Goal: Register for event/course: Sign up to attend an event or enroll in a course

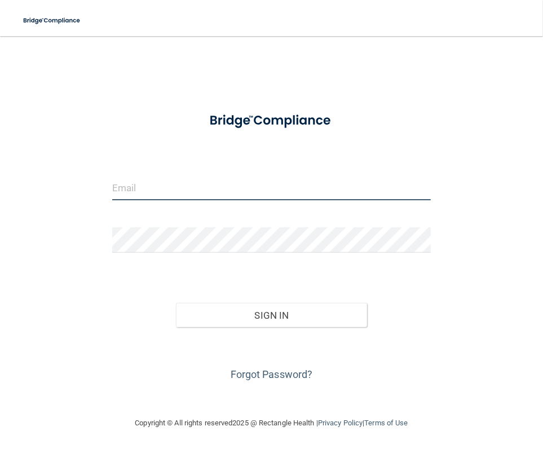
click at [234, 196] on input "email" at bounding box center [271, 187] width 319 height 25
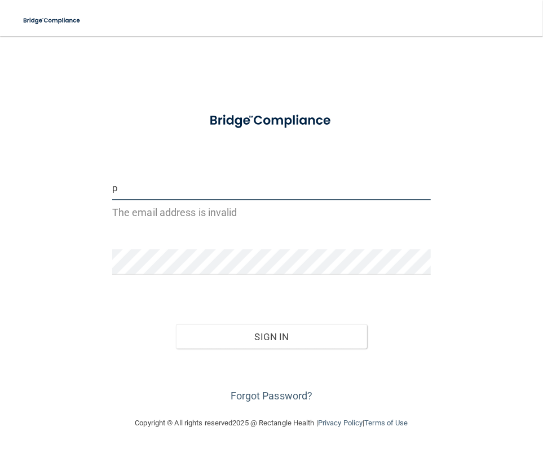
type input "[EMAIL_ADDRESS][US_STATE][DOMAIN_NAME]"
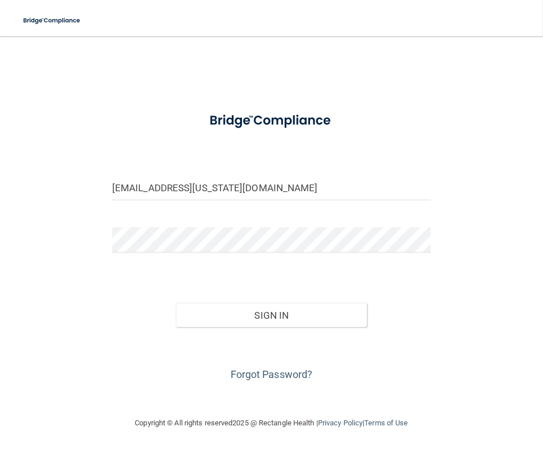
click at [203, 261] on form "[EMAIL_ADDRESS][US_STATE][DOMAIN_NAME] Invalid email/password. You don't have p…" at bounding box center [271, 244] width 319 height 280
click at [238, 315] on button "Sign In" at bounding box center [271, 315] width 191 height 25
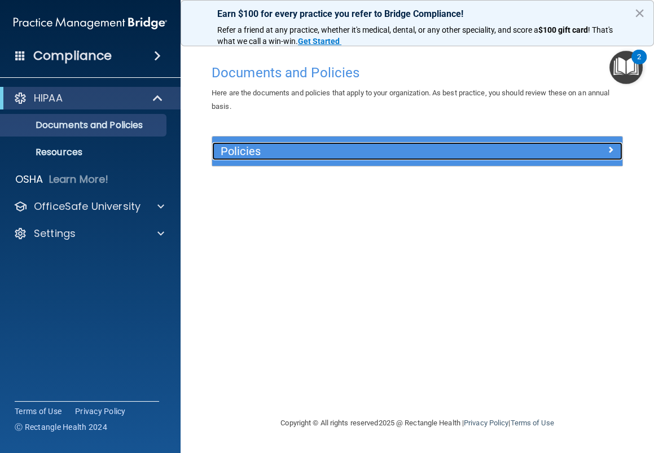
click at [543, 150] on span at bounding box center [610, 150] width 7 height 14
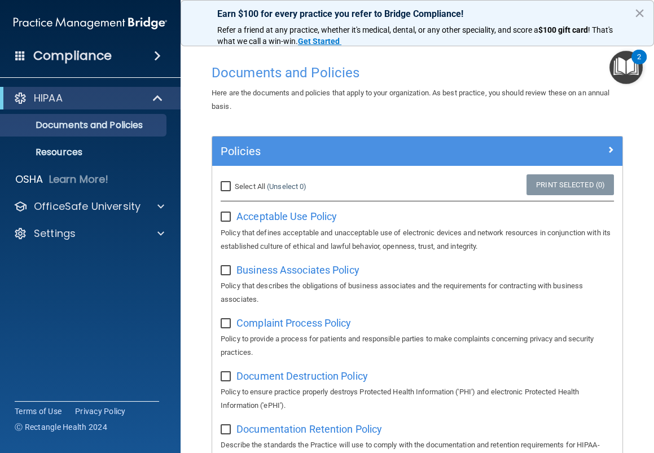
click at [127, 51] on div "Compliance" at bounding box center [90, 55] width 181 height 25
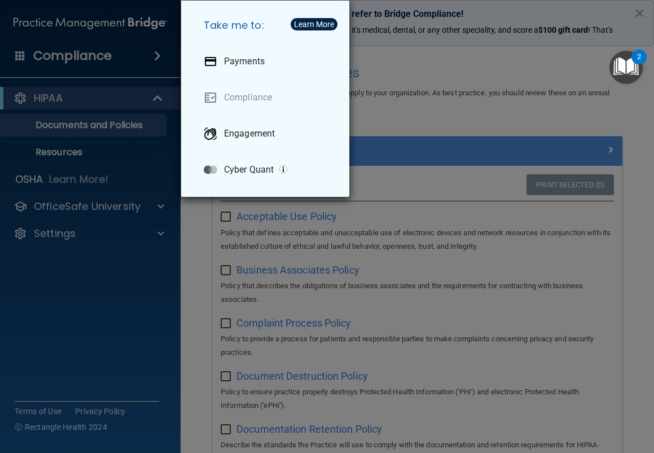
click at [437, 119] on div "Take me to: Payments Compliance Engagement Cyber Quant" at bounding box center [327, 226] width 654 height 453
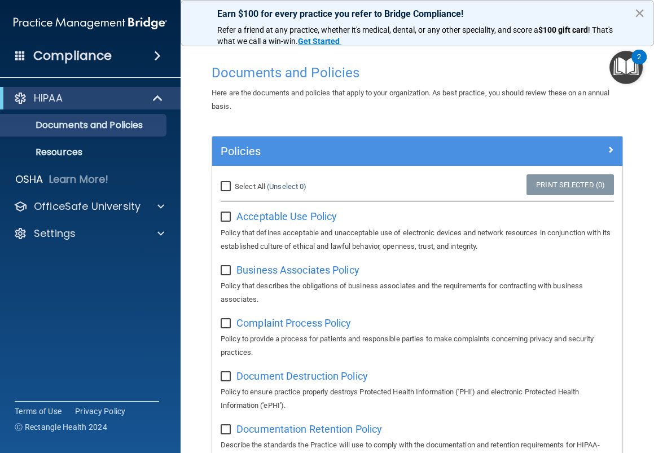
click at [543, 10] on button "×" at bounding box center [639, 13] width 11 height 18
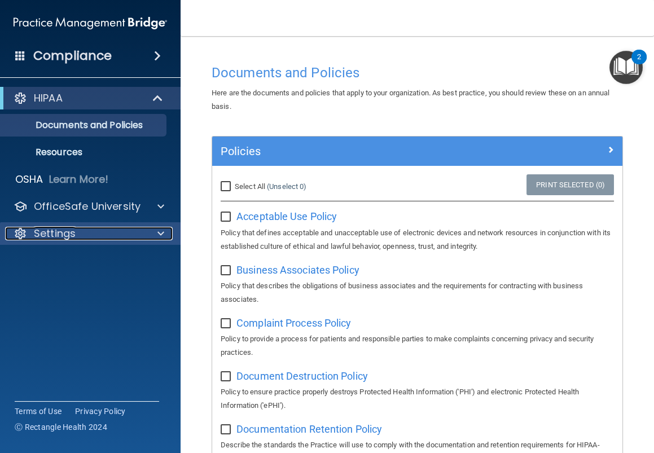
click at [63, 234] on p "Settings" at bounding box center [55, 234] width 42 height 14
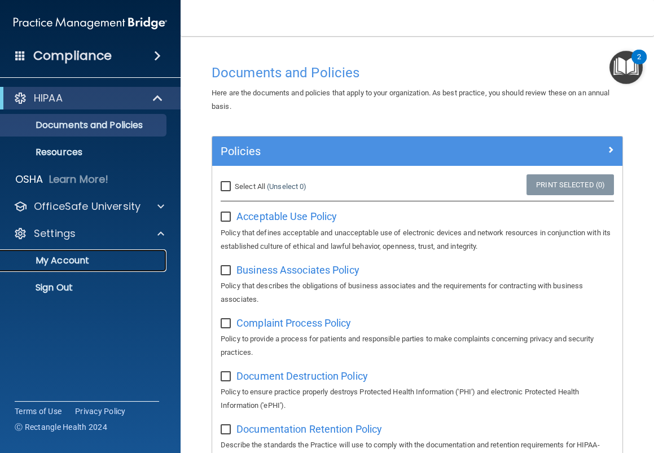
click at [63, 258] on p "My Account" at bounding box center [84, 260] width 154 height 11
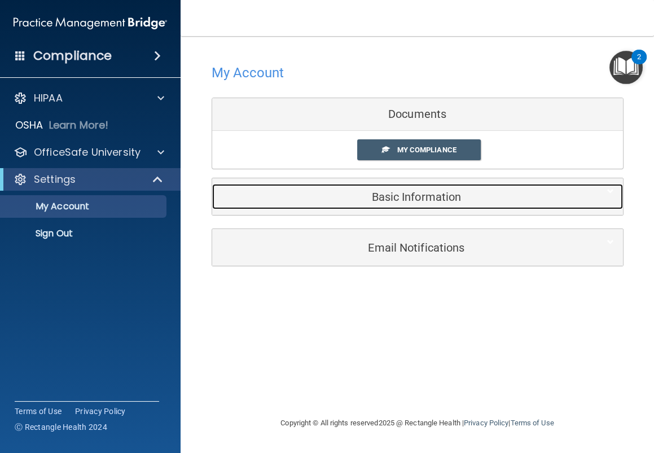
click at [437, 192] on h5 "Basic Information" at bounding box center [400, 197] width 359 height 12
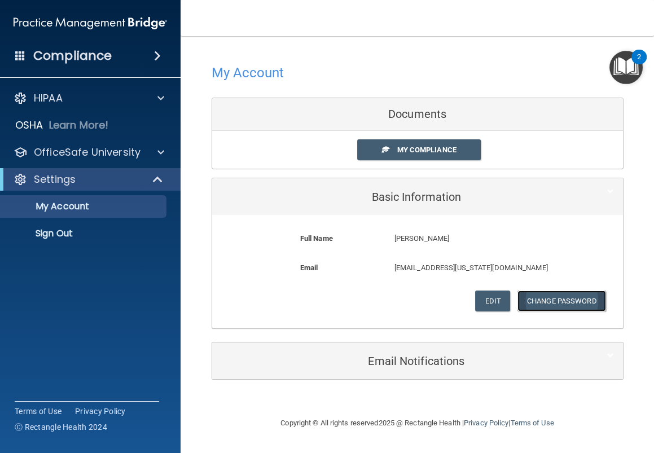
click at [543, 305] on button "Change Password" at bounding box center [561, 301] width 89 height 21
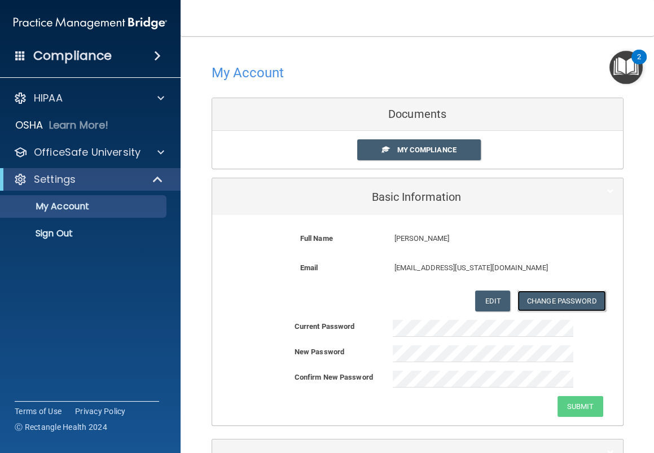
scroll to position [79, 0]
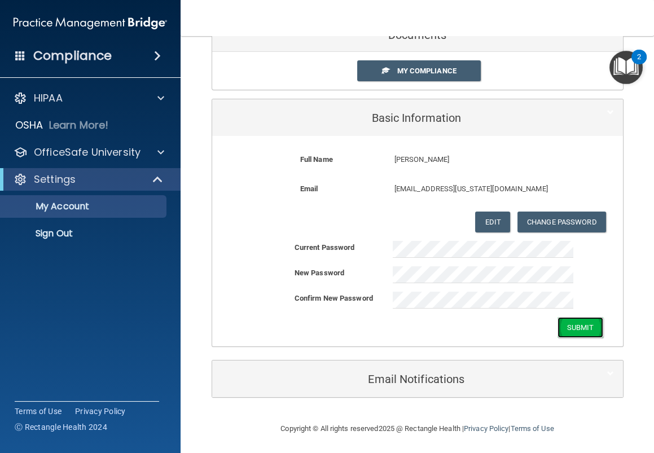
click at [543, 332] on button "Submit" at bounding box center [581, 327] width 46 height 21
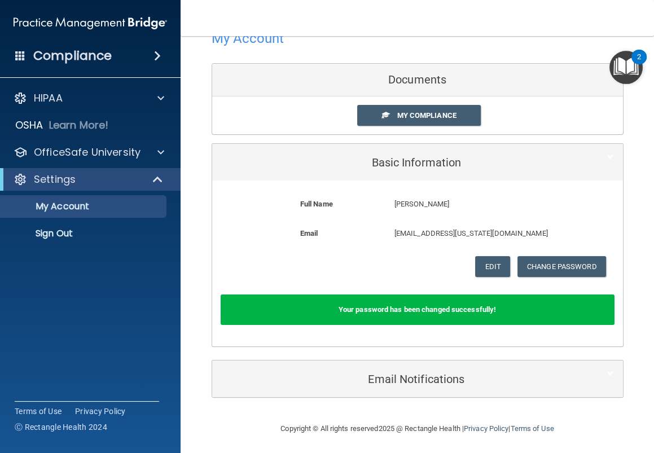
scroll to position [0, 0]
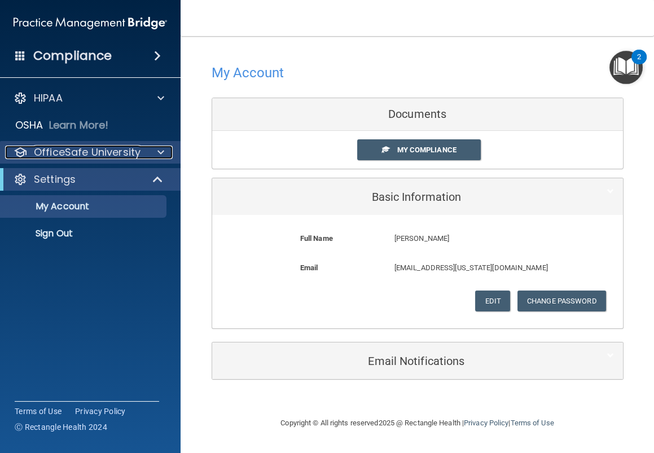
click at [147, 156] on div at bounding box center [159, 153] width 28 height 14
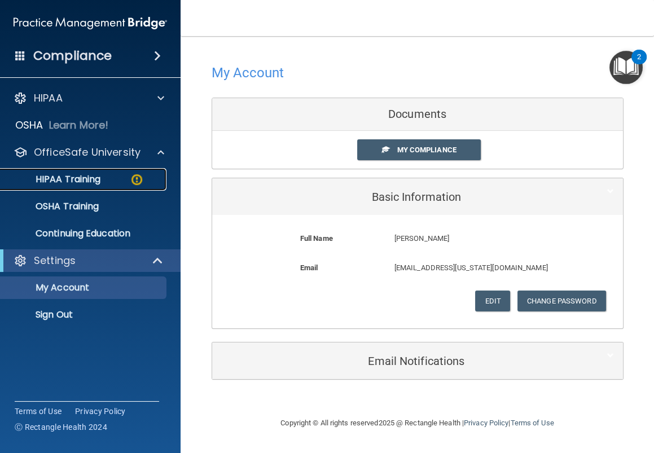
click at [90, 178] on p "HIPAA Training" at bounding box center [53, 179] width 93 height 11
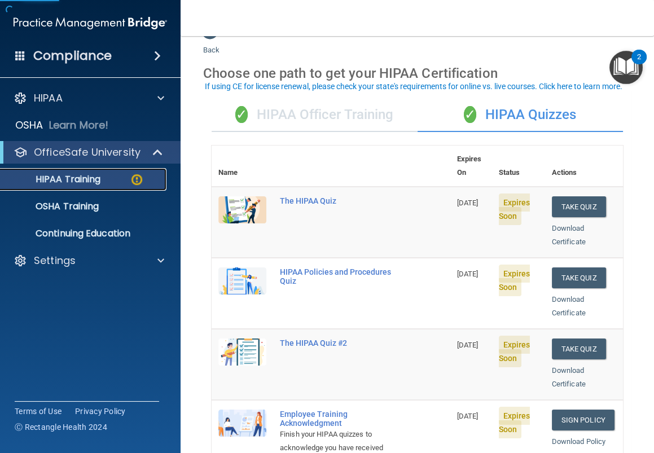
scroll to position [28, 0]
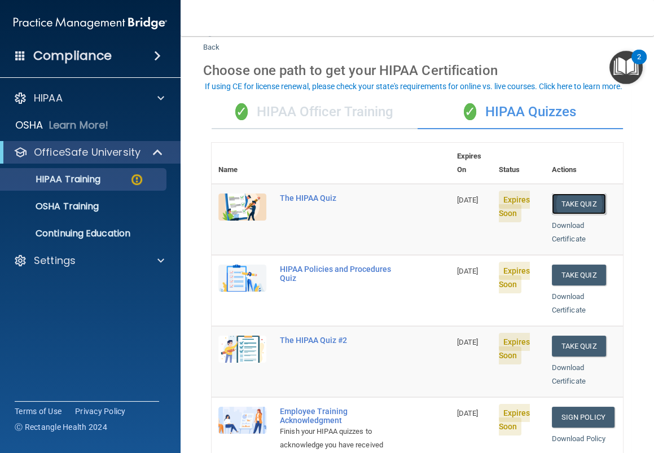
click at [543, 194] on button "Take Quiz" at bounding box center [579, 204] width 54 height 21
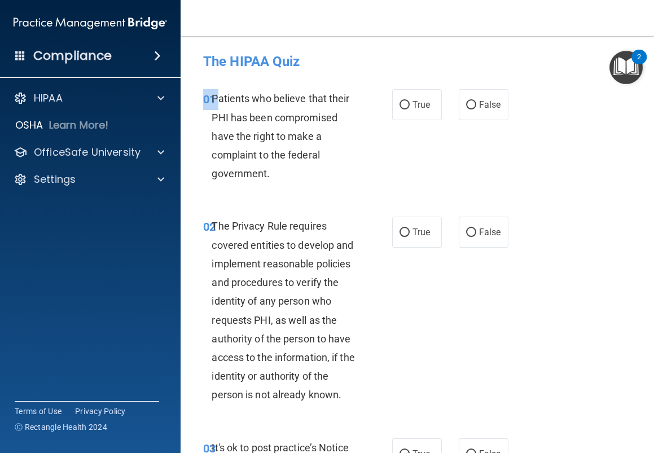
drag, startPoint x: 213, startPoint y: 98, endPoint x: 295, endPoint y: 189, distance: 122.3
click at [295, 189] on div "01 Patients who believe that their PHI has been compromised have the right to m…" at bounding box center [417, 139] width 445 height 128
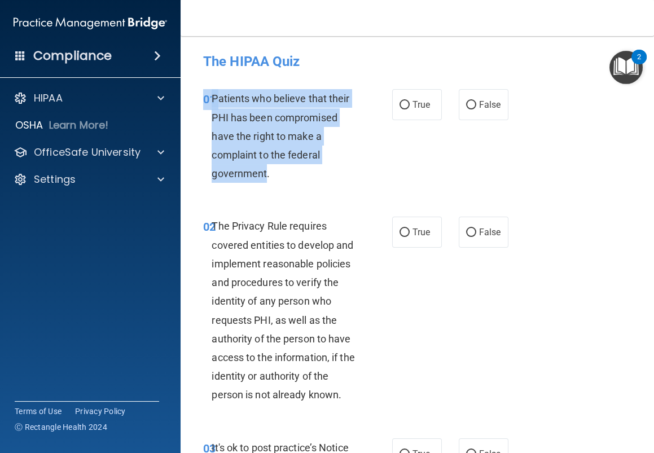
drag, startPoint x: 266, startPoint y: 174, endPoint x: 214, endPoint y: 89, distance: 100.6
click at [214, 89] on div "01 Patients who believe that their PHI has been compromised have the right to m…" at bounding box center [417, 139] width 445 height 128
copy div "01 Patients who believe that their PHI has been compromised have the right to m…"
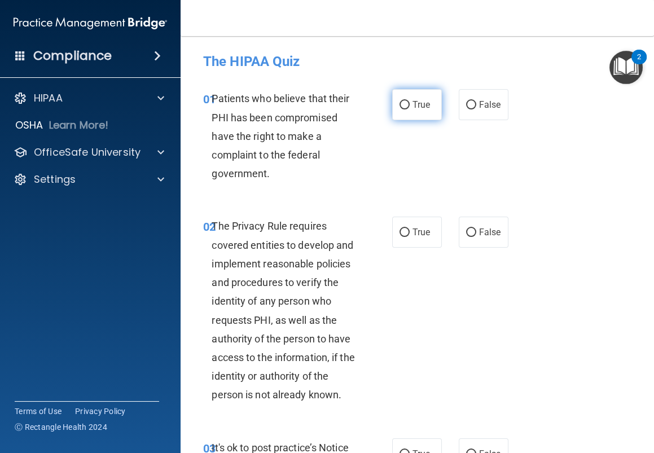
click at [423, 115] on label "True" at bounding box center [417, 104] width 50 height 31
click at [410, 109] on input "True" at bounding box center [405, 105] width 10 height 8
radio input "true"
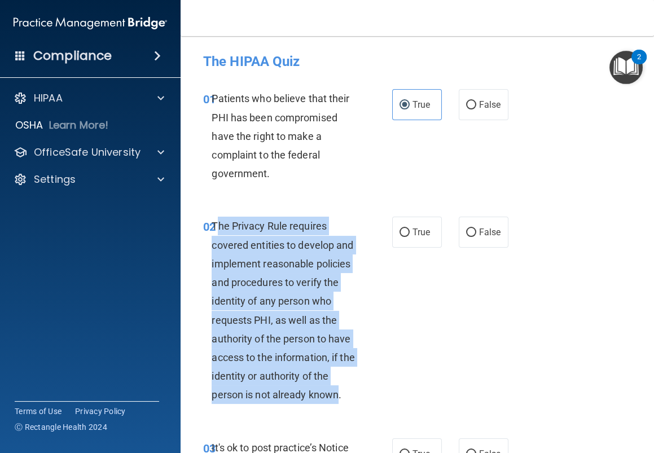
drag, startPoint x: 216, startPoint y: 221, endPoint x: 337, endPoint y: 389, distance: 207.2
click at [337, 389] on span "The Privacy Rule requires covered entities to develop and implement reasonable …" at bounding box center [283, 310] width 143 height 181
copy span "he Privacy Rule requires covered entities to develop and implement reasonable p…"
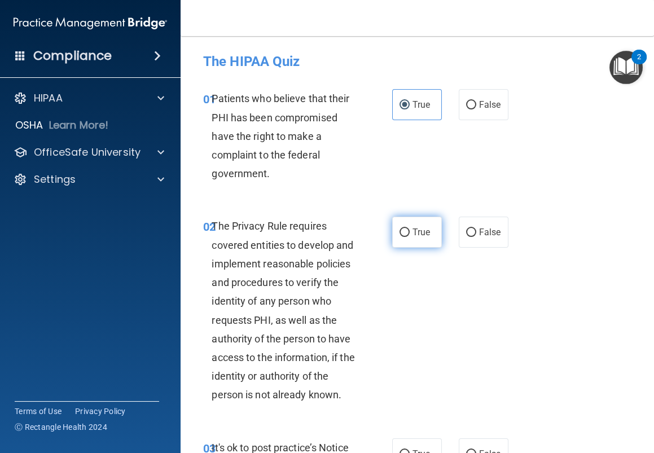
click at [426, 232] on span "True" at bounding box center [421, 232] width 17 height 11
click at [410, 232] on input "True" at bounding box center [405, 233] width 10 height 8
radio input "true"
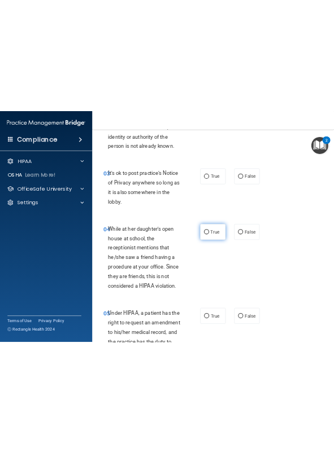
scroll to position [325, 0]
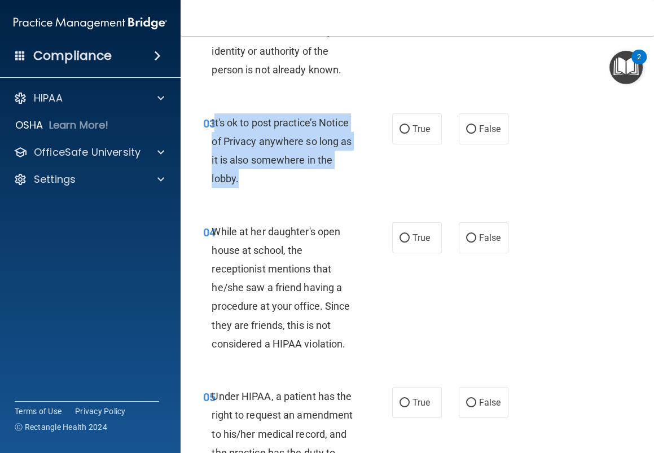
drag, startPoint x: 254, startPoint y: 188, endPoint x: 214, endPoint y: 119, distance: 80.1
click at [214, 119] on div "03 It's ok to post practice’s Notice of Privacy anywhere so long as it is also …" at bounding box center [297, 153] width 223 height 81
copy span "t's ok to post practice’s Notice of Privacy anywhere so long as it is also some…"
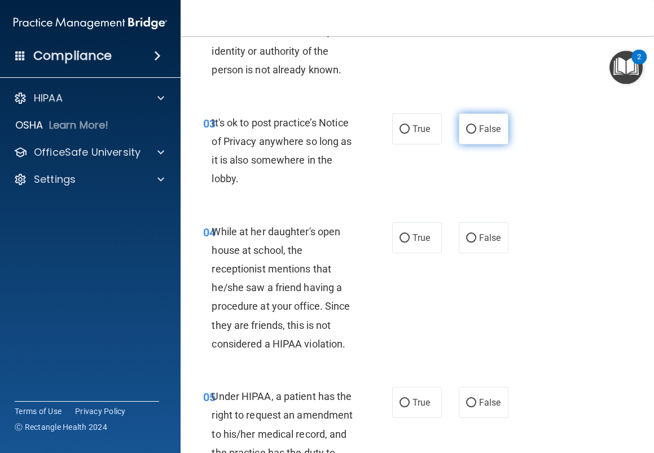
click at [477, 126] on label "False" at bounding box center [484, 128] width 50 height 31
click at [476, 126] on input "False" at bounding box center [471, 129] width 10 height 8
radio input "true"
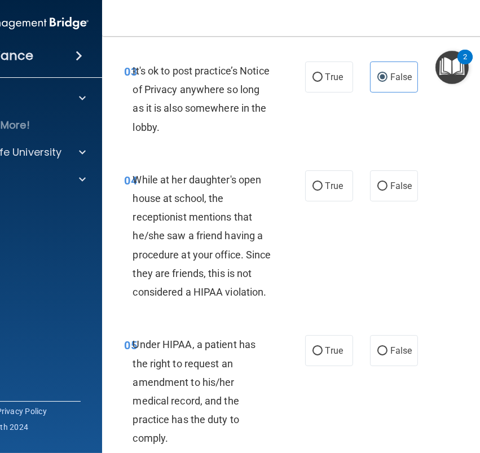
scroll to position [399, 0]
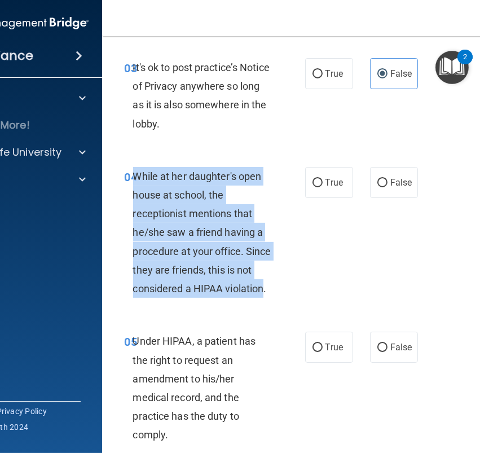
drag, startPoint x: 264, startPoint y: 287, endPoint x: 133, endPoint y: 181, distance: 168.5
click at [133, 181] on span "While at her daughter's open house at school, the receptionist mentions that he…" at bounding box center [202, 232] width 138 height 124
copy span "While at her daughter's open house at school, the receptionist mentions that he…"
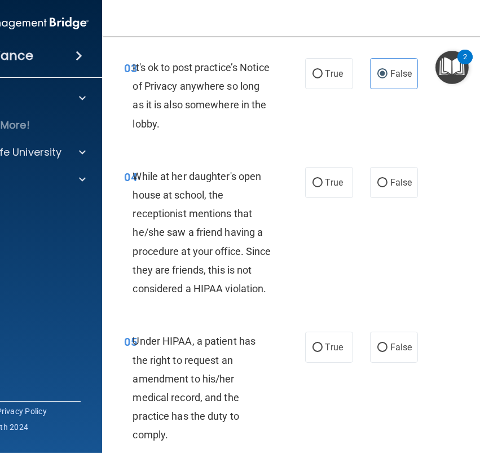
click at [397, 164] on div "04 While at her daughter's open house at school, the receptionist mentions that…" at bounding box center [330, 235] width 429 height 165
click at [387, 172] on label "False" at bounding box center [394, 182] width 48 height 31
click at [387, 179] on input "False" at bounding box center [383, 183] width 10 height 8
radio input "true"
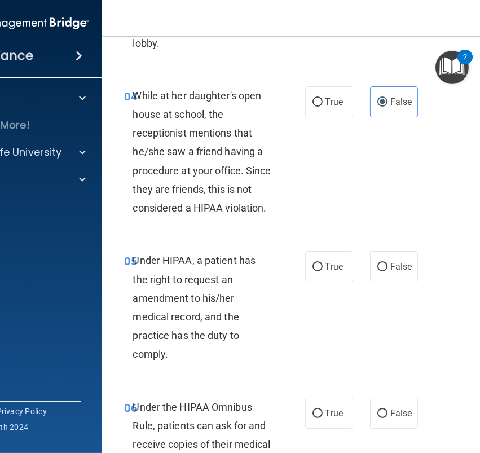
scroll to position [479, 0]
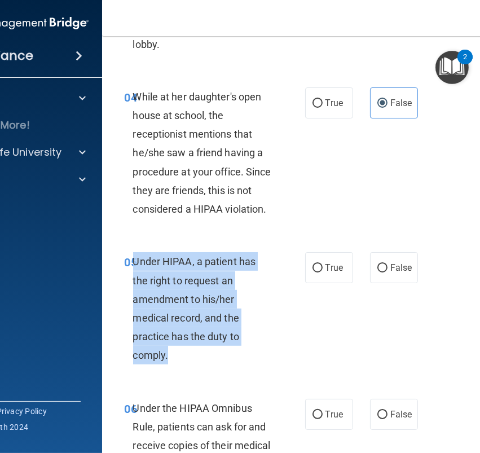
drag, startPoint x: 134, startPoint y: 258, endPoint x: 170, endPoint y: 352, distance: 100.4
click at [170, 352] on div "Under HIPAA, a patient has the right to request an amendment to his/her medical…" at bounding box center [207, 308] width 148 height 112
copy span "Under HIPAA, a patient has the right to request an amendment to his/her medical…"
click at [384, 268] on input "False" at bounding box center [383, 268] width 10 height 8
radio input "true"
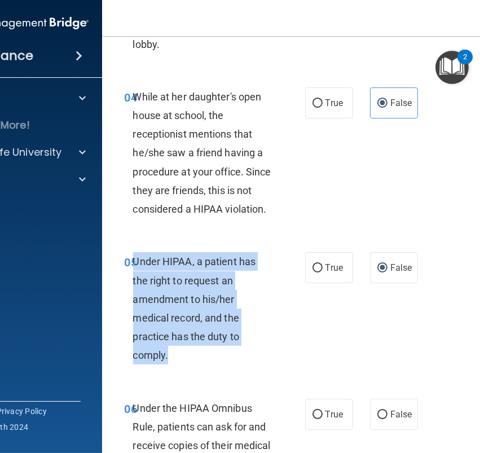
scroll to position [662, 0]
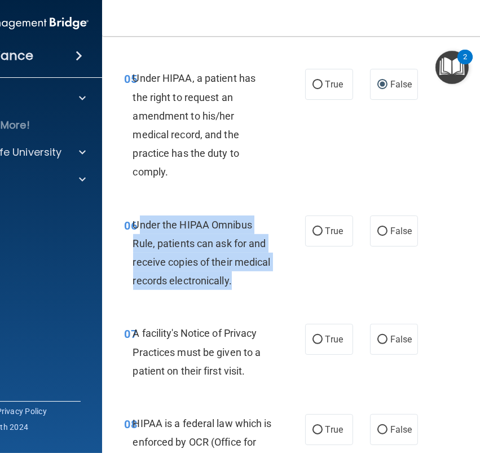
drag, startPoint x: 233, startPoint y: 278, endPoint x: 137, endPoint y: 227, distance: 108.5
click at [137, 227] on div "Under the HIPAA Omnibus Rule, patients can ask for and receive copies of their …" at bounding box center [207, 253] width 148 height 75
copy span "nder the HIPAA Omnibus Rule, patients can ask for and receive copies of their m…"
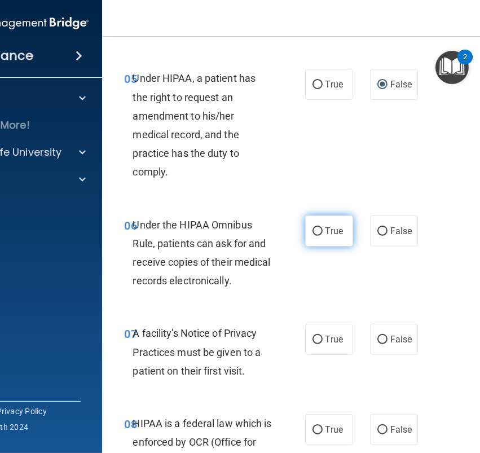
click at [330, 234] on span "True" at bounding box center [334, 231] width 17 height 11
click at [323, 234] on input "True" at bounding box center [318, 231] width 10 height 8
radio input "true"
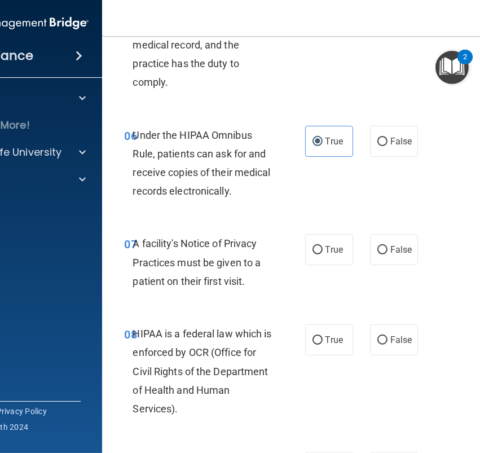
scroll to position [751, 0]
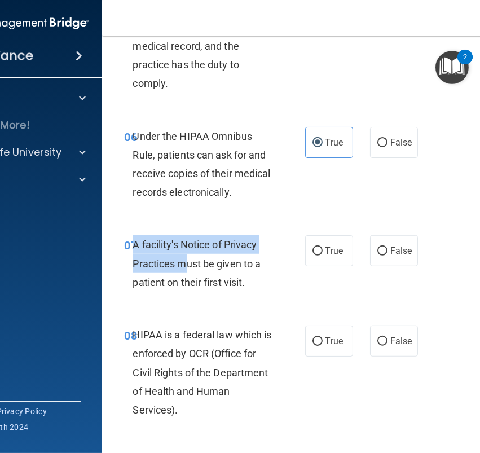
drag, startPoint x: 139, startPoint y: 236, endPoint x: 133, endPoint y: 236, distance: 6.2
click at [133, 236] on div "A facility's Notice of Privacy Practices must be given to a patient on their fi…" at bounding box center [207, 263] width 148 height 56
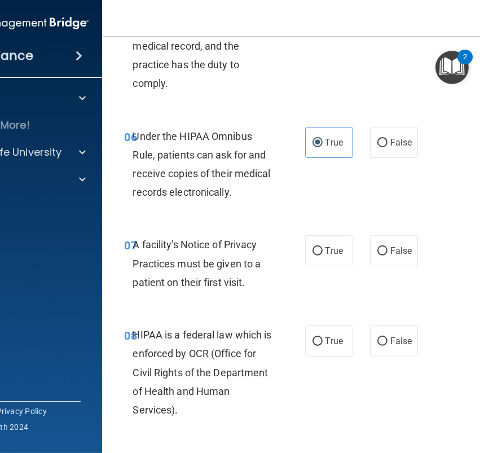
click at [137, 241] on span "A facility's Notice of Privacy Practices must be given to a patient on their fi…" at bounding box center [197, 263] width 128 height 49
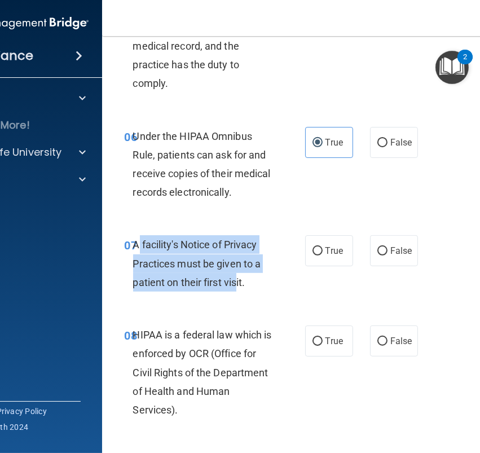
drag, startPoint x: 137, startPoint y: 243, endPoint x: 240, endPoint y: 283, distance: 110.8
click at [239, 283] on span "A facility's Notice of Privacy Practices must be given to a patient on their fi…" at bounding box center [197, 263] width 128 height 49
drag, startPoint x: 244, startPoint y: 283, endPoint x: 135, endPoint y: 244, distance: 115.9
click at [135, 244] on span "A facility's Notice of Privacy Practices must be given to a patient on their fi…" at bounding box center [197, 263] width 128 height 49
copy span "A facility's Notice of Privacy Practices must be given to a patient on their fi…"
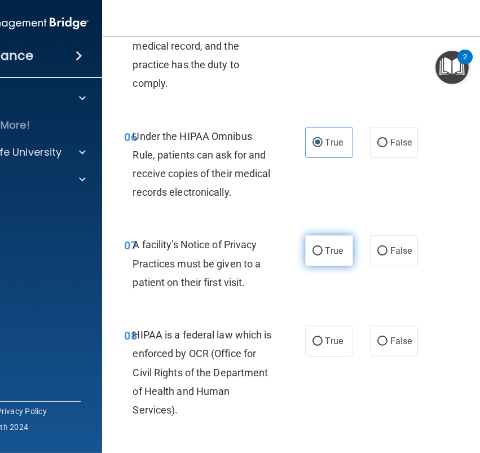
click at [310, 253] on label "True" at bounding box center [329, 250] width 48 height 31
click at [313, 253] on input "True" at bounding box center [318, 251] width 10 height 8
radio input "true"
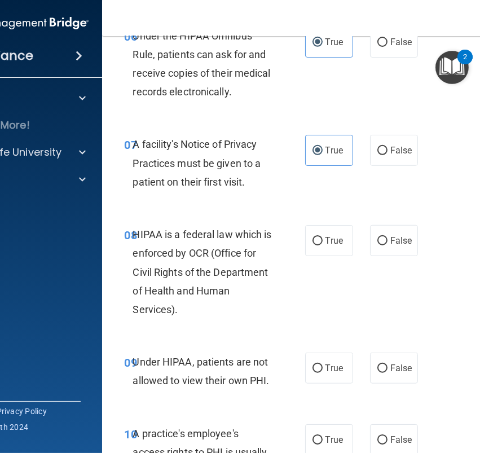
scroll to position [857, 0]
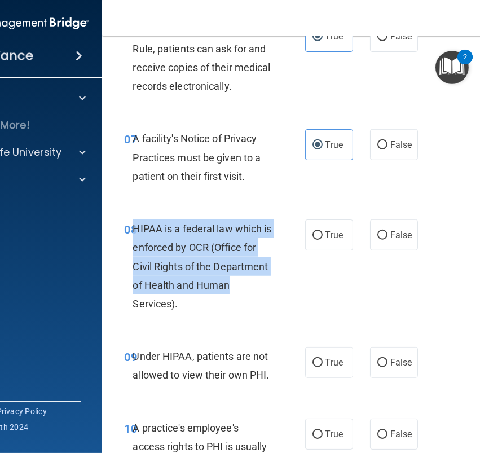
drag, startPoint x: 135, startPoint y: 225, endPoint x: 229, endPoint y: 283, distance: 109.9
click at [229, 283] on span "HIPAA is a federal law which is enforced by OCR (Office for Civil Rights of the…" at bounding box center [202, 266] width 139 height 87
drag, startPoint x: 183, startPoint y: 304, endPoint x: 138, endPoint y: 235, distance: 81.9
click at [138, 235] on div "HIPAA is a federal law which is enforced by OCR (Office for Civil Rights of the…" at bounding box center [207, 267] width 148 height 94
click at [166, 307] on span "HIPAA is a federal law which is enforced by OCR (Office for Civil Rights of the…" at bounding box center [202, 266] width 139 height 87
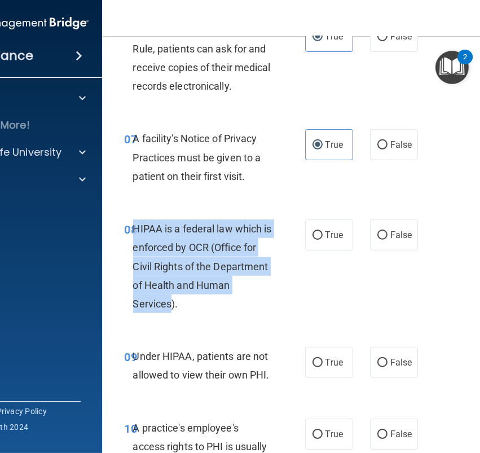
drag, startPoint x: 173, startPoint y: 302, endPoint x: 135, endPoint y: 226, distance: 85.1
click at [135, 226] on span "HIPAA is a federal law which is enforced by OCR (Office for Civil Rights of the…" at bounding box center [202, 266] width 139 height 87
copy span "HIPAA is a federal law which is enforced by OCR (Office for Civil Rights of the…"
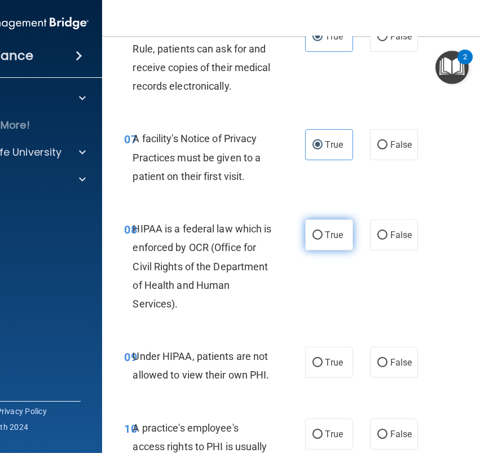
click at [323, 236] on label "True" at bounding box center [329, 235] width 48 height 31
click at [323, 236] on input "True" at bounding box center [318, 235] width 10 height 8
radio input "true"
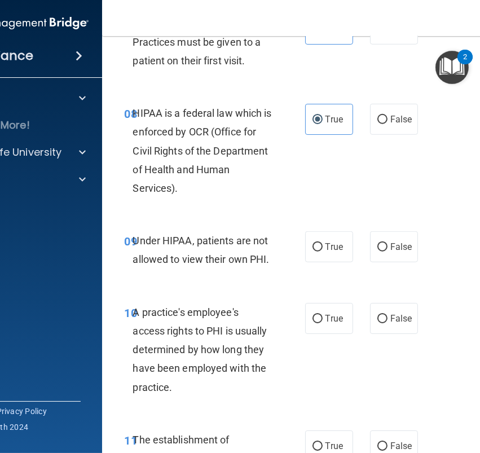
scroll to position [1046, 0]
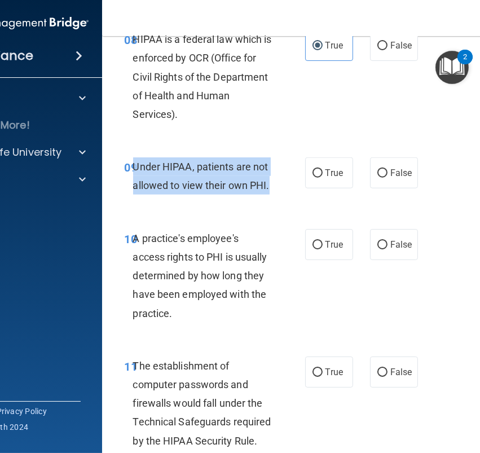
drag, startPoint x: 251, startPoint y: 178, endPoint x: 134, endPoint y: 166, distance: 118.0
click at [134, 166] on div "Under HIPAA, patients are not allowed to view their own PHI." at bounding box center [207, 175] width 148 height 37
copy span "Under HIPAA, patients are not allowed to view their own PHI."
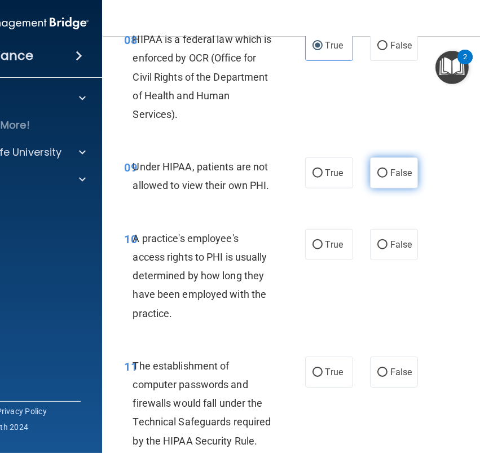
click at [402, 170] on span "False" at bounding box center [402, 173] width 22 height 11
click at [388, 170] on input "False" at bounding box center [383, 173] width 10 height 8
radio input "true"
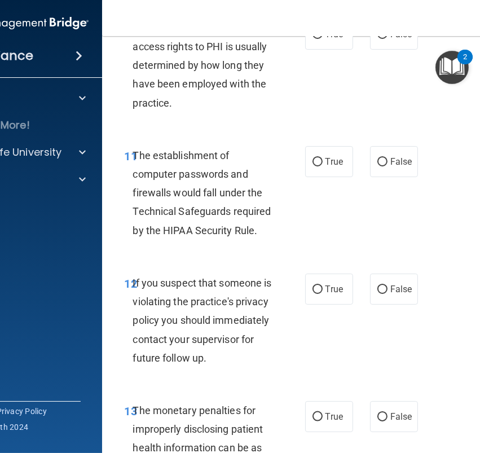
scroll to position [1136, 0]
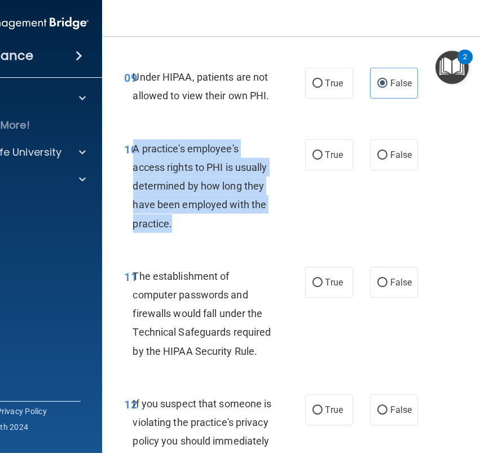
drag, startPoint x: 172, startPoint y: 220, endPoint x: 134, endPoint y: 150, distance: 79.8
click at [134, 150] on span "A practice's employee's access rights to PHI is usually determined by how long …" at bounding box center [200, 186] width 134 height 87
copy span "A practice's employee's access rights to PHI is usually determined by how long …"
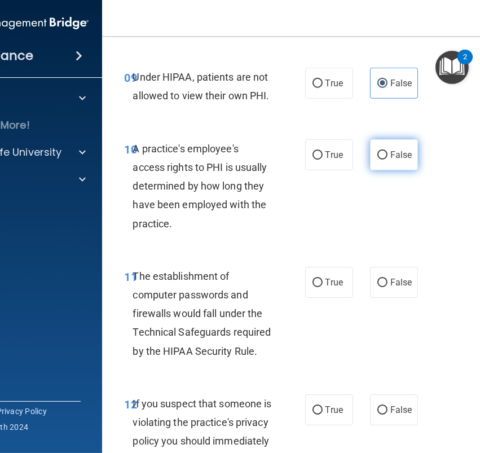
click at [402, 157] on span "False" at bounding box center [402, 155] width 22 height 11
click at [388, 157] on input "False" at bounding box center [383, 155] width 10 height 8
radio input "true"
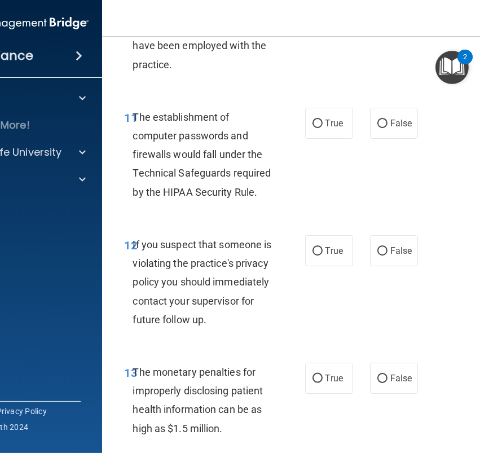
scroll to position [1236, 0]
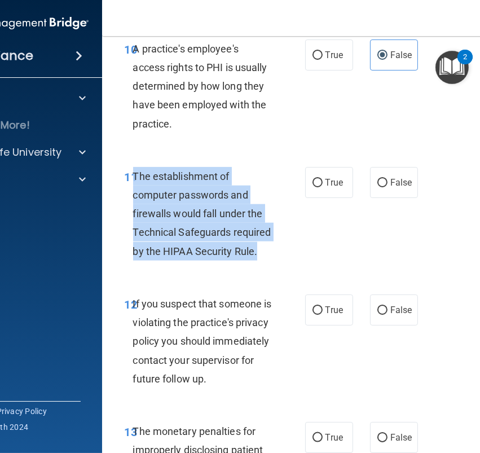
drag, startPoint x: 259, startPoint y: 255, endPoint x: 135, endPoint y: 174, distance: 148.1
click at [135, 174] on div "The establishment of computer passwords and firewalls would fall under the Tech…" at bounding box center [207, 214] width 148 height 94
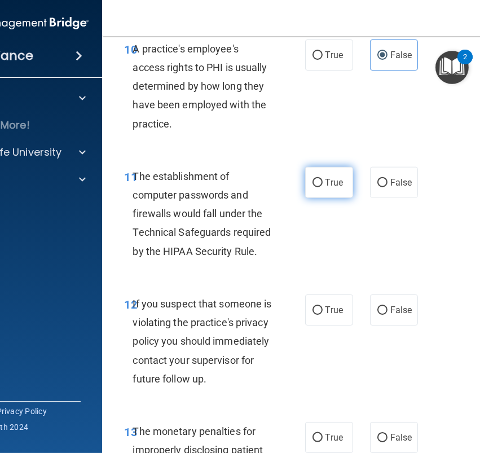
click at [336, 182] on span "True" at bounding box center [334, 182] width 17 height 11
click at [323, 182] on input "True" at bounding box center [318, 183] width 10 height 8
radio input "true"
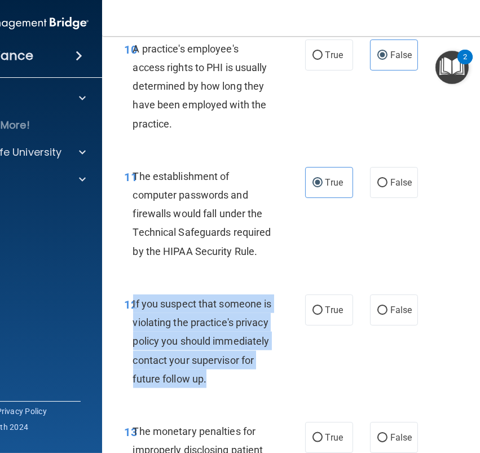
drag, startPoint x: 161, startPoint y: 401, endPoint x: 134, endPoint y: 307, distance: 98.1
click at [134, 307] on div "If you suspect that someone is violating the practice's privacy policy you shou…" at bounding box center [207, 342] width 148 height 94
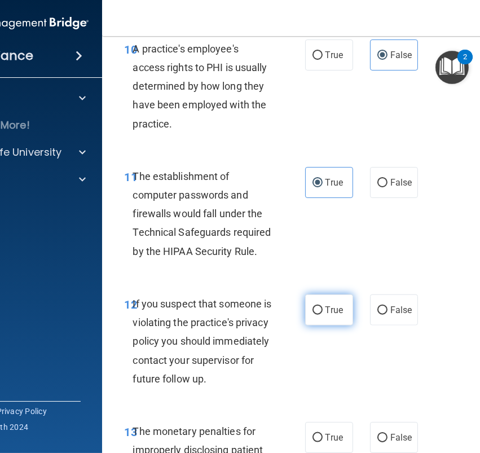
click at [327, 310] on span "True" at bounding box center [334, 310] width 17 height 11
click at [323, 310] on input "True" at bounding box center [318, 310] width 10 height 8
radio input "true"
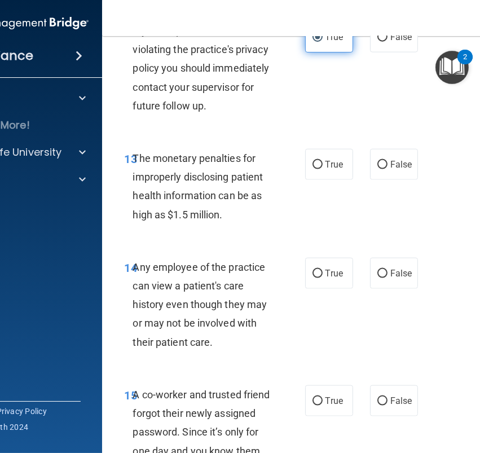
scroll to position [1528, 0]
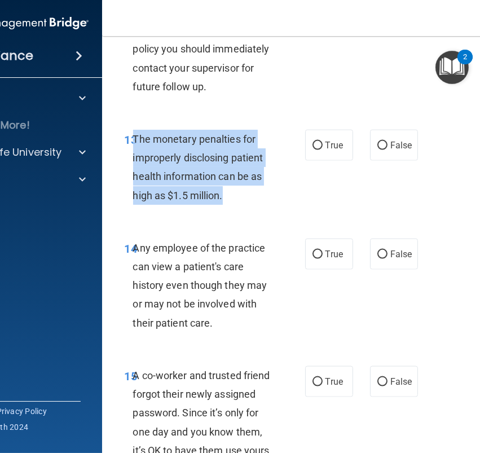
drag, startPoint x: 220, startPoint y: 216, endPoint x: 134, endPoint y: 159, distance: 103.0
click at [134, 159] on div "The monetary penalties for improperly disclosing patient health information can…" at bounding box center [207, 167] width 148 height 75
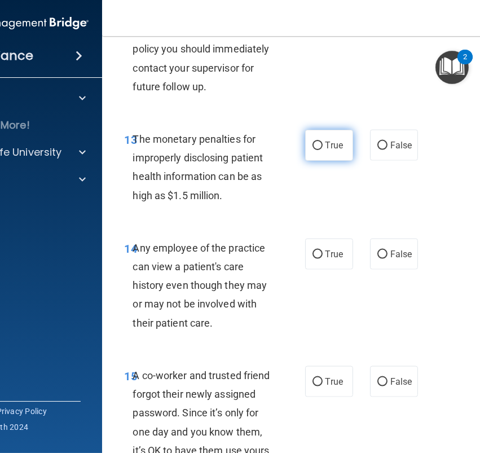
click at [327, 161] on label "True" at bounding box center [329, 145] width 48 height 31
click at [323, 150] on input "True" at bounding box center [318, 146] width 10 height 8
radio input "true"
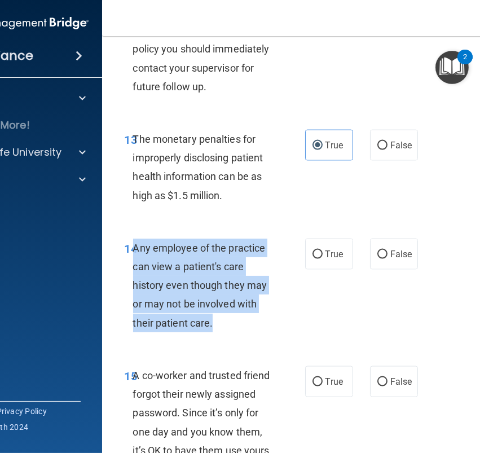
drag, startPoint x: 227, startPoint y: 345, endPoint x: 134, endPoint y: 262, distance: 124.7
click at [134, 262] on div "Any employee of the practice can view a patient's care history even though they…" at bounding box center [207, 286] width 148 height 94
click at [378, 259] on input "False" at bounding box center [383, 255] width 10 height 8
radio input "true"
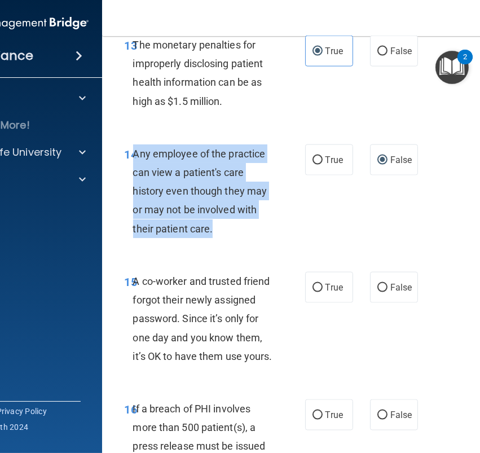
scroll to position [1656, 0]
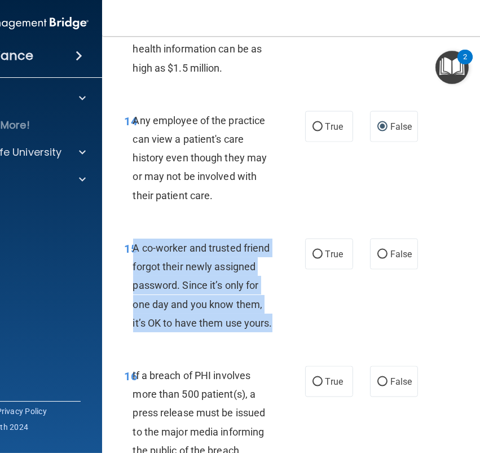
drag, startPoint x: 188, startPoint y: 361, endPoint x: 135, endPoint y: 269, distance: 105.7
click at [135, 269] on div "A co-worker and trusted friend forgot their newly assigned password. Since it’s…" at bounding box center [207, 286] width 148 height 94
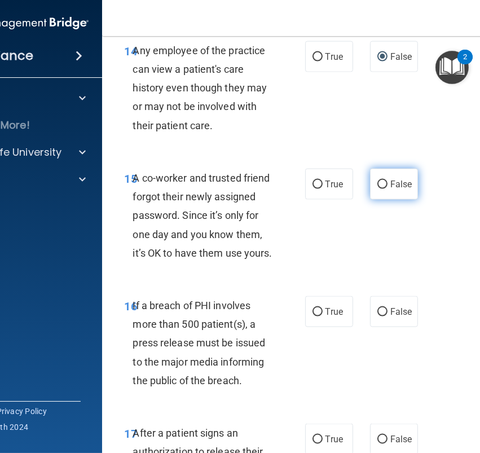
click at [391, 190] on span "False" at bounding box center [402, 184] width 22 height 11
click at [388, 189] on input "False" at bounding box center [383, 185] width 10 height 8
radio input "true"
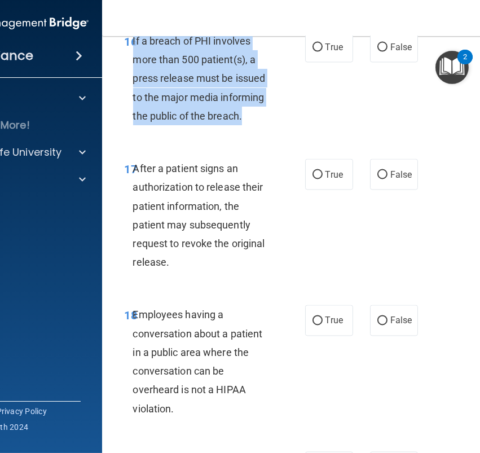
drag, startPoint x: 244, startPoint y: 155, endPoint x: 134, endPoint y: 74, distance: 136.5
click at [134, 74] on div "If a breach of PHI involves more than 500 patient(s), a press release must be i…" at bounding box center [207, 79] width 148 height 94
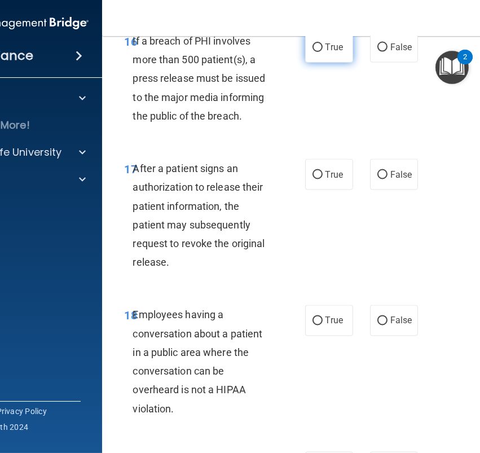
click at [321, 63] on label "True" at bounding box center [329, 47] width 48 height 31
click at [321, 52] on input "True" at bounding box center [318, 47] width 10 height 8
radio input "true"
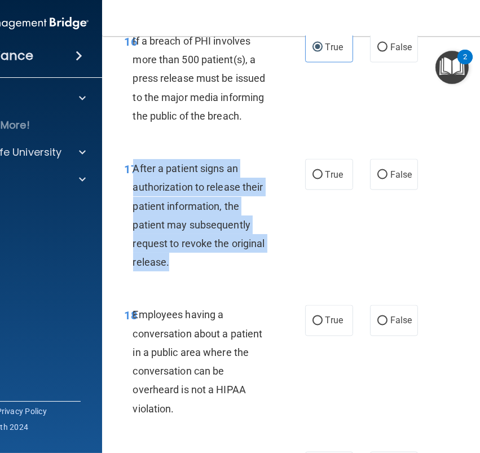
drag, startPoint x: 174, startPoint y: 300, endPoint x: 135, endPoint y: 205, distance: 102.3
click at [135, 205] on div "After a patient signs an authorization to release their patient information, th…" at bounding box center [207, 215] width 148 height 112
click at [320, 179] on input "True" at bounding box center [318, 175] width 10 height 8
radio input "true"
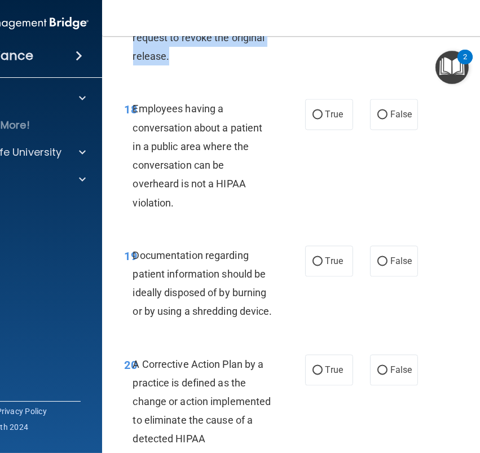
scroll to position [2161, 0]
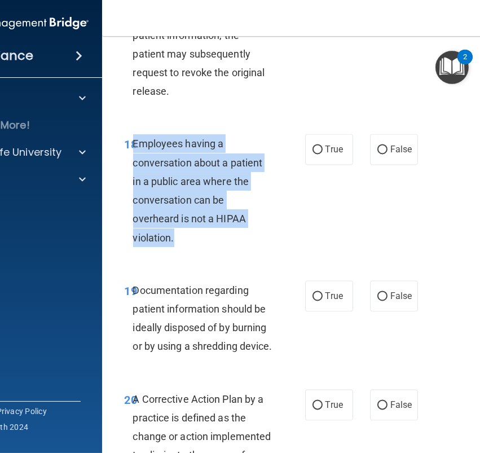
drag, startPoint x: 174, startPoint y: 288, endPoint x: 135, endPoint y: 184, distance: 111.4
click at [135, 184] on div "18 Employees having a conversation about a patient in a public area where the c…" at bounding box center [215, 193] width 214 height 118
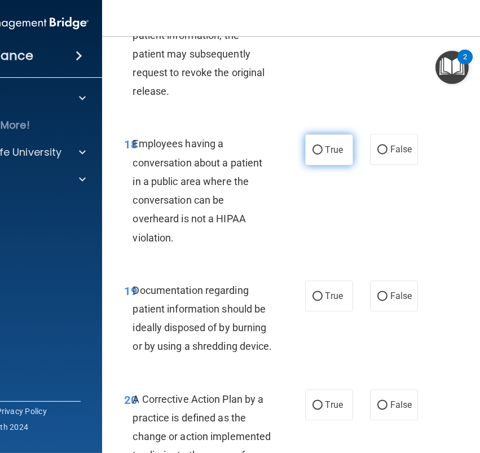
click at [329, 165] on label "True" at bounding box center [329, 149] width 48 height 31
click at [323, 155] on input "True" at bounding box center [318, 150] width 10 height 8
radio input "true"
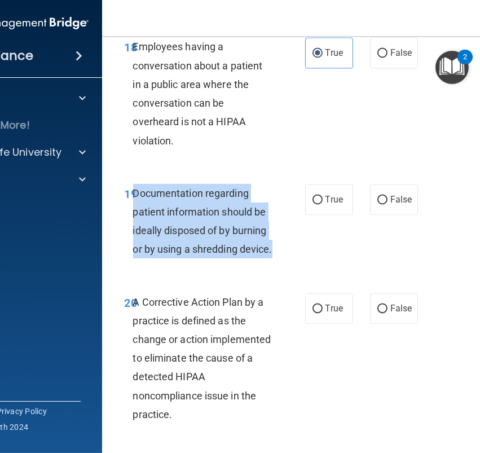
drag, startPoint x: 175, startPoint y: 310, endPoint x: 134, endPoint y: 230, distance: 89.8
click at [134, 230] on div "Documentation regarding patient information should be ideally disposed of by bu…" at bounding box center [207, 221] width 148 height 75
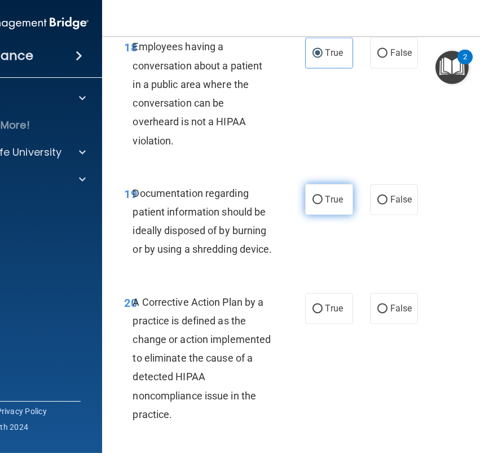
click at [328, 205] on span "True" at bounding box center [334, 199] width 17 height 11
click at [323, 204] on input "True" at bounding box center [318, 200] width 10 height 8
radio input "true"
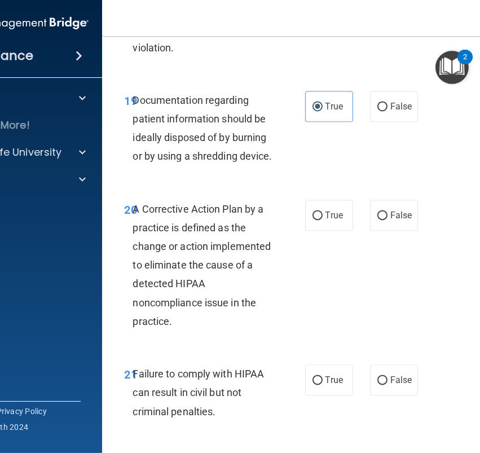
scroll to position [2435, 0]
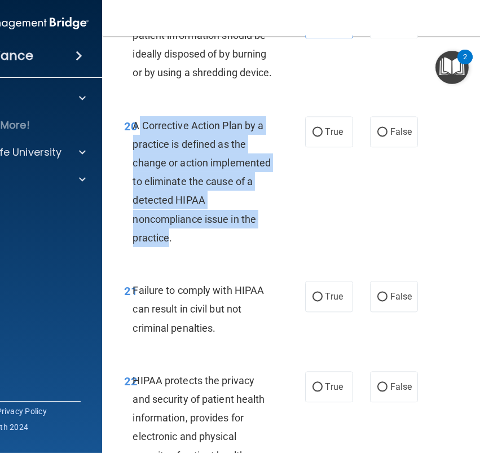
drag, startPoint x: 136, startPoint y: 179, endPoint x: 170, endPoint y: 289, distance: 115.8
click at [170, 244] on span "A Corrective Action Plan by a practice is defined as the change or action imple…" at bounding box center [202, 182] width 138 height 124
drag, startPoint x: 173, startPoint y: 296, endPoint x: 135, endPoint y: 181, distance: 120.6
click at [135, 181] on div "A Corrective Action Plan by a practice is defined as the change or action imple…" at bounding box center [207, 181] width 148 height 131
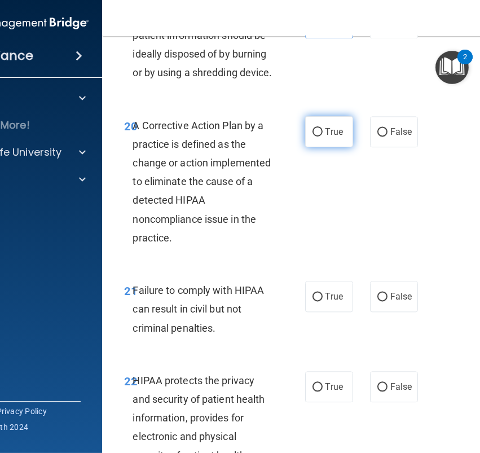
click at [334, 147] on label "True" at bounding box center [329, 131] width 48 height 31
click at [323, 137] on input "True" at bounding box center [318, 132] width 10 height 8
radio input "true"
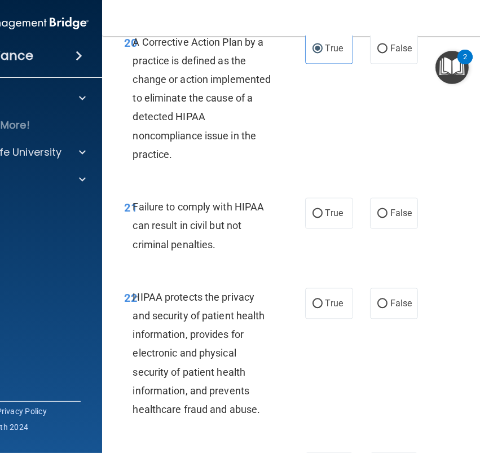
scroll to position [2537, 0]
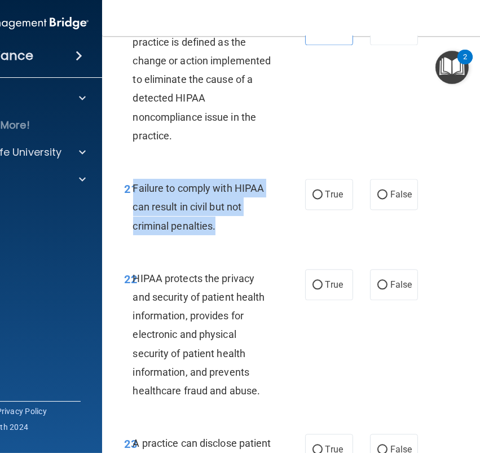
drag, startPoint x: 211, startPoint y: 283, endPoint x: 133, endPoint y: 243, distance: 87.3
click at [133, 235] on div "Failure to comply with HIPAA can result in civil but not criminal penalties." at bounding box center [207, 207] width 148 height 56
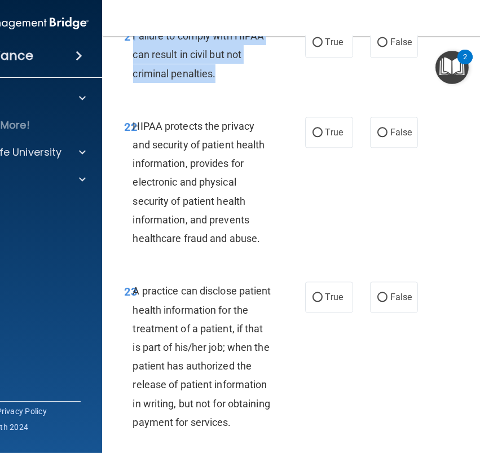
scroll to position [2690, 0]
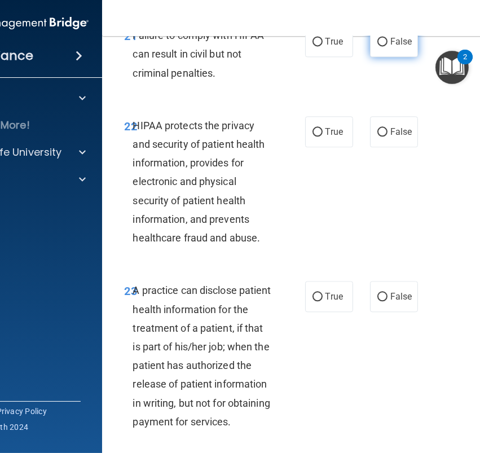
click at [392, 47] on span "False" at bounding box center [402, 41] width 22 height 11
click at [388, 46] on input "False" at bounding box center [383, 42] width 10 height 8
radio input "true"
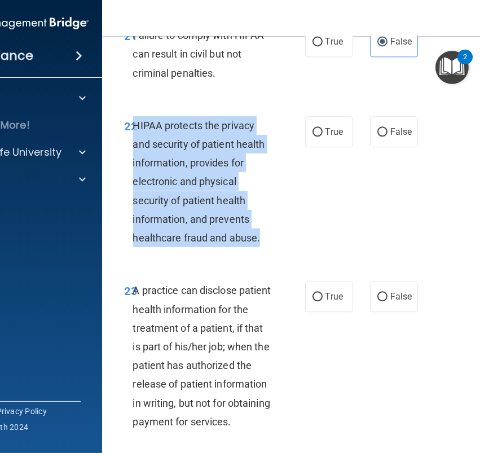
drag, startPoint x: 259, startPoint y: 295, endPoint x: 134, endPoint y: 179, distance: 170.9
click at [134, 179] on div "HIPAA protects the privacy and security of patient health information, provides…" at bounding box center [207, 181] width 148 height 131
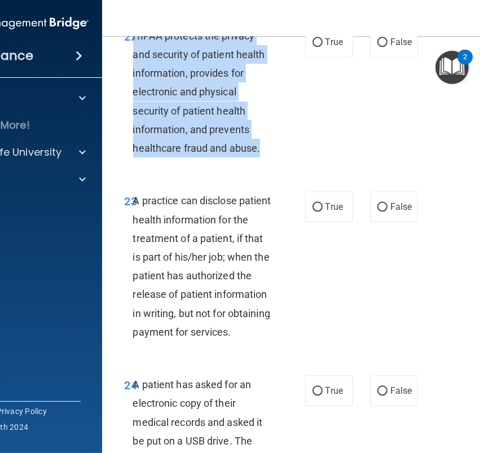
scroll to position [2783, 0]
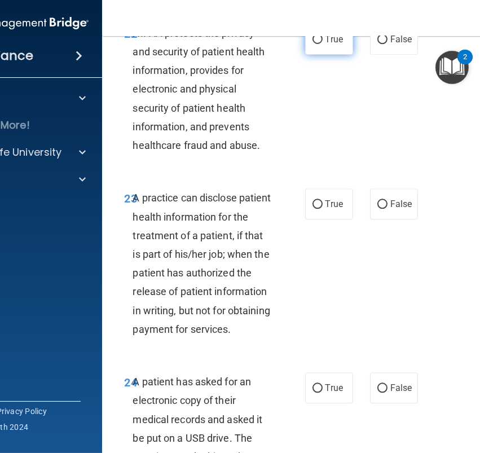
click at [308, 55] on label "True" at bounding box center [329, 39] width 48 height 31
click at [313, 44] on input "True" at bounding box center [318, 40] width 10 height 8
radio input "true"
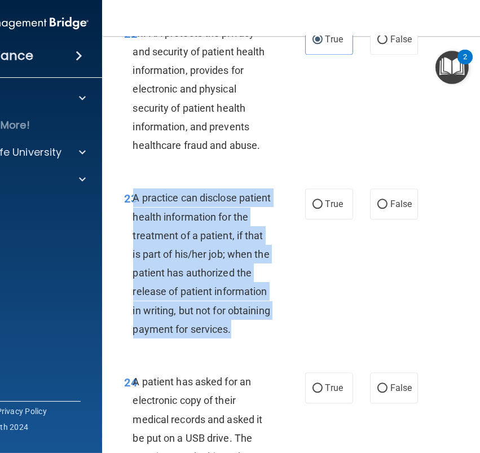
drag, startPoint x: 190, startPoint y: 411, endPoint x: 134, endPoint y: 256, distance: 164.2
click at [134, 256] on div "A practice can disclose patient health information for the treatment of a patie…" at bounding box center [207, 263] width 148 height 150
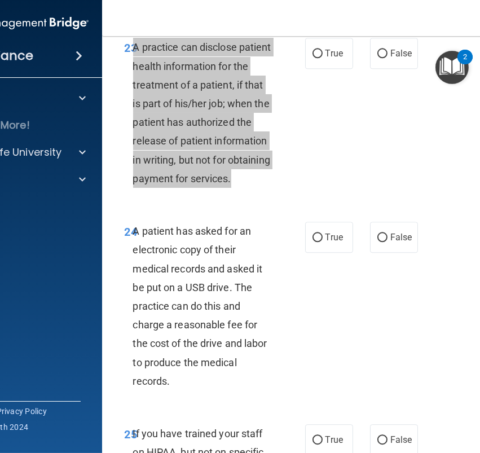
scroll to position [2936, 0]
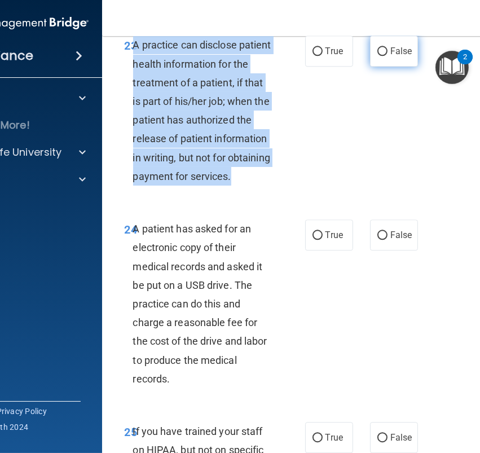
click at [381, 56] on input "False" at bounding box center [383, 51] width 10 height 8
radio input "true"
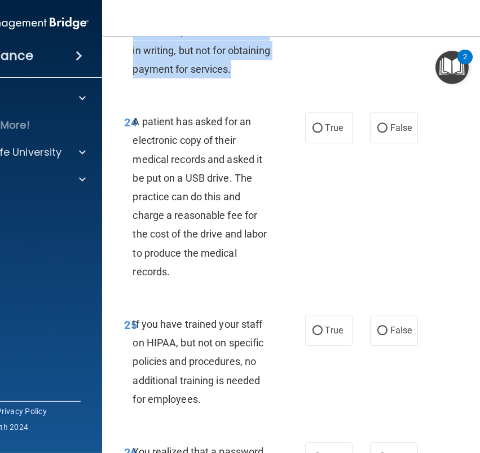
scroll to position [3045, 0]
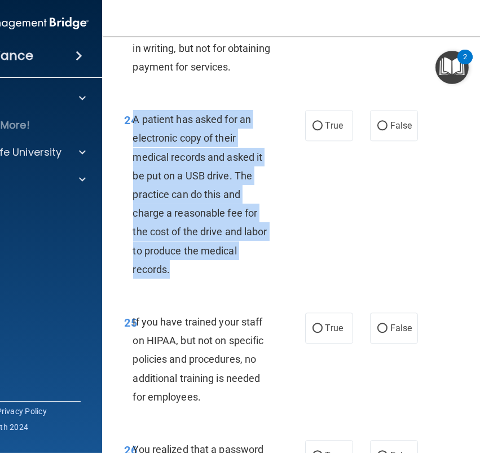
drag, startPoint x: 177, startPoint y: 340, endPoint x: 135, endPoint y: 192, distance: 153.1
click at [135, 192] on div "A patient has asked for an electronic copy of their medical records and asked i…" at bounding box center [207, 194] width 148 height 169
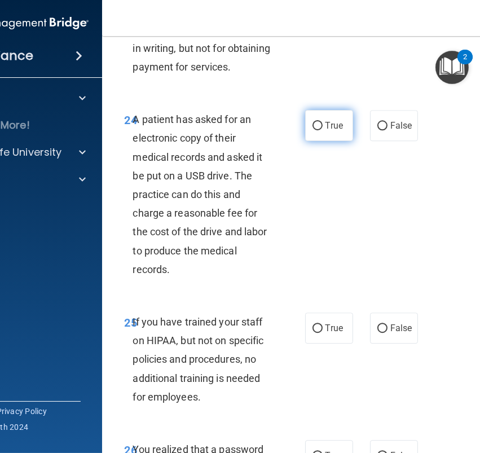
click at [327, 131] on span "True" at bounding box center [334, 125] width 17 height 11
click at [323, 130] on input "True" at bounding box center [318, 126] width 10 height 8
radio input "true"
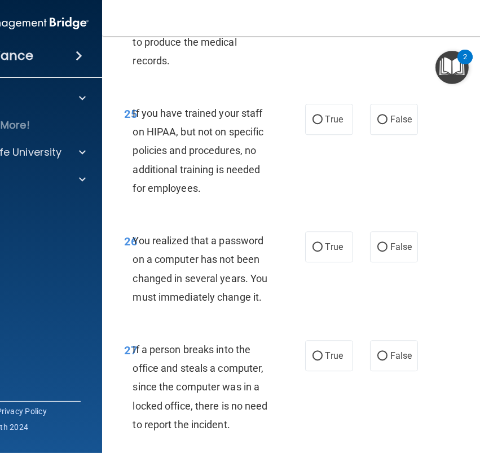
scroll to position [3254, 0]
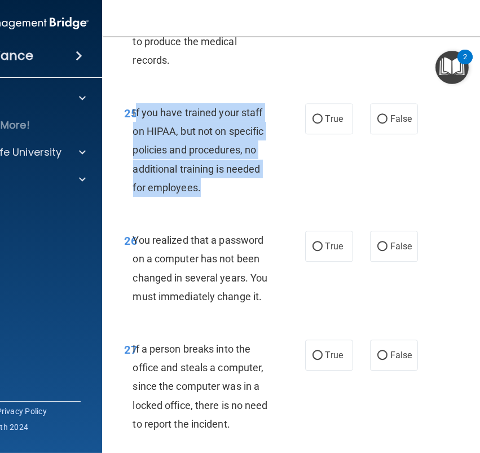
drag, startPoint x: 205, startPoint y: 264, endPoint x: 134, endPoint y: 187, distance: 104.7
click at [134, 187] on div "If you have trained your staff on HIPAA, but not on specific policies and proce…" at bounding box center [207, 150] width 148 height 94
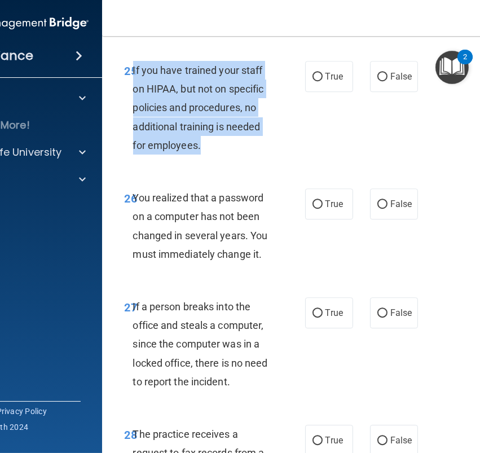
scroll to position [3300, 0]
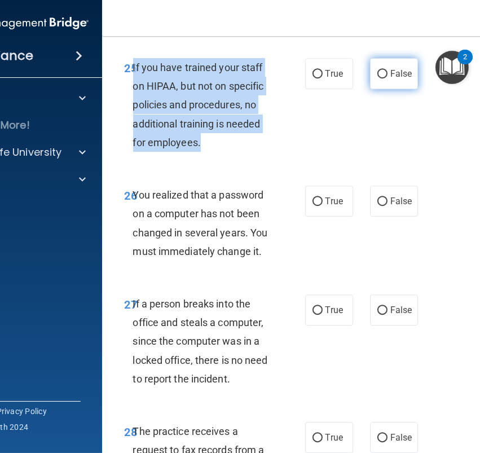
click at [378, 78] on input "False" at bounding box center [383, 74] width 10 height 8
radio input "true"
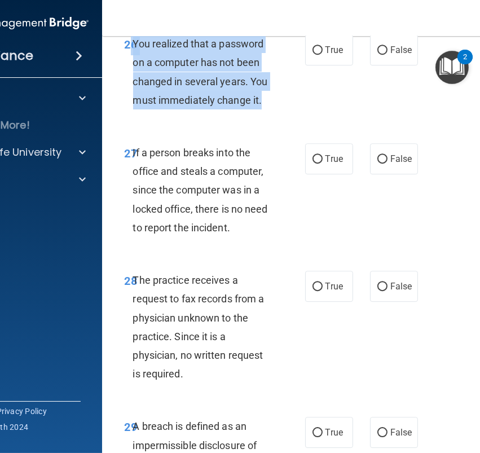
drag, startPoint x: 267, startPoint y: 179, endPoint x: 132, endPoint y: 119, distance: 148.1
click at [132, 115] on div "26 You realized that a password on a computer has not been changed in several y…" at bounding box center [215, 74] width 214 height 81
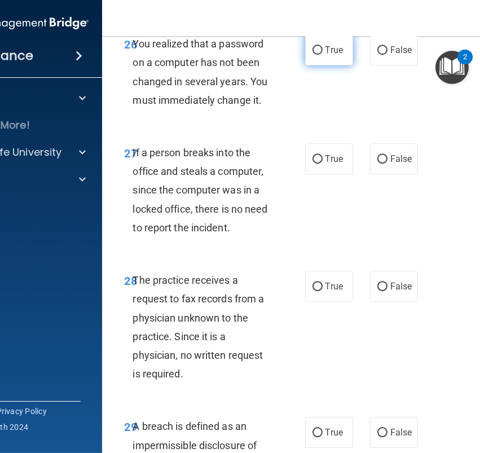
click at [338, 55] on span "True" at bounding box center [334, 50] width 17 height 11
click at [323, 55] on input "True" at bounding box center [318, 50] width 10 height 8
radio input "true"
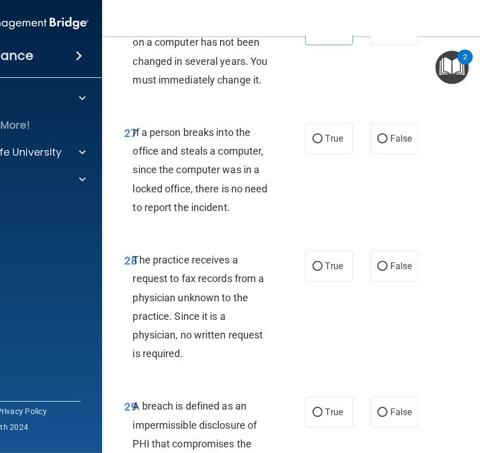
scroll to position [3474, 0]
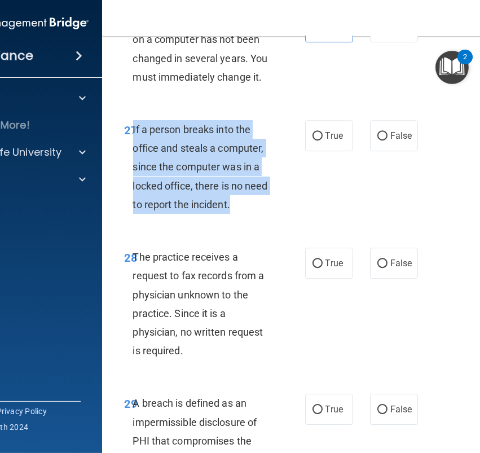
drag, startPoint x: 228, startPoint y: 284, endPoint x: 134, endPoint y: 205, distance: 123.3
click at [134, 205] on div "If a person breaks into the office and steals a computer, since the computer wa…" at bounding box center [207, 167] width 148 height 94
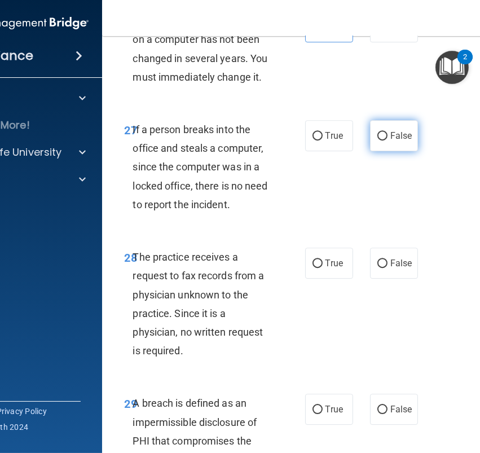
click at [400, 141] on span "False" at bounding box center [402, 135] width 22 height 11
click at [388, 141] on input "False" at bounding box center [383, 136] width 10 height 8
radio input "true"
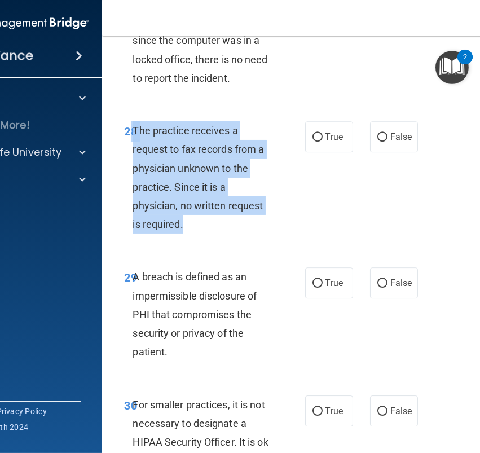
drag, startPoint x: 204, startPoint y: 308, endPoint x: 129, endPoint y: 210, distance: 123.1
click at [129, 210] on div "28 The practice receives a request to fax records from a physician unknown to t…" at bounding box center [215, 180] width 214 height 118
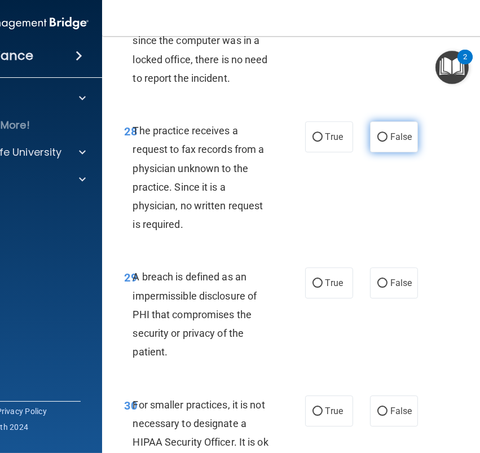
click at [402, 152] on label "False" at bounding box center [394, 136] width 48 height 31
click at [388, 142] on input "False" at bounding box center [383, 137] width 10 height 8
radio input "true"
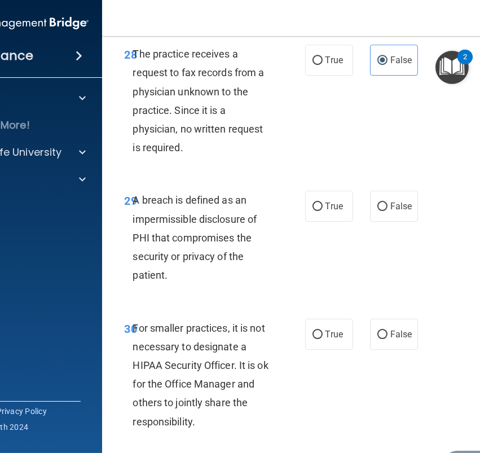
scroll to position [3735, 0]
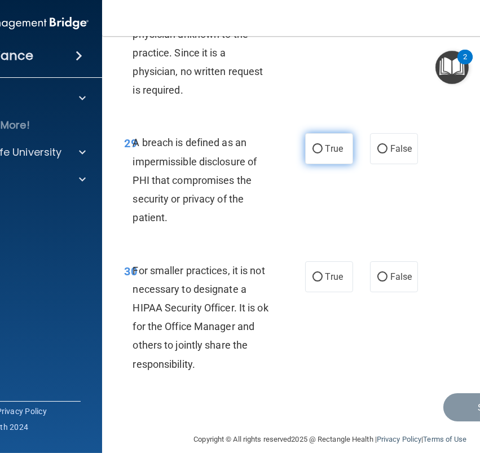
click at [324, 164] on label "True" at bounding box center [329, 148] width 48 height 31
click at [323, 153] on input "True" at bounding box center [318, 149] width 10 height 8
radio input "true"
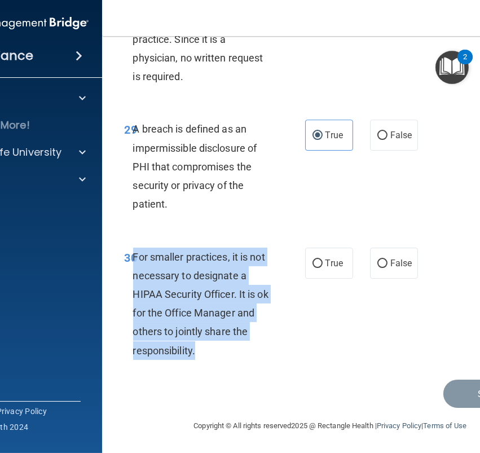
drag, startPoint x: 210, startPoint y: 353, endPoint x: 133, endPoint y: 257, distance: 123.3
click at [133, 257] on div "For smaller practices, it is not necessary to designate a HIPAA Security Office…" at bounding box center [207, 304] width 148 height 112
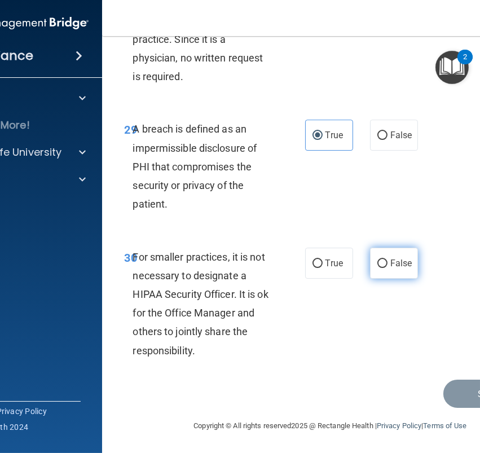
click at [413, 248] on label "False" at bounding box center [394, 263] width 48 height 31
click at [388, 260] on input "False" at bounding box center [383, 264] width 10 height 8
radio input "true"
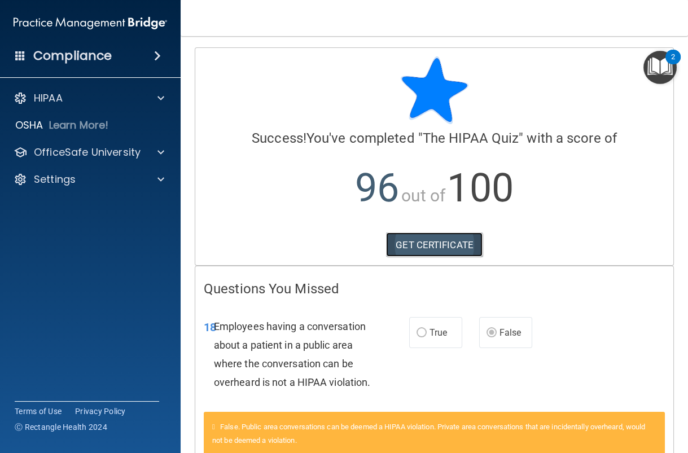
click at [411, 245] on link "GET CERTIFICATE" at bounding box center [434, 245] width 96 height 25
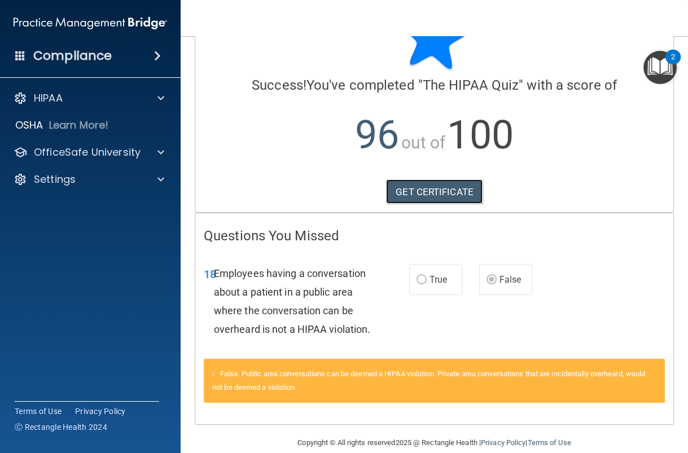
scroll to position [55, 0]
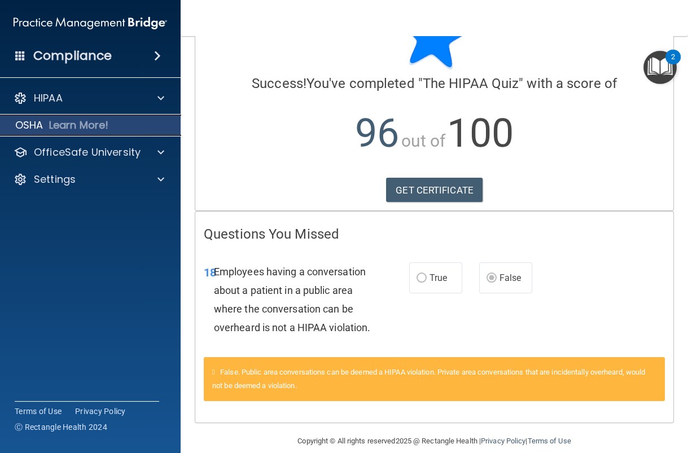
click at [73, 124] on p "Learn More!" at bounding box center [79, 126] width 60 height 14
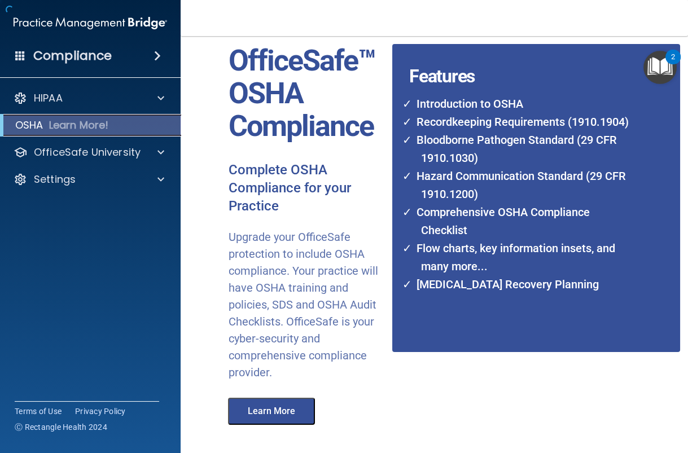
click at [73, 124] on p "Learn More!" at bounding box center [79, 126] width 60 height 14
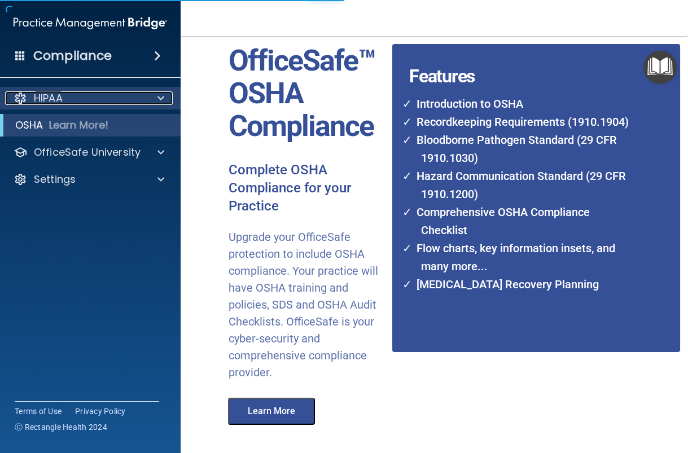
scroll to position [109, 0]
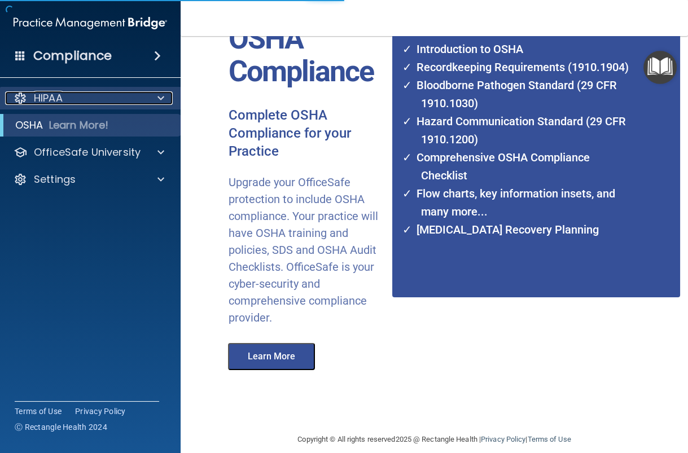
click at [73, 102] on div "HIPAA" at bounding box center [75, 98] width 140 height 14
click at [73, 101] on div "HIPAA" at bounding box center [75, 98] width 140 height 14
click at [124, 100] on div "HIPAA" at bounding box center [75, 98] width 140 height 14
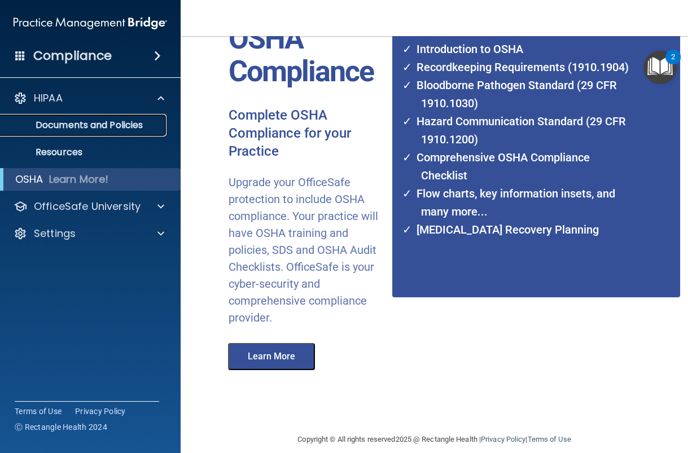
click at [108, 124] on p "Documents and Policies" at bounding box center [84, 125] width 154 height 11
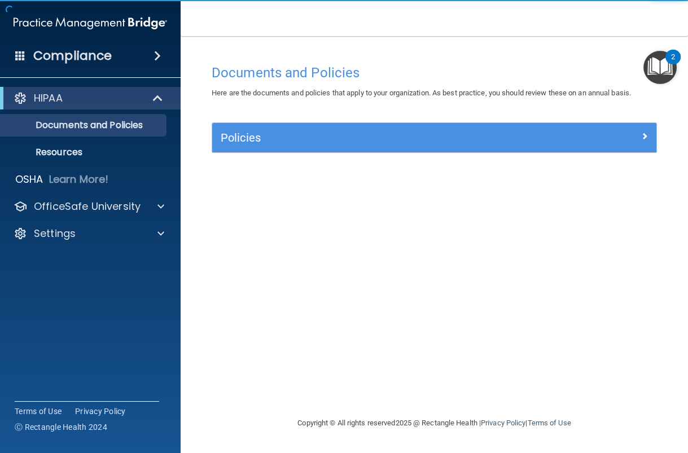
click at [297, 151] on div "Policies" at bounding box center [434, 137] width 444 height 29
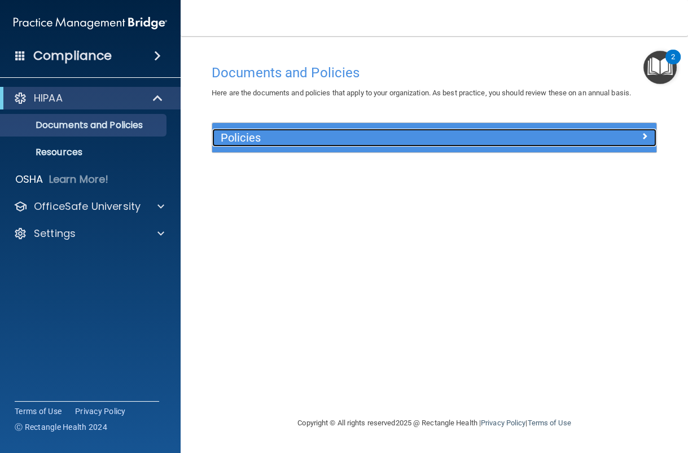
click at [297, 141] on h5 "Policies" at bounding box center [379, 137] width 316 height 12
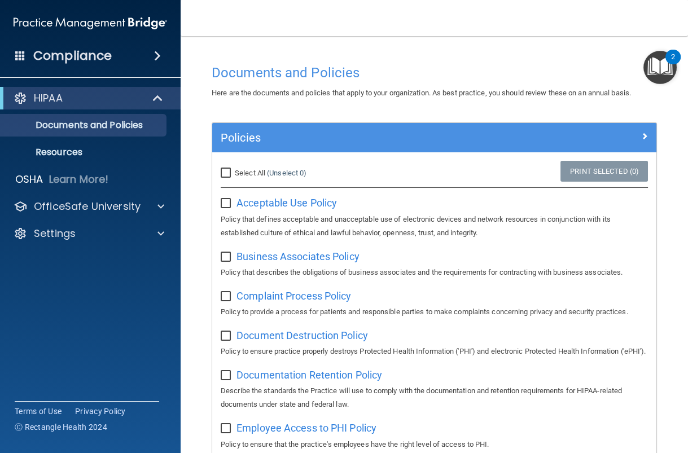
click at [91, 52] on h4 "Compliance" at bounding box center [72, 56] width 78 height 16
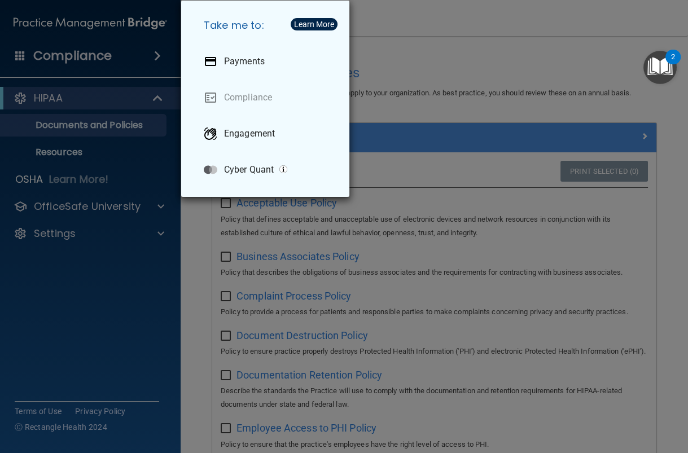
click at [120, 74] on div "Take me to: Payments Compliance Engagement Cyber Quant" at bounding box center [344, 226] width 688 height 453
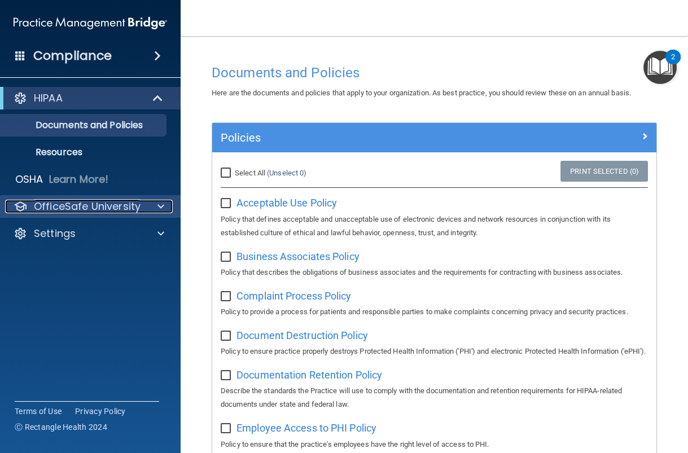
click at [88, 202] on p "OfficeSafe University" at bounding box center [87, 207] width 107 height 14
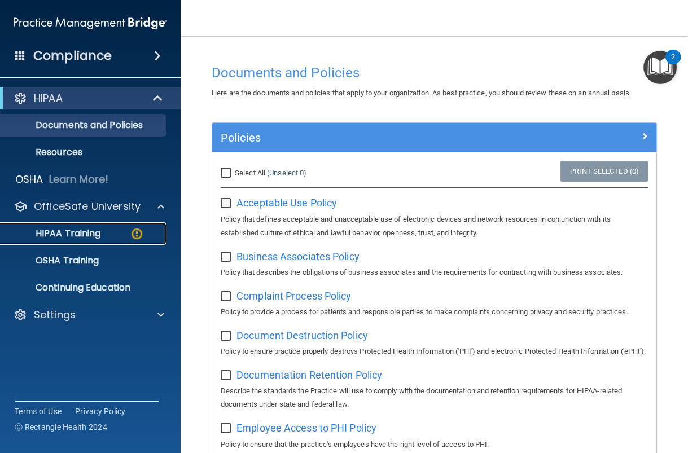
click at [93, 235] on p "HIPAA Training" at bounding box center [53, 233] width 93 height 11
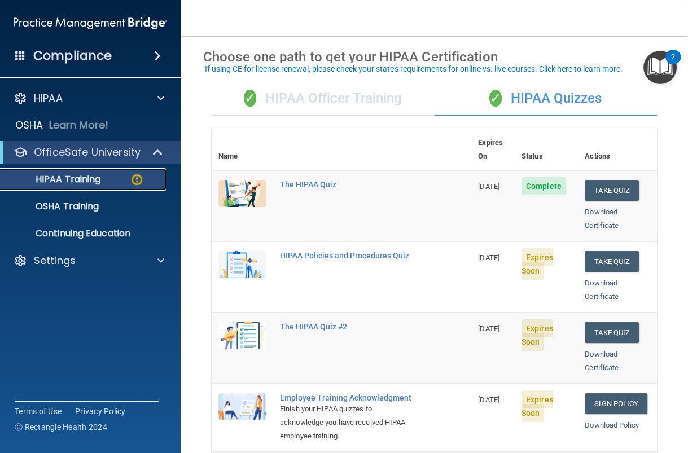
scroll to position [46, 0]
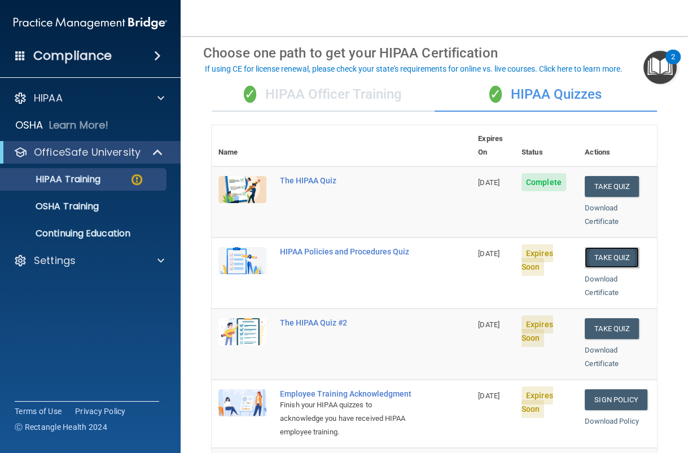
click at [543, 247] on button "Take Quiz" at bounding box center [612, 257] width 54 height 21
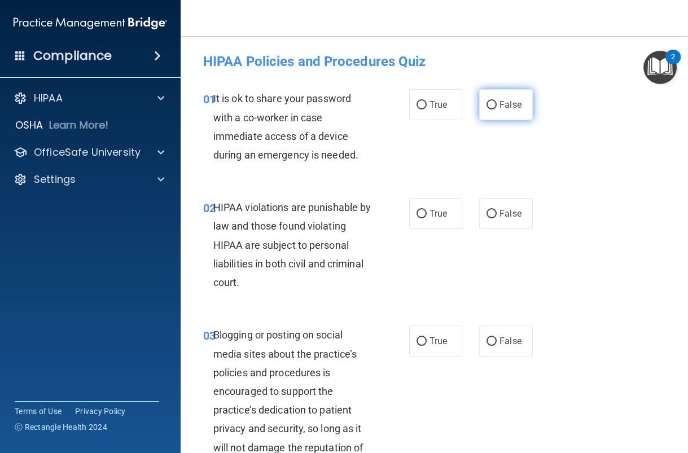
click at [527, 104] on label "False" at bounding box center [506, 104] width 54 height 31
click at [497, 104] on input "False" at bounding box center [491, 105] width 10 height 8
radio input "true"
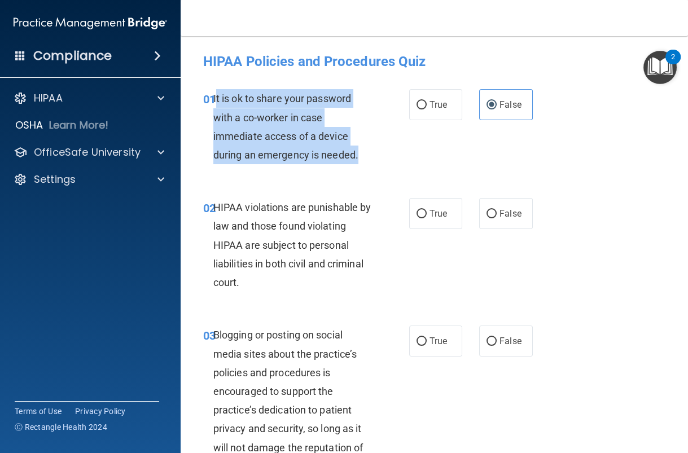
drag, startPoint x: 367, startPoint y: 159, endPoint x: 214, endPoint y: 94, distance: 166.4
click at [214, 94] on div "It is ok to share your password with a co-worker in case immediate access of a …" at bounding box center [296, 126] width 167 height 75
click at [424, 212] on input "True" at bounding box center [421, 214] width 10 height 8
radio input "true"
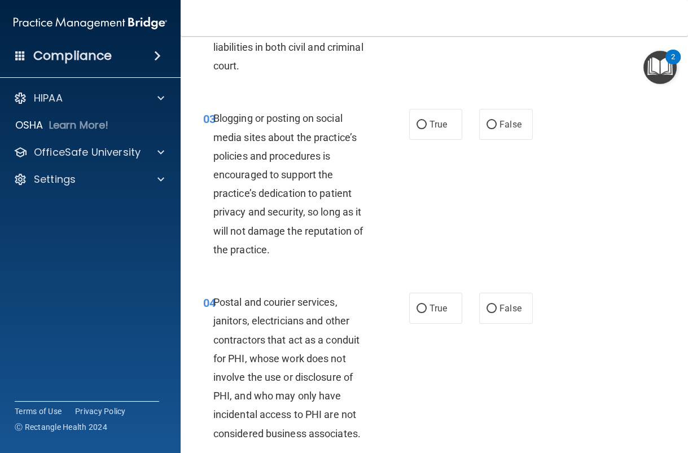
scroll to position [219, 0]
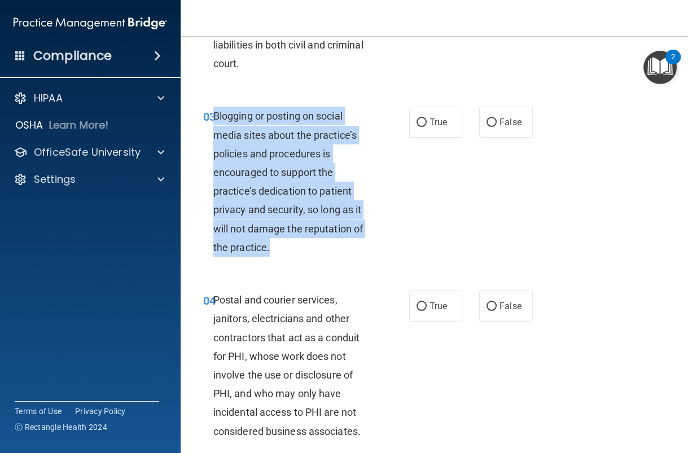
drag, startPoint x: 278, startPoint y: 253, endPoint x: 215, endPoint y: 113, distance: 153.6
click at [215, 113] on div "Blogging or posting on social media sites about the practice’s policies and pro…" at bounding box center [296, 182] width 167 height 150
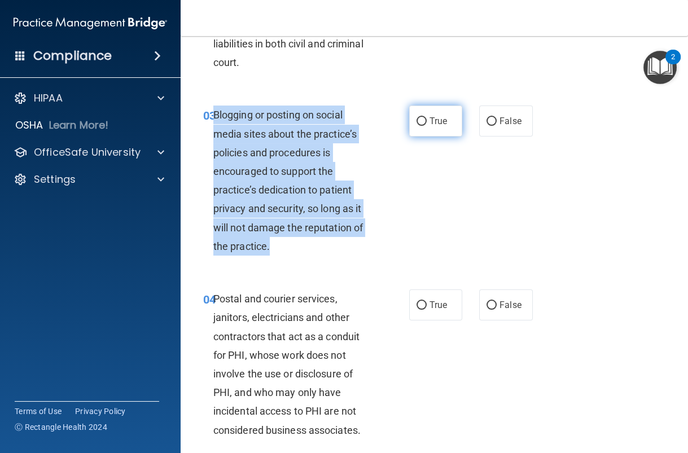
click at [416, 124] on input "True" at bounding box center [421, 121] width 10 height 8
radio input "true"
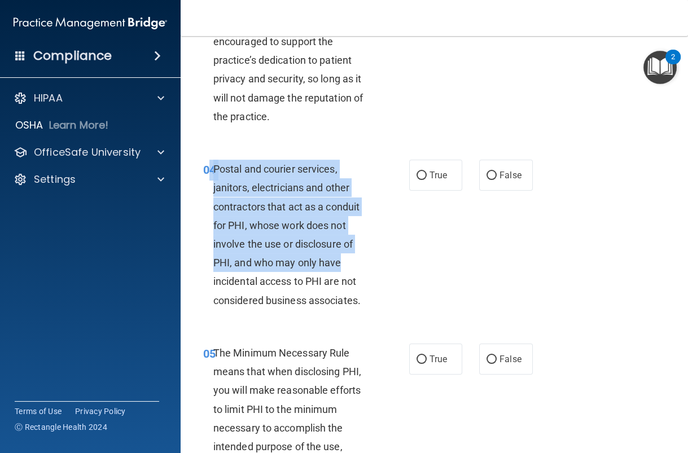
drag, startPoint x: 210, startPoint y: 169, endPoint x: 347, endPoint y: 271, distance: 170.5
click at [347, 271] on div "04 Postal and courier services, janitors, electricians and other contractors th…" at bounding box center [306, 238] width 240 height 156
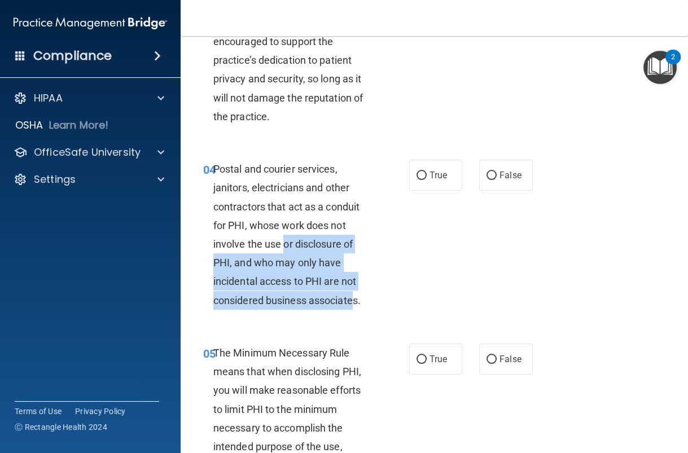
drag, startPoint x: 354, startPoint y: 301, endPoint x: 284, endPoint y: 247, distance: 88.2
click at [284, 247] on span "Postal and courier services, janitors, electricians and other contractors that …" at bounding box center [286, 234] width 147 height 143
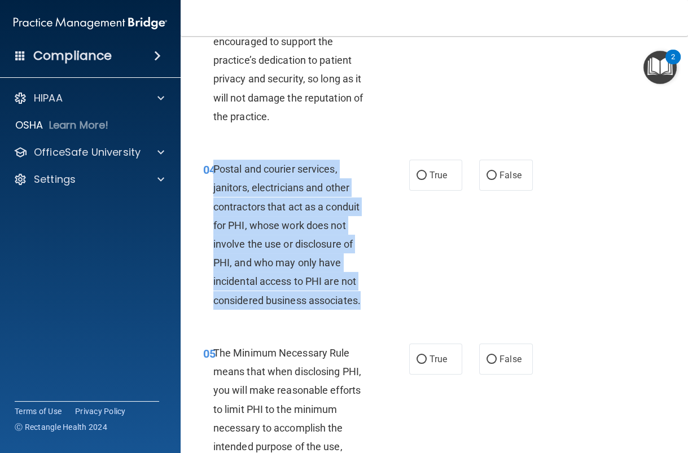
drag, startPoint x: 362, startPoint y: 308, endPoint x: 214, endPoint y: 172, distance: 200.9
click at [214, 172] on div "Postal and courier services, janitors, electricians and other contractors that …" at bounding box center [296, 235] width 167 height 150
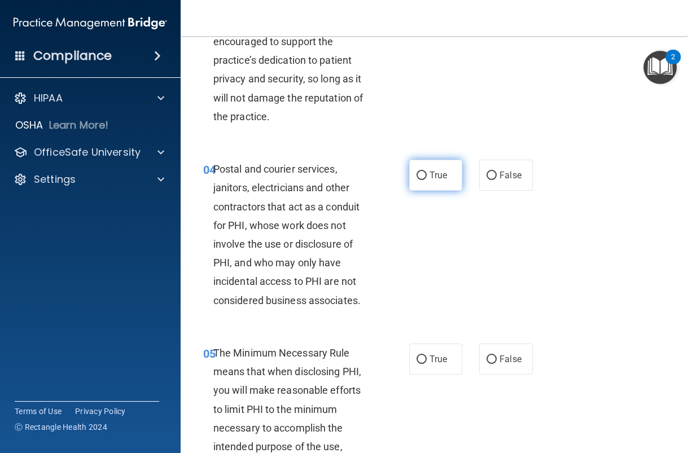
click at [435, 179] on span "True" at bounding box center [437, 175] width 17 height 11
click at [427, 179] on input "True" at bounding box center [421, 176] width 10 height 8
radio input "true"
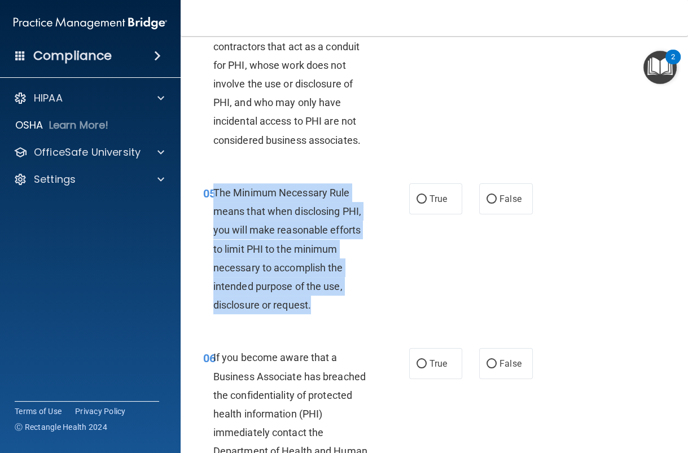
drag, startPoint x: 215, startPoint y: 189, endPoint x: 316, endPoint y: 302, distance: 151.5
click at [316, 302] on div "The Minimum Necessary Rule means that when disclosing PHI, you will make reason…" at bounding box center [296, 248] width 167 height 131
click at [425, 201] on input "True" at bounding box center [421, 199] width 10 height 8
radio input "true"
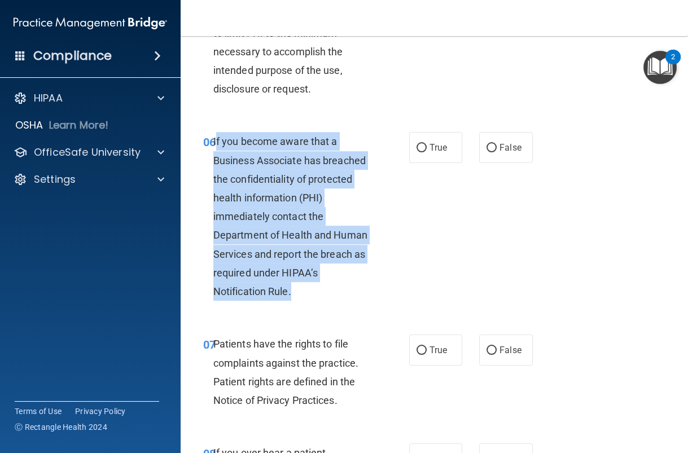
drag, startPoint x: 302, startPoint y: 295, endPoint x: 216, endPoint y: 139, distance: 178.1
click at [216, 139] on div "If you become aware that a Business Associate has breached the confidentiality …" at bounding box center [296, 216] width 167 height 169
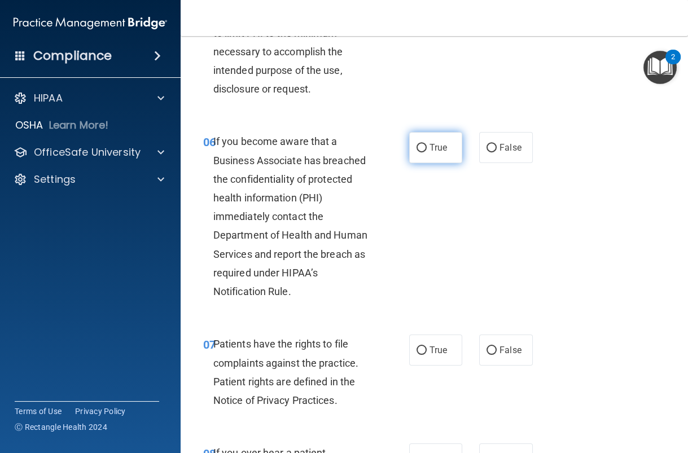
click at [436, 143] on span "True" at bounding box center [437, 147] width 17 height 11
click at [427, 144] on input "True" at bounding box center [421, 148] width 10 height 8
radio input "true"
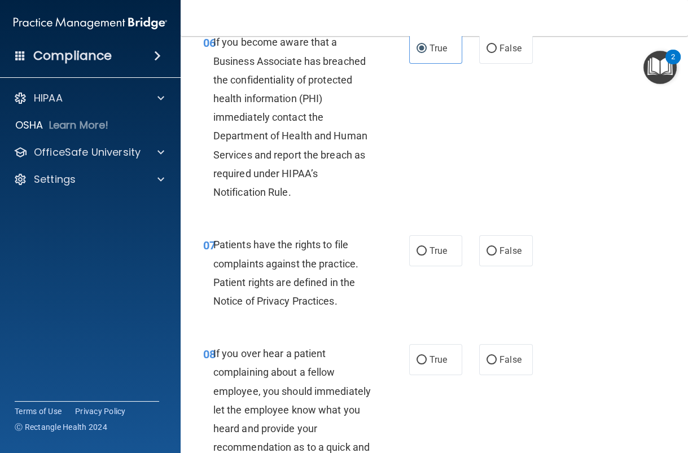
scroll to position [940, 0]
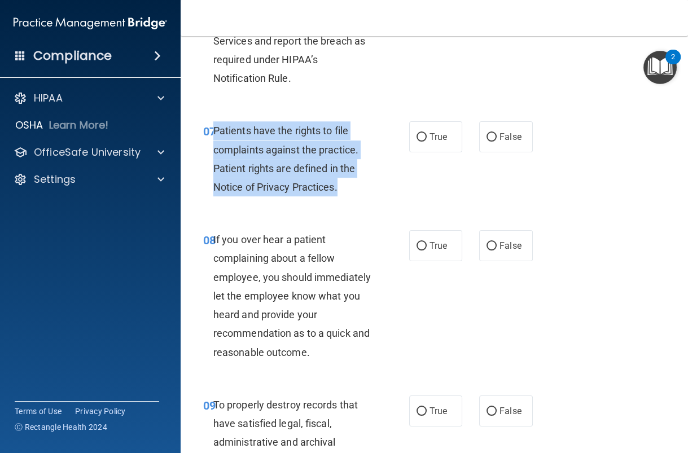
drag, startPoint x: 348, startPoint y: 188, endPoint x: 215, endPoint y: 131, distance: 144.9
click at [215, 131] on div "Patients have the rights to file complaints against the practice. Patient right…" at bounding box center [296, 158] width 167 height 75
click at [423, 136] on input "True" at bounding box center [421, 137] width 10 height 8
radio input "true"
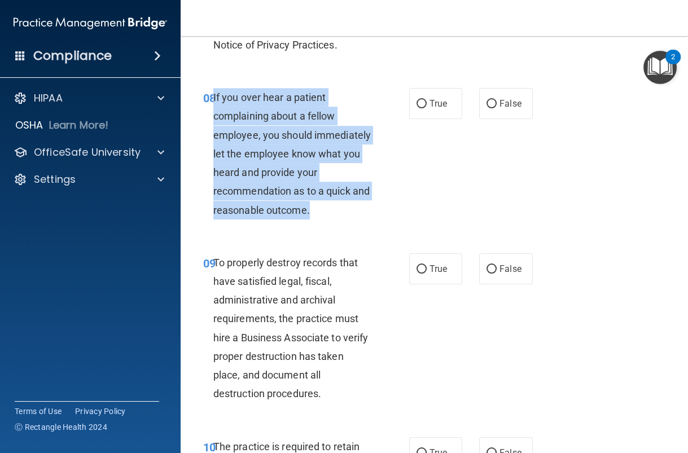
drag, startPoint x: 310, startPoint y: 209, endPoint x: 213, endPoint y: 99, distance: 147.2
click at [213, 99] on div "If you over hear a patient complaining about a fellow employee, you should imme…" at bounding box center [296, 153] width 167 height 131
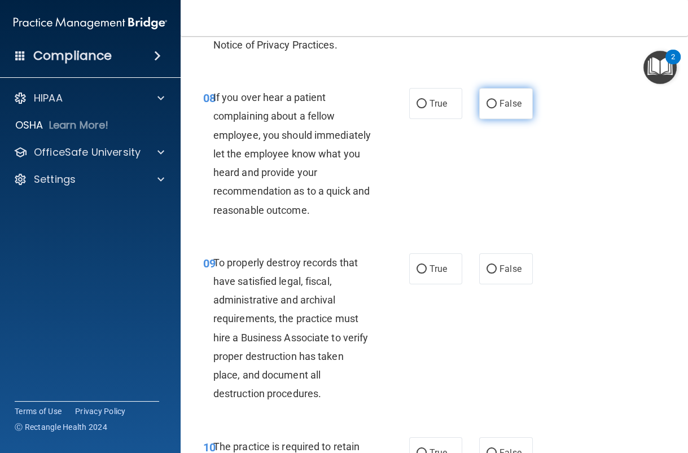
click at [484, 95] on label "False" at bounding box center [506, 103] width 54 height 31
click at [486, 100] on input "False" at bounding box center [491, 104] width 10 height 8
radio input "true"
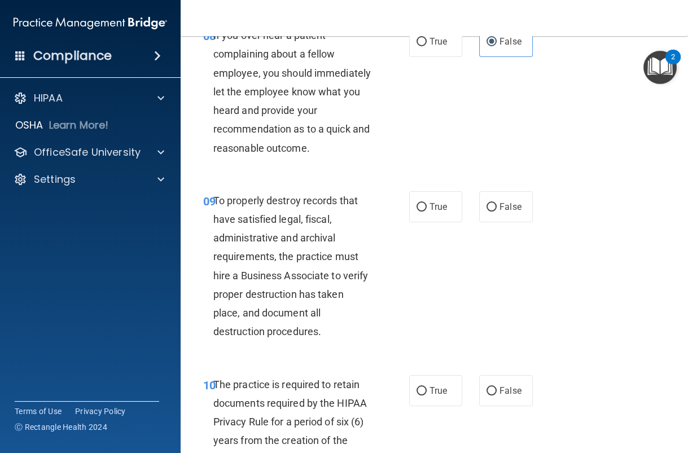
scroll to position [1182, 0]
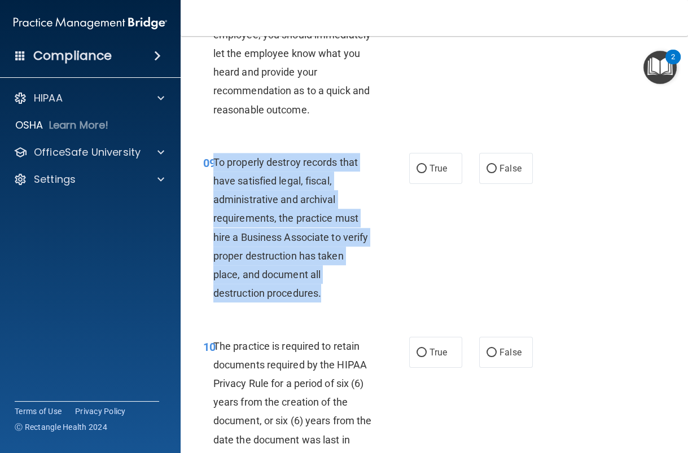
drag, startPoint x: 214, startPoint y: 155, endPoint x: 326, endPoint y: 289, distance: 174.4
click at [324, 289] on div "To properly destroy records that have satisfied legal, fiscal, administrative a…" at bounding box center [296, 228] width 167 height 150
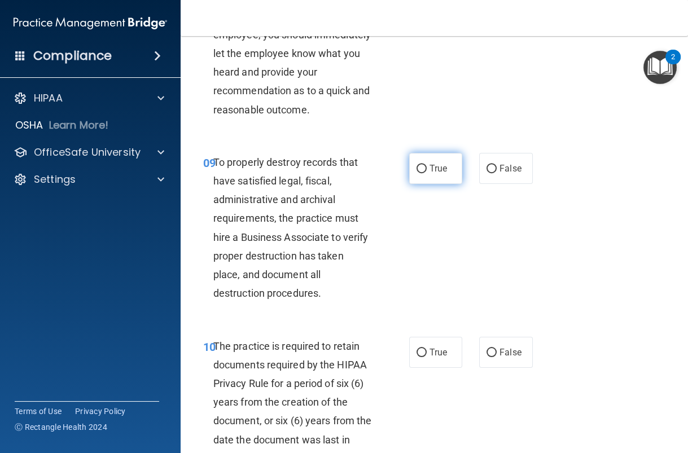
click at [423, 157] on label "True" at bounding box center [436, 168] width 54 height 31
click at [423, 165] on input "True" at bounding box center [421, 169] width 10 height 8
radio input "true"
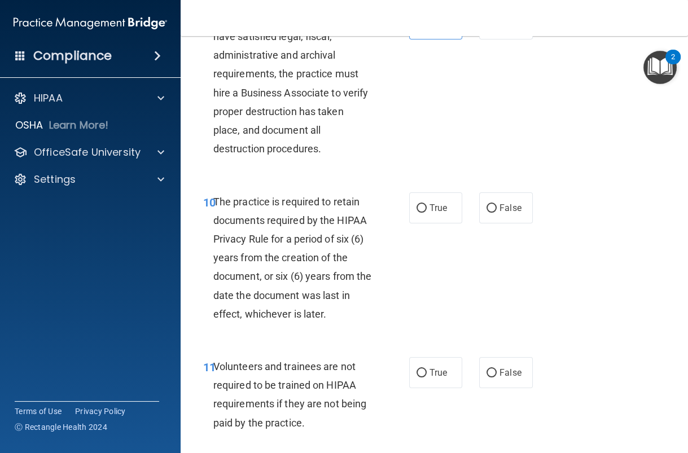
scroll to position [1403, 0]
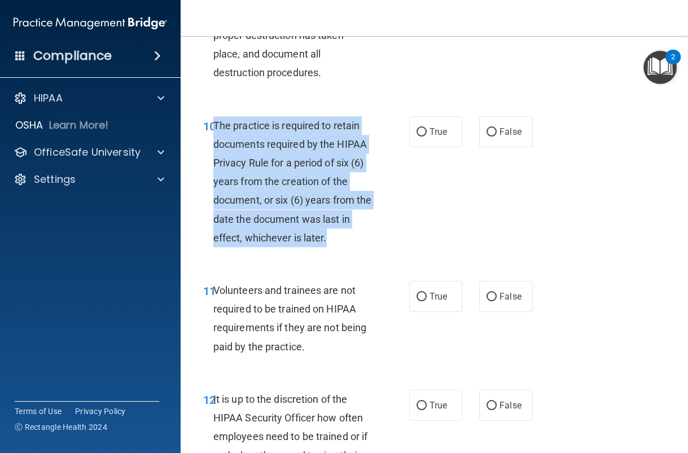
drag, startPoint x: 329, startPoint y: 234, endPoint x: 215, endPoint y: 122, distance: 159.6
click at [215, 122] on div "The practice is required to retain documents required by the HIPAA Privacy Rule…" at bounding box center [296, 181] width 167 height 131
click at [425, 132] on input "True" at bounding box center [421, 132] width 10 height 8
radio input "true"
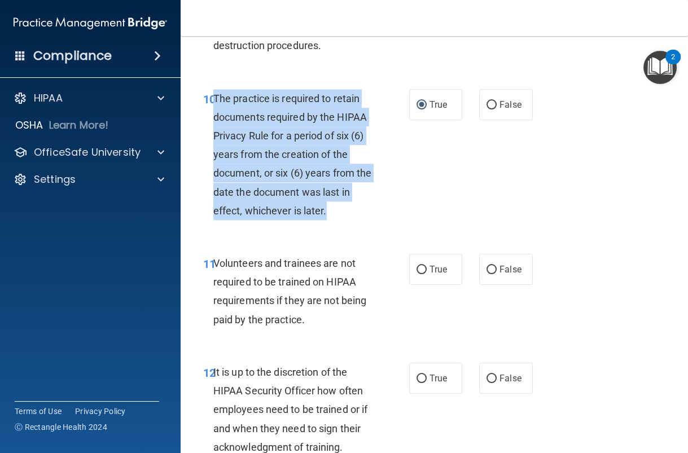
scroll to position [1433, 0]
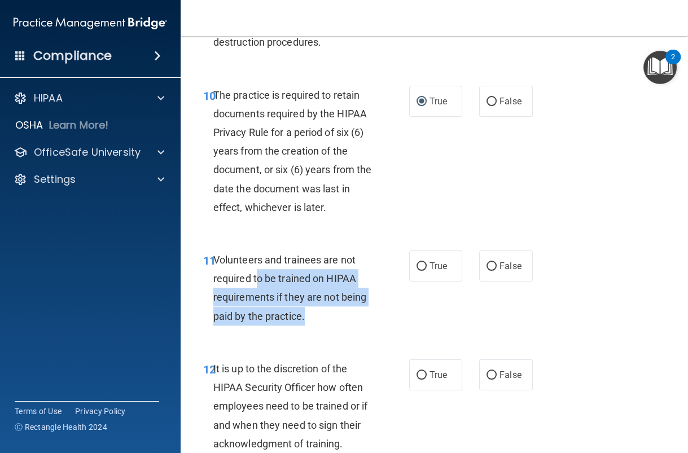
drag, startPoint x: 317, startPoint y: 315, endPoint x: 258, endPoint y: 283, distance: 66.7
click at [258, 283] on div "Volunteers and trainees are not required to be trained on HIPAA requirements if…" at bounding box center [296, 288] width 167 height 75
click at [258, 283] on span "Volunteers and trainees are not required to be trained on HIPAA requirements if…" at bounding box center [289, 288] width 153 height 68
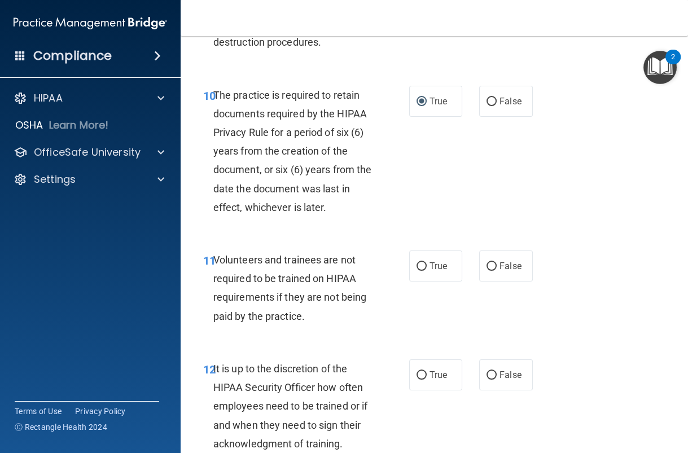
scroll to position [1526, 0]
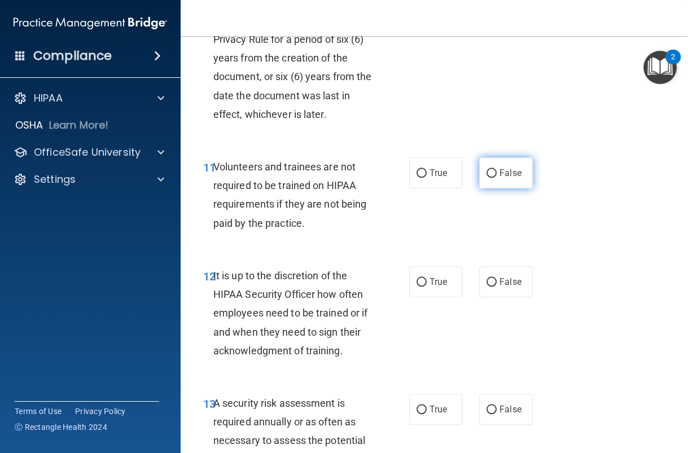
click at [515, 172] on span "False" at bounding box center [510, 173] width 22 height 11
click at [497, 172] on input "False" at bounding box center [491, 173] width 10 height 8
radio input "true"
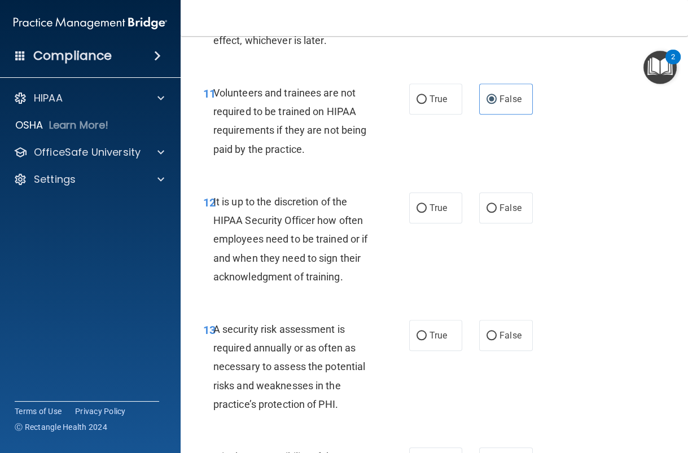
scroll to position [1597, 0]
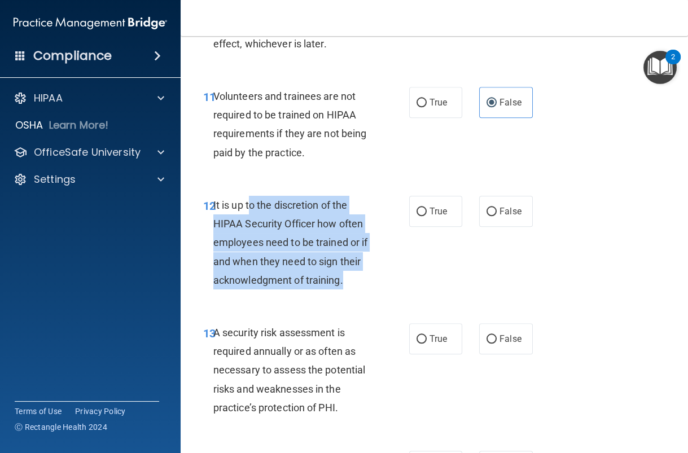
drag, startPoint x: 343, startPoint y: 287, endPoint x: 251, endPoint y: 210, distance: 120.2
click at [251, 210] on div "It is up to the discretion of the HIPAA Security Officer how often employees ne…" at bounding box center [296, 243] width 167 height 94
click at [492, 212] on input "False" at bounding box center [491, 212] width 10 height 8
radio input "true"
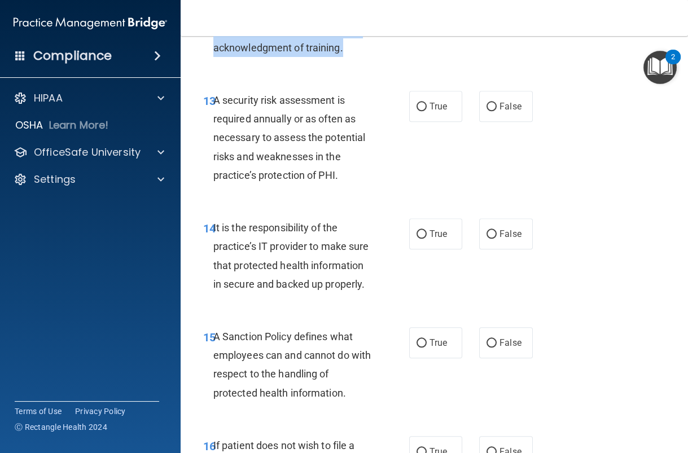
scroll to position [1829, 0]
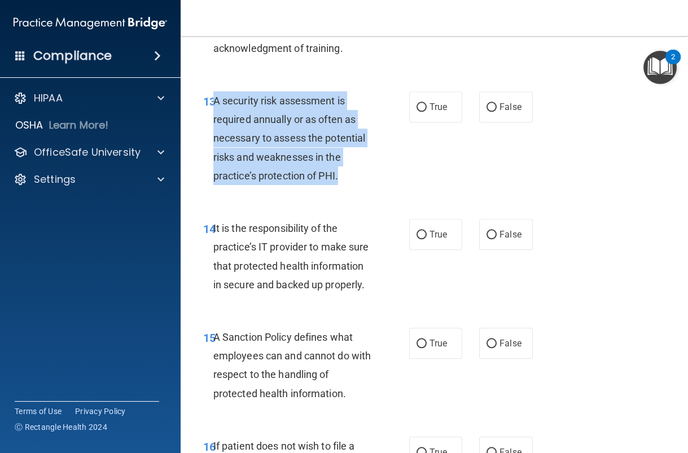
drag, startPoint x: 341, startPoint y: 177, endPoint x: 214, endPoint y: 98, distance: 149.1
click at [214, 98] on div "A security risk assessment is required annually or as often as necessary to ass…" at bounding box center [296, 138] width 167 height 94
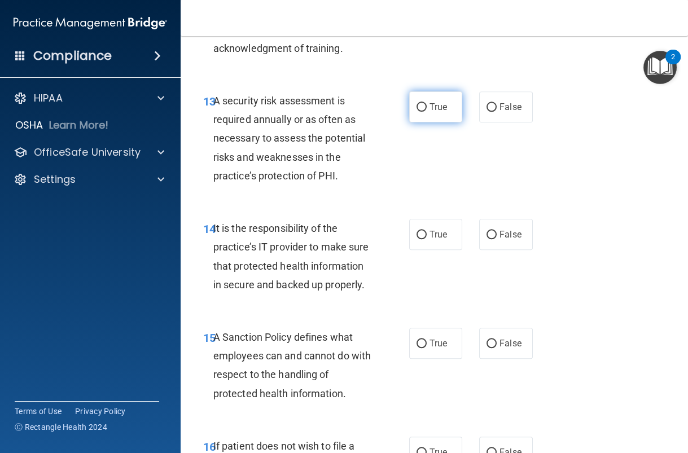
click at [412, 101] on label "True" at bounding box center [436, 106] width 54 height 31
click at [416, 103] on input "True" at bounding box center [421, 107] width 10 height 8
radio input "true"
click at [412, 101] on label "True" at bounding box center [436, 106] width 54 height 31
click at [416, 103] on input "True" at bounding box center [421, 107] width 10 height 8
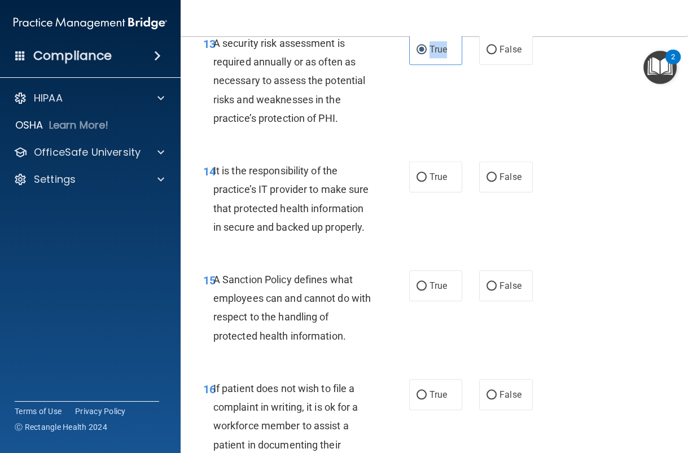
scroll to position [1897, 0]
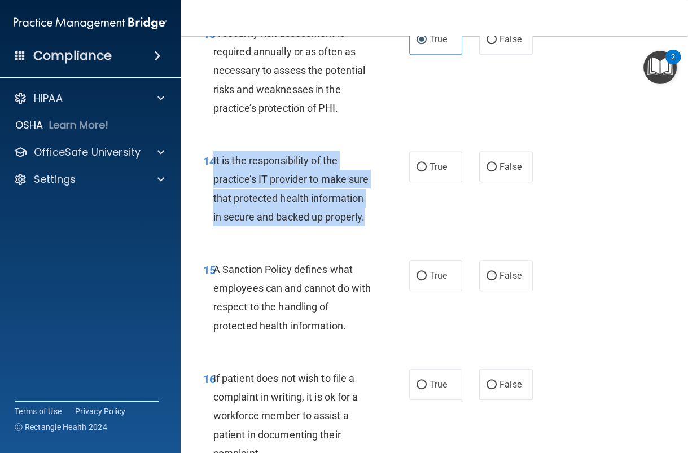
drag, startPoint x: 372, startPoint y: 225, endPoint x: 214, endPoint y: 151, distance: 174.4
click at [214, 151] on div "It is the responsibility of the practice’s IT provider to make sure that protec…" at bounding box center [296, 188] width 167 height 75
click at [424, 166] on input "True" at bounding box center [421, 167] width 10 height 8
radio input "true"
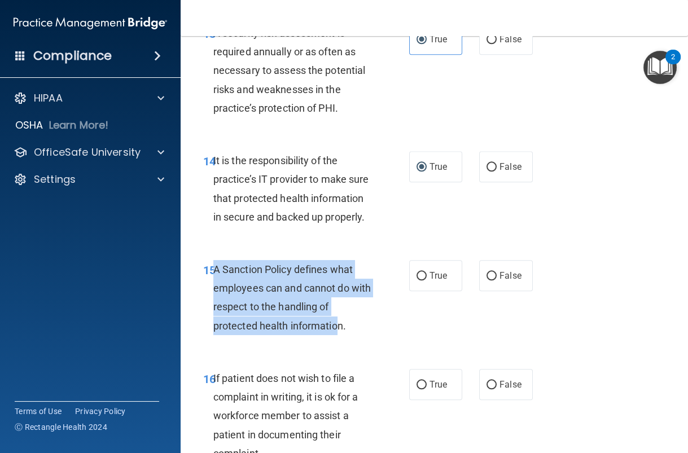
drag, startPoint x: 340, startPoint y: 326, endPoint x: 215, endPoint y: 269, distance: 137.6
click at [215, 269] on span "A Sanction Policy defines what employees can and cannot do with respect to the …" at bounding box center [291, 298] width 157 height 68
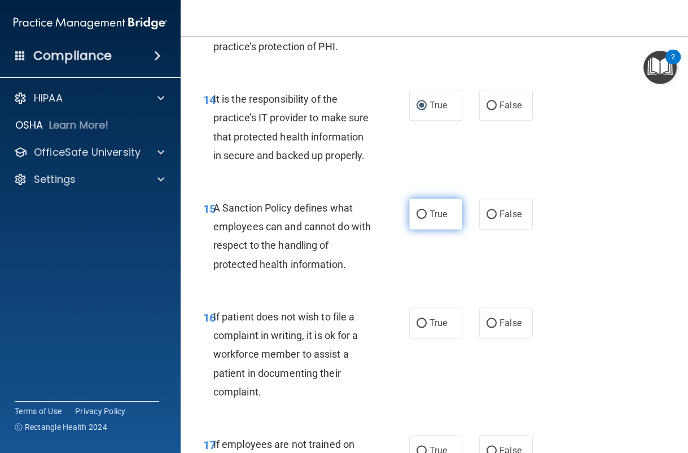
click at [427, 216] on label "True" at bounding box center [436, 214] width 54 height 31
click at [427, 216] on input "True" at bounding box center [421, 214] width 10 height 8
radio input "true"
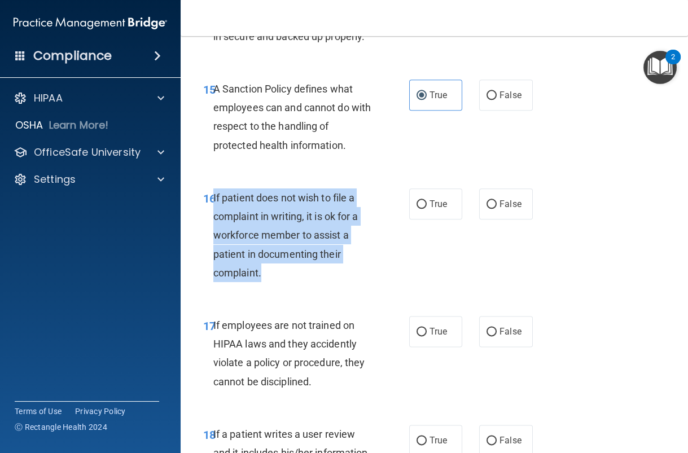
drag, startPoint x: 271, startPoint y: 278, endPoint x: 214, endPoint y: 199, distance: 97.9
click at [214, 199] on div "If patient does not wish to file a complaint in writing, it is ok for a workfor…" at bounding box center [296, 235] width 167 height 94
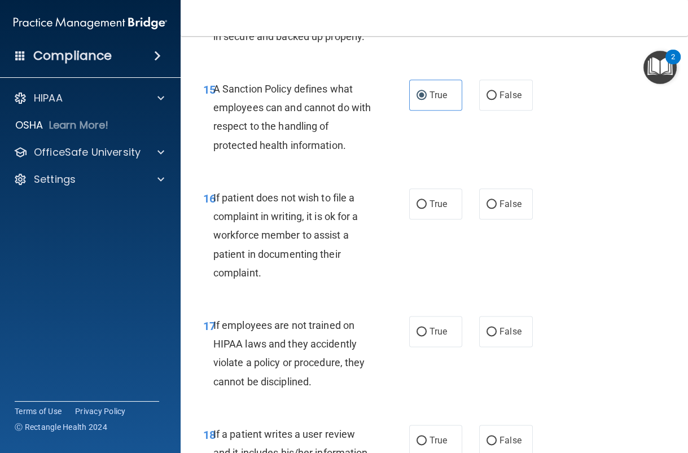
click at [426, 226] on div "16 If patient does not wish to file a complaint in writing, it is ok for a work…" at bounding box center [434, 238] width 479 height 128
click at [424, 213] on label "True" at bounding box center [436, 203] width 54 height 31
click at [424, 209] on input "True" at bounding box center [421, 204] width 10 height 8
radio input "true"
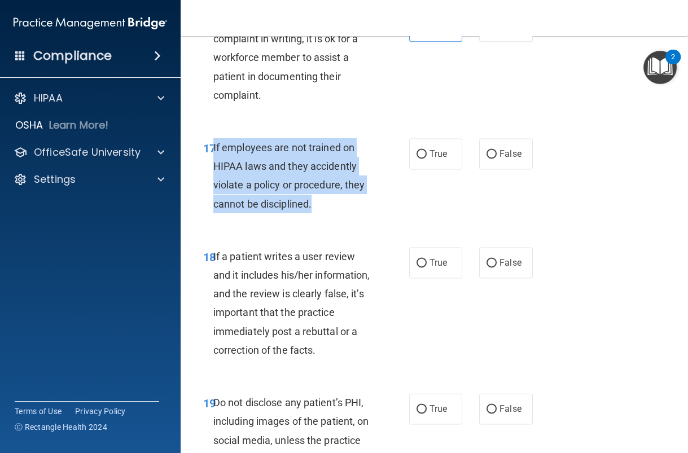
drag, startPoint x: 274, startPoint y: 161, endPoint x: 214, endPoint y: 142, distance: 62.3
click at [214, 142] on div "If employees are not trained on HIPAA laws and they accidently violate a policy…" at bounding box center [296, 175] width 167 height 75
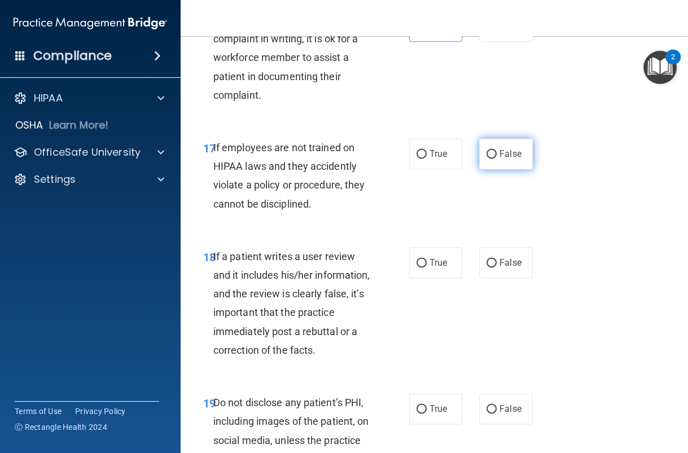
click at [501, 153] on span "False" at bounding box center [510, 153] width 22 height 11
click at [497, 153] on input "False" at bounding box center [491, 154] width 10 height 8
radio input "true"
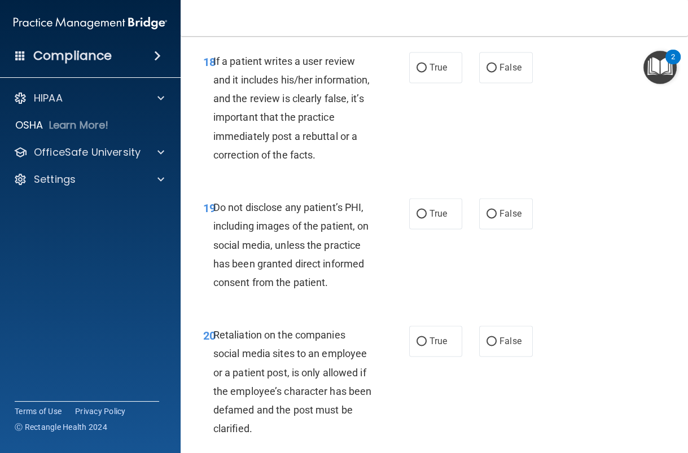
scroll to position [2449, 0]
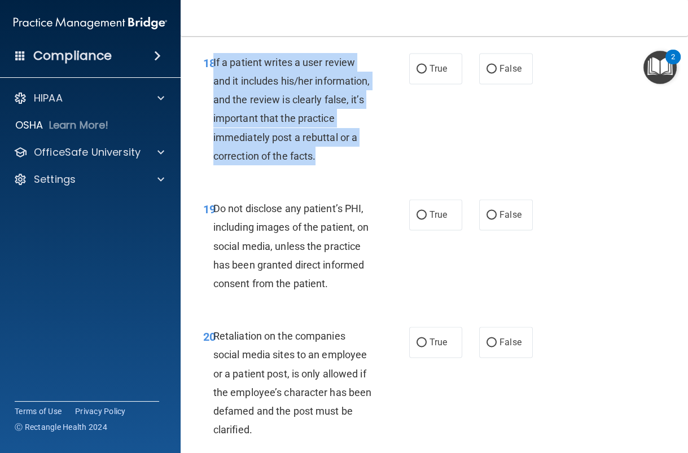
drag, startPoint x: 247, startPoint y: 172, endPoint x: 213, endPoint y: 65, distance: 111.7
click at [213, 65] on div "If a patient writes a user review and it includes his/her information, and the …" at bounding box center [296, 109] width 167 height 112
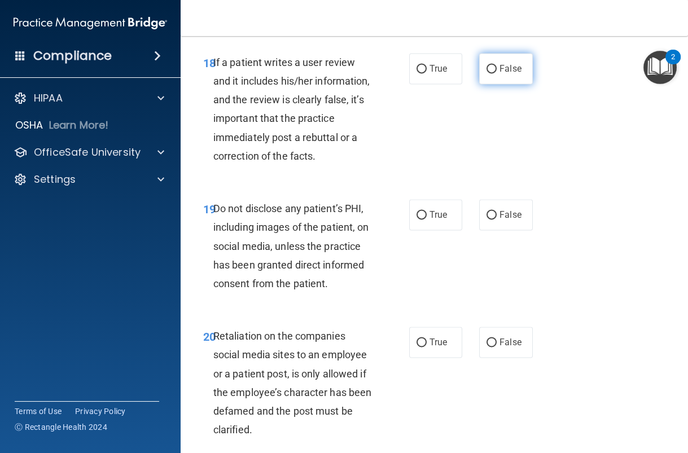
click at [481, 72] on label "False" at bounding box center [506, 68] width 54 height 31
click at [486, 72] on input "False" at bounding box center [491, 69] width 10 height 8
radio input "true"
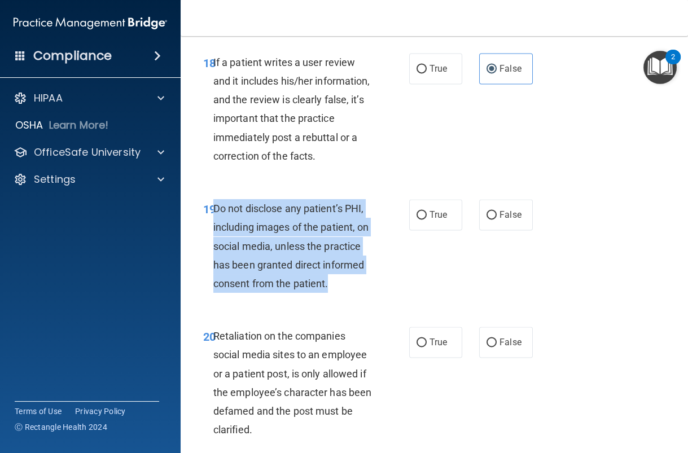
drag, startPoint x: 216, startPoint y: 227, endPoint x: 337, endPoint y: 299, distance: 141.4
click at [337, 293] on div "Do not disclose any patient’s PHI, including images of the patient, on social m…" at bounding box center [296, 246] width 167 height 94
click at [422, 220] on input "True" at bounding box center [421, 215] width 10 height 8
radio input "true"
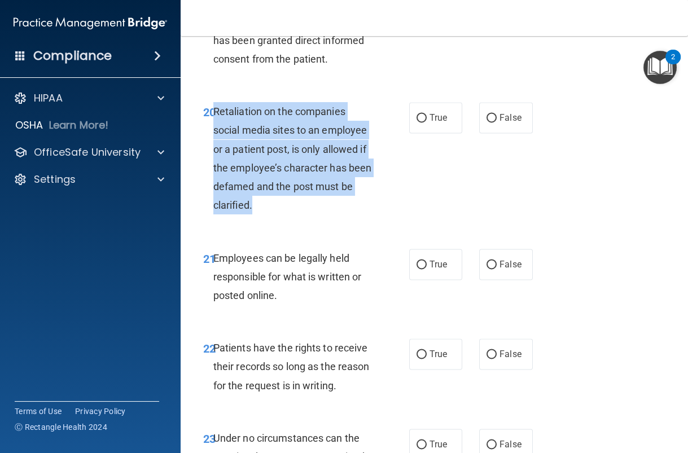
drag, startPoint x: 261, startPoint y: 220, endPoint x: 214, endPoint y: 131, distance: 100.2
click at [214, 131] on div "Retaliation on the companies social media sites to an employee or a patient pos…" at bounding box center [296, 158] width 167 height 112
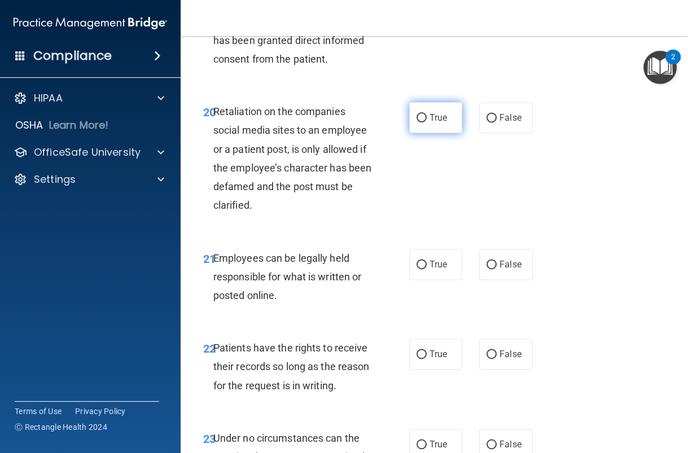
click at [433, 123] on span "True" at bounding box center [437, 117] width 17 height 11
click at [427, 122] on input "True" at bounding box center [421, 118] width 10 height 8
radio input "true"
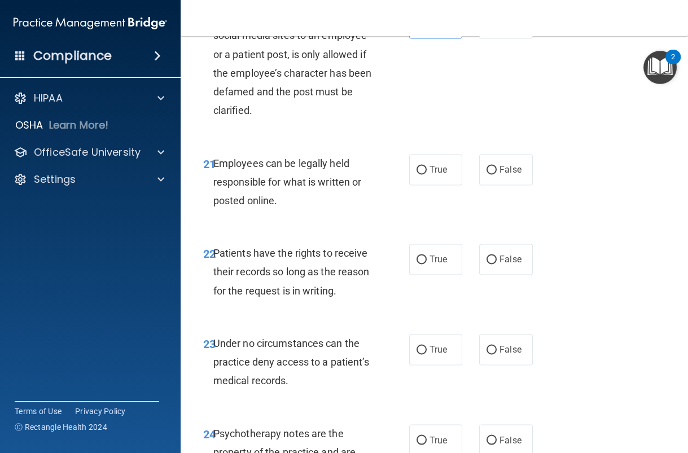
scroll to position [2827, 0]
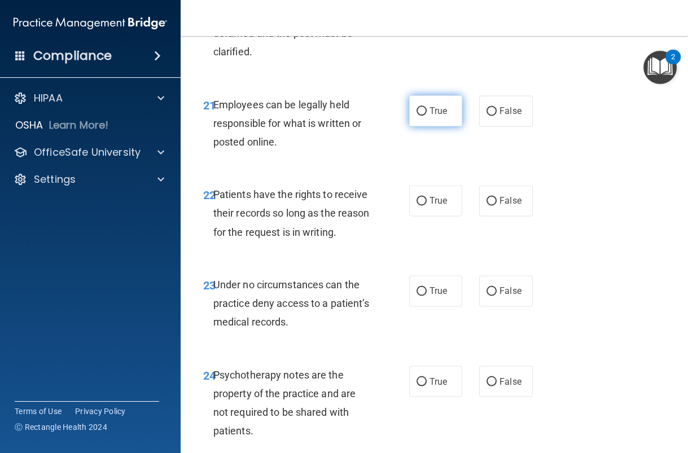
click at [418, 116] on input "True" at bounding box center [421, 111] width 10 height 8
radio input "true"
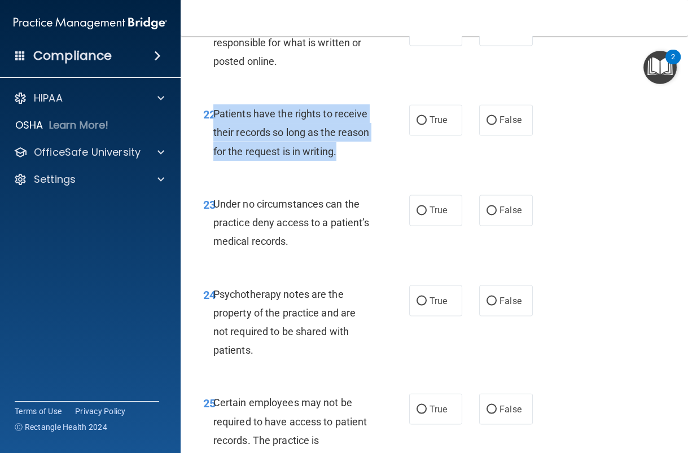
drag, startPoint x: 365, startPoint y: 178, endPoint x: 214, endPoint y: 131, distance: 157.8
click at [214, 131] on div "Patients have the rights to receive their records so long as the reason for the…" at bounding box center [296, 132] width 167 height 56
click at [423, 125] on input "True" at bounding box center [421, 120] width 10 height 8
radio input "true"
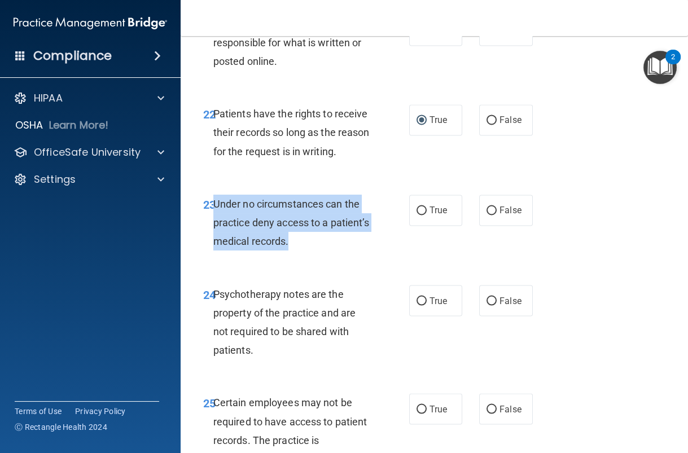
drag, startPoint x: 323, startPoint y: 273, endPoint x: 213, endPoint y: 218, distance: 122.7
click at [213, 218] on div "23 Under no circumstances can the practice deny access to a patient’s medical r…" at bounding box center [306, 226] width 240 height 62
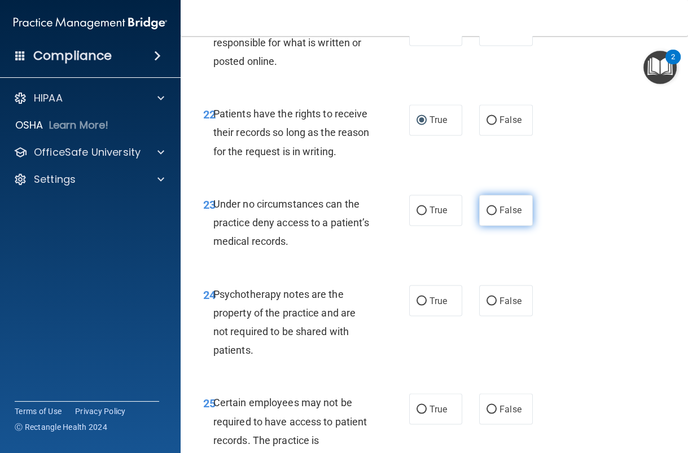
click at [510, 216] on span "False" at bounding box center [510, 210] width 22 height 11
click at [497, 215] on input "False" at bounding box center [491, 211] width 10 height 8
radio input "true"
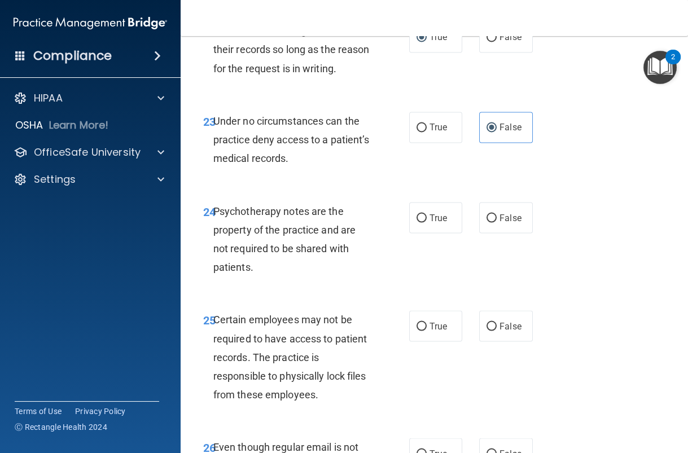
scroll to position [2991, 0]
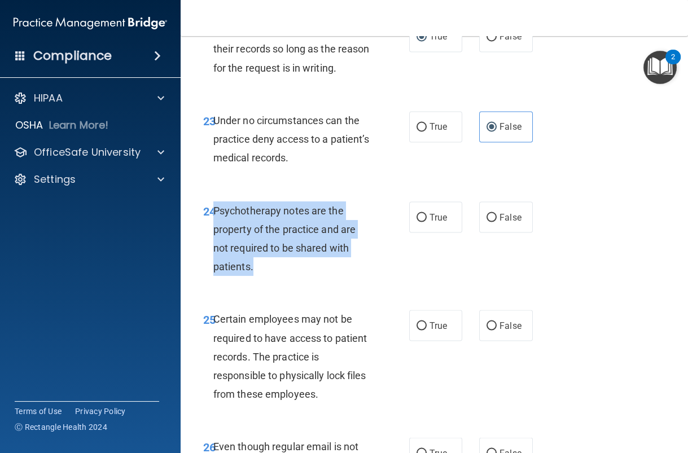
drag, startPoint x: 276, startPoint y: 288, endPoint x: 216, endPoint y: 234, distance: 81.1
click at [216, 234] on div "Psychotherapy notes are the property of the practice and are not required to be…" at bounding box center [296, 238] width 167 height 75
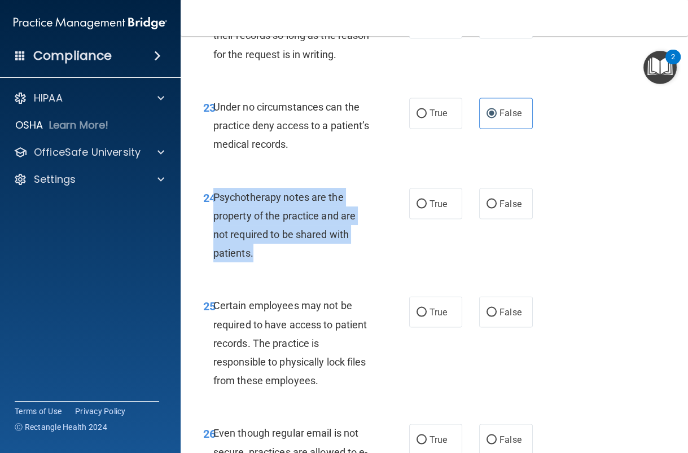
scroll to position [3007, 0]
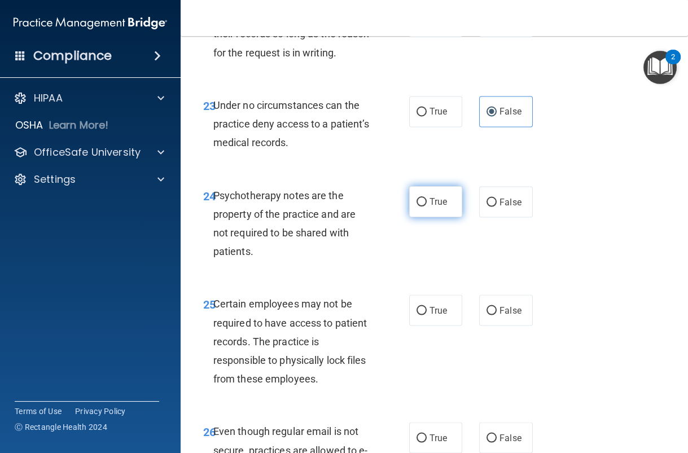
click at [439, 217] on label "True" at bounding box center [436, 201] width 54 height 31
click at [427, 207] on input "True" at bounding box center [421, 202] width 10 height 8
radio input "true"
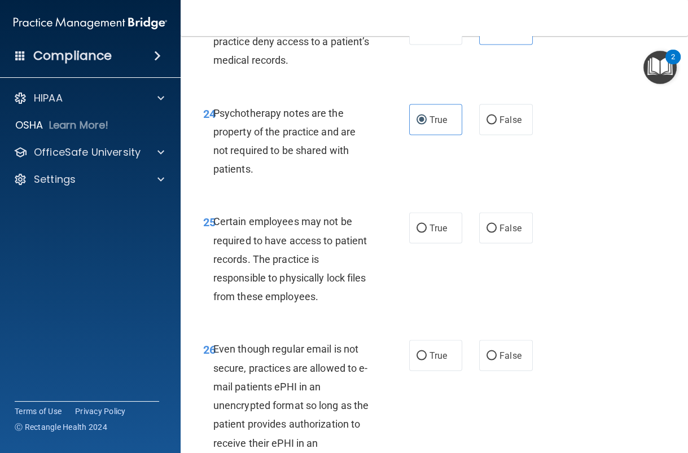
scroll to position [3165, 0]
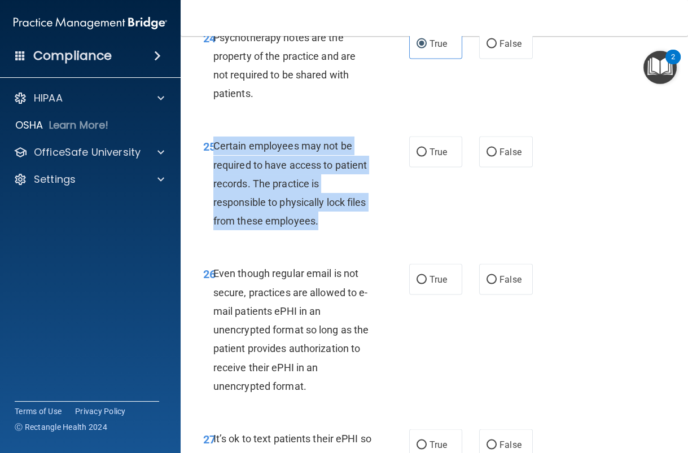
drag, startPoint x: 319, startPoint y: 244, endPoint x: 215, endPoint y: 161, distance: 132.6
click at [215, 161] on div "Certain employees may not be required to have access to patient records. The pr…" at bounding box center [296, 184] width 167 height 94
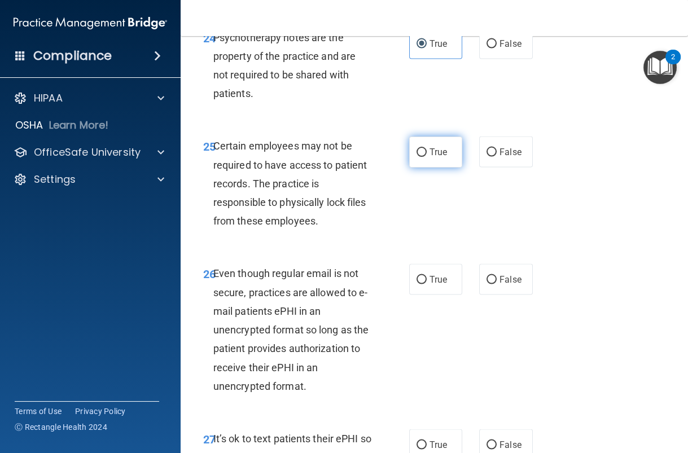
click at [433, 157] on span "True" at bounding box center [437, 152] width 17 height 11
click at [427, 157] on input "True" at bounding box center [421, 152] width 10 height 8
radio input "true"
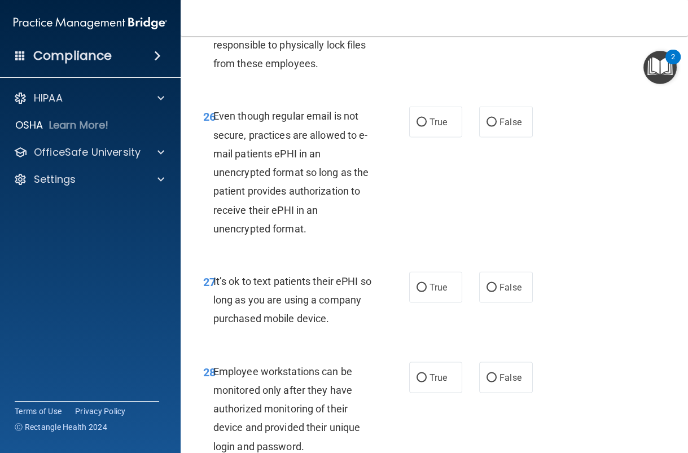
scroll to position [3325, 0]
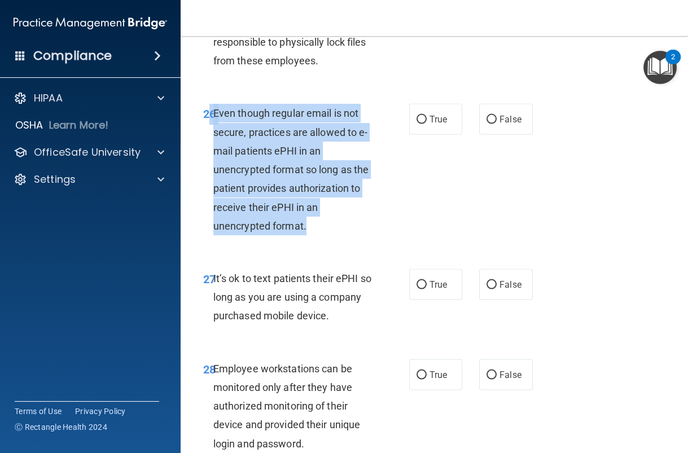
drag, startPoint x: 319, startPoint y: 248, endPoint x: 213, endPoint y: 133, distance: 156.6
click at [213, 133] on div "Even though regular email is not secure, practices are allowed to e-mail patien…" at bounding box center [296, 169] width 167 height 131
click at [288, 199] on div "Even though regular email is not secure, practices are allowed to e-mail patien…" at bounding box center [296, 169] width 167 height 131
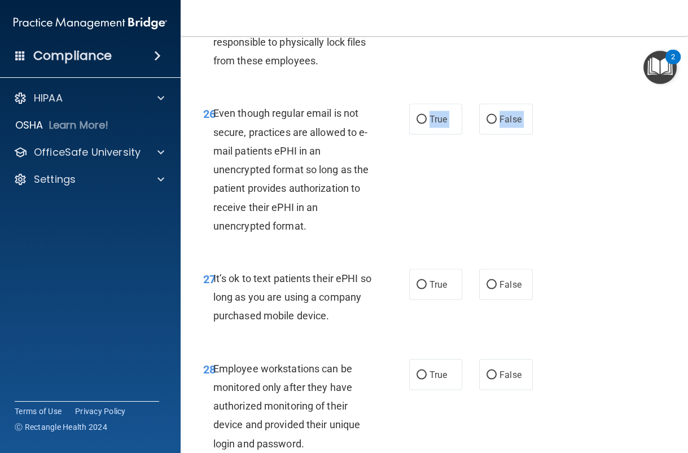
drag, startPoint x: 322, startPoint y: 261, endPoint x: 350, endPoint y: 204, distance: 63.4
click at [313, 239] on div "26 Even though regular email is not secure, practices are allowed to e-mail pat…" at bounding box center [434, 172] width 479 height 165
click at [423, 213] on div "26 Even though regular email is not secure, practices are allowed to e-mail pat…" at bounding box center [306, 172] width 240 height 137
click at [429, 135] on label "True" at bounding box center [436, 119] width 54 height 31
click at [427, 124] on input "True" at bounding box center [421, 120] width 10 height 8
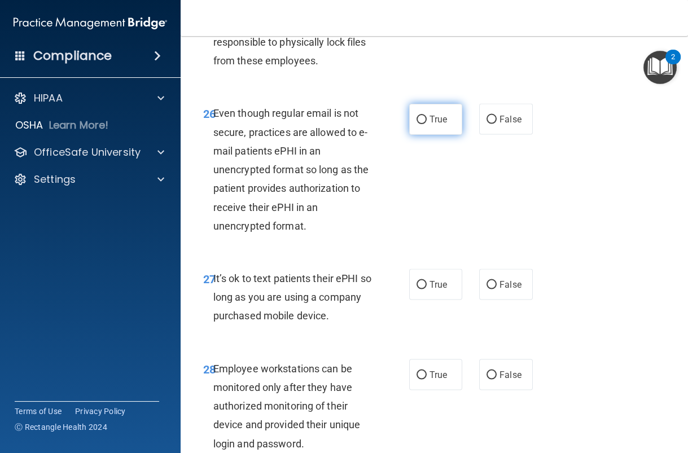
radio input "true"
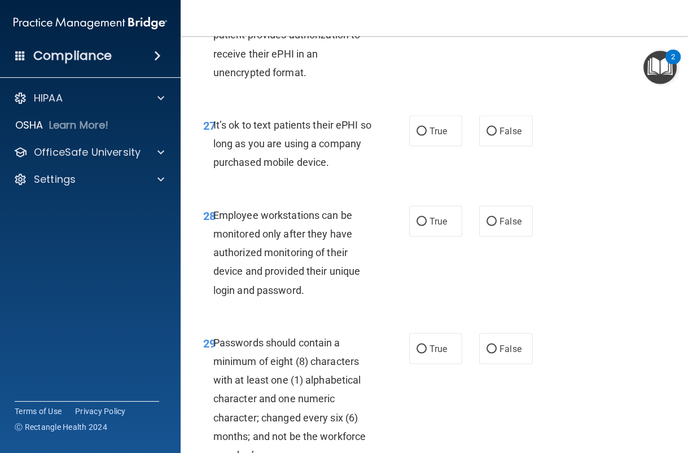
drag, startPoint x: 258, startPoint y: 197, endPoint x: 214, endPoint y: 146, distance: 68.0
click at [214, 146] on div "It’s ok to text patients their ePHI so long as you are using a company purchase…" at bounding box center [296, 144] width 167 height 56
click at [436, 137] on span "True" at bounding box center [437, 131] width 17 height 11
click at [427, 136] on input "True" at bounding box center [421, 132] width 10 height 8
radio input "true"
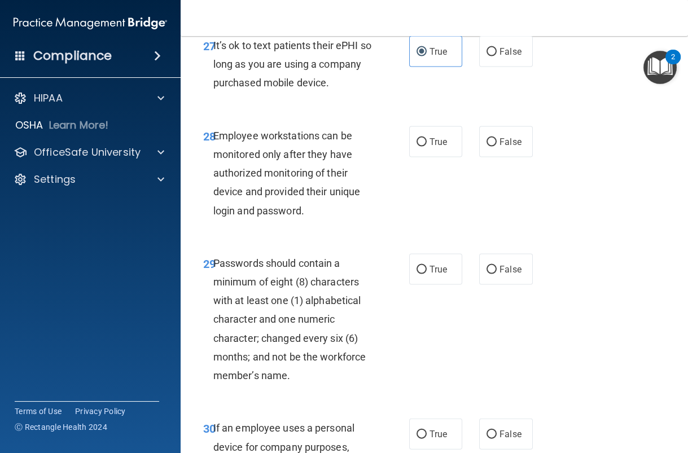
scroll to position [3557, 0]
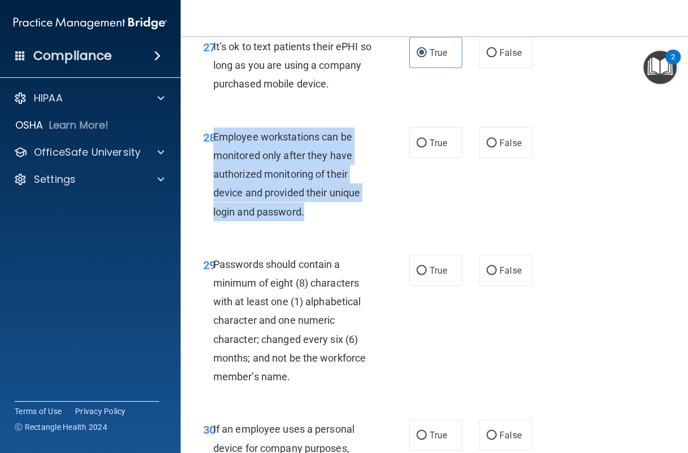
drag, startPoint x: 322, startPoint y: 253, endPoint x: 216, endPoint y: 174, distance: 131.8
click at [216, 174] on div "Employee workstations can be monitored only after they have authorized monitori…" at bounding box center [296, 175] width 167 height 94
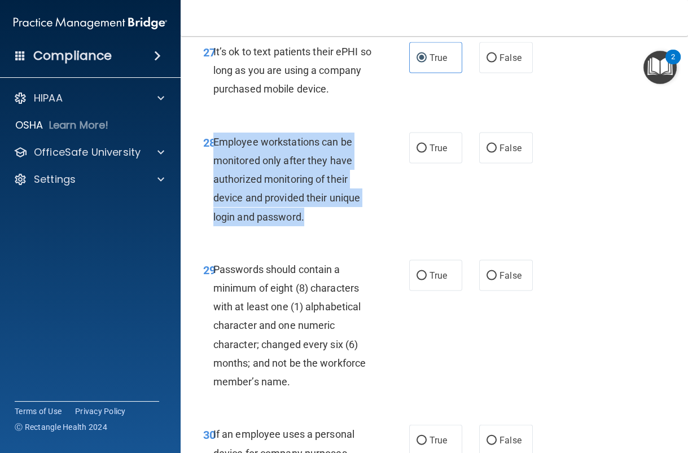
scroll to position [3554, 0]
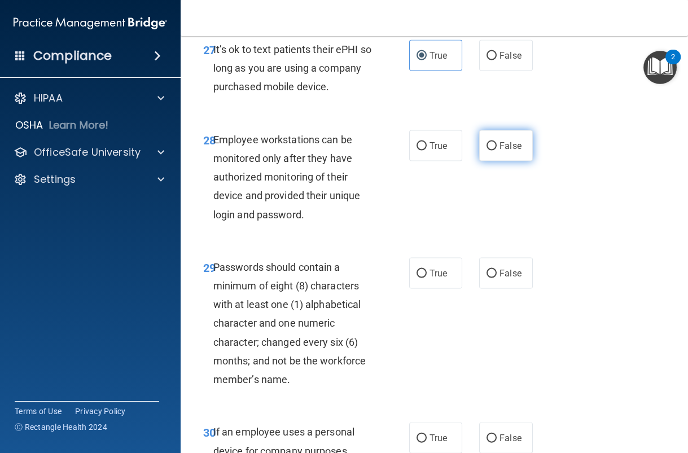
click at [491, 161] on label "False" at bounding box center [506, 145] width 54 height 31
click at [491, 151] on input "False" at bounding box center [491, 146] width 10 height 8
radio input "true"
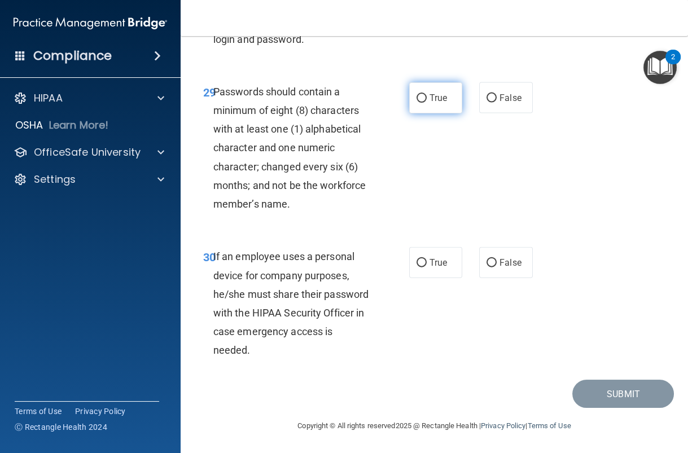
click at [423, 112] on label "True" at bounding box center [436, 97] width 54 height 31
click at [423, 103] on input "True" at bounding box center [421, 98] width 10 height 8
radio input "true"
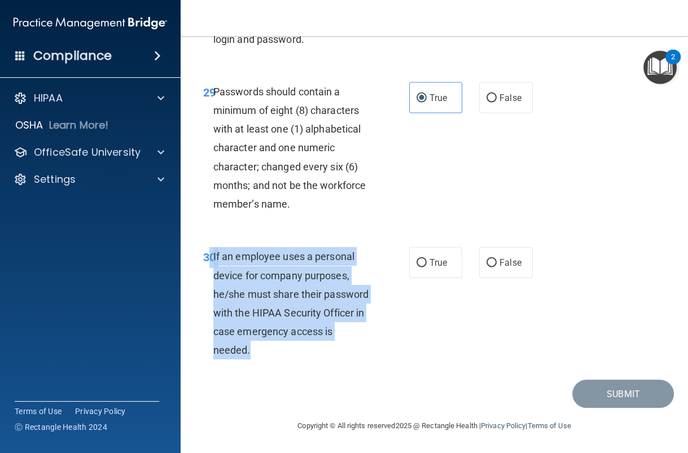
drag, startPoint x: 304, startPoint y: 362, endPoint x: 212, endPoint y: 256, distance: 140.4
click at [212, 256] on div "30 If an employee uses a personal device for company purposes, he/she must shar…" at bounding box center [306, 306] width 240 height 118
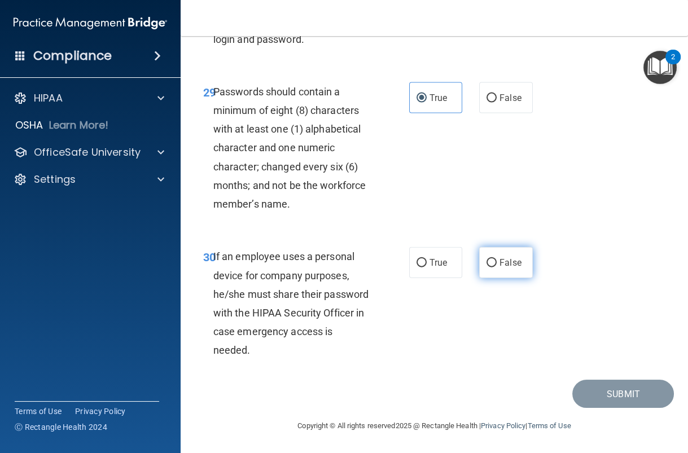
click at [479, 265] on label "False" at bounding box center [506, 262] width 54 height 31
click at [486, 265] on input "False" at bounding box center [491, 263] width 10 height 8
radio input "true"
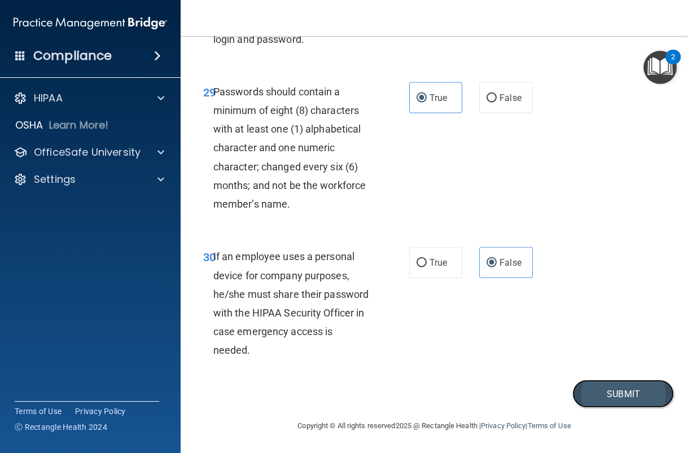
click at [543, 399] on button "Submit" at bounding box center [623, 394] width 102 height 29
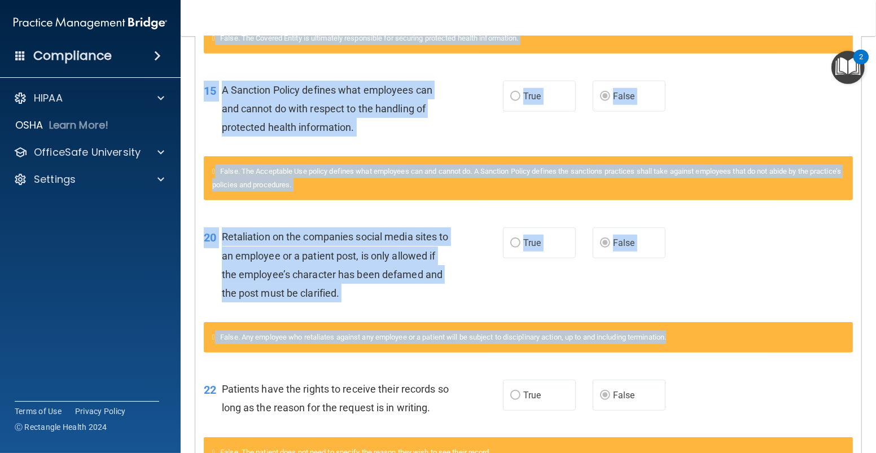
scroll to position [1110, 0]
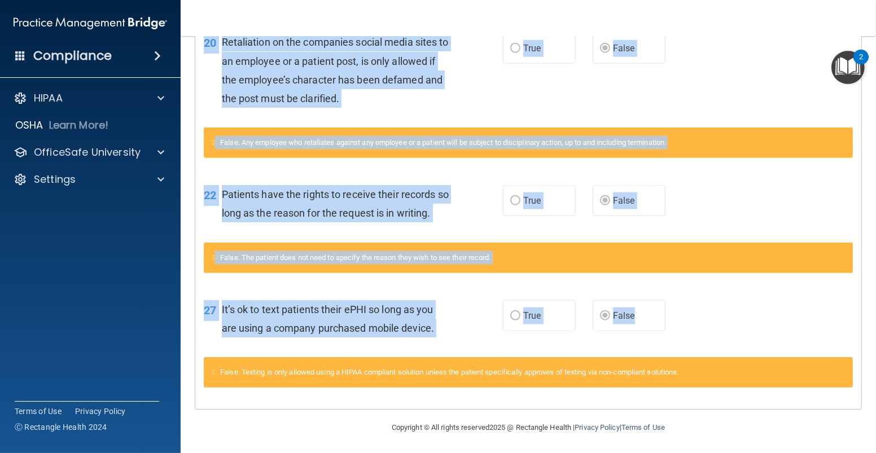
drag, startPoint x: 204, startPoint y: 90, endPoint x: 639, endPoint y: 317, distance: 491.4
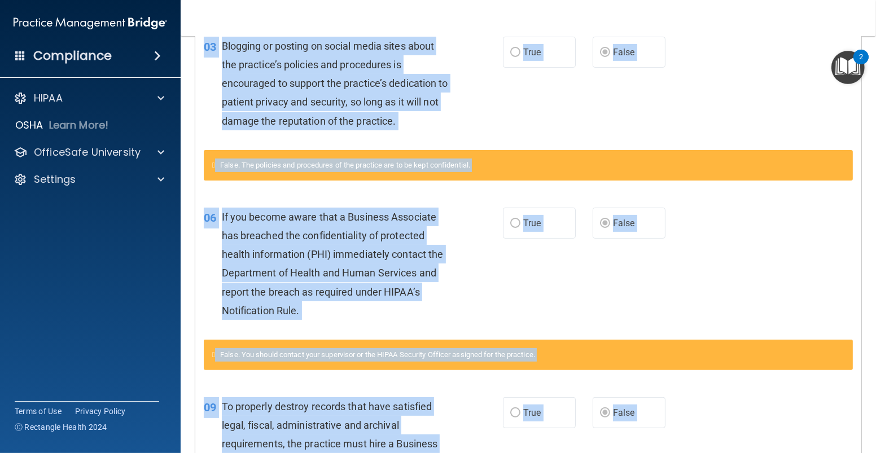
scroll to position [0, 0]
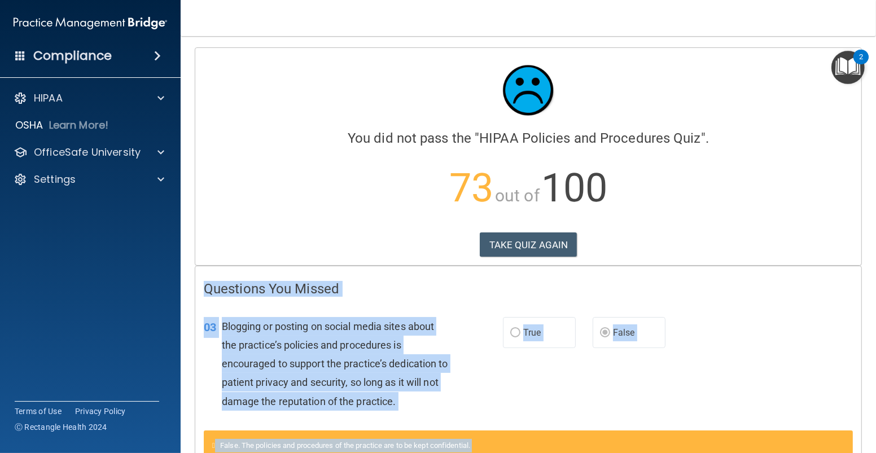
click at [386, 287] on h4 "Questions You Missed" at bounding box center [528, 289] width 649 height 15
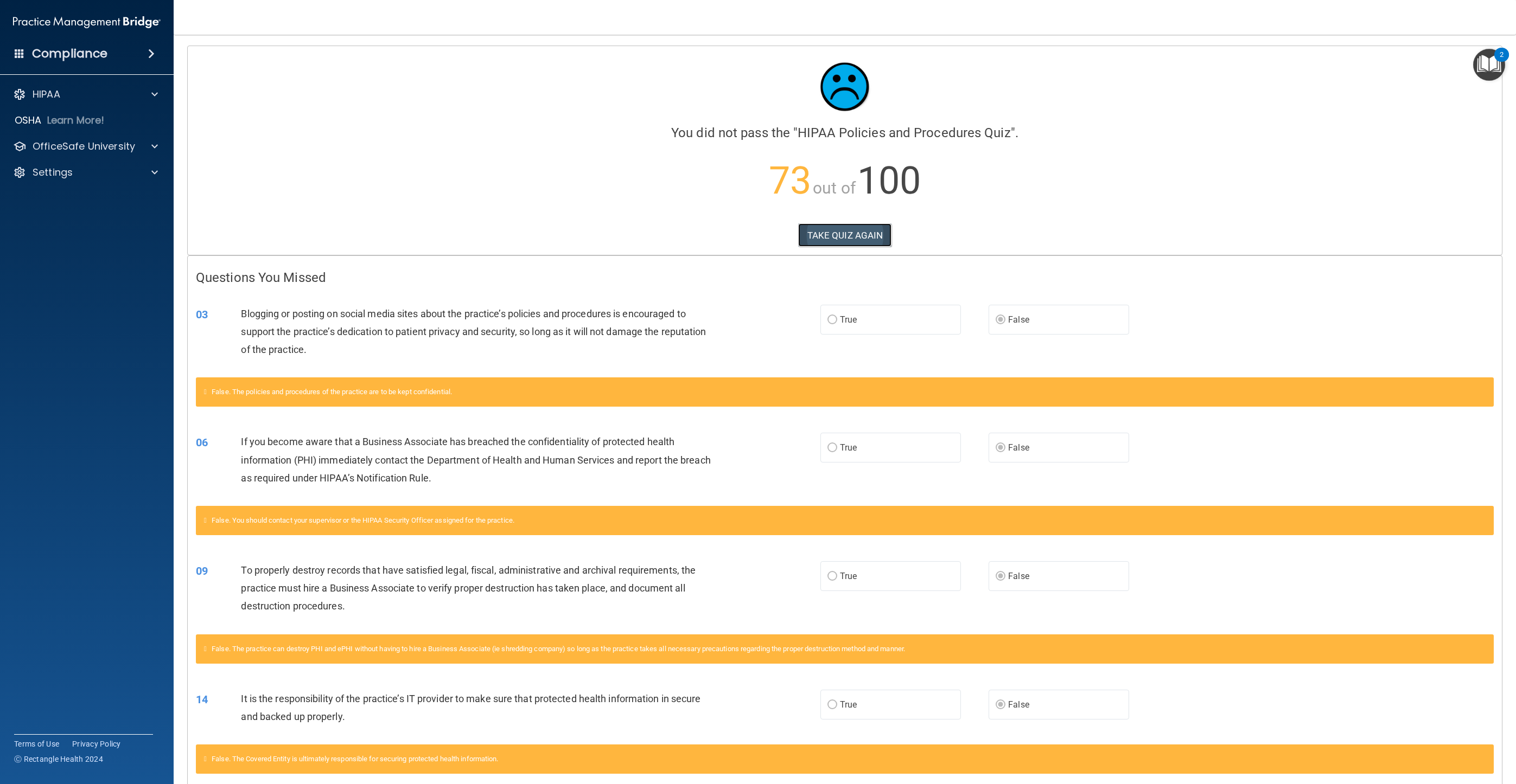
click at [522, 227] on button "TAKE QUIZ AGAIN" at bounding box center [845, 235] width 94 height 24
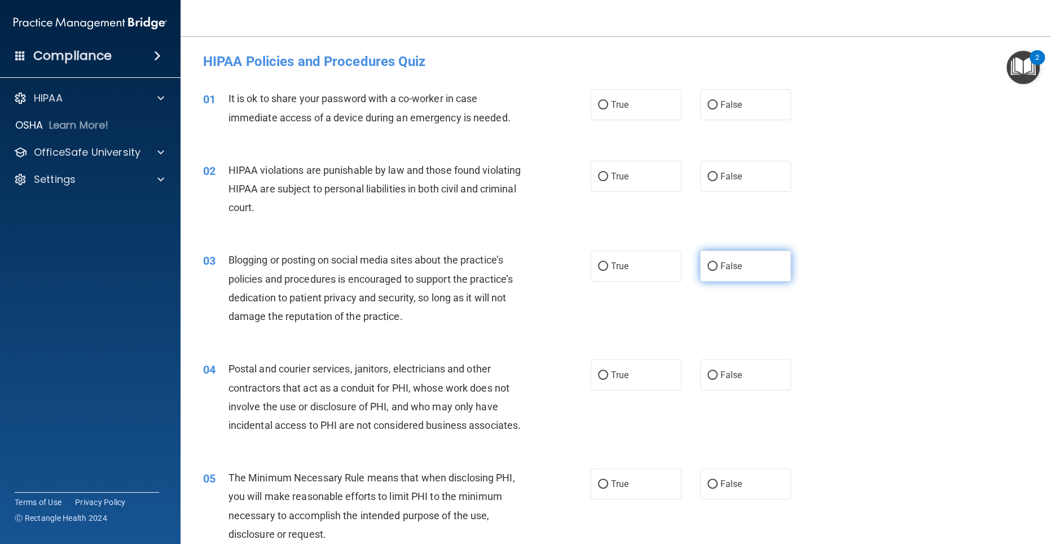
click at [543, 266] on span "False" at bounding box center [732, 266] width 22 height 11
click at [543, 266] on input "False" at bounding box center [713, 266] width 10 height 8
radio input "true"
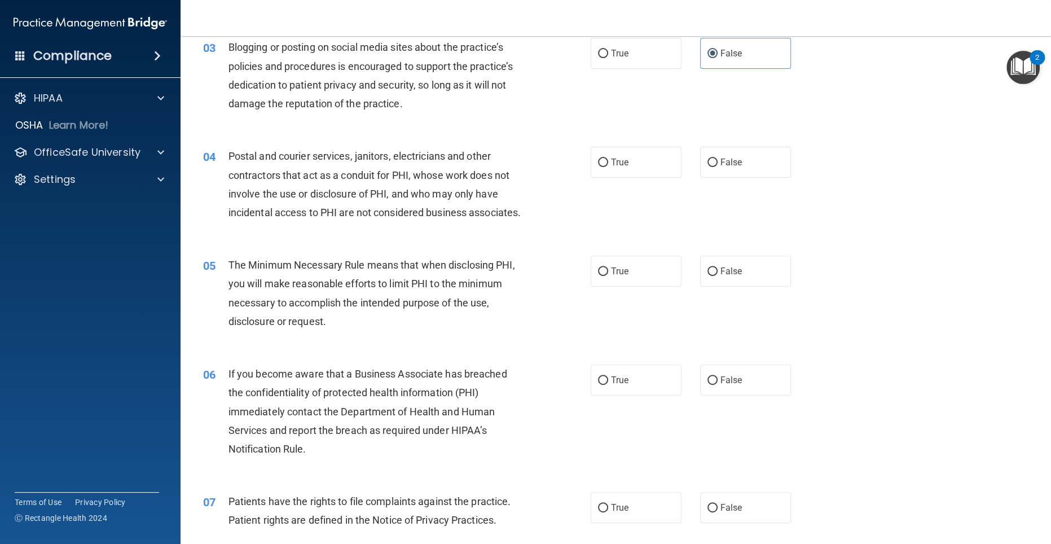
scroll to position [334, 0]
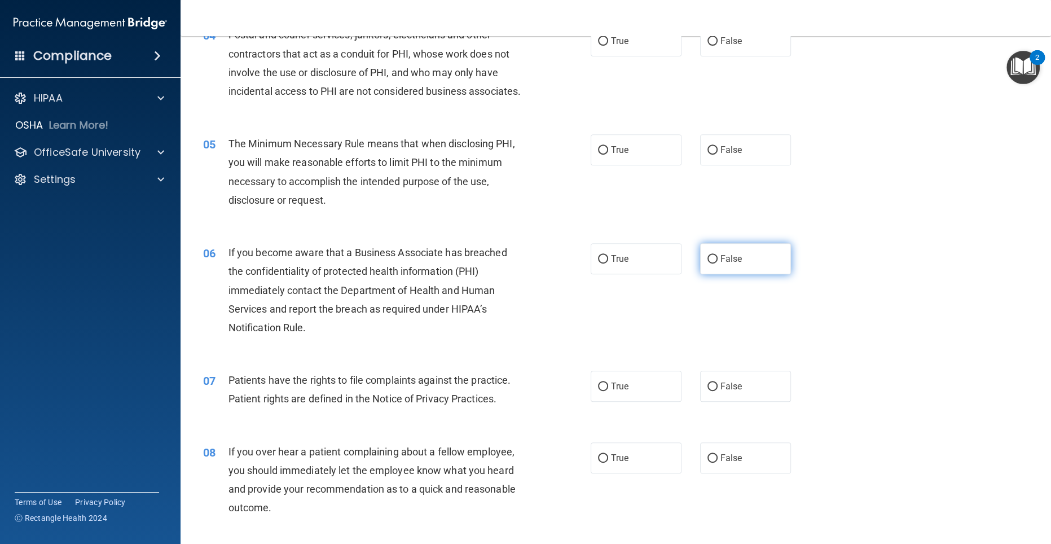
click at [543, 274] on label "False" at bounding box center [745, 258] width 91 height 31
click at [543, 264] on input "False" at bounding box center [713, 259] width 10 height 8
radio input "true"
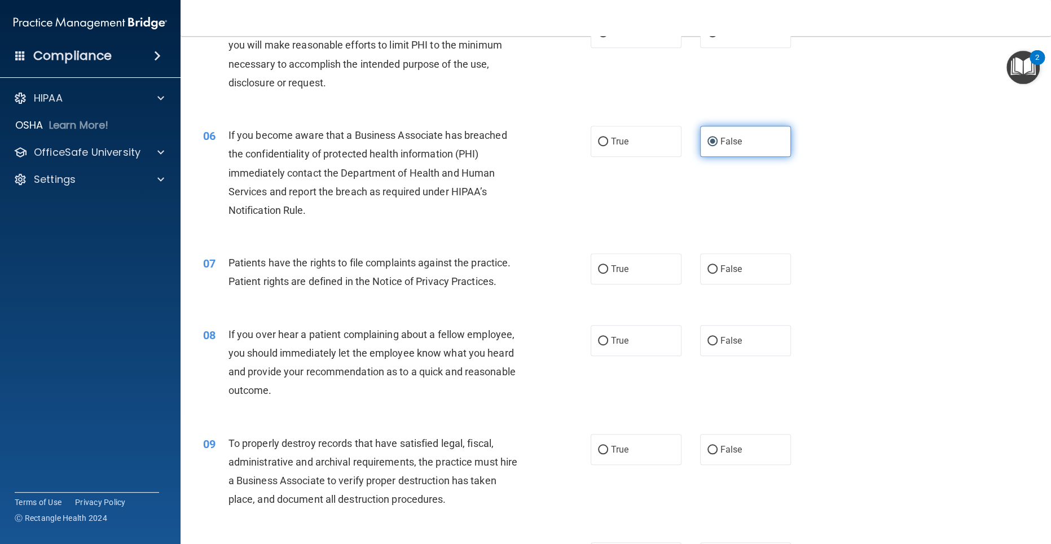
scroll to position [606, 0]
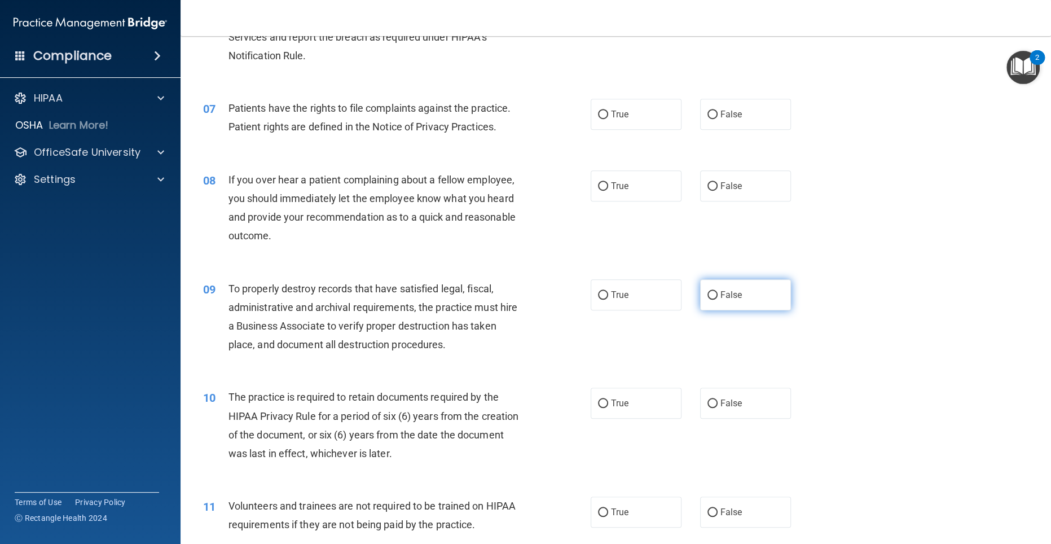
click at [543, 300] on span "False" at bounding box center [732, 294] width 22 height 11
click at [543, 300] on input "False" at bounding box center [713, 295] width 10 height 8
radio input "true"
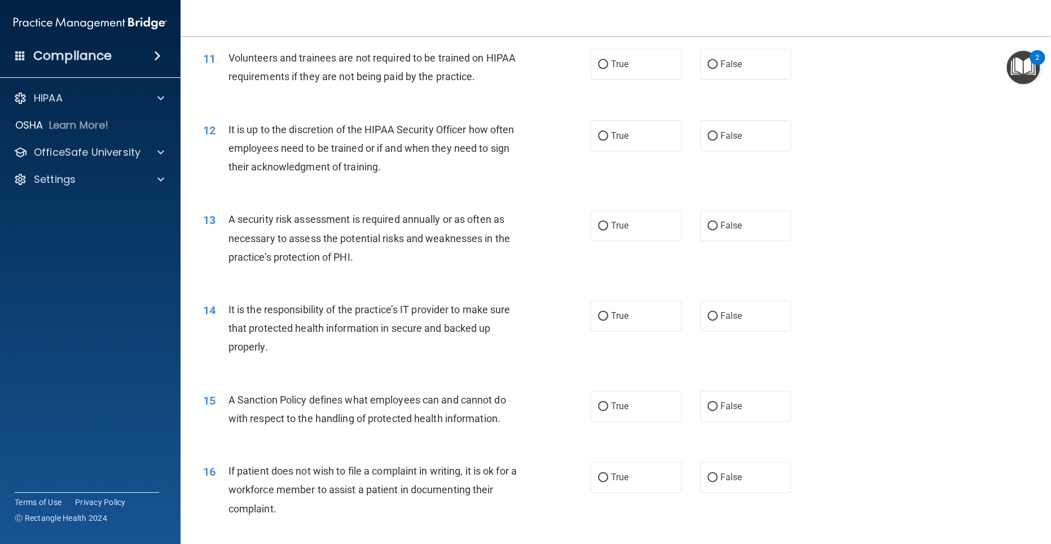
scroll to position [1052, 0]
click at [543, 334] on label "False" at bounding box center [745, 317] width 91 height 31
click at [543, 323] on input "False" at bounding box center [713, 318] width 10 height 8
radio input "true"
click at [543, 413] on input "False" at bounding box center [713, 409] width 10 height 8
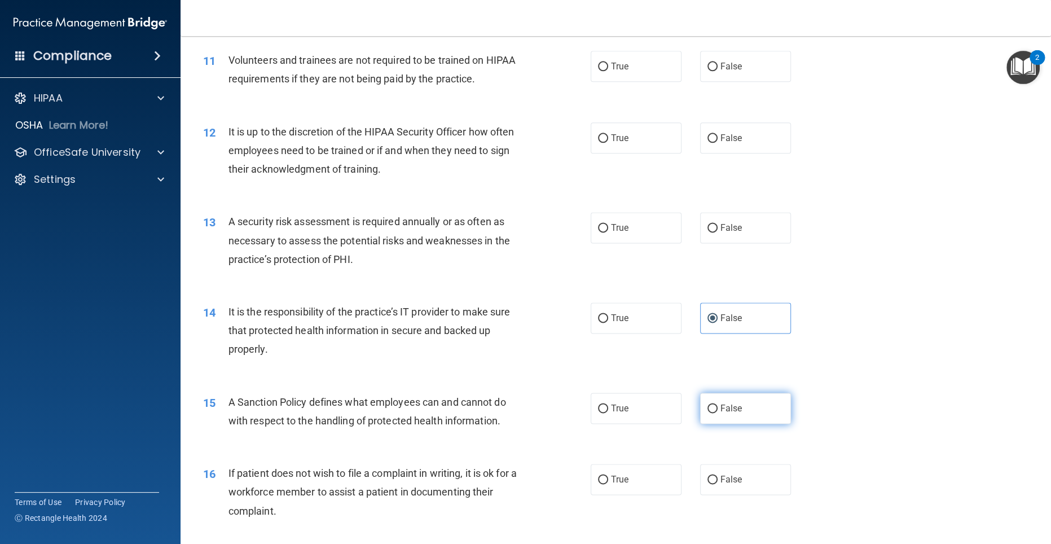
radio input "true"
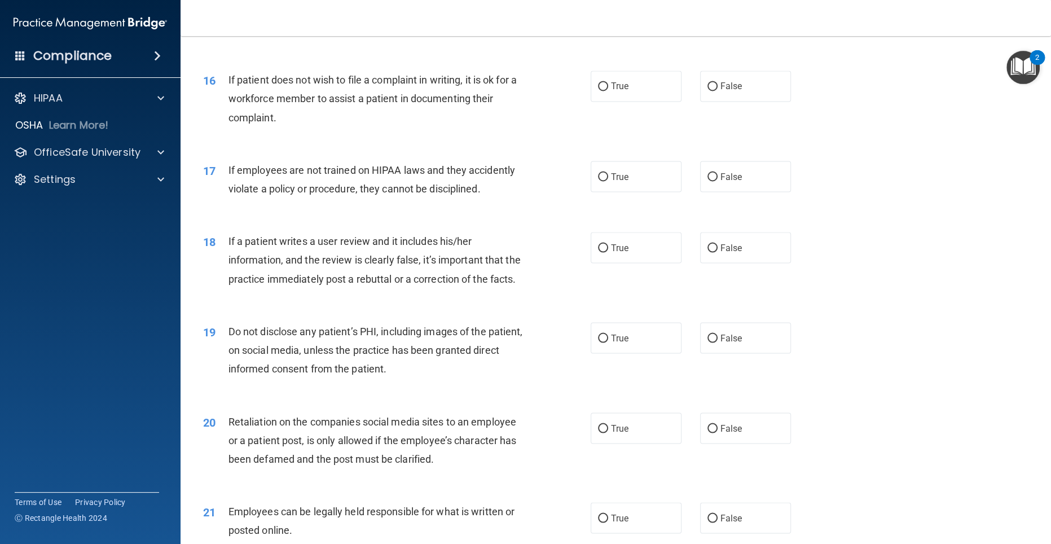
scroll to position [1447, 0]
click at [543, 431] on input "False" at bounding box center [713, 427] width 10 height 8
radio input "true"
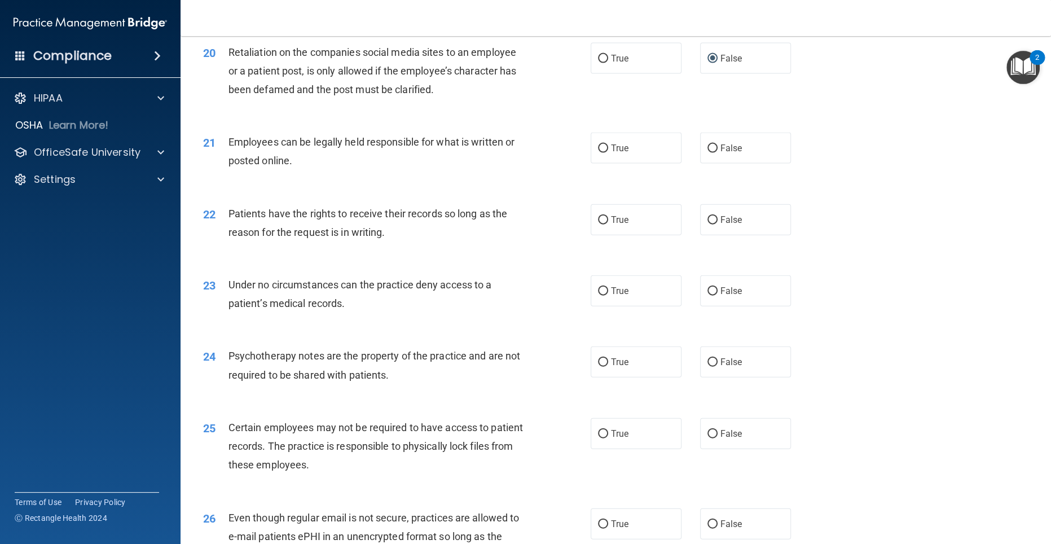
scroll to position [1818, 0]
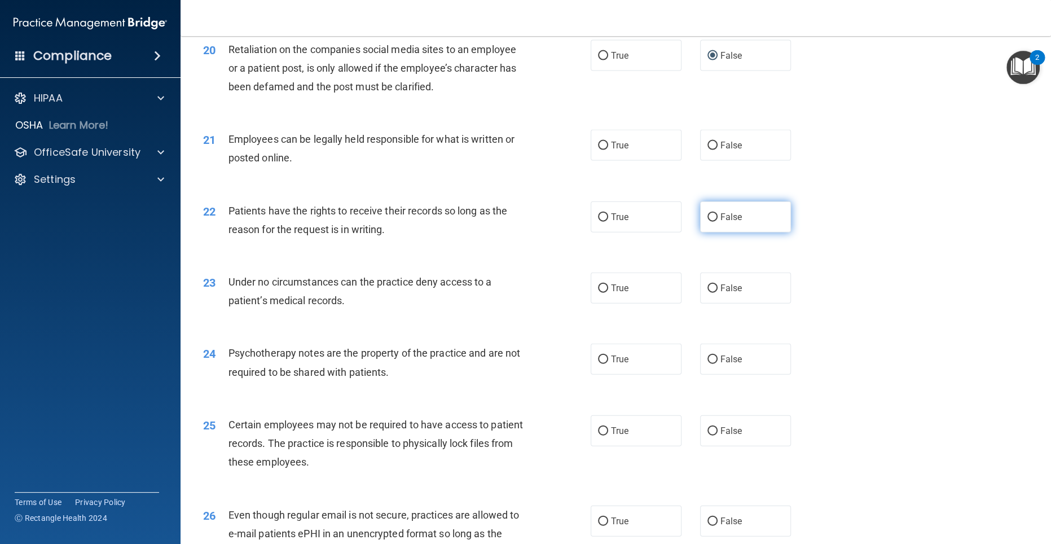
click at [543, 233] on label "False" at bounding box center [745, 216] width 91 height 31
click at [543, 222] on input "False" at bounding box center [713, 217] width 10 height 8
radio input "true"
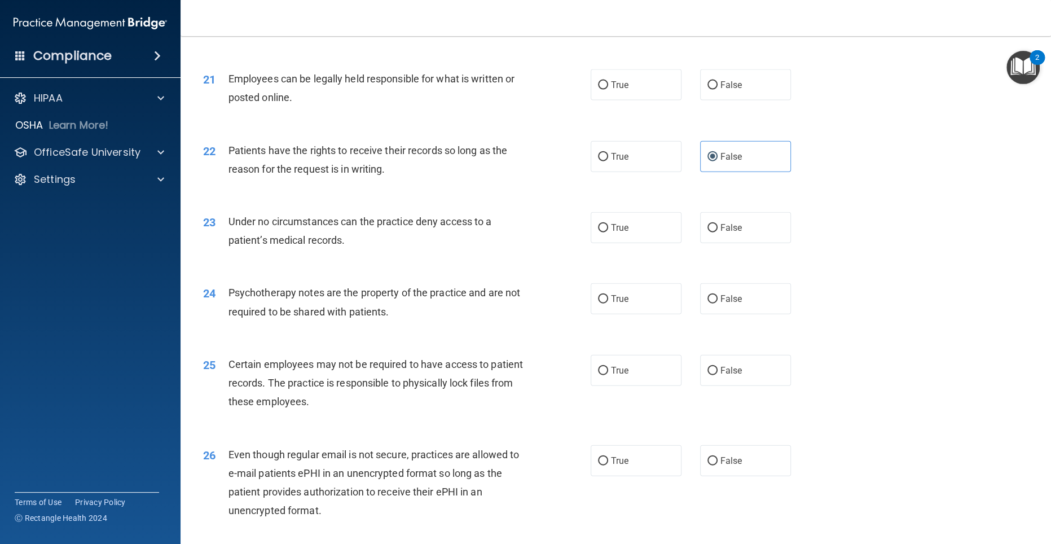
scroll to position [1986, 0]
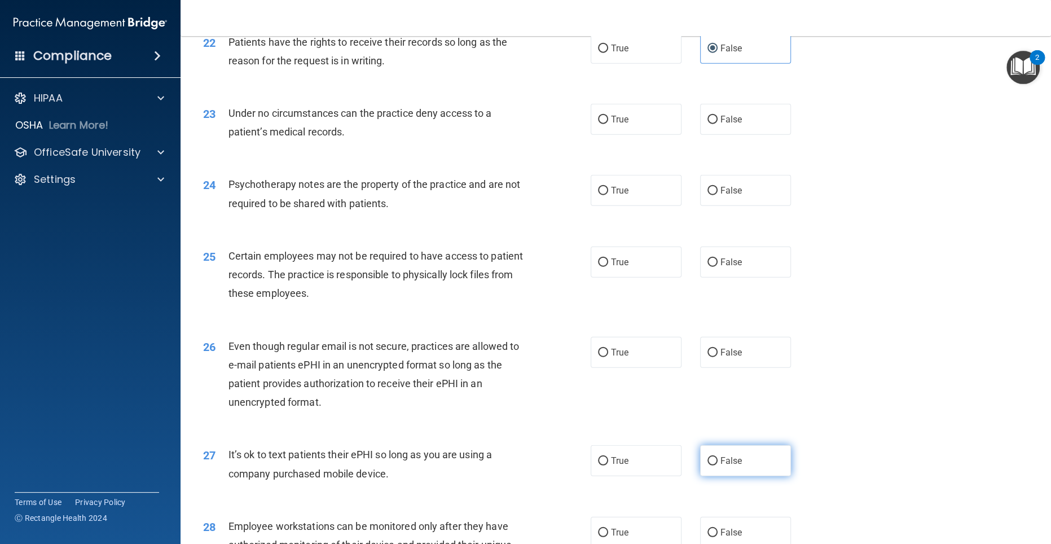
click at [543, 453] on label "False" at bounding box center [745, 460] width 91 height 31
click at [543, 453] on input "False" at bounding box center [713, 461] width 10 height 8
radio input "true"
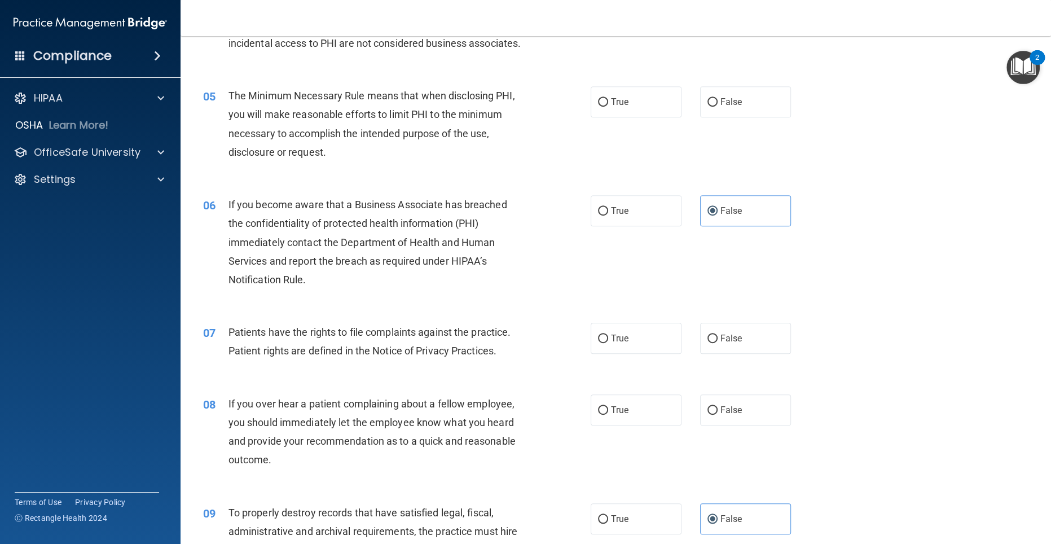
scroll to position [0, 0]
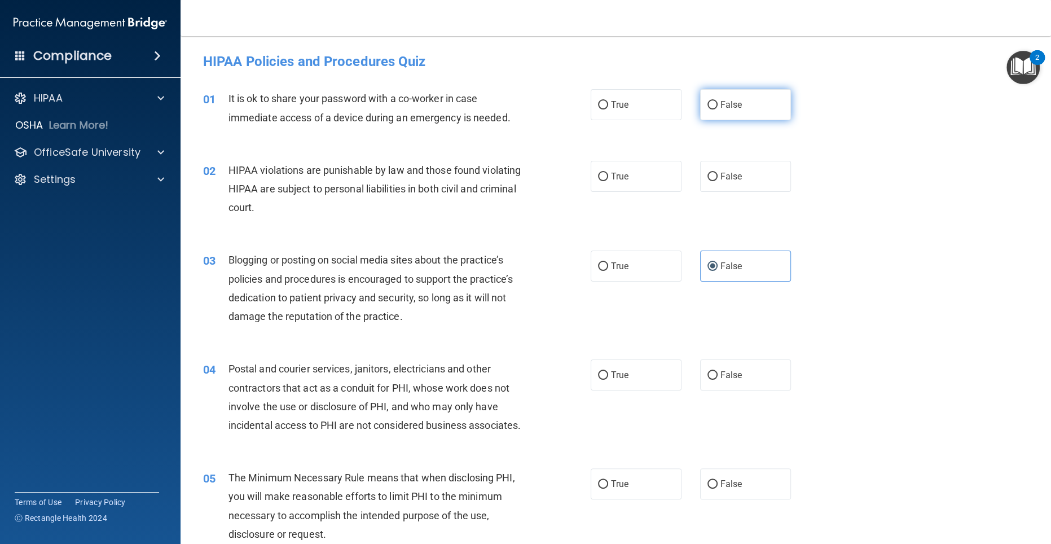
click at [543, 102] on label "False" at bounding box center [745, 104] width 91 height 31
click at [543, 102] on input "False" at bounding box center [713, 105] width 10 height 8
radio input "true"
click at [543, 178] on span "True" at bounding box center [619, 176] width 17 height 11
click at [543, 178] on input "True" at bounding box center [603, 177] width 10 height 8
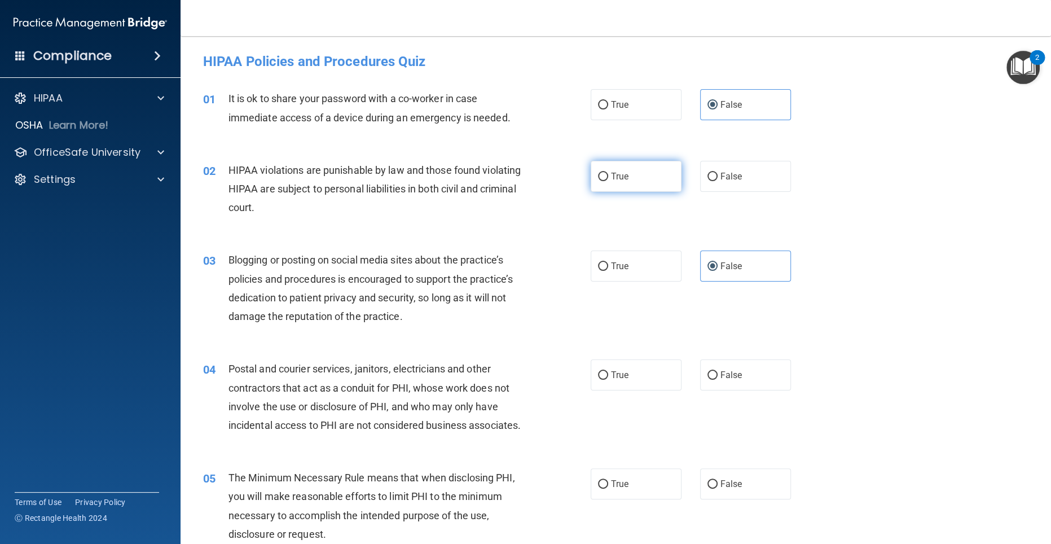
radio input "true"
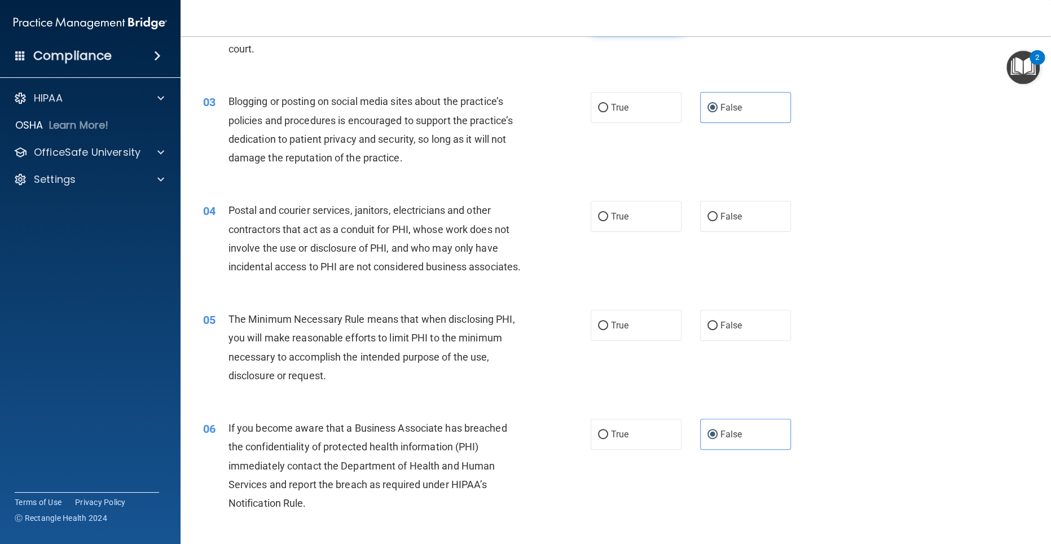
scroll to position [220, 0]
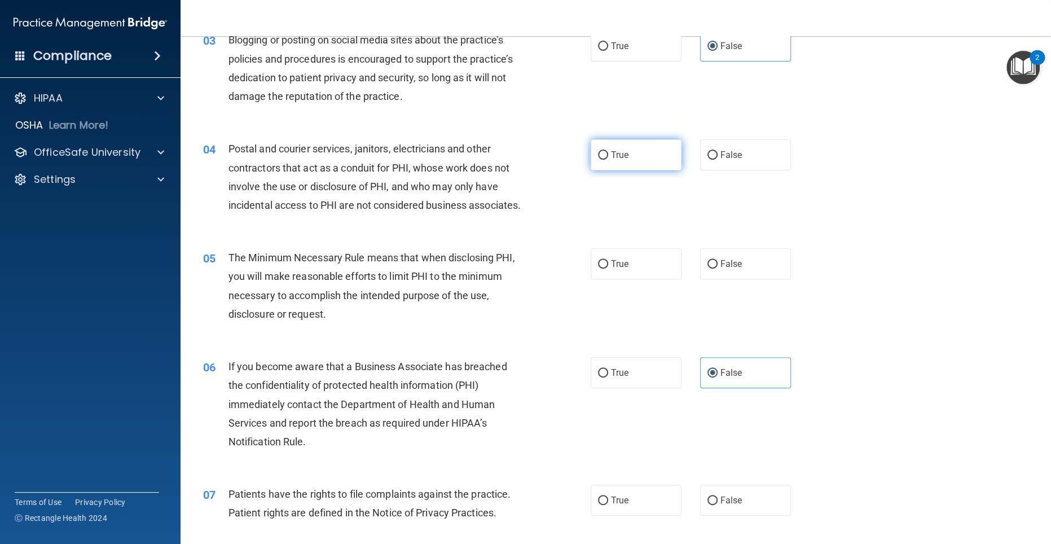
click at [543, 148] on label "True" at bounding box center [636, 154] width 91 height 31
click at [543, 151] on input "True" at bounding box center [603, 155] width 10 height 8
radio input "true"
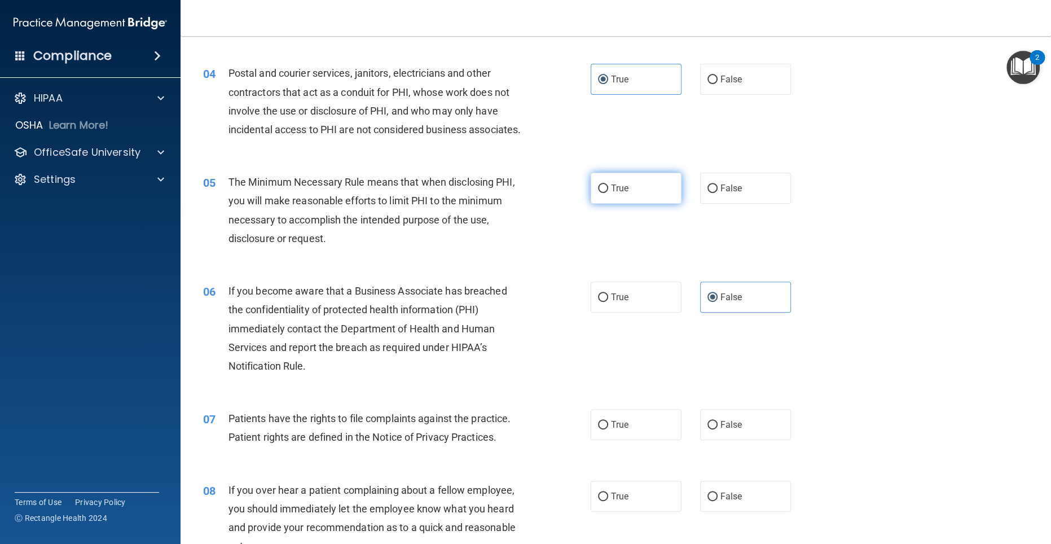
click at [543, 194] on span "True" at bounding box center [619, 188] width 17 height 11
click at [543, 193] on input "True" at bounding box center [603, 189] width 10 height 8
radio input "true"
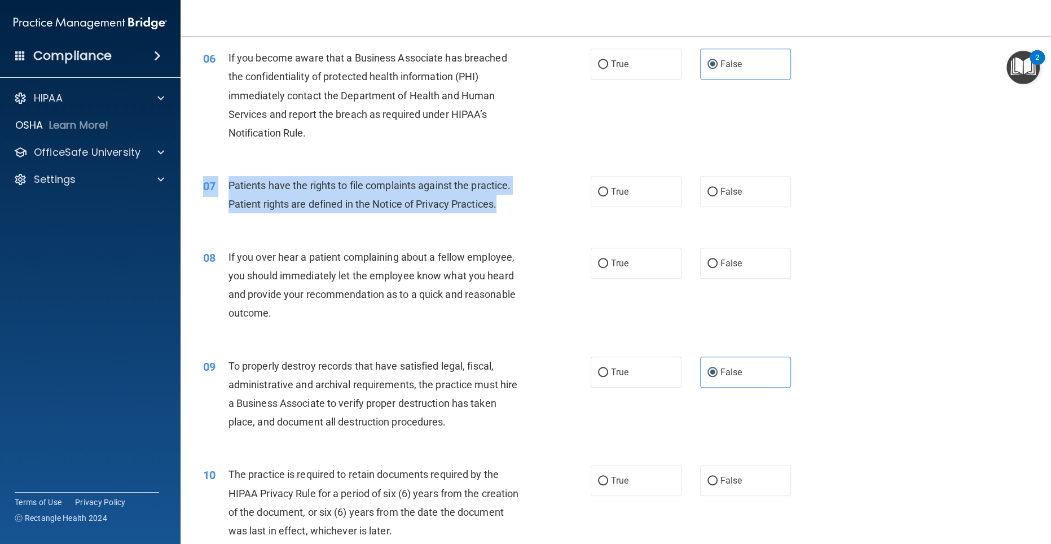
drag, startPoint x: 524, startPoint y: 226, endPoint x: 224, endPoint y: 193, distance: 301.4
click at [224, 193] on div "07 Patients have the rights to file complaints against the practice. Patient ri…" at bounding box center [616, 197] width 843 height 71
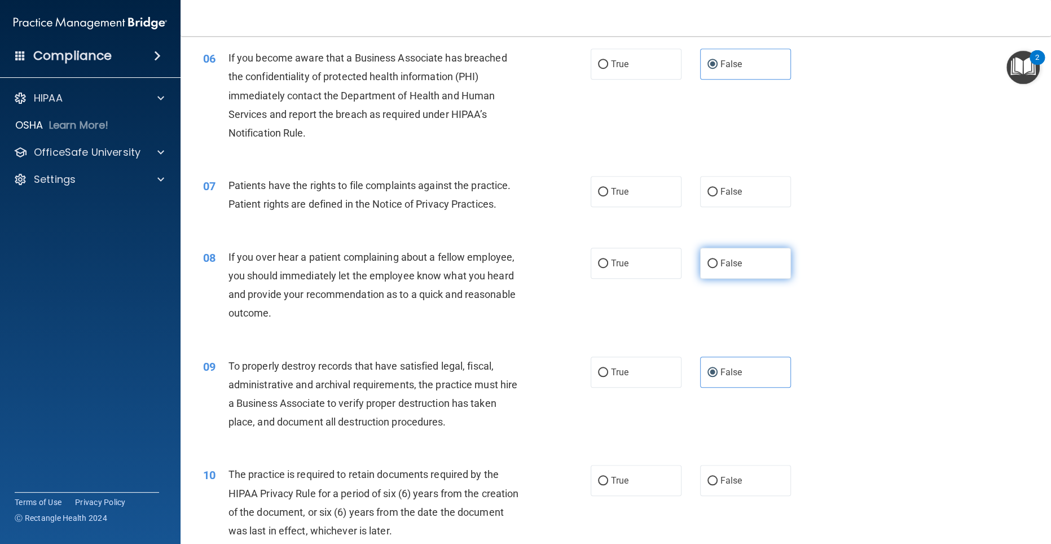
drag, startPoint x: 753, startPoint y: 288, endPoint x: 743, endPoint y: 288, distance: 9.6
click at [543, 279] on label "False" at bounding box center [745, 263] width 91 height 31
click at [543, 268] on input "False" at bounding box center [713, 264] width 10 height 8
radio input "true"
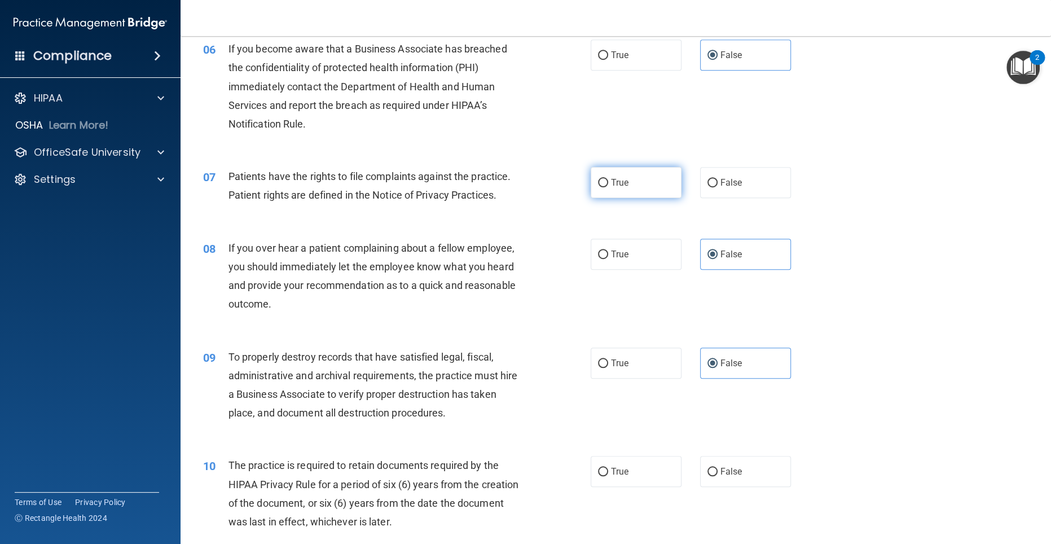
click at [543, 198] on label "True" at bounding box center [636, 182] width 91 height 31
click at [543, 187] on input "True" at bounding box center [603, 183] width 10 height 8
radio input "true"
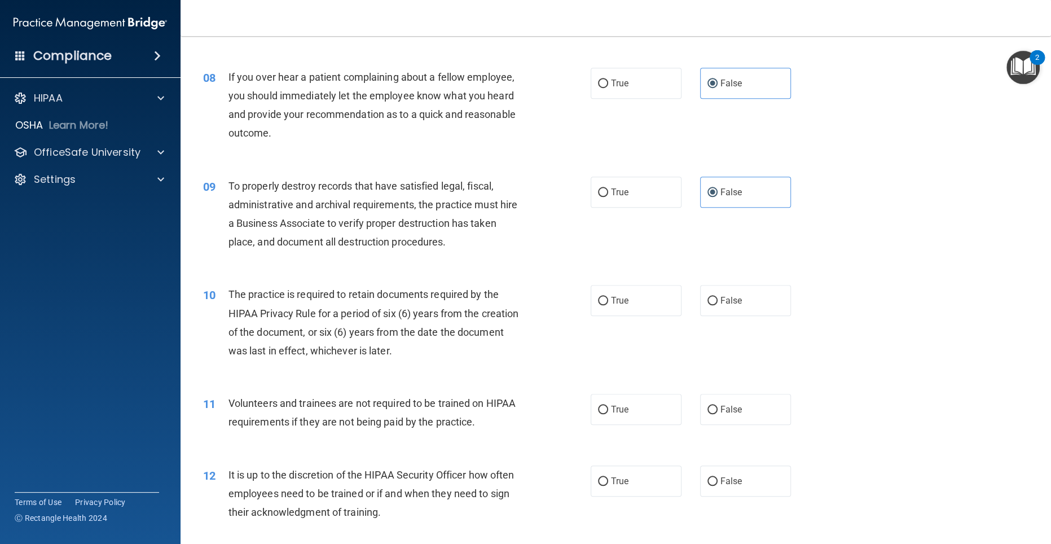
scroll to position [813, 0]
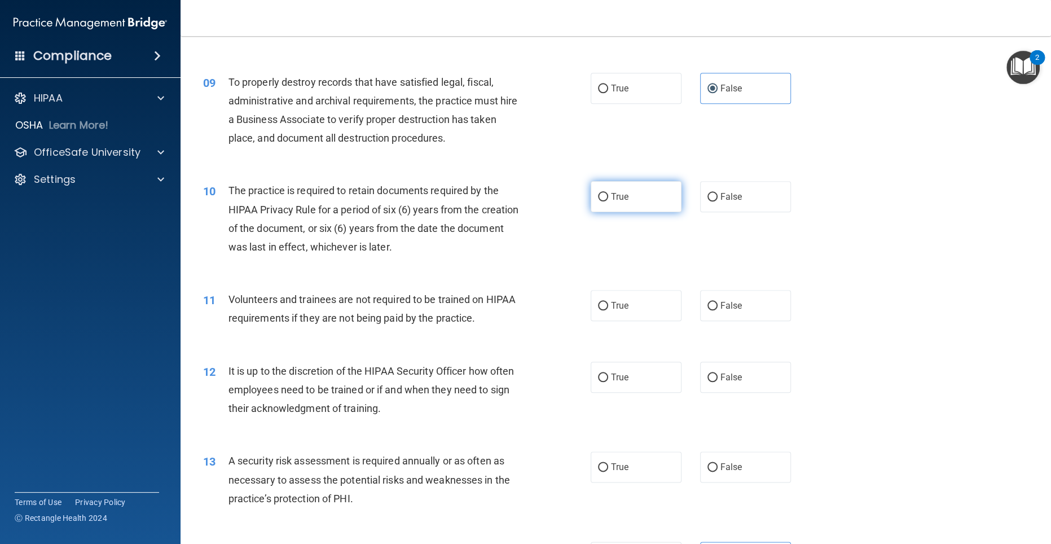
click at [543, 212] on label "True" at bounding box center [636, 196] width 91 height 31
click at [543, 201] on input "True" at bounding box center [603, 197] width 10 height 8
radio input "true"
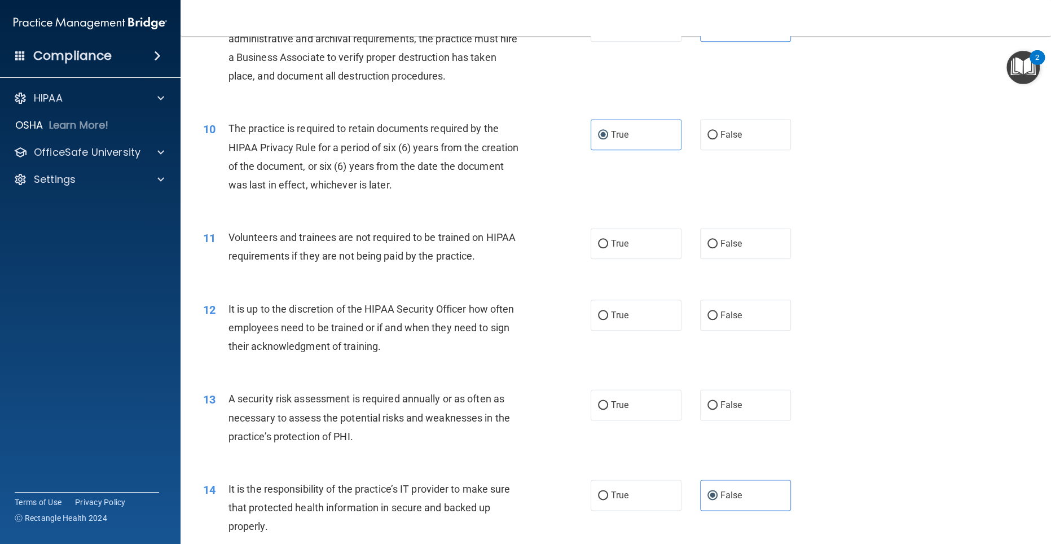
scroll to position [876, 0]
click at [543, 247] on input "False" at bounding box center [713, 243] width 10 height 8
radio input "true"
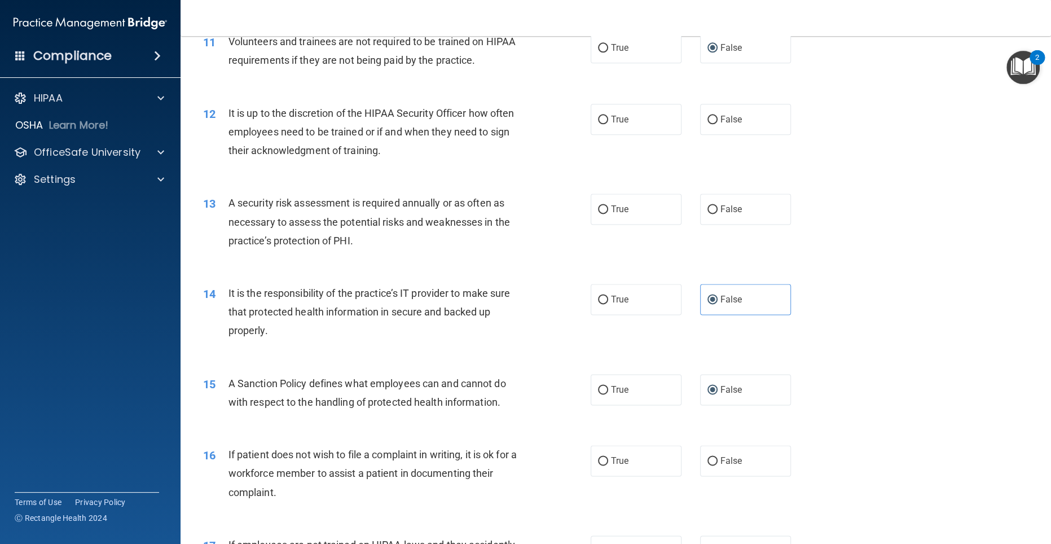
scroll to position [1089, 0]
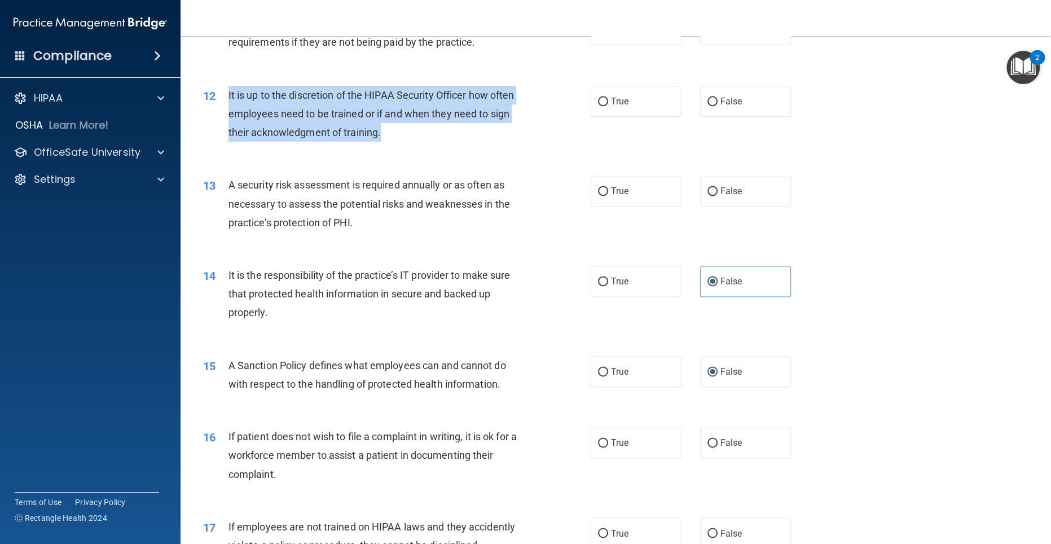
drag, startPoint x: 392, startPoint y: 155, endPoint x: 225, endPoint y: 113, distance: 171.8
click at [225, 113] on div "12 It is up to the discretion of the HIPAA Security Officer how often employees…" at bounding box center [397, 117] width 422 height 62
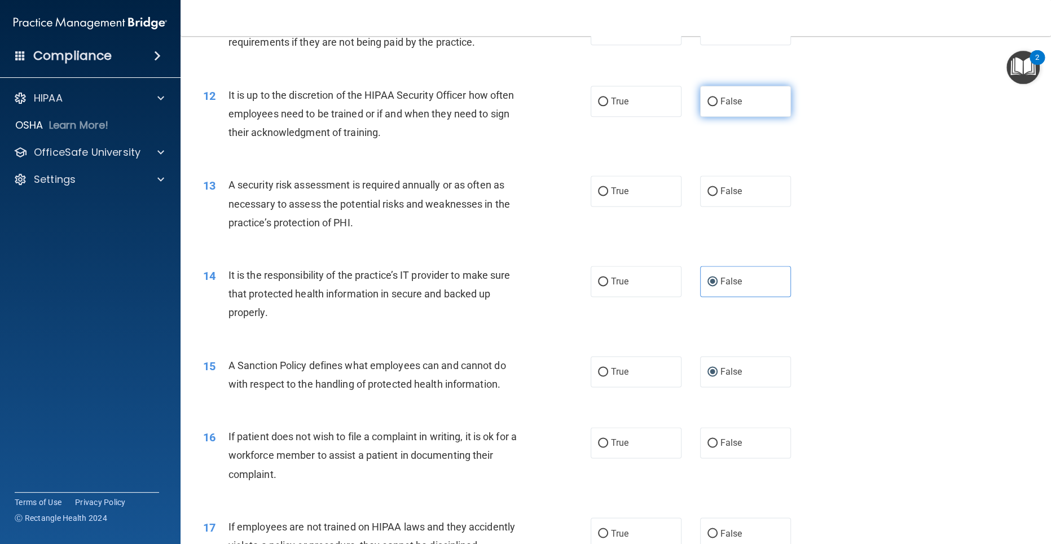
click at [543, 117] on label "False" at bounding box center [745, 101] width 91 height 31
click at [543, 106] on input "False" at bounding box center [713, 102] width 10 height 8
radio input "true"
click at [543, 207] on label "True" at bounding box center [636, 191] width 91 height 31
click at [543, 196] on input "True" at bounding box center [603, 191] width 10 height 8
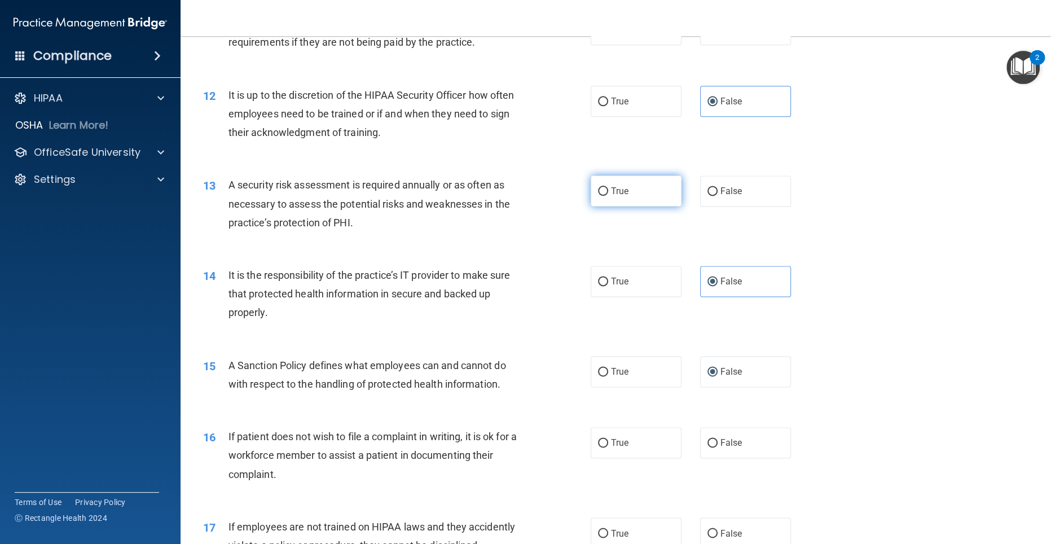
radio input "true"
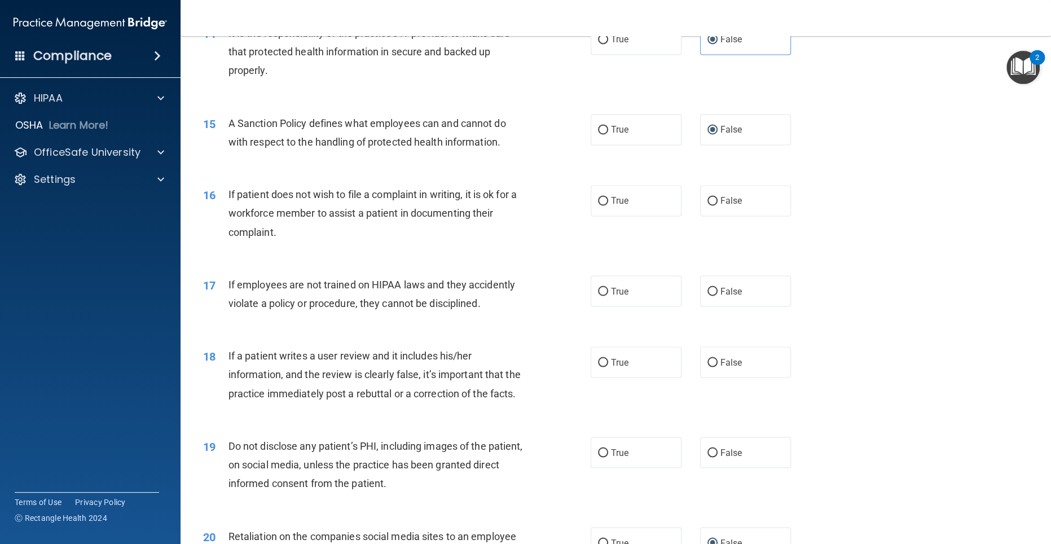
scroll to position [1340, 0]
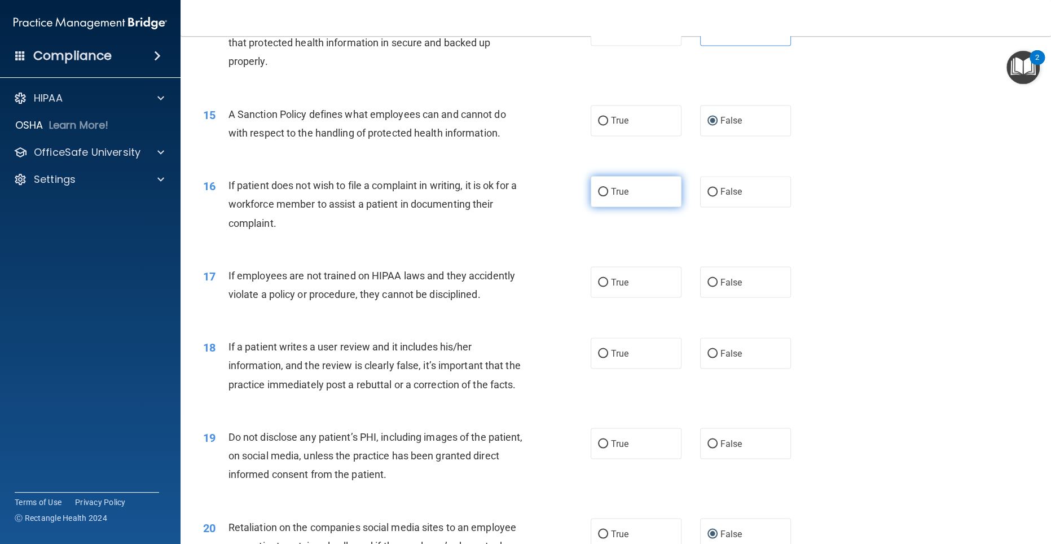
click at [543, 207] on label "True" at bounding box center [636, 191] width 91 height 31
click at [543, 196] on input "True" at bounding box center [603, 192] width 10 height 8
radio input "true"
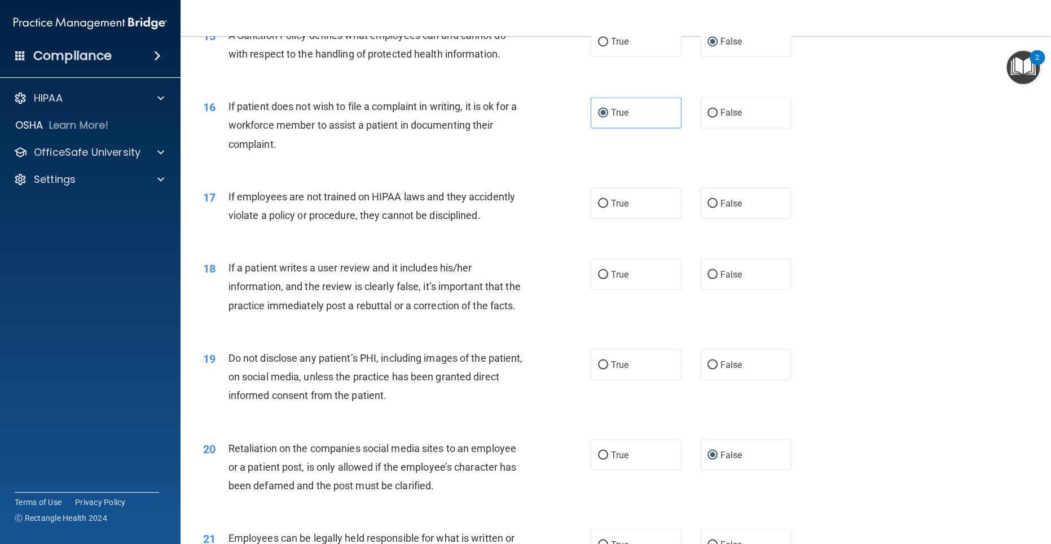
scroll to position [1420, 0]
click at [543, 207] on span "False" at bounding box center [732, 201] width 22 height 11
click at [543, 206] on input "False" at bounding box center [713, 202] width 10 height 8
radio input "true"
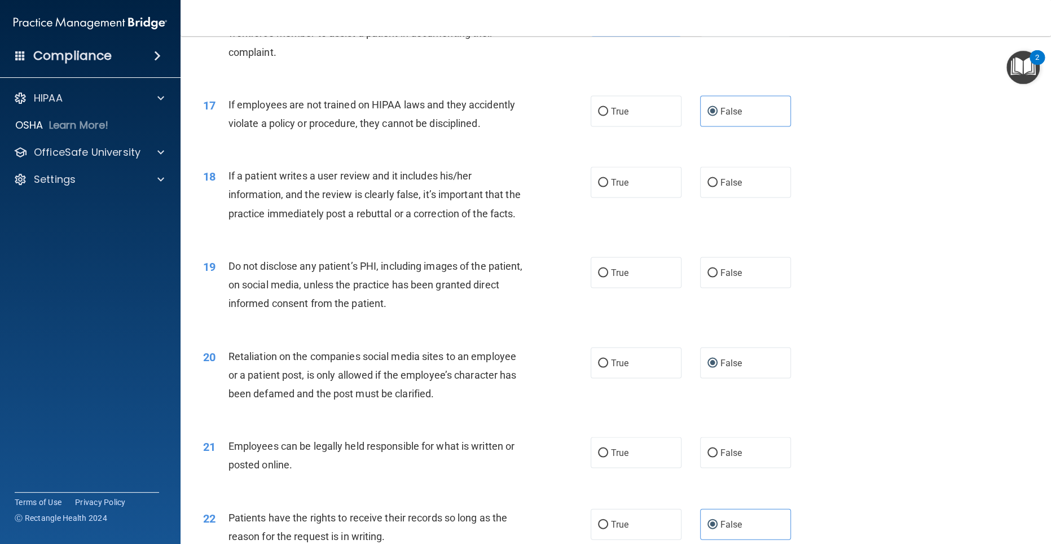
scroll to position [1518, 0]
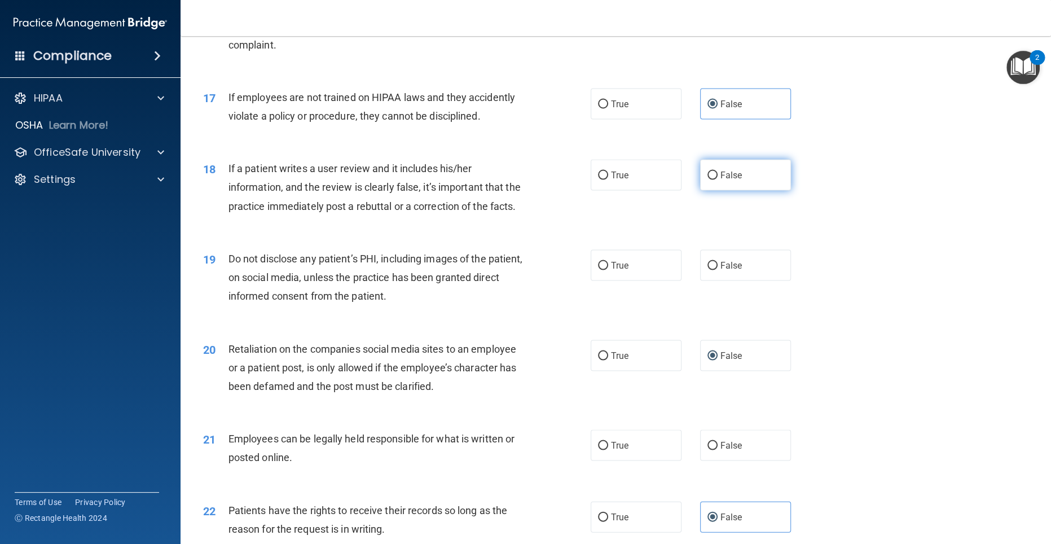
click at [543, 190] on label "False" at bounding box center [745, 174] width 91 height 31
click at [543, 179] on input "False" at bounding box center [713, 175] width 10 height 8
radio input "true"
click at [543, 270] on input "True" at bounding box center [603, 265] width 10 height 8
radio input "true"
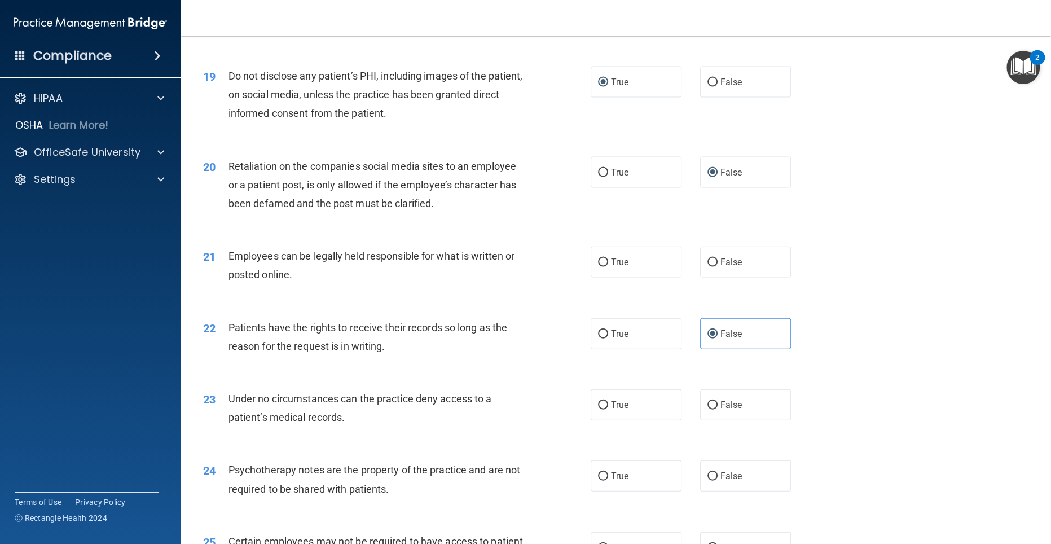
scroll to position [1721, 0]
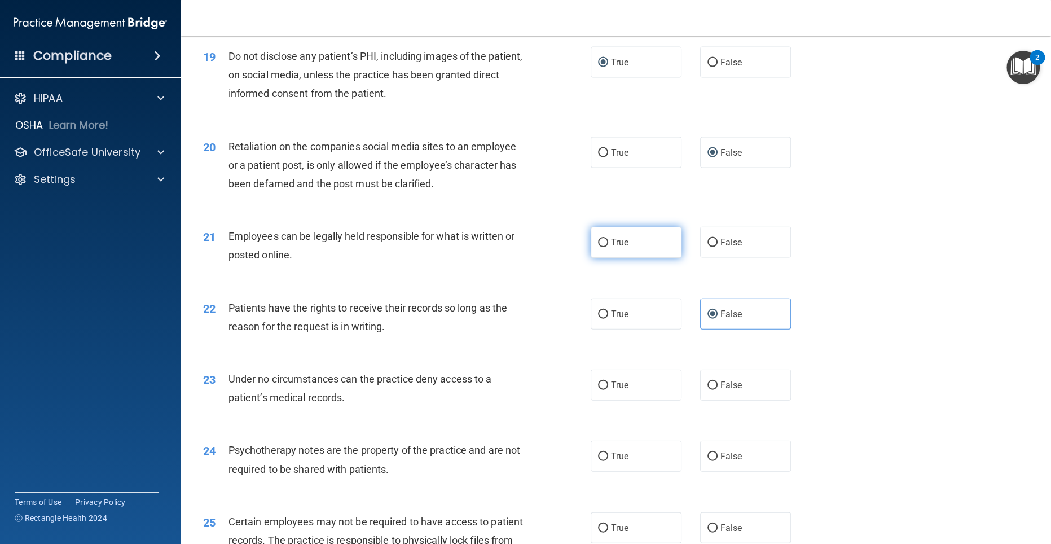
click at [543, 247] on input "True" at bounding box center [603, 243] width 10 height 8
radio input "true"
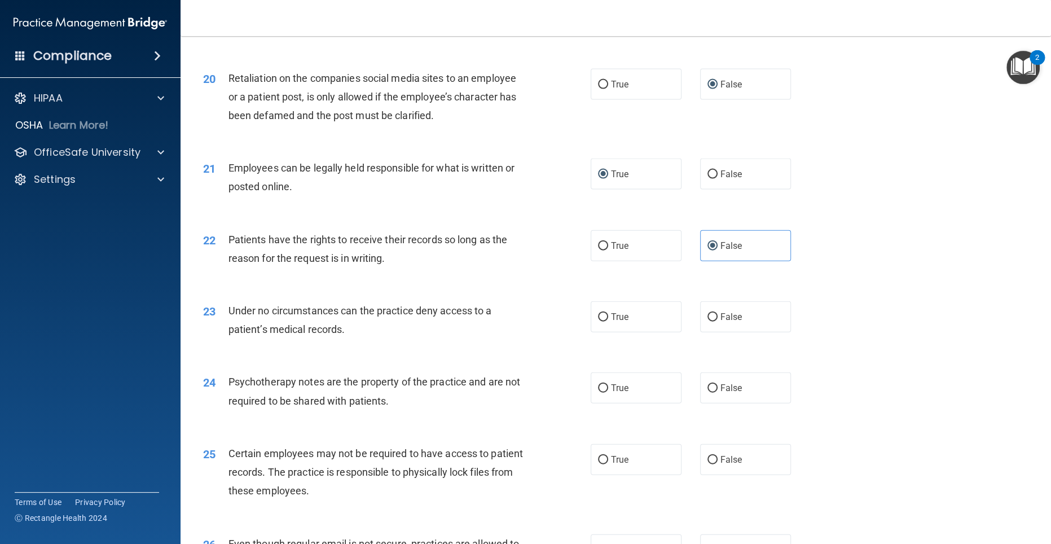
scroll to position [1790, 0]
click at [292, 332] on span "Under no circumstances can the practice deny access to a patient’s medical reco…" at bounding box center [361, 319] width 264 height 30
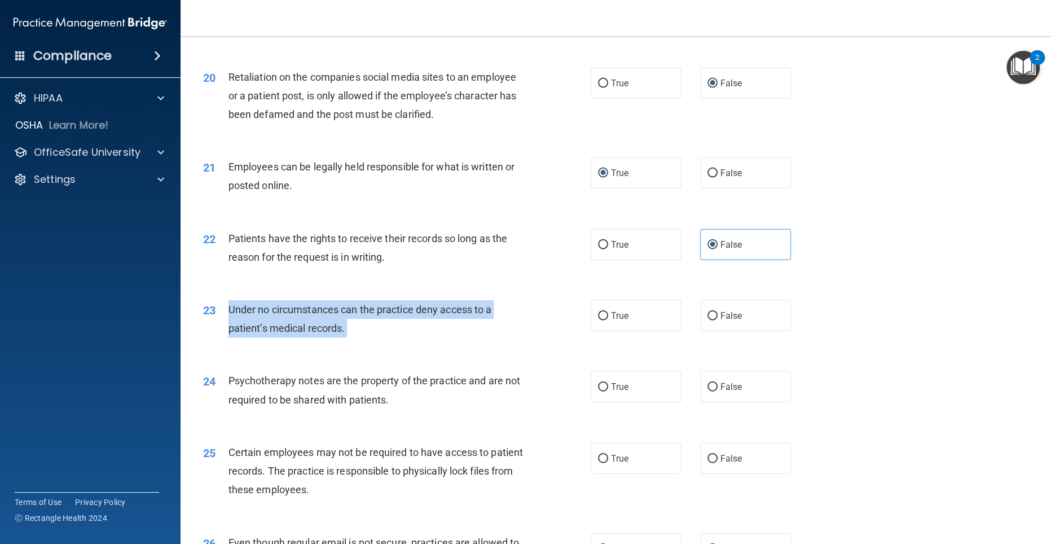
click at [292, 332] on span "Under no circumstances can the practice deny access to a patient’s medical reco…" at bounding box center [361, 319] width 264 height 30
click at [543, 321] on input "False" at bounding box center [713, 316] width 10 height 8
radio input "true"
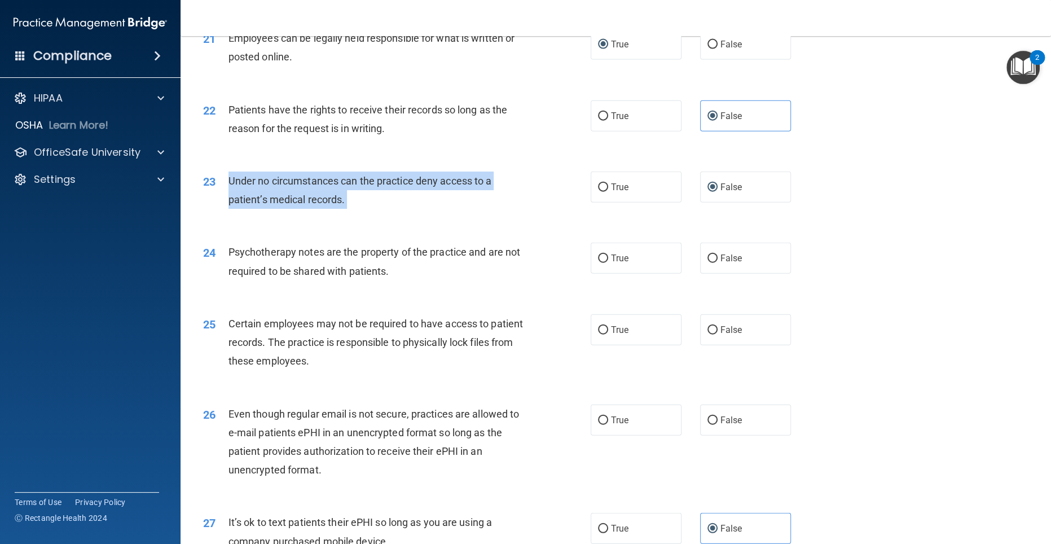
scroll to position [1924, 0]
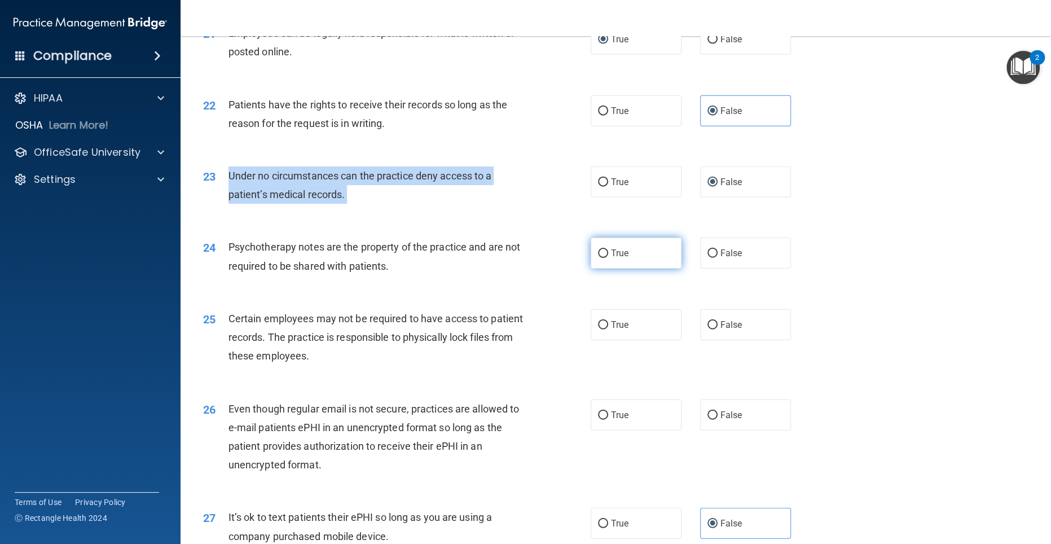
click at [543, 258] on input "True" at bounding box center [603, 253] width 10 height 8
radio input "true"
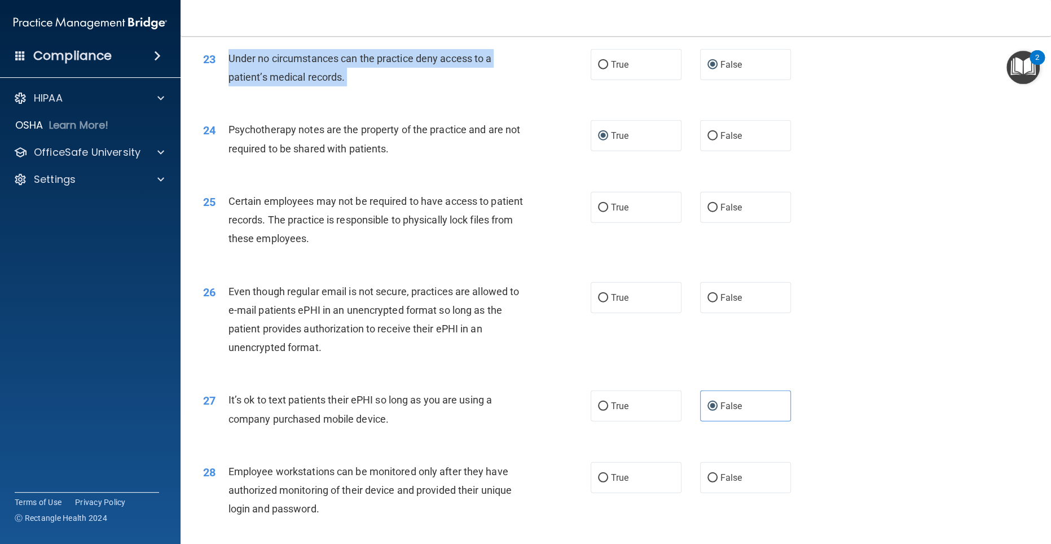
scroll to position [2041, 0]
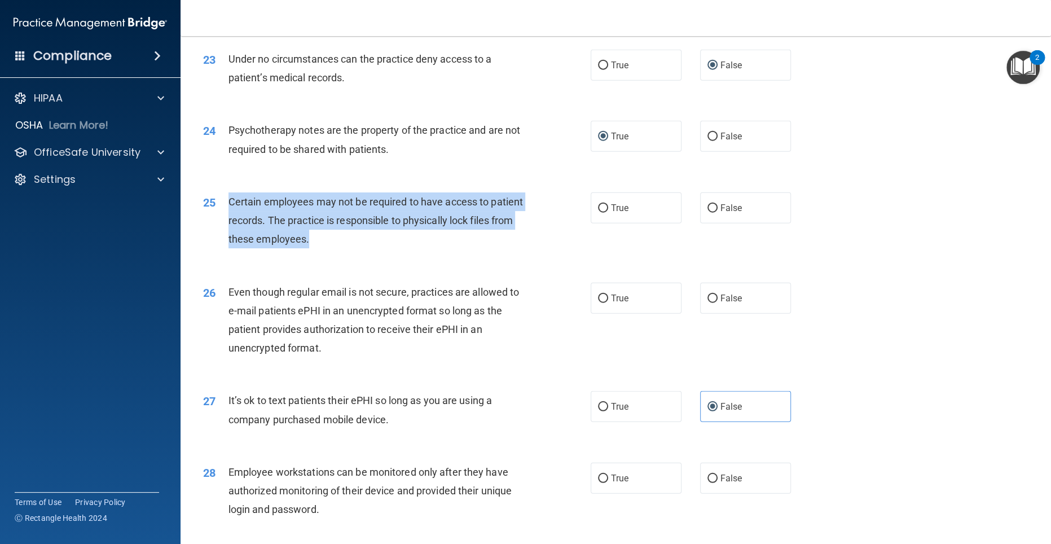
drag, startPoint x: 380, startPoint y: 258, endPoint x: 226, endPoint y: 222, distance: 158.2
click at [226, 222] on div "25 Certain employees may not be required to have access to patient records. The…" at bounding box center [397, 223] width 422 height 62
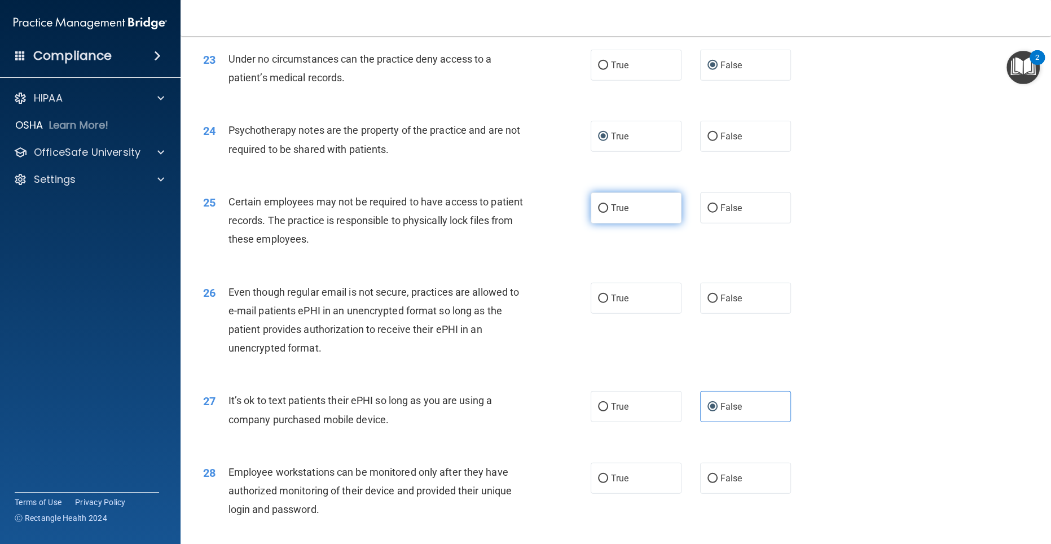
click at [543, 213] on span "True" at bounding box center [619, 208] width 17 height 11
click at [543, 213] on input "True" at bounding box center [603, 208] width 10 height 8
radio input "true"
click at [543, 314] on label "True" at bounding box center [636, 298] width 91 height 31
click at [543, 303] on input "True" at bounding box center [603, 299] width 10 height 8
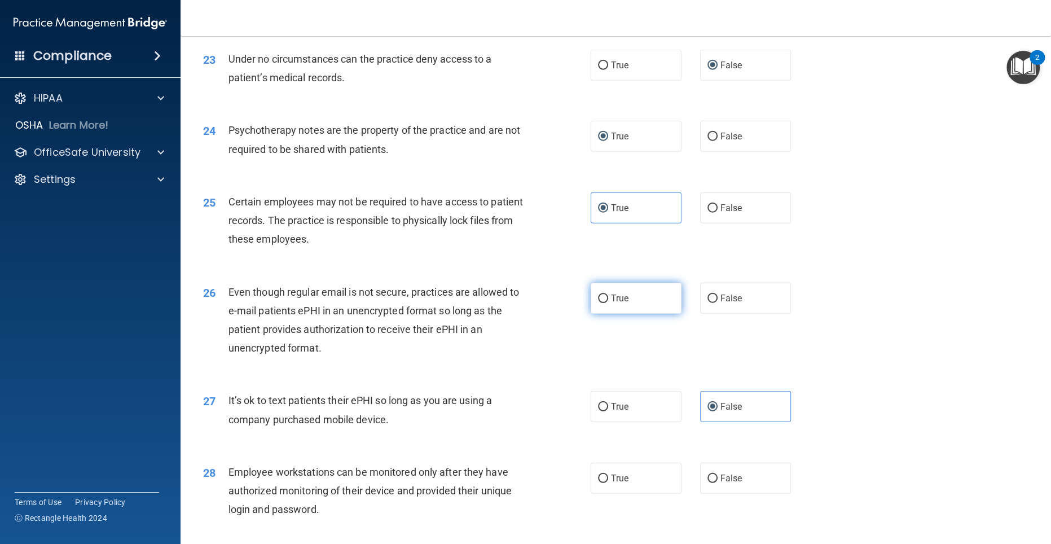
radio input "true"
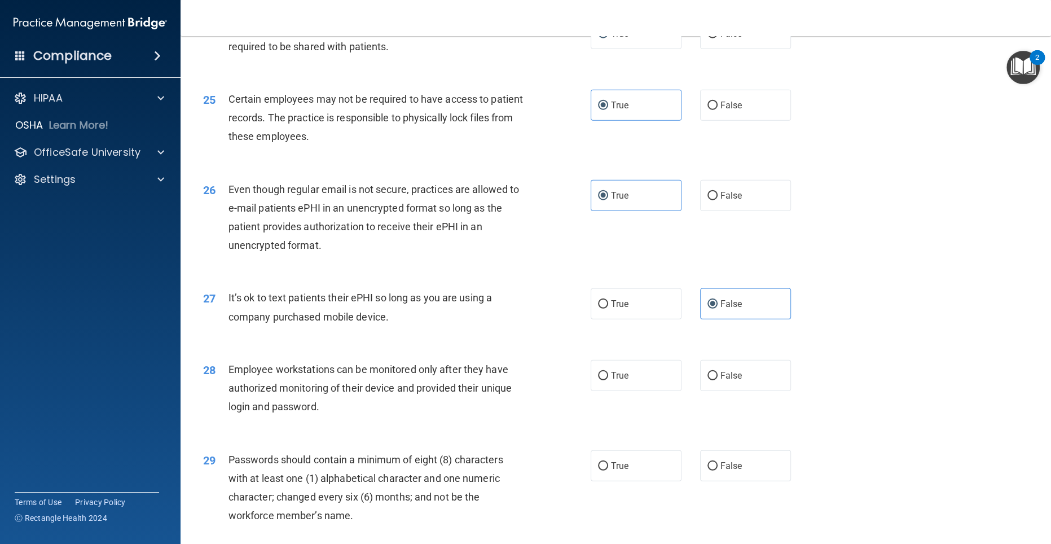
scroll to position [2322, 0]
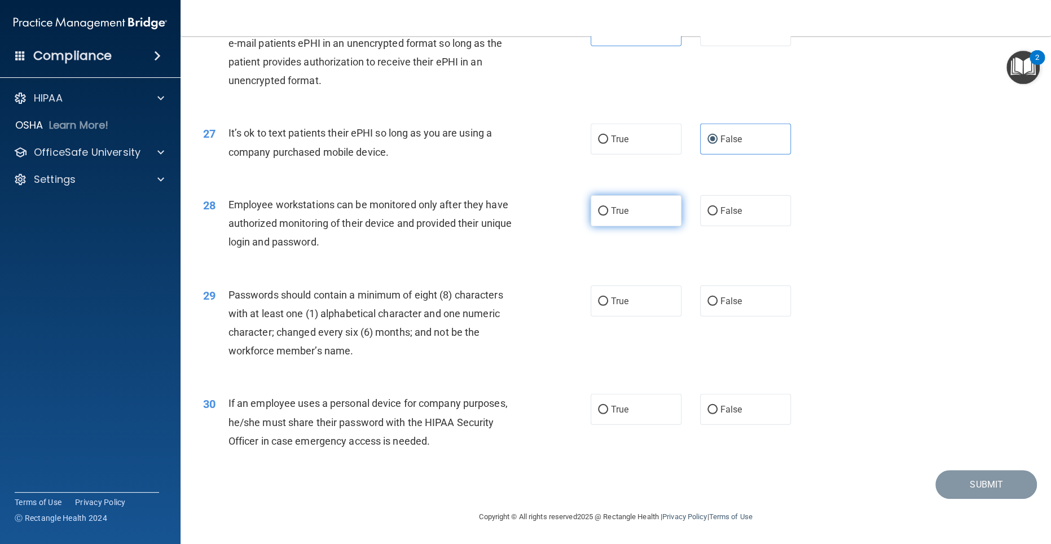
click at [543, 223] on label "True" at bounding box center [636, 210] width 91 height 31
click at [543, 216] on input "True" at bounding box center [603, 211] width 10 height 8
radio input "true"
click at [543, 305] on span "True" at bounding box center [619, 301] width 17 height 11
click at [543, 305] on input "True" at bounding box center [603, 301] width 10 height 8
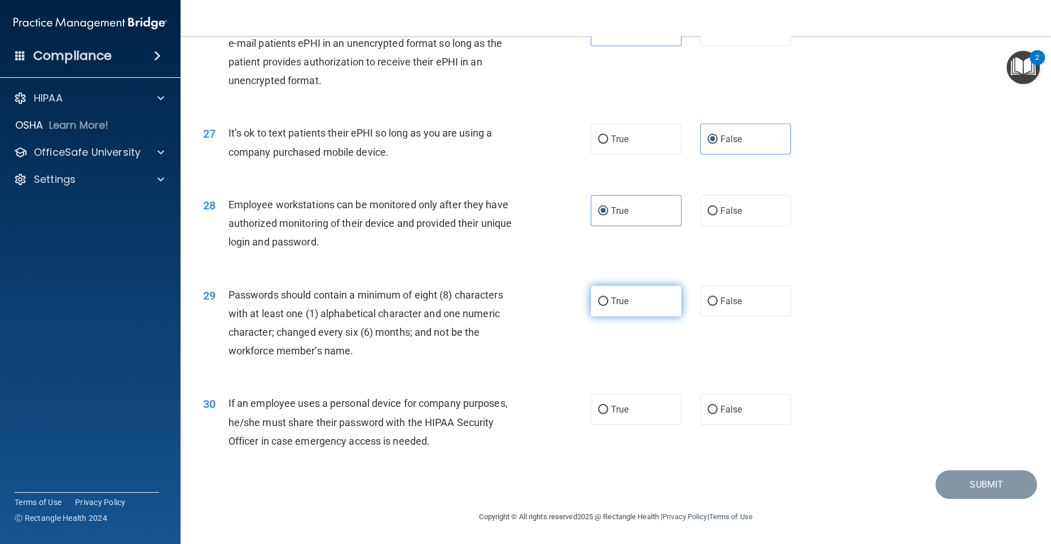
radio input "true"
click at [543, 414] on input "False" at bounding box center [713, 410] width 10 height 8
radio input "true"
click at [543, 453] on button "Submit" at bounding box center [987, 484] width 102 height 29
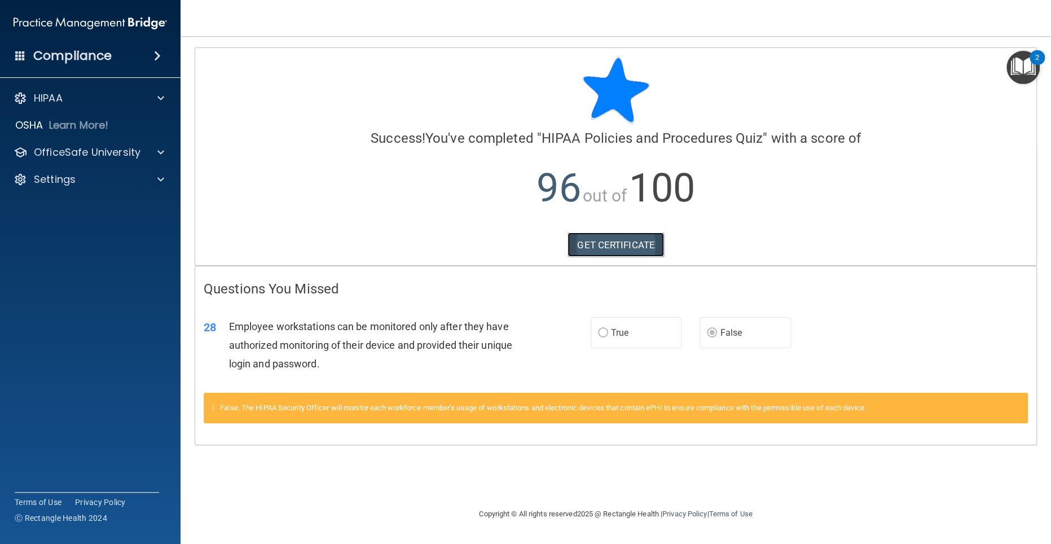
click at [543, 235] on link "GET CERTIFICATE" at bounding box center [616, 245] width 96 height 25
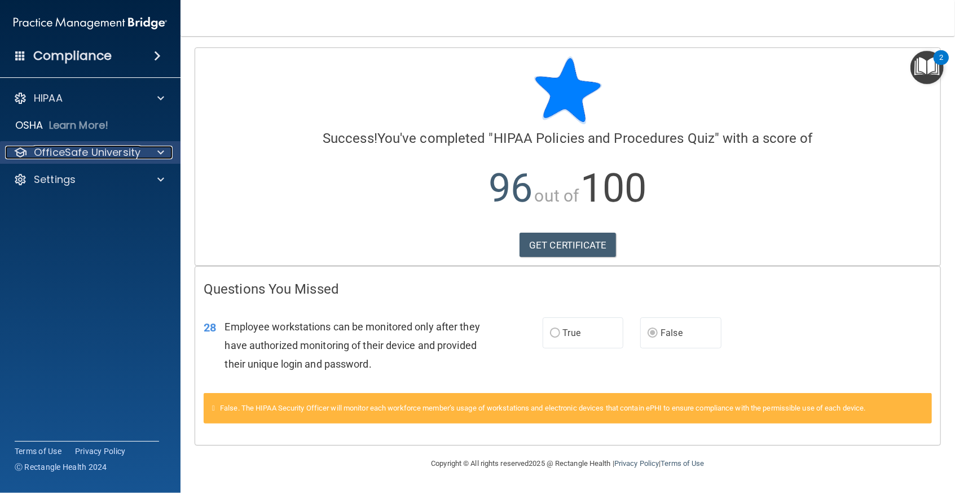
click at [51, 152] on p "OfficeSafe University" at bounding box center [87, 153] width 107 height 14
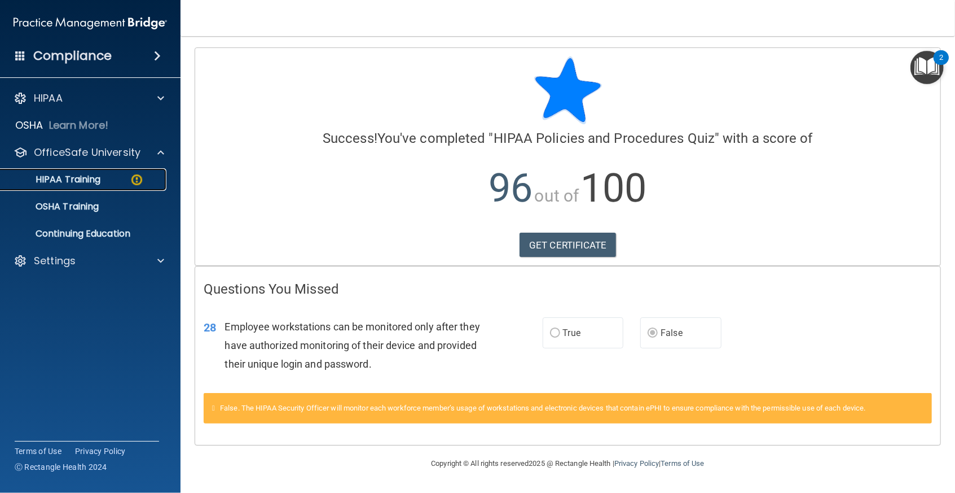
click at [102, 181] on div "HIPAA Training" at bounding box center [84, 179] width 154 height 11
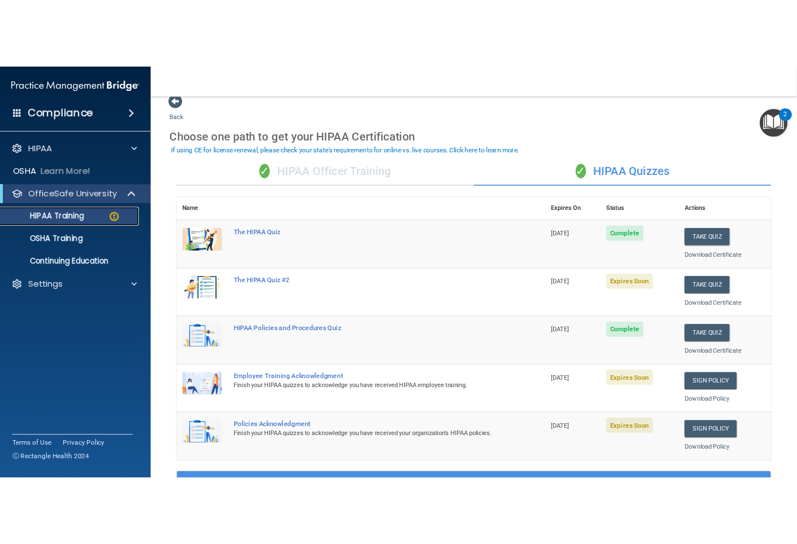
scroll to position [16, 0]
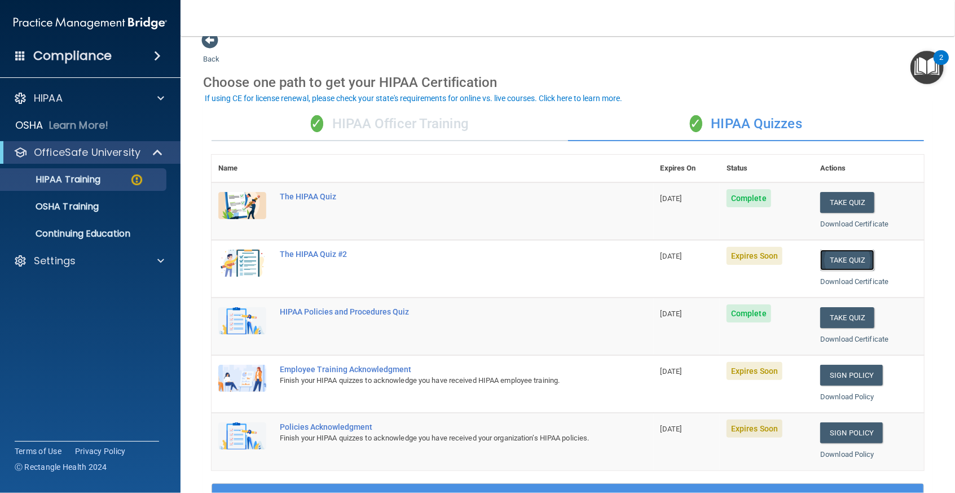
click at [543, 256] on button "Take Quiz" at bounding box center [848, 259] width 54 height 21
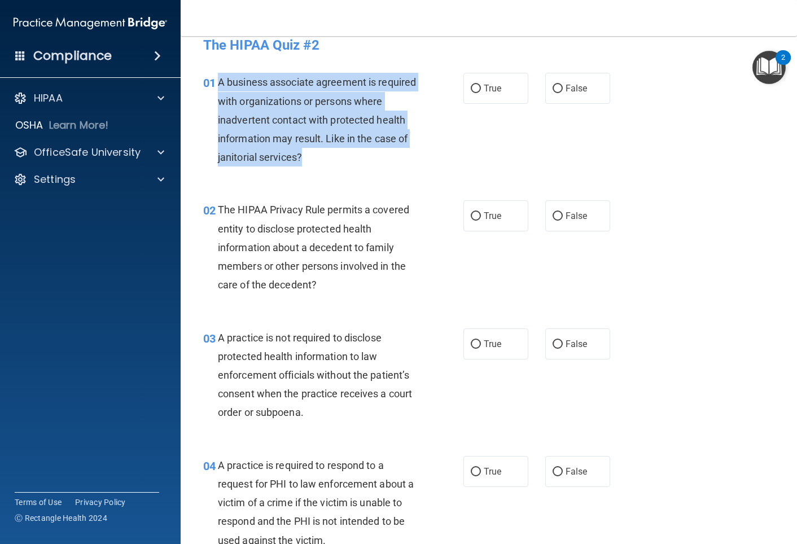
drag, startPoint x: 315, startPoint y: 160, endPoint x: 221, endPoint y: 80, distance: 124.5
click at [221, 80] on div "A business associate agreement is required with organizations or persons where …" at bounding box center [322, 120] width 208 height 94
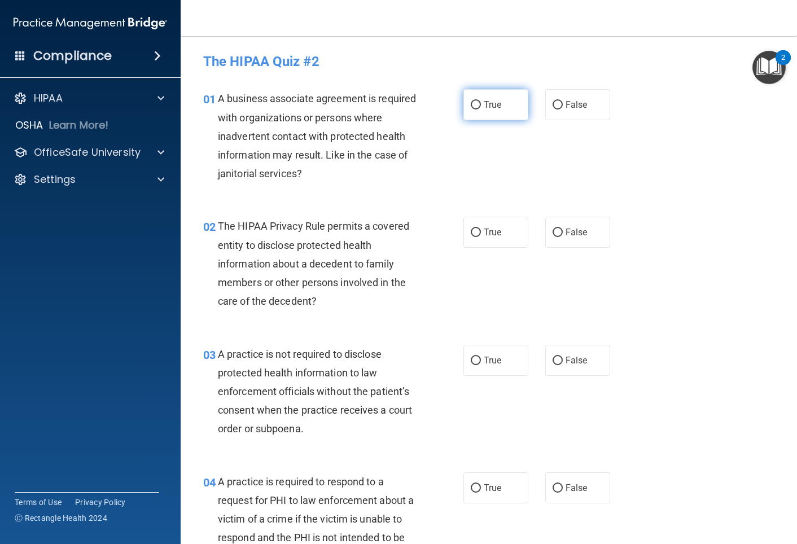
click at [478, 92] on label "True" at bounding box center [495, 104] width 65 height 31
click at [478, 101] on input "True" at bounding box center [476, 105] width 10 height 8
radio input "true"
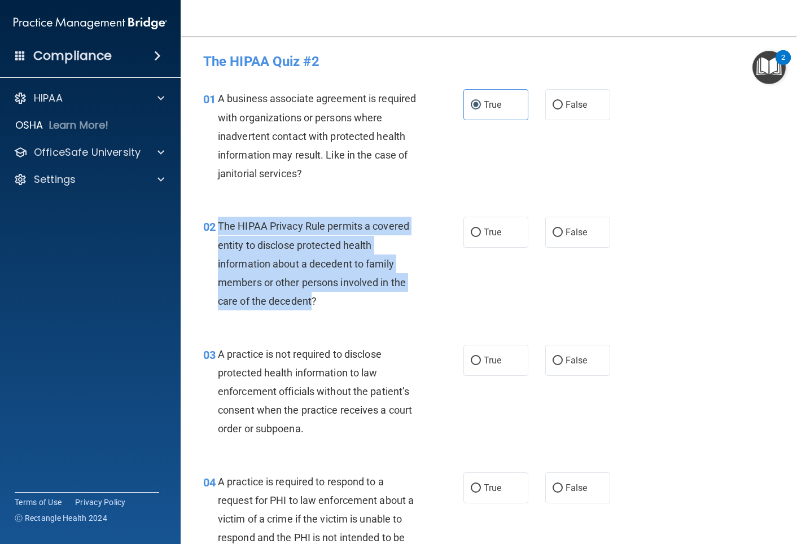
drag, startPoint x: 217, startPoint y: 225, endPoint x: 313, endPoint y: 301, distance: 122.1
click at [313, 301] on span "The HIPAA Privacy Rule permits a covered entity to disclose protected health in…" at bounding box center [313, 263] width 191 height 87
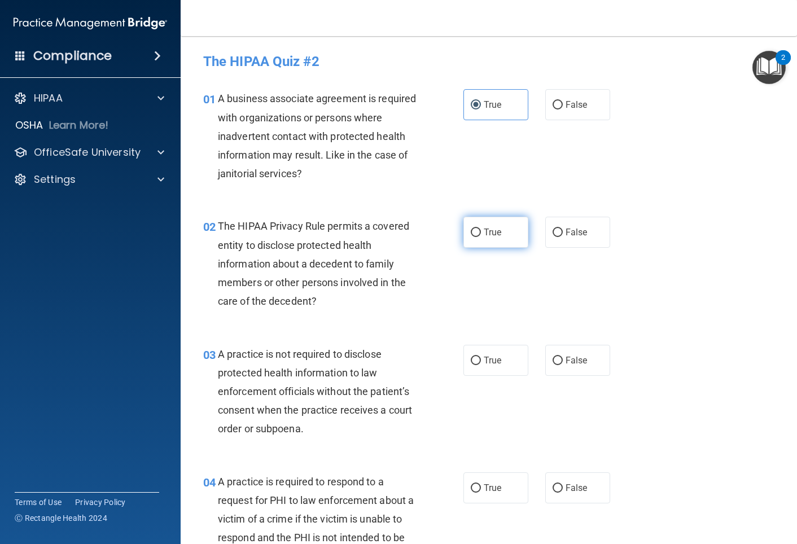
click at [486, 221] on label "True" at bounding box center [495, 232] width 65 height 31
click at [481, 229] on input "True" at bounding box center [476, 233] width 10 height 8
radio input "true"
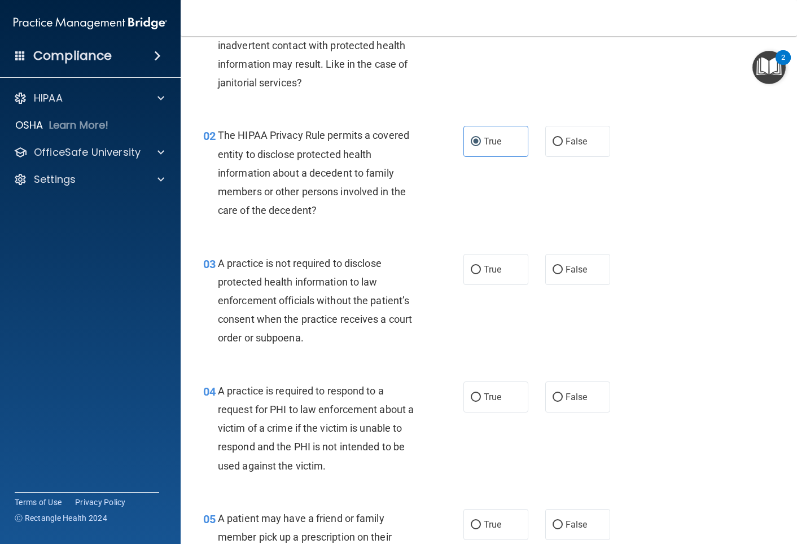
scroll to position [90, 0]
click at [214, 264] on span "03" at bounding box center [209, 265] width 12 height 14
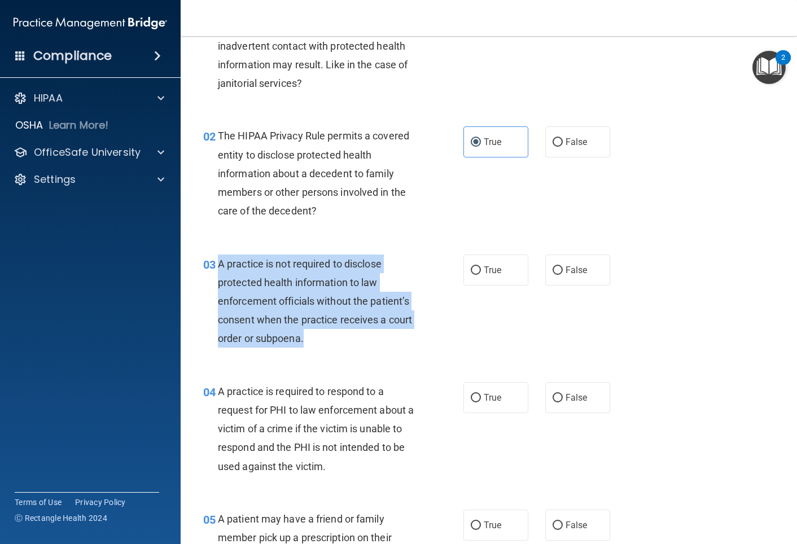
drag, startPoint x: 219, startPoint y: 264, endPoint x: 312, endPoint y: 344, distance: 122.5
click at [312, 344] on div "A practice is not required to disclose protected health information to law enfo…" at bounding box center [322, 302] width 208 height 94
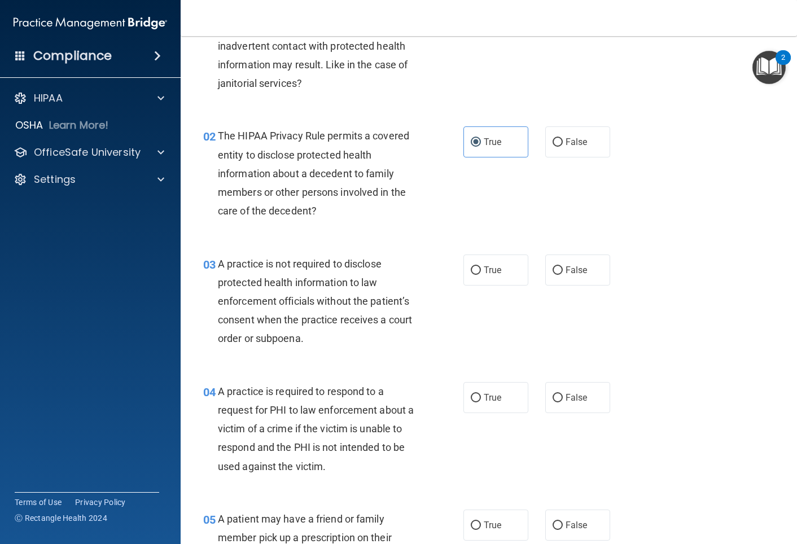
click at [543, 286] on div "03 A practice is not required to disclose protected health information to law e…" at bounding box center [489, 304] width 588 height 128
click at [543, 267] on span "False" at bounding box center [576, 270] width 22 height 11
click at [543, 267] on input "False" at bounding box center [557, 270] width 10 height 8
radio input "true"
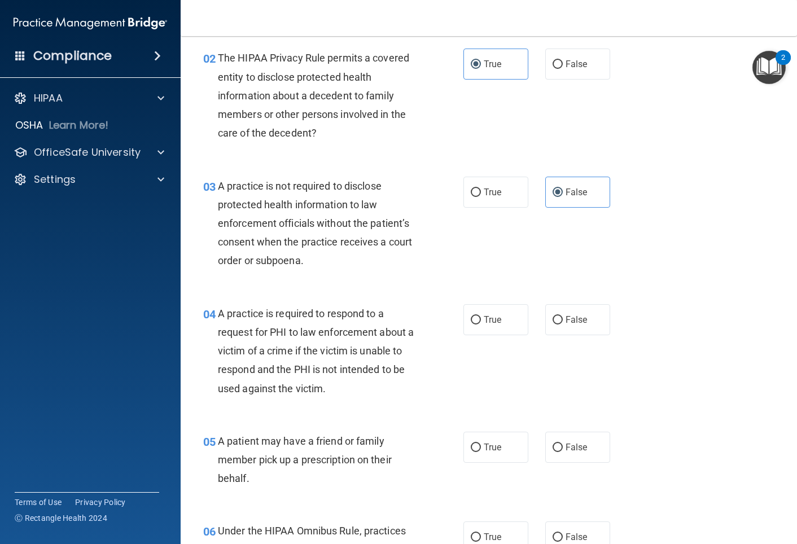
scroll to position [240, 0]
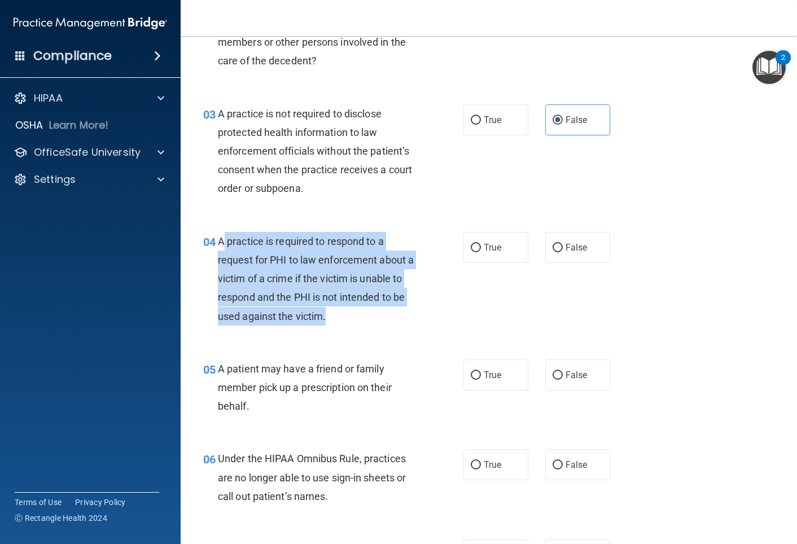
drag, startPoint x: 221, startPoint y: 239, endPoint x: 345, endPoint y: 330, distance: 153.7
click at [345, 330] on div "04 A practice is required to respond to a request for PHI to law enforcement ab…" at bounding box center [333, 281] width 294 height 99
drag, startPoint x: 296, startPoint y: 298, endPoint x: 217, endPoint y: 235, distance: 100.4
click at [217, 235] on div "04 A practice is required to respond to a request for PHI to law enforcement ab…" at bounding box center [333, 281] width 294 height 99
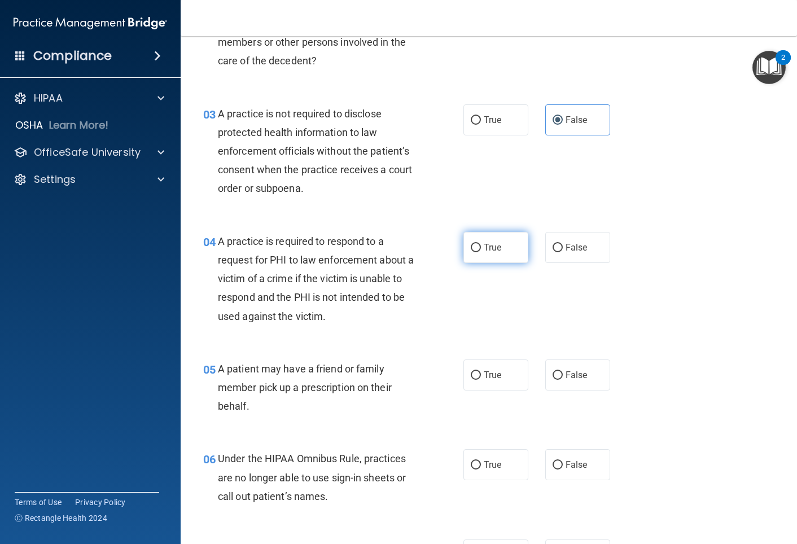
click at [498, 240] on label "True" at bounding box center [495, 247] width 65 height 31
click at [481, 244] on input "True" at bounding box center [476, 248] width 10 height 8
radio input "true"
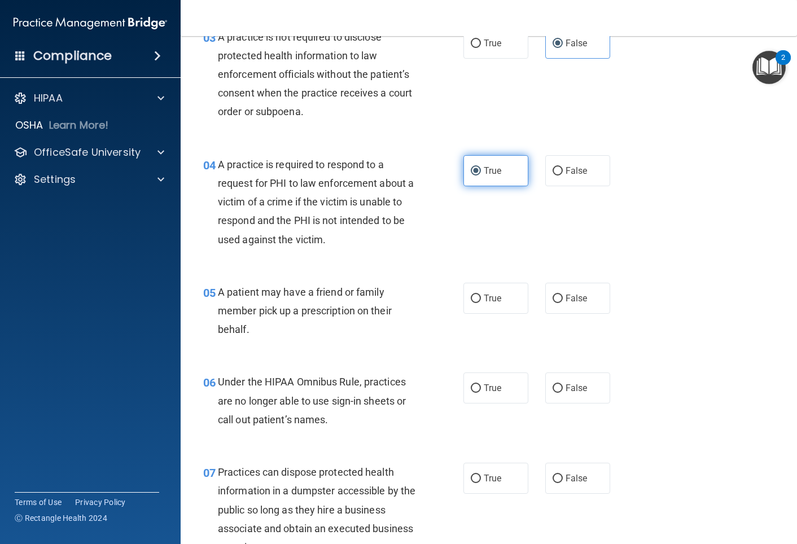
scroll to position [350, 0]
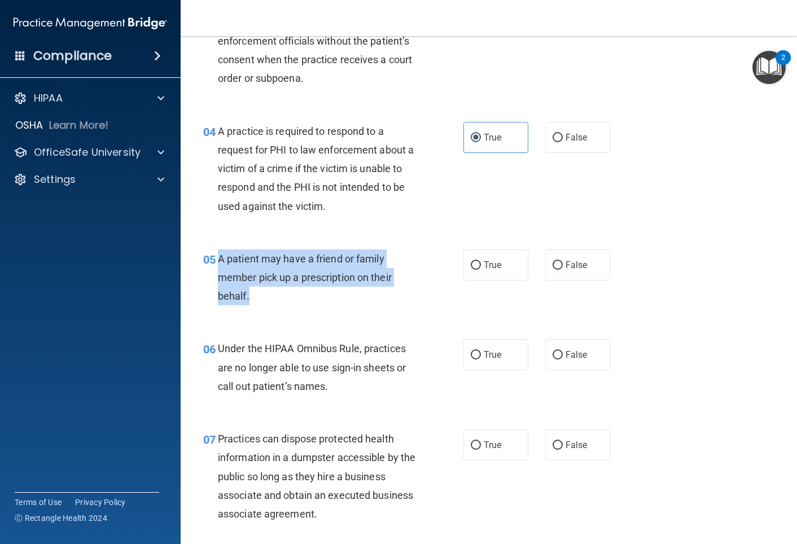
drag, startPoint x: 268, startPoint y: 295, endPoint x: 218, endPoint y: 255, distance: 64.2
click at [218, 255] on div "A patient may have a friend or family member pick up a prescription on their be…" at bounding box center [322, 277] width 208 height 56
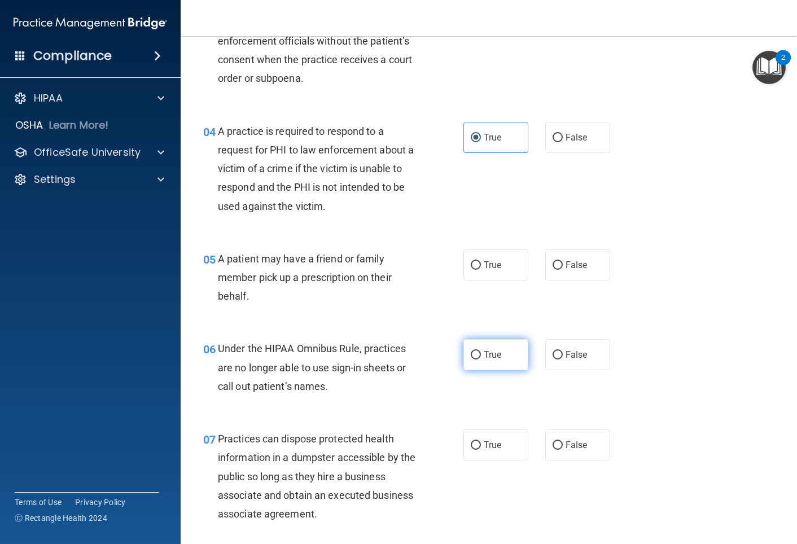
click at [481, 357] on label "True" at bounding box center [495, 354] width 65 height 31
click at [481, 357] on input "True" at bounding box center [476, 355] width 10 height 8
radio input "true"
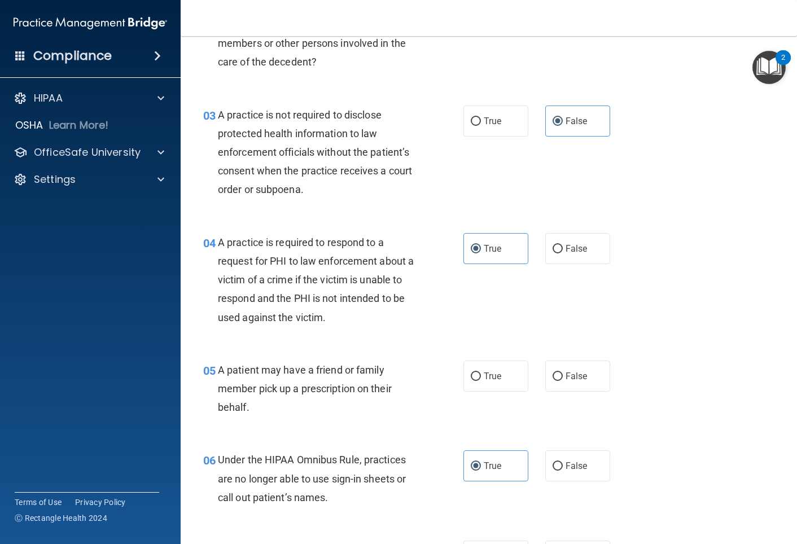
scroll to position [385, 0]
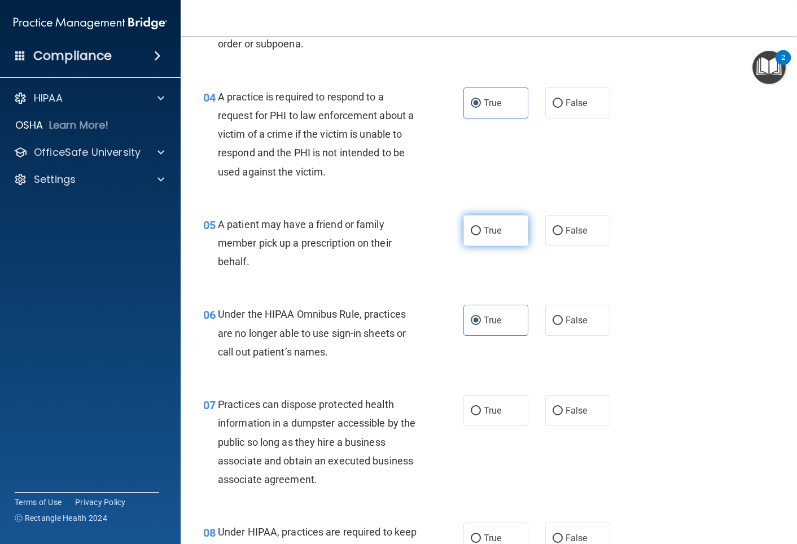
click at [494, 236] on label "True" at bounding box center [495, 230] width 65 height 31
click at [481, 235] on input "True" at bounding box center [476, 231] width 10 height 8
radio input "true"
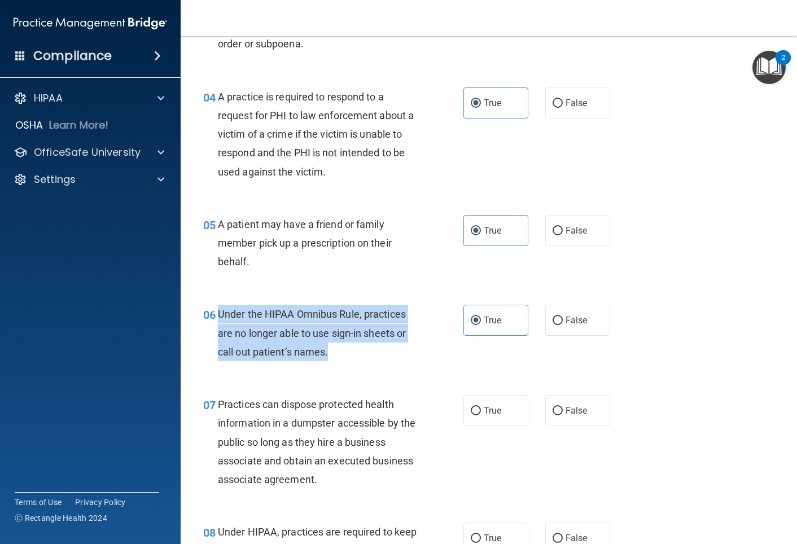
drag, startPoint x: 350, startPoint y: 355, endPoint x: 221, endPoint y: 308, distance: 137.5
click at [221, 308] on div "Under the HIPAA Omnibus Rule, practices are no longer able to use sign-in sheet…" at bounding box center [322, 333] width 208 height 56
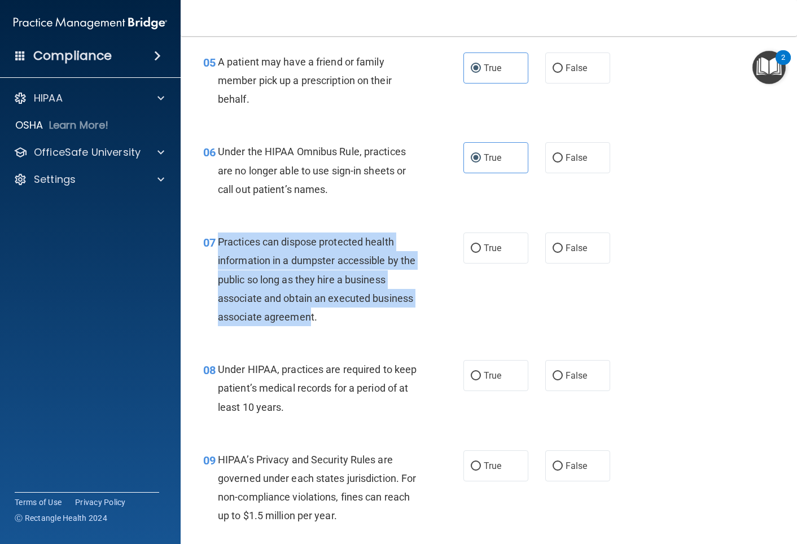
drag, startPoint x: 216, startPoint y: 243, endPoint x: 312, endPoint y: 318, distance: 121.0
click at [312, 318] on div "07 Practices can dispose protected health information in a dumpster accessible …" at bounding box center [333, 282] width 294 height 99
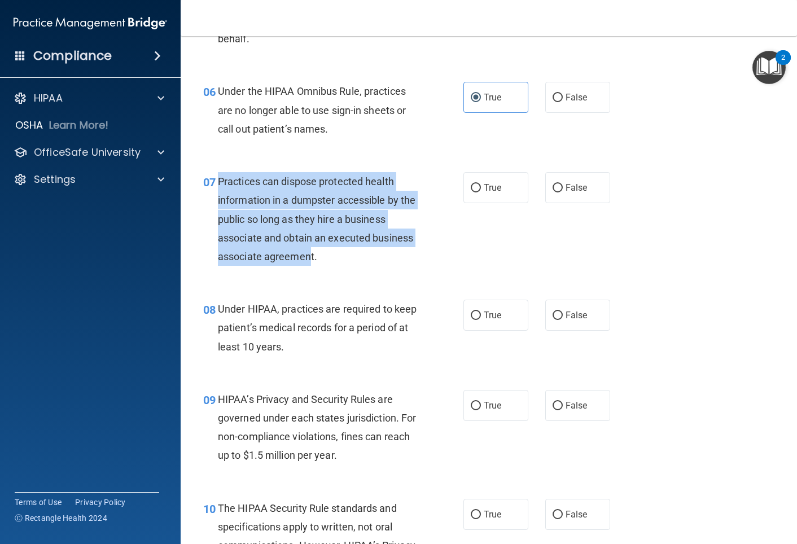
scroll to position [609, 0]
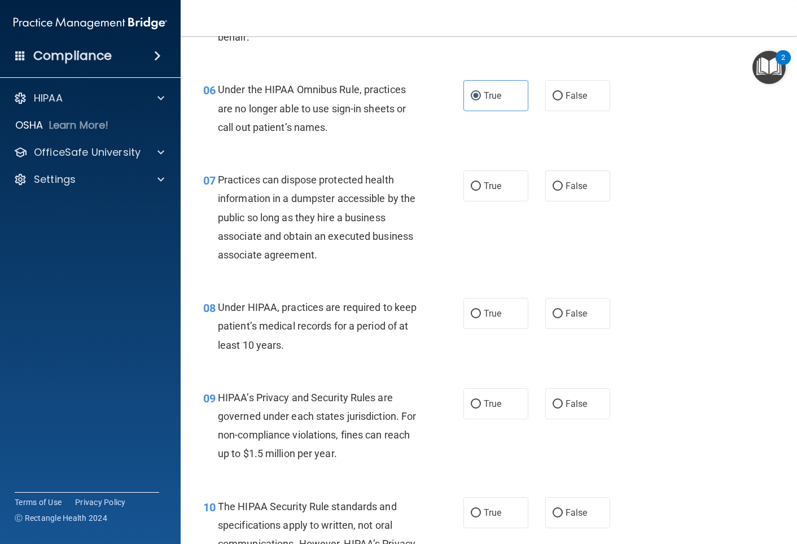
click at [542, 181] on div "True False" at bounding box center [541, 185] width 156 height 31
click at [543, 192] on label "False" at bounding box center [577, 185] width 65 height 31
click at [543, 191] on input "False" at bounding box center [557, 186] width 10 height 8
radio input "true"
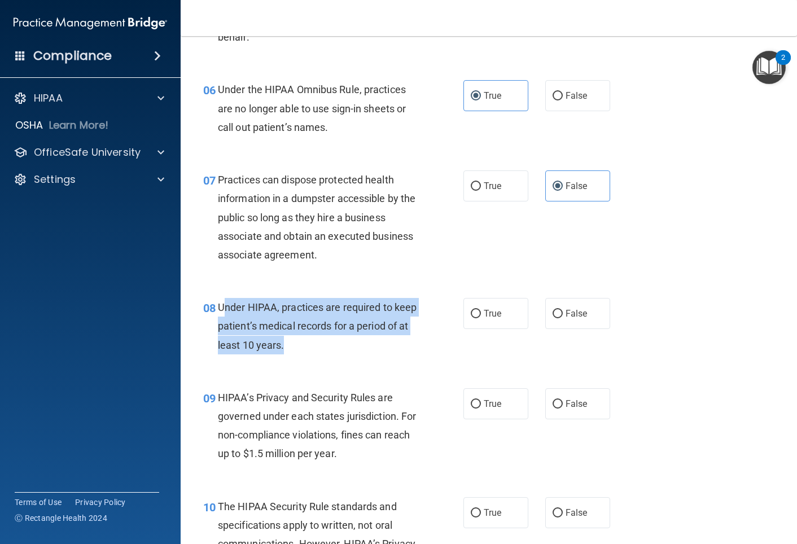
drag, startPoint x: 283, startPoint y: 346, endPoint x: 222, endPoint y: 305, distance: 73.6
click at [222, 305] on span "Under HIPAA, practices are required to keep patient’s medical records for a per…" at bounding box center [317, 325] width 199 height 49
click at [220, 308] on span "Under HIPAA, practices are required to keep patient’s medical records for a per…" at bounding box center [317, 325] width 199 height 49
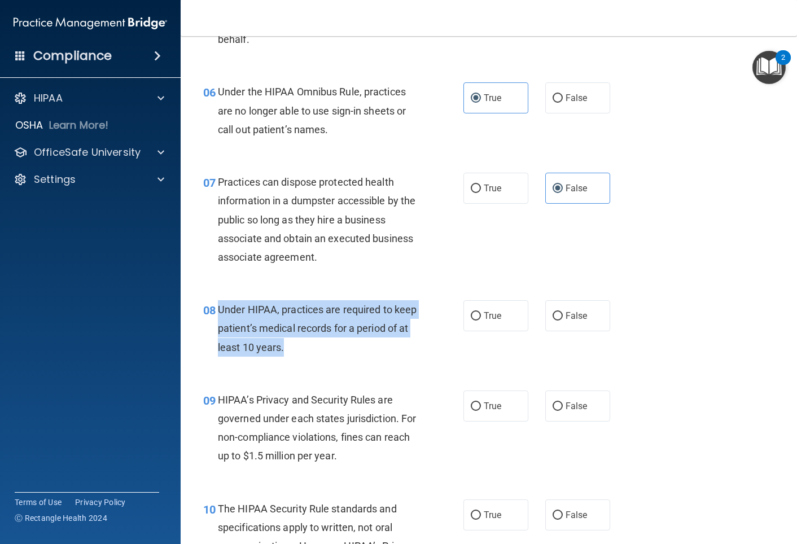
scroll to position [607, 0]
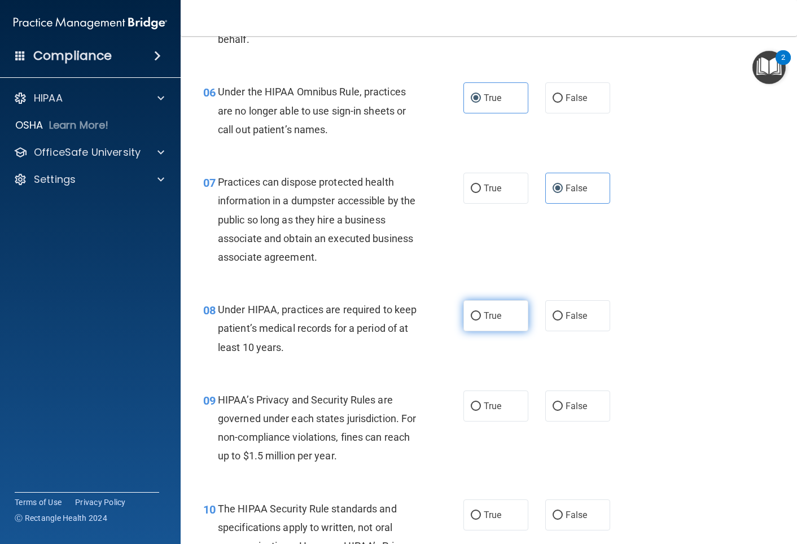
click at [482, 321] on label "True" at bounding box center [495, 315] width 65 height 31
click at [481, 321] on input "True" at bounding box center [476, 316] width 10 height 8
radio input "true"
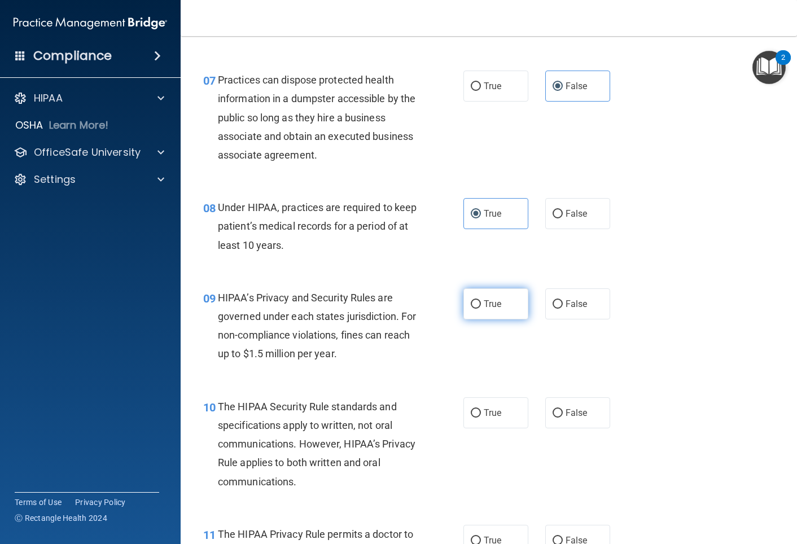
click at [501, 305] on span "True" at bounding box center [492, 304] width 17 height 11
click at [481, 305] on input "True" at bounding box center [476, 304] width 10 height 8
radio input "true"
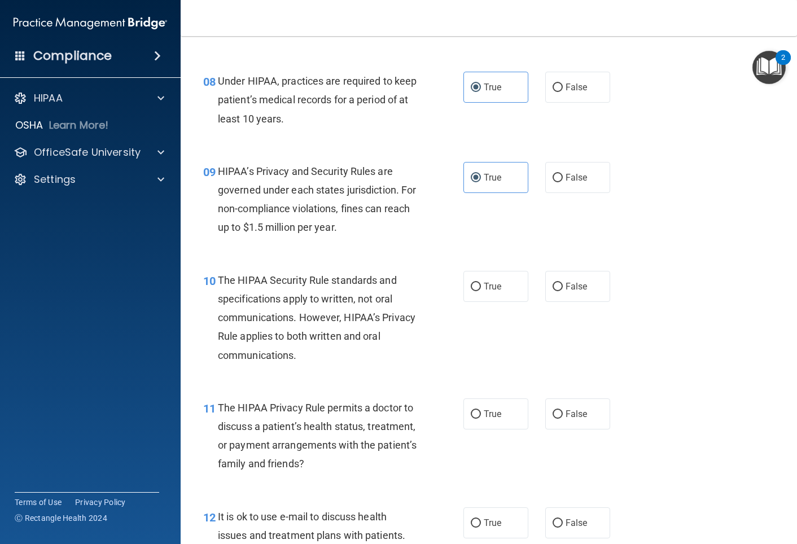
scroll to position [837, 0]
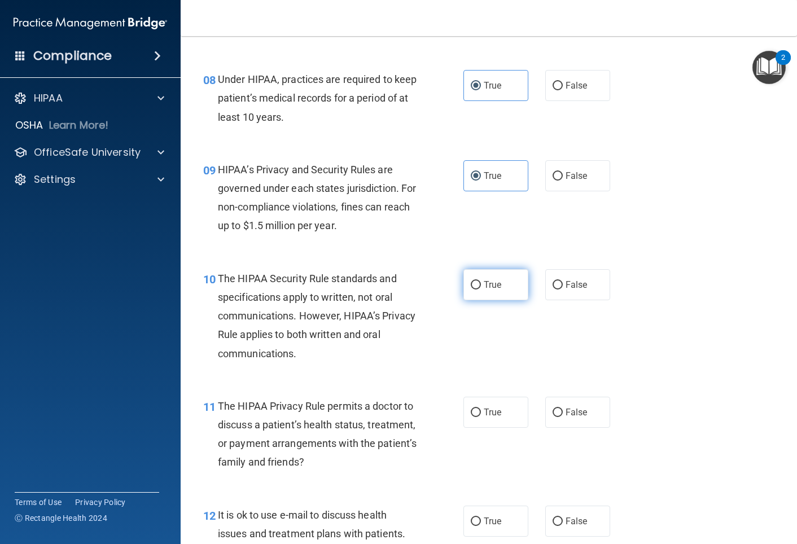
click at [503, 289] on label "True" at bounding box center [495, 284] width 65 height 31
click at [481, 289] on input "True" at bounding box center [476, 285] width 10 height 8
radio input "true"
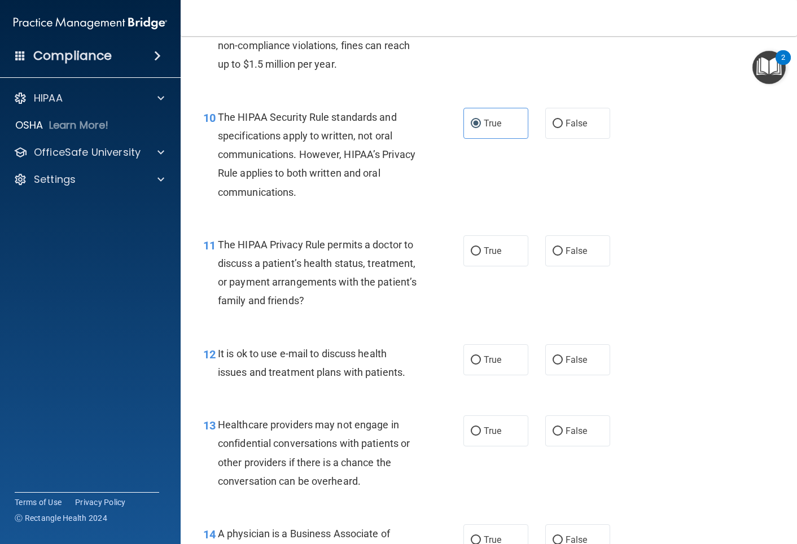
scroll to position [1026, 0]
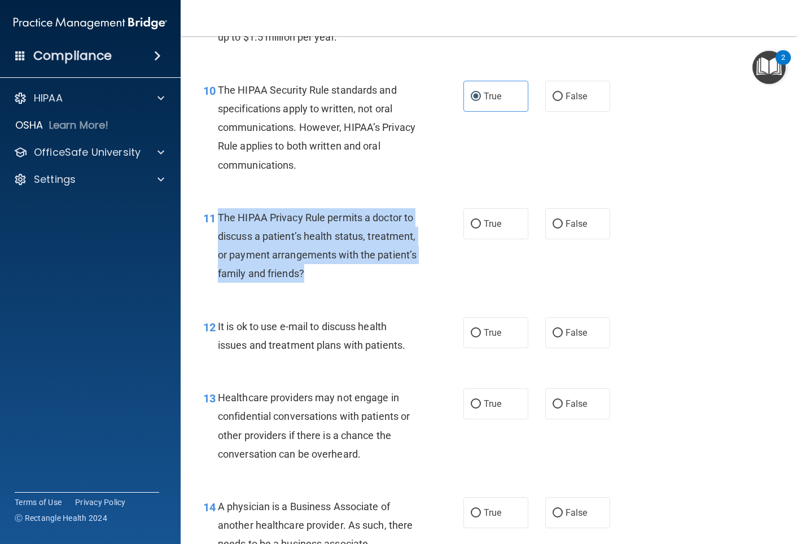
drag, startPoint x: 348, startPoint y: 274, endPoint x: 216, endPoint y: 218, distance: 143.6
click at [216, 218] on div "11 The HIPAA Privacy Rule permits a doctor to discuss a patient’s health status…" at bounding box center [333, 248] width 294 height 81
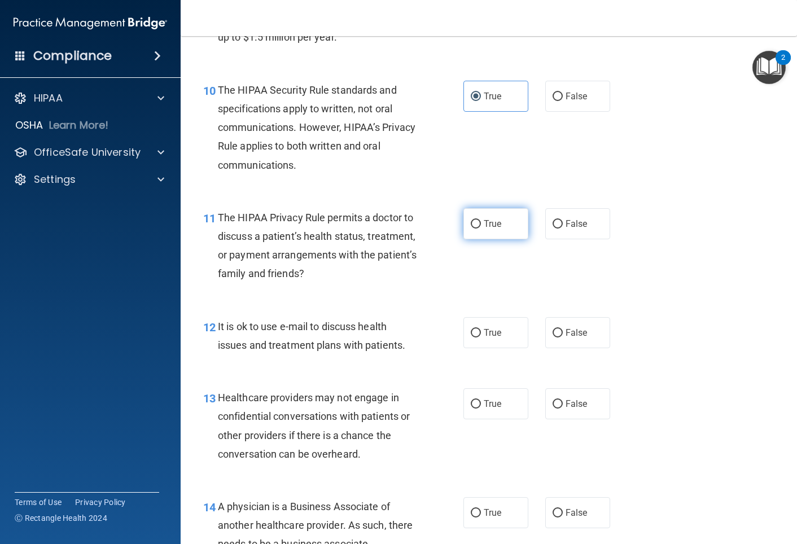
click at [514, 230] on label "True" at bounding box center [495, 223] width 65 height 31
click at [481, 229] on input "True" at bounding box center [476, 224] width 10 height 8
radio input "true"
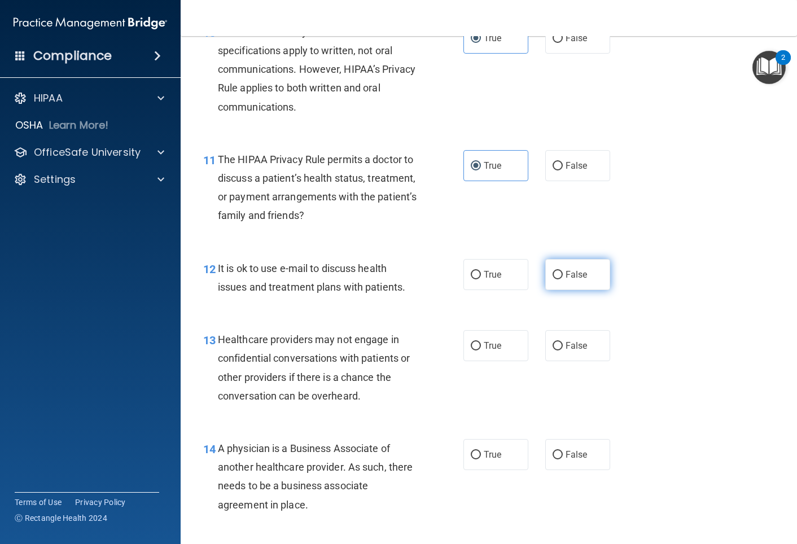
click at [543, 275] on span "False" at bounding box center [576, 274] width 22 height 11
click at [543, 275] on input "False" at bounding box center [557, 275] width 10 height 8
radio input "true"
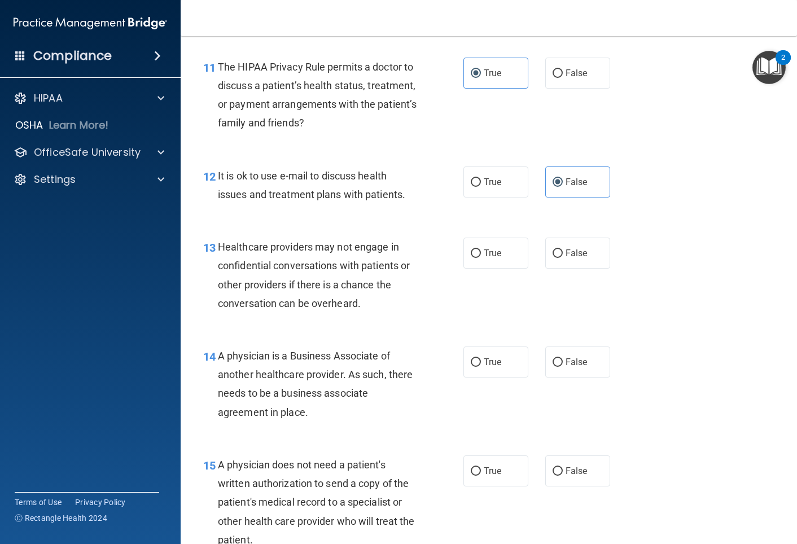
scroll to position [1299, 0]
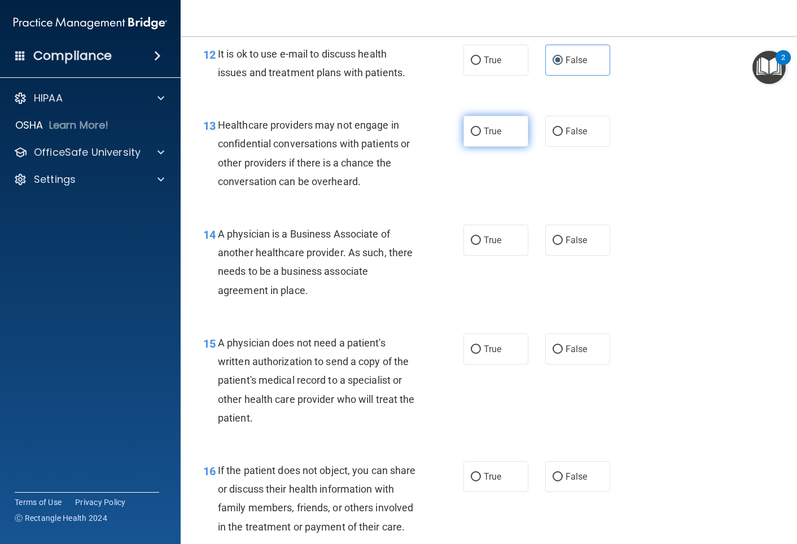
click at [492, 126] on span "True" at bounding box center [492, 131] width 17 height 11
click at [481, 128] on input "True" at bounding box center [476, 132] width 10 height 8
radio input "true"
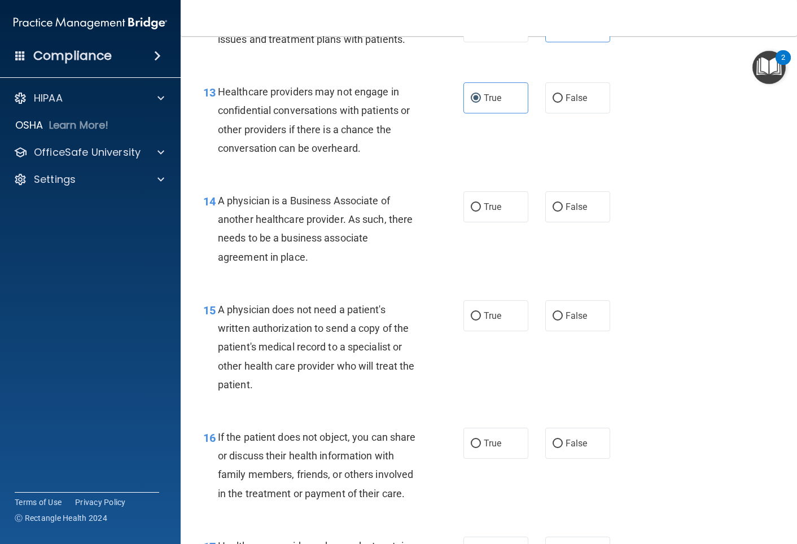
scroll to position [1335, 0]
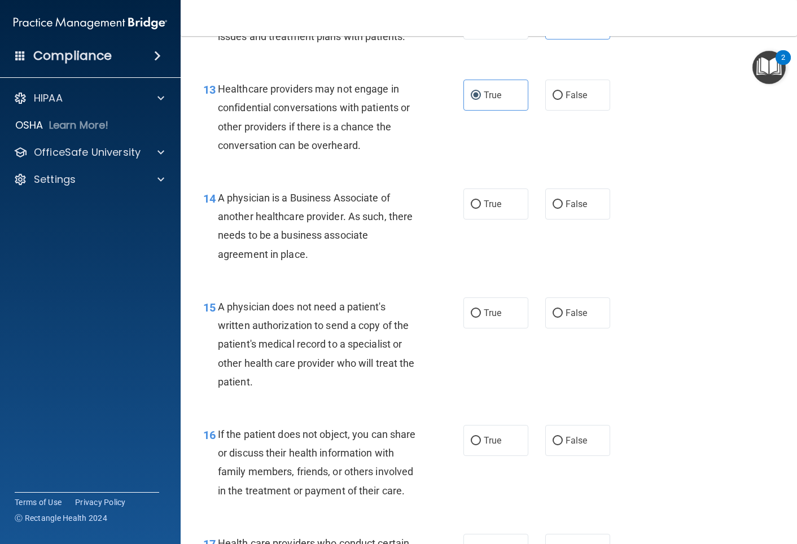
drag, startPoint x: 327, startPoint y: 258, endPoint x: 221, endPoint y: 193, distance: 124.2
click at [221, 193] on div "A physician is a Business Associate of another healthcare provider. As such, th…" at bounding box center [322, 225] width 208 height 75
click at [488, 212] on label "True" at bounding box center [495, 203] width 65 height 31
click at [481, 209] on input "True" at bounding box center [476, 204] width 10 height 8
radio input "true"
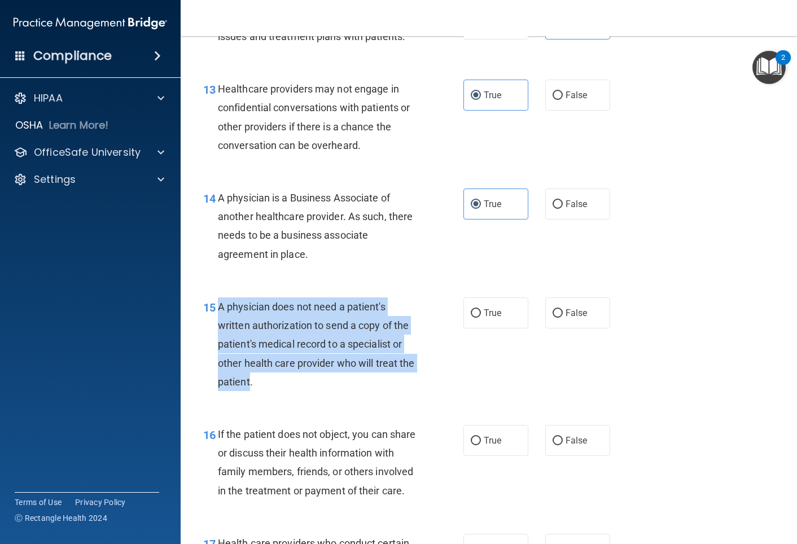
drag, startPoint x: 223, startPoint y: 307, endPoint x: 248, endPoint y: 379, distance: 76.6
click at [248, 379] on span "A physician does not need a patient's written authorization to send a copy of t…" at bounding box center [316, 344] width 197 height 87
click at [543, 309] on input "False" at bounding box center [557, 313] width 10 height 8
radio input "true"
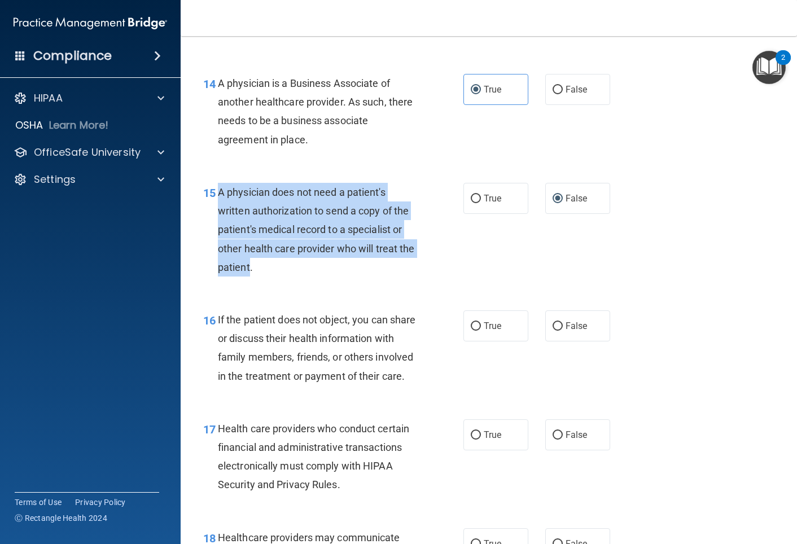
scroll to position [1614, 0]
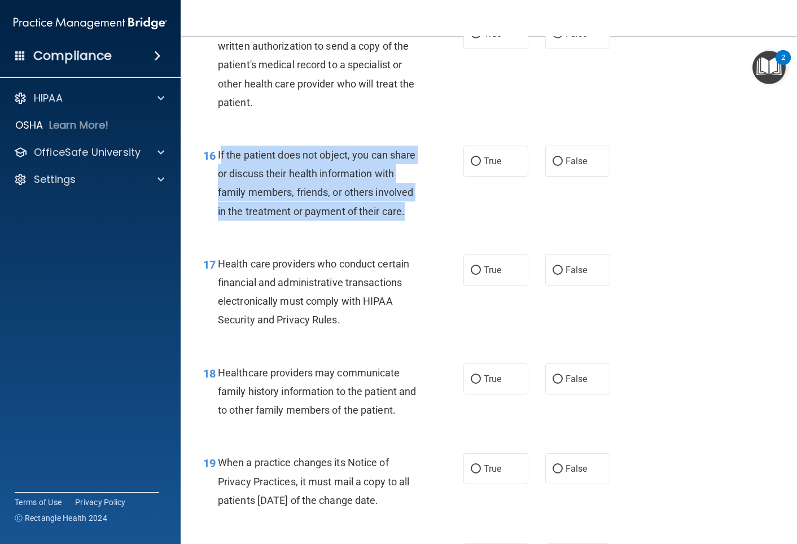
drag, startPoint x: 404, startPoint y: 207, endPoint x: 221, endPoint y: 159, distance: 189.7
click at [221, 159] on span "If the patient does not object, you can share or discuss their health informati…" at bounding box center [317, 183] width 198 height 68
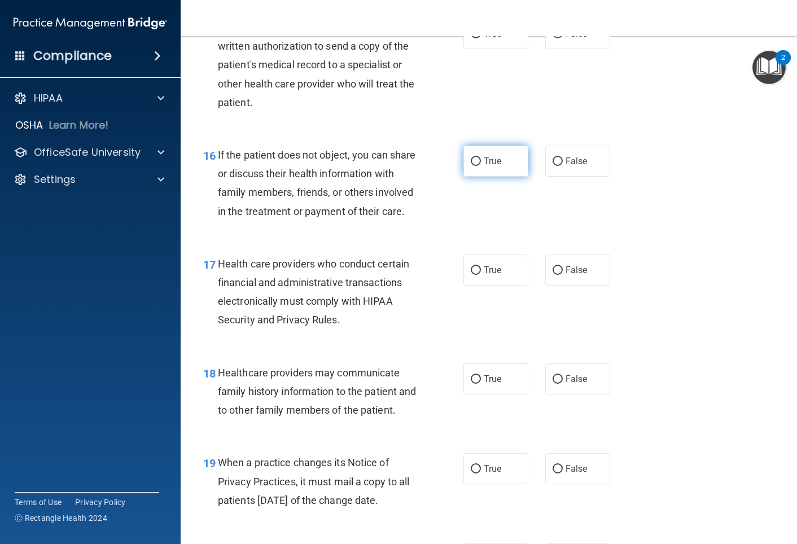
click at [487, 152] on label "True" at bounding box center [495, 161] width 65 height 31
click at [481, 157] on input "True" at bounding box center [476, 161] width 10 height 8
radio input "true"
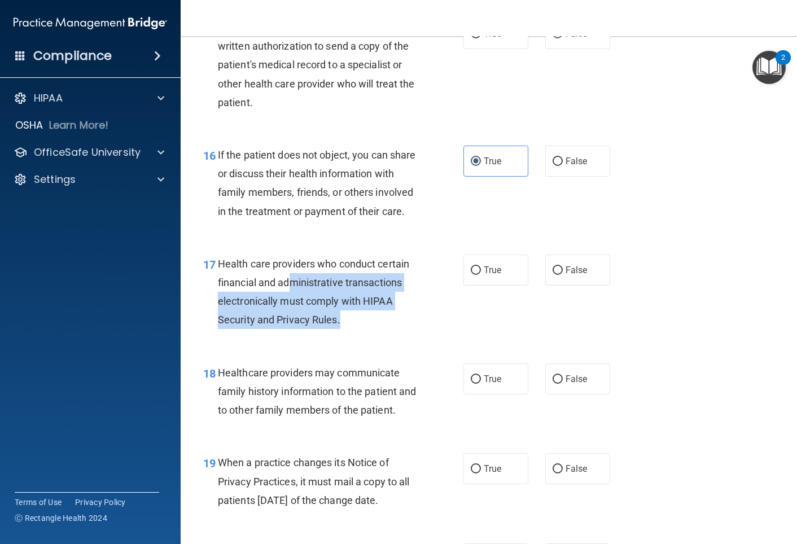
drag, startPoint x: 349, startPoint y: 321, endPoint x: 326, endPoint y: 284, distance: 44.1
click at [288, 284] on div "Health care providers who conduct certain financial and administrative transact…" at bounding box center [322, 292] width 208 height 75
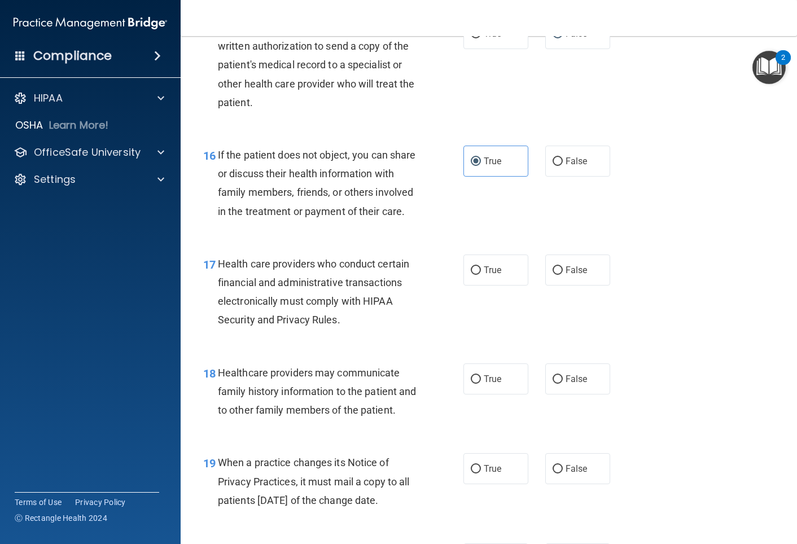
drag, startPoint x: 471, startPoint y: 276, endPoint x: 446, endPoint y: 271, distance: 24.7
click at [471, 276] on label "True" at bounding box center [495, 270] width 65 height 31
click at [471, 275] on input "True" at bounding box center [476, 270] width 10 height 8
radio input "true"
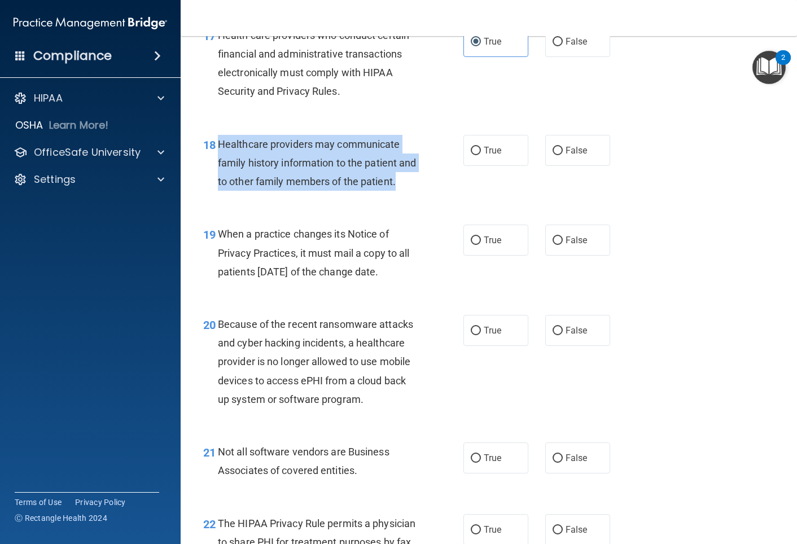
drag, startPoint x: 417, startPoint y: 178, endPoint x: 220, endPoint y: 142, distance: 200.2
click at [220, 142] on div "Healthcare providers may communicate family history information to the patient …" at bounding box center [322, 163] width 208 height 56
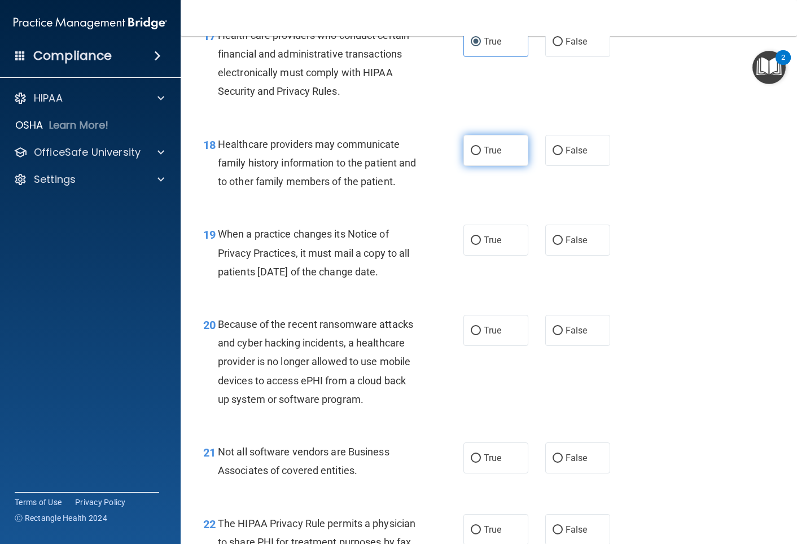
click at [494, 159] on label "True" at bounding box center [495, 150] width 65 height 31
click at [481, 155] on input "True" at bounding box center [476, 151] width 10 height 8
radio input "true"
click at [490, 235] on span "True" at bounding box center [492, 240] width 17 height 11
click at [481, 236] on input "True" at bounding box center [476, 240] width 10 height 8
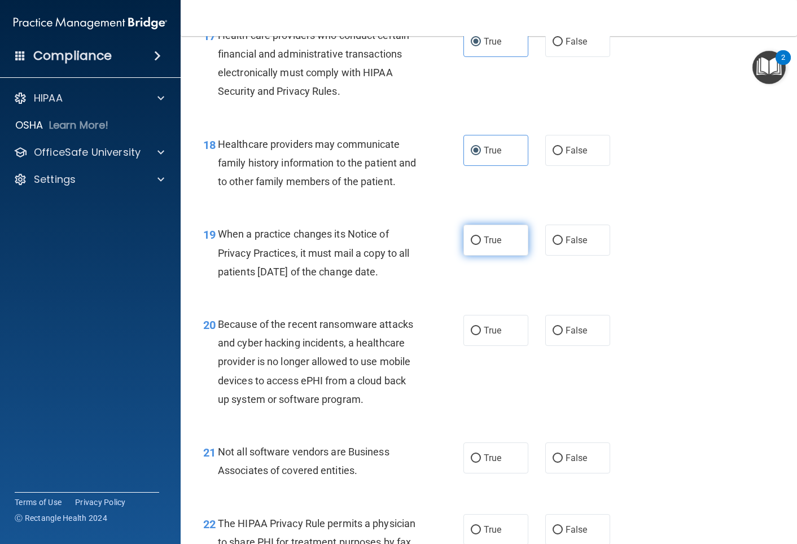
radio input "true"
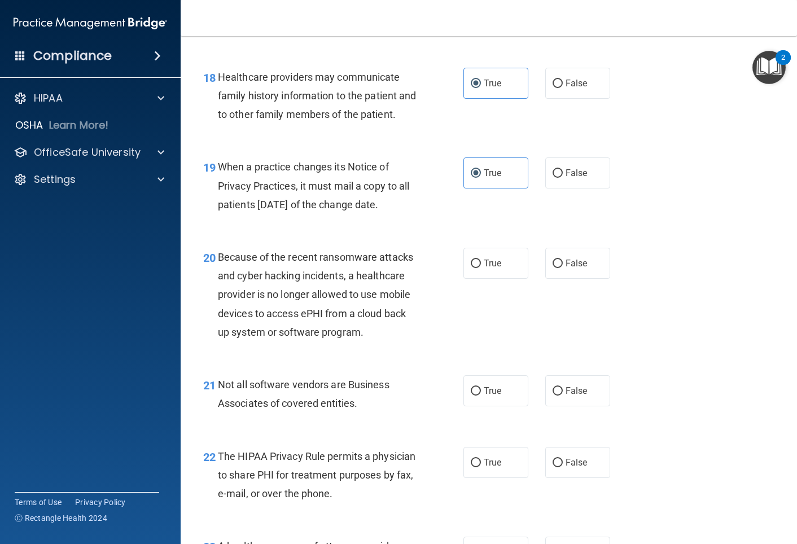
scroll to position [1980, 0]
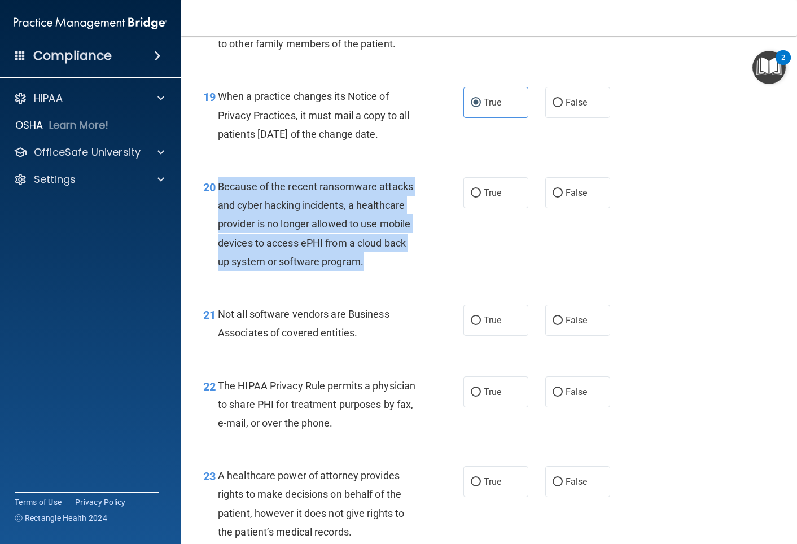
drag, startPoint x: 381, startPoint y: 257, endPoint x: 219, endPoint y: 181, distance: 179.7
click at [219, 181] on div "Because of the recent ransomware attacks and cyber hacking incidents, a healthc…" at bounding box center [322, 224] width 208 height 94
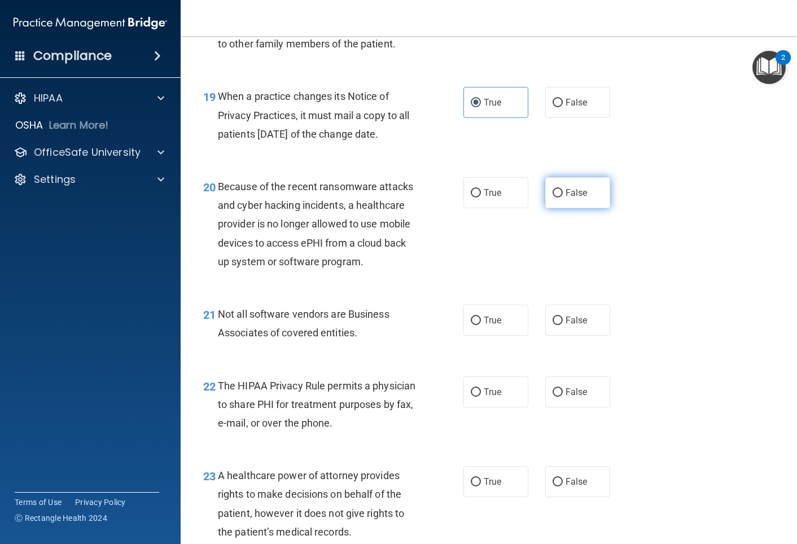
click at [543, 200] on label "False" at bounding box center [577, 192] width 65 height 31
click at [543, 198] on input "False" at bounding box center [557, 193] width 10 height 8
radio input "true"
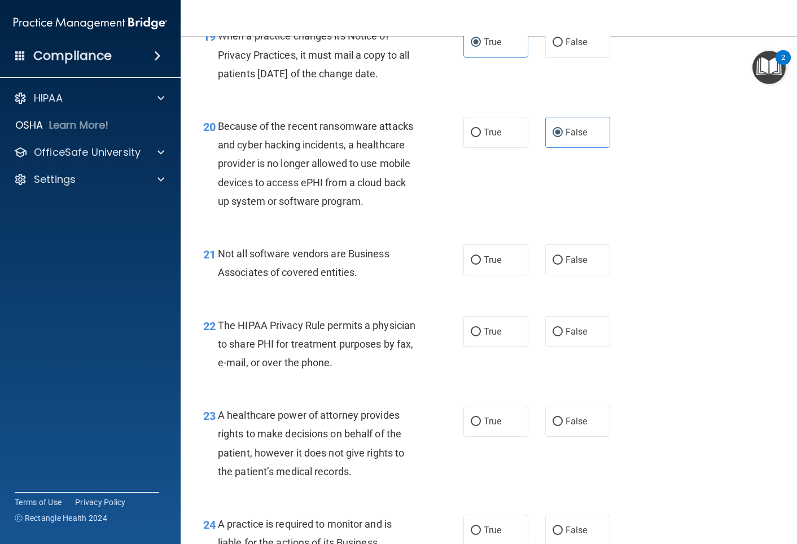
scroll to position [2051, 0]
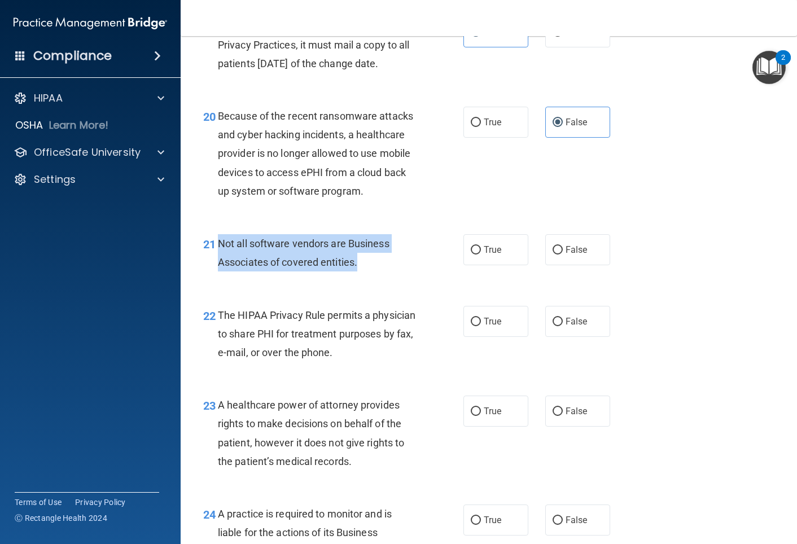
drag, startPoint x: 217, startPoint y: 242, endPoint x: 360, endPoint y: 260, distance: 143.9
click at [360, 260] on div "Not all software vendors are Business Associates of covered entities." at bounding box center [322, 252] width 208 height 37
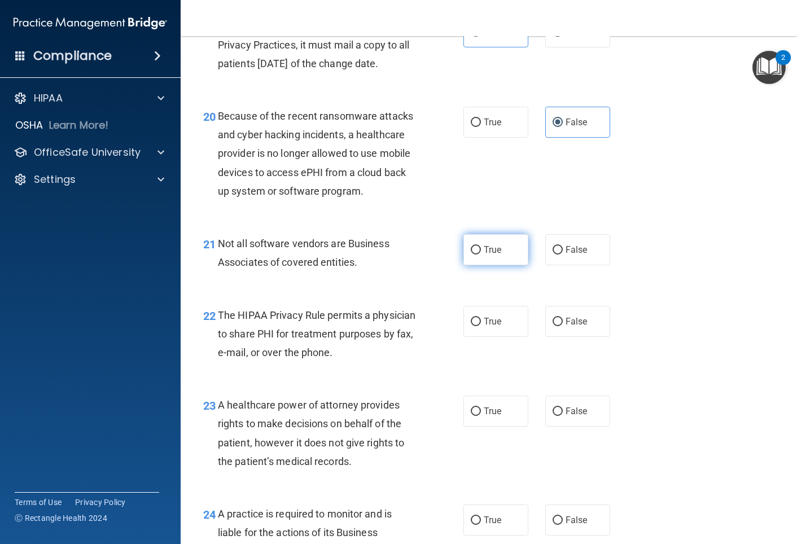
click at [481, 238] on label "True" at bounding box center [495, 249] width 65 height 31
click at [481, 246] on input "True" at bounding box center [476, 250] width 10 height 8
radio input "true"
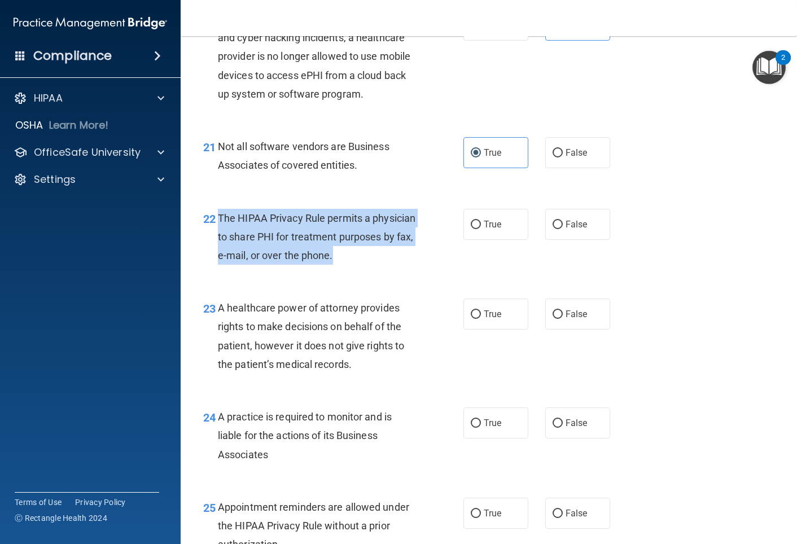
drag, startPoint x: 344, startPoint y: 256, endPoint x: 220, endPoint y: 214, distance: 130.8
click at [220, 214] on div "The HIPAA Privacy Rule permits a physician to share PHI for treatment purposes …" at bounding box center [322, 237] width 208 height 56
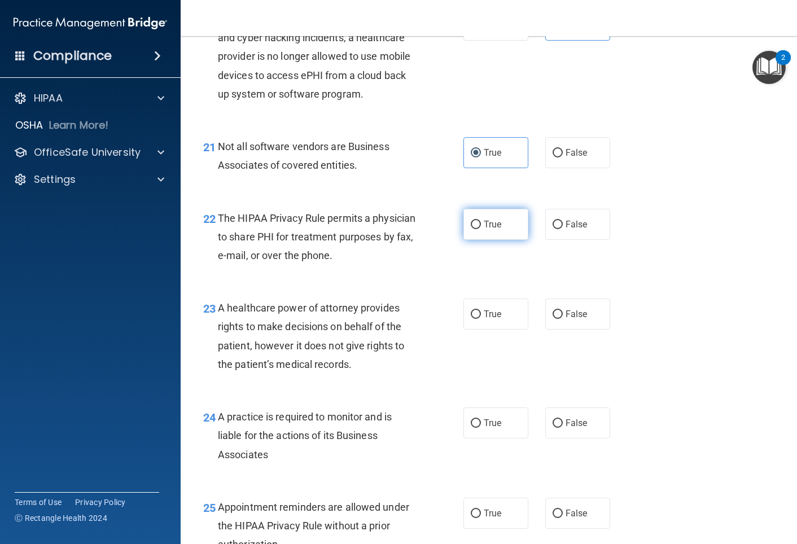
click at [502, 234] on label "True" at bounding box center [495, 224] width 65 height 31
click at [481, 229] on input "True" at bounding box center [476, 225] width 10 height 8
radio input "true"
click at [353, 366] on div "A healthcare power of attorney provides rights to make decisions on behalf of t…" at bounding box center [322, 336] width 208 height 75
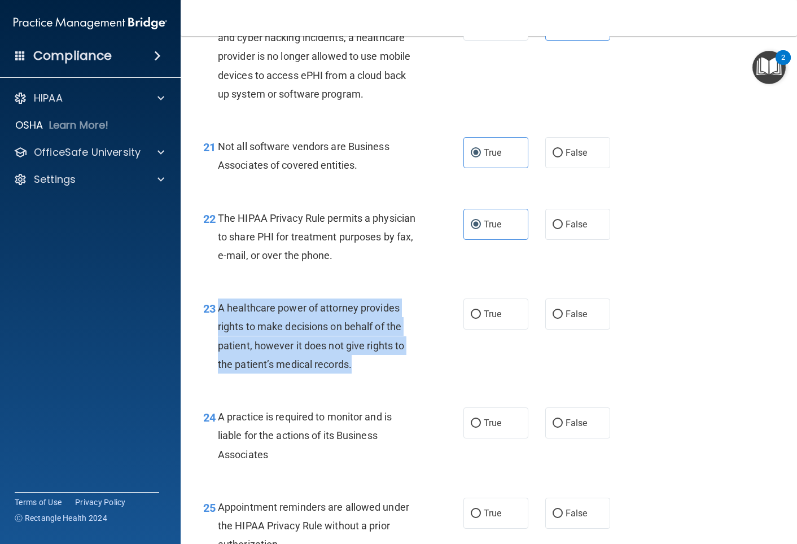
drag, startPoint x: 368, startPoint y: 366, endPoint x: 216, endPoint y: 305, distance: 163.6
click at [216, 305] on div "23 A healthcare power of attorney provides rights to make decisions on behalf o…" at bounding box center [333, 339] width 294 height 81
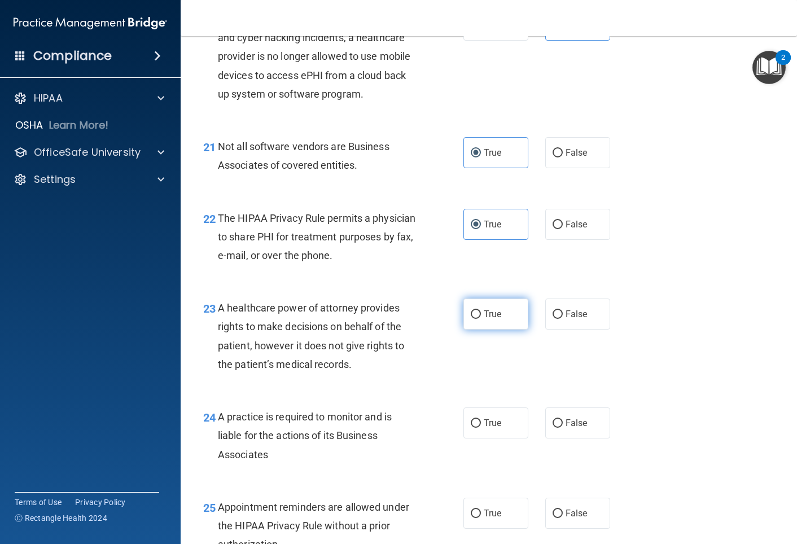
click at [514, 317] on label "True" at bounding box center [495, 314] width 65 height 31
click at [481, 317] on input "True" at bounding box center [476, 314] width 10 height 8
radio input "true"
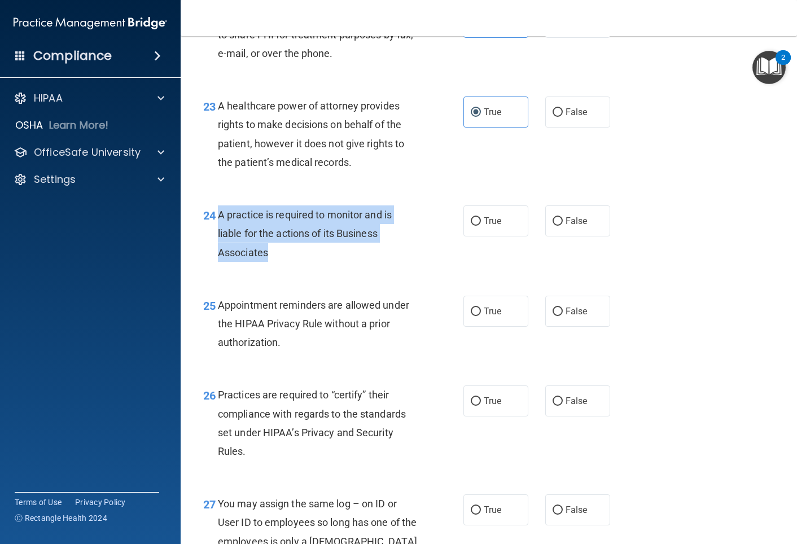
drag, startPoint x: 282, startPoint y: 256, endPoint x: 217, endPoint y: 214, distance: 76.4
click at [218, 214] on div "A practice is required to monitor and is liable for the actions of its Business…" at bounding box center [322, 233] width 208 height 56
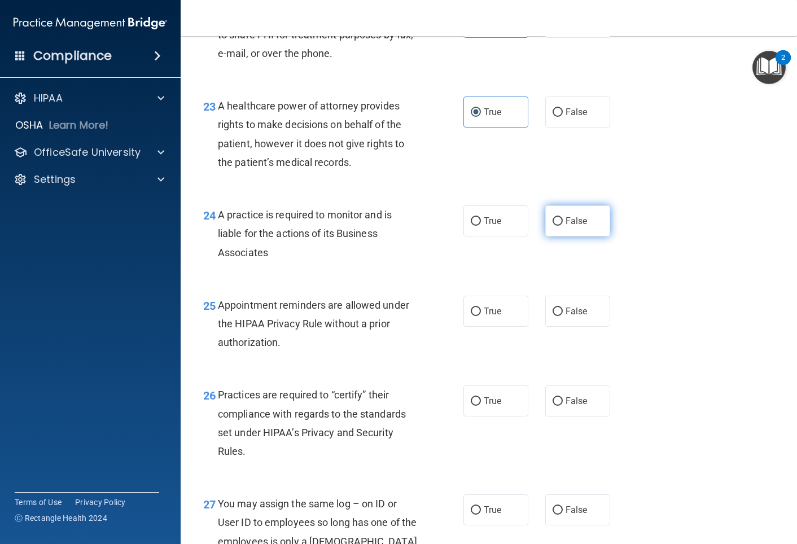
click at [543, 217] on span "False" at bounding box center [576, 221] width 22 height 11
click at [543, 217] on input "False" at bounding box center [557, 221] width 10 height 8
radio input "true"
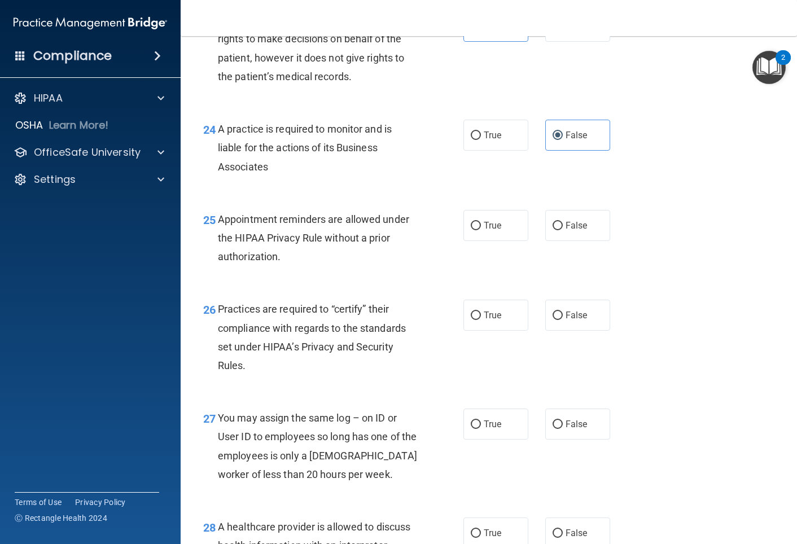
scroll to position [2434, 0]
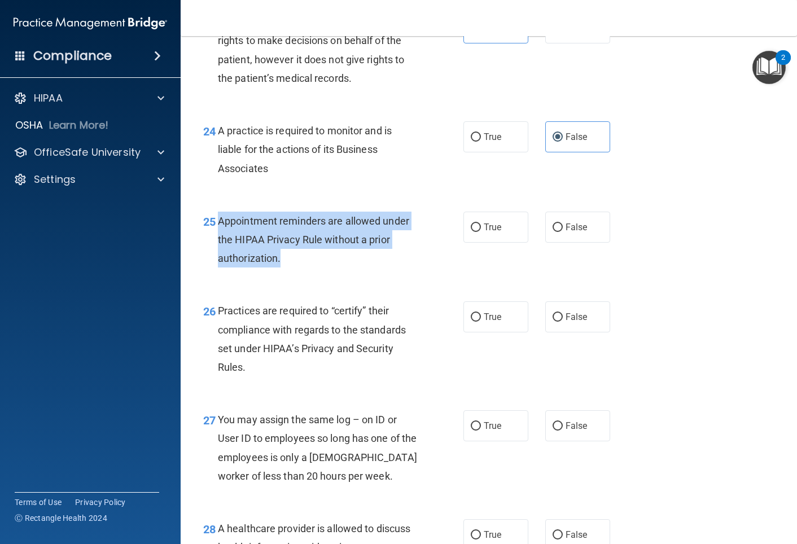
drag, startPoint x: 287, startPoint y: 261, endPoint x: 215, endPoint y: 218, distance: 83.2
click at [215, 218] on div "25 Appointment reminders are allowed under the HIPAA Privacy Rule without a pri…" at bounding box center [333, 243] width 294 height 62
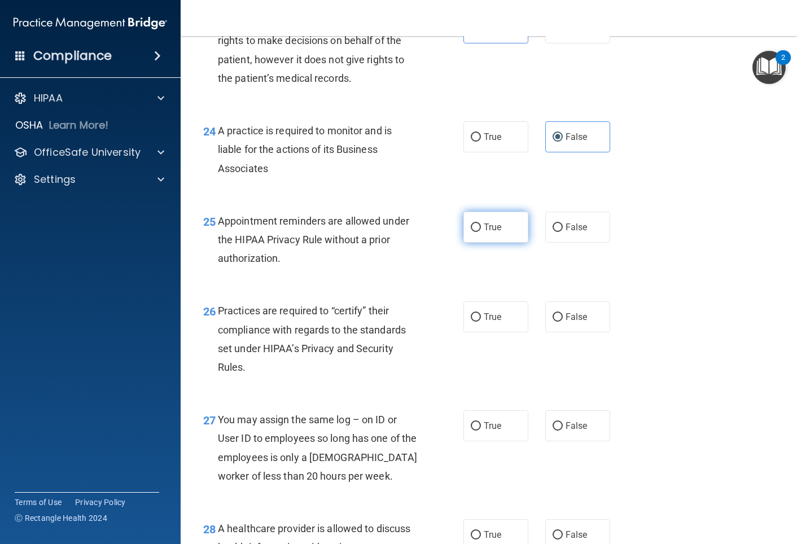
click at [481, 222] on label "True" at bounding box center [495, 227] width 65 height 31
click at [481, 223] on input "True" at bounding box center [476, 227] width 10 height 8
radio input "true"
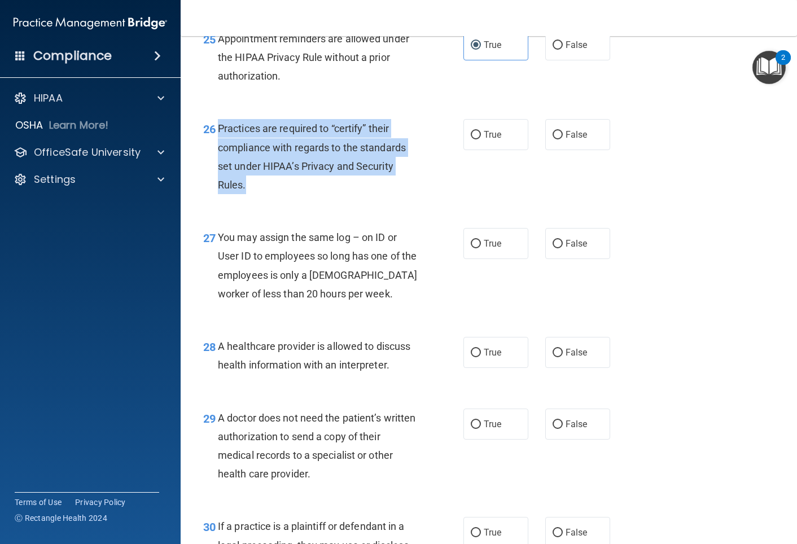
drag, startPoint x: 262, startPoint y: 187, endPoint x: 219, endPoint y: 123, distance: 77.2
click at [219, 123] on div "Practices are required to “certify” their compliance with regards to the standa…" at bounding box center [322, 156] width 208 height 75
click at [543, 138] on input "False" at bounding box center [557, 135] width 10 height 8
radio input "true"
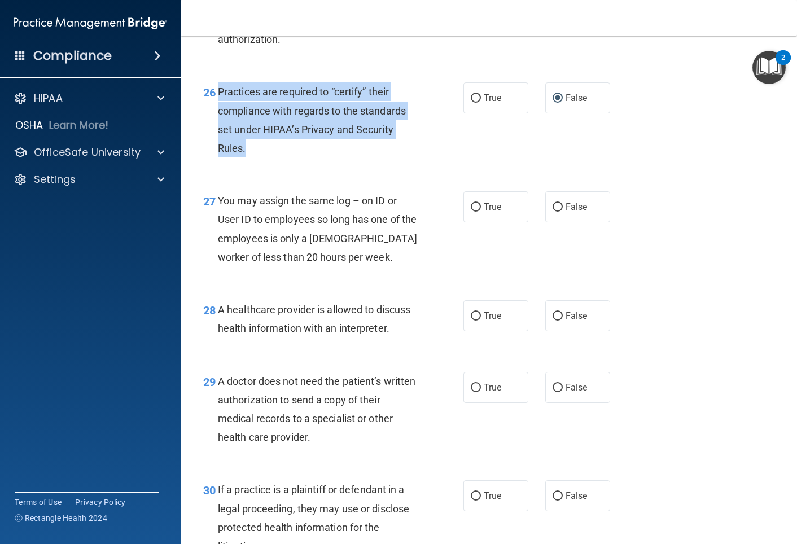
scroll to position [2657, 0]
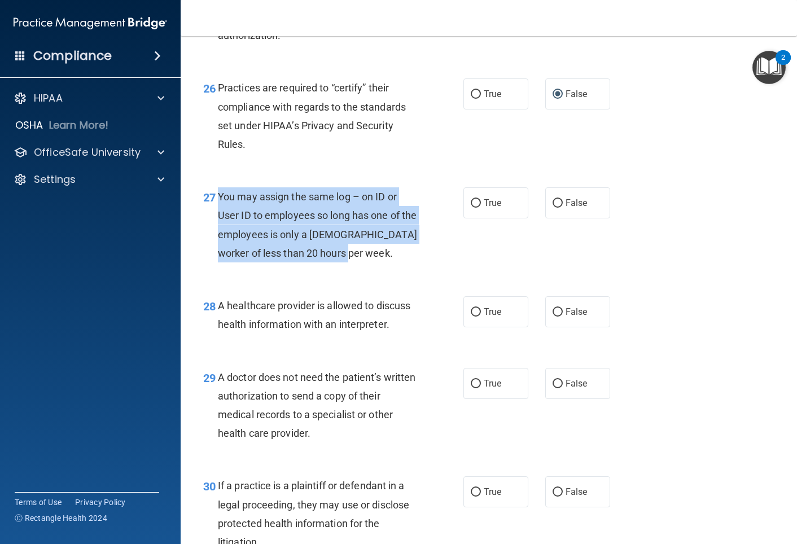
drag, startPoint x: 353, startPoint y: 252, endPoint x: 218, endPoint y: 191, distance: 148.0
click at [218, 191] on div "You may assign the same log – on ID or User ID to employees so long has one of …" at bounding box center [322, 224] width 208 height 75
drag, startPoint x: 478, startPoint y: 205, endPoint x: 581, endPoint y: 207, distance: 102.7
click at [543, 206] on div "True False" at bounding box center [541, 202] width 156 height 31
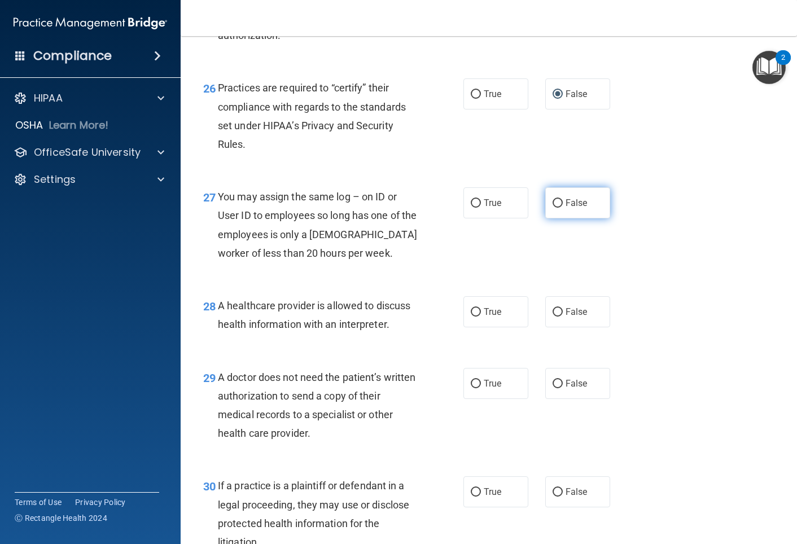
click at [543, 207] on span "False" at bounding box center [576, 203] width 22 height 11
click at [543, 207] on input "False" at bounding box center [557, 203] width 10 height 8
radio input "true"
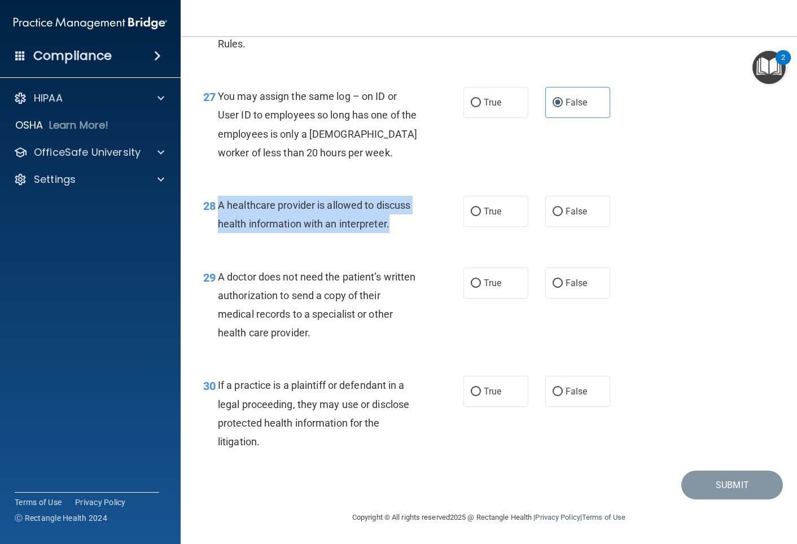
drag, startPoint x: 413, startPoint y: 233, endPoint x: 215, endPoint y: 200, distance: 200.8
click at [215, 200] on div "28 A healthcare provider is allowed to discuss health information with an inter…" at bounding box center [333, 217] width 294 height 43
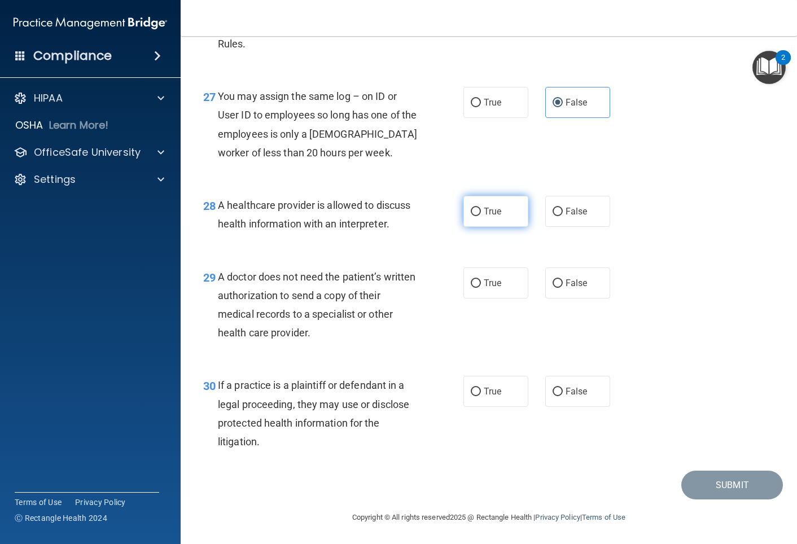
click at [497, 213] on span "True" at bounding box center [492, 211] width 17 height 11
click at [481, 213] on input "True" at bounding box center [476, 212] width 10 height 8
radio input "true"
click at [502, 284] on label "True" at bounding box center [495, 282] width 65 height 31
click at [481, 284] on input "True" at bounding box center [476, 283] width 10 height 8
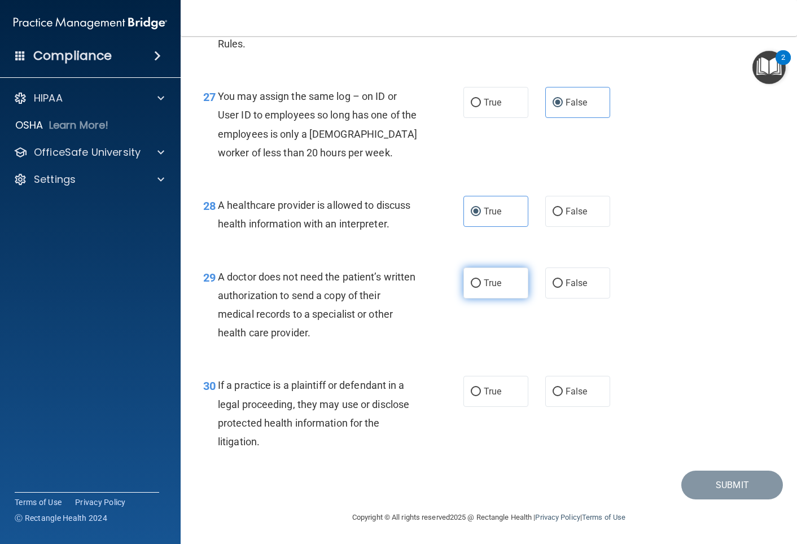
radio input "true"
click at [504, 396] on label "True" at bounding box center [495, 391] width 65 height 31
click at [481, 396] on input "True" at bounding box center [476, 392] width 10 height 8
radio input "true"
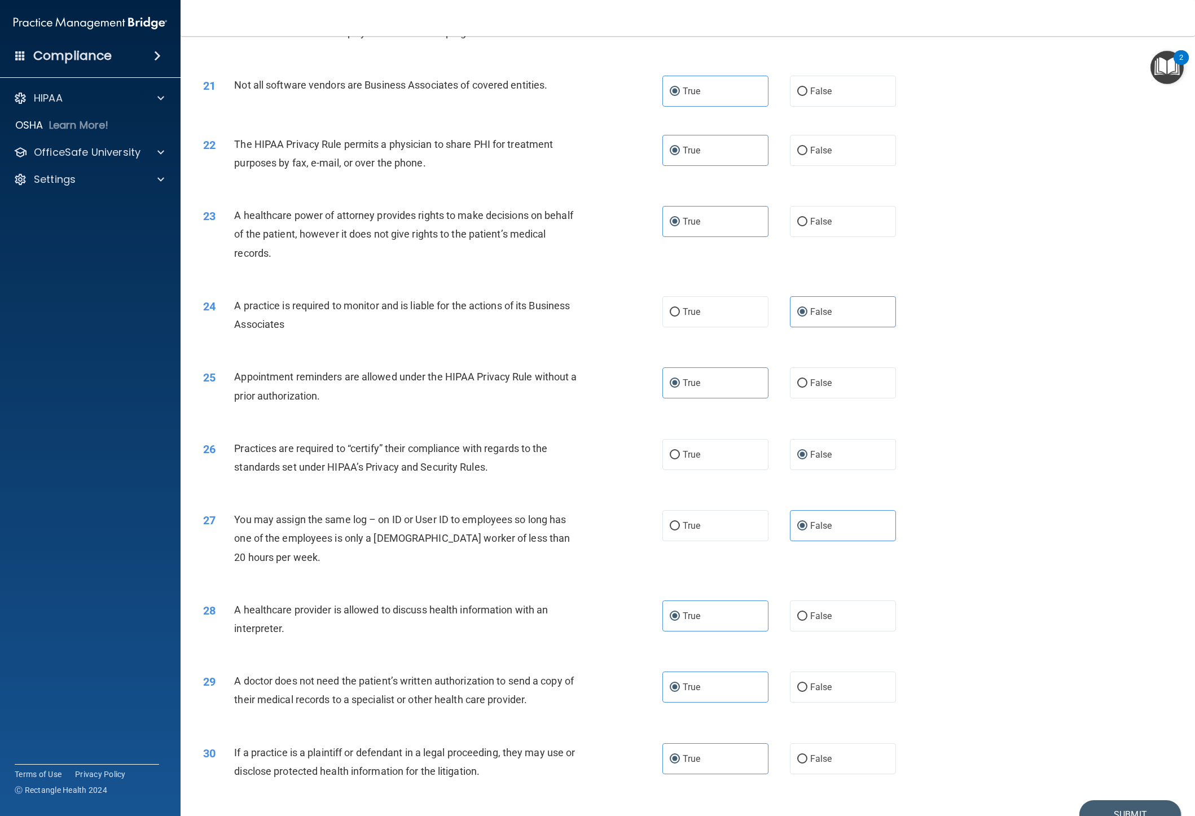
scroll to position [1724, 0]
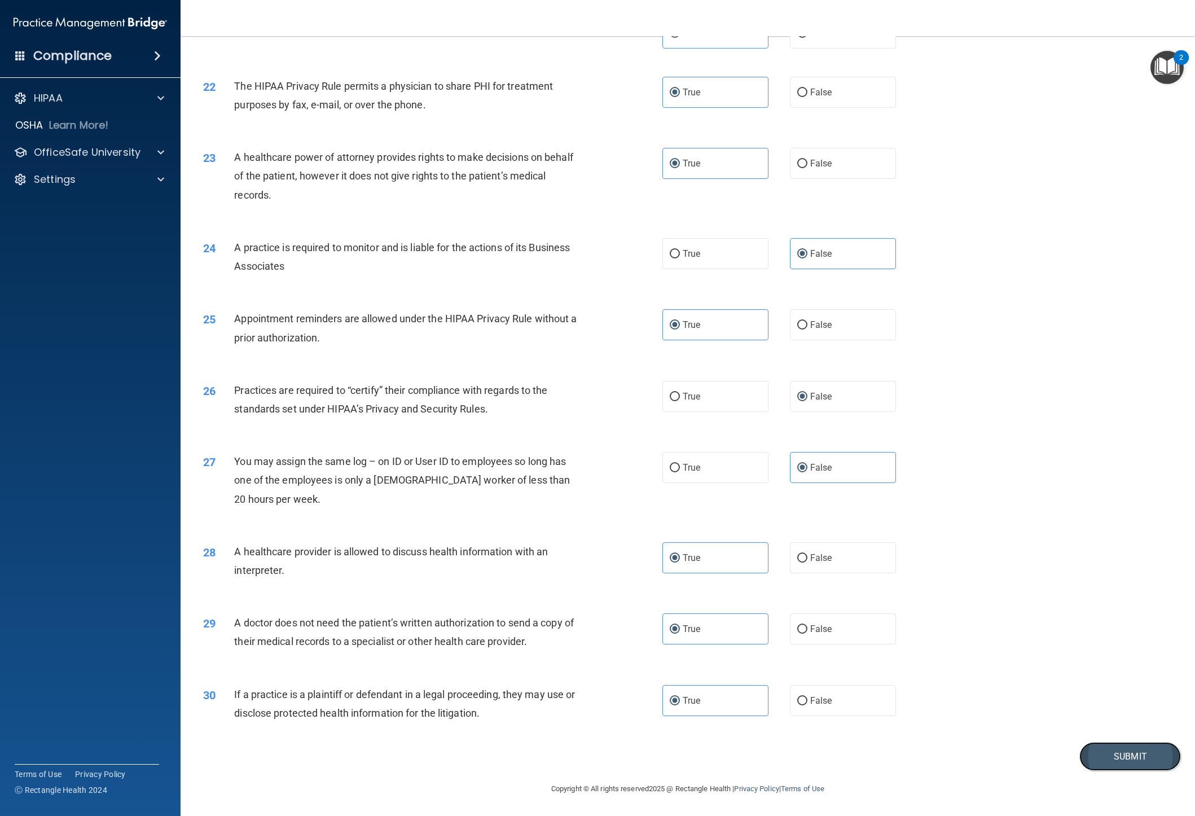
click at [543, 453] on button "Submit" at bounding box center [1131, 756] width 102 height 29
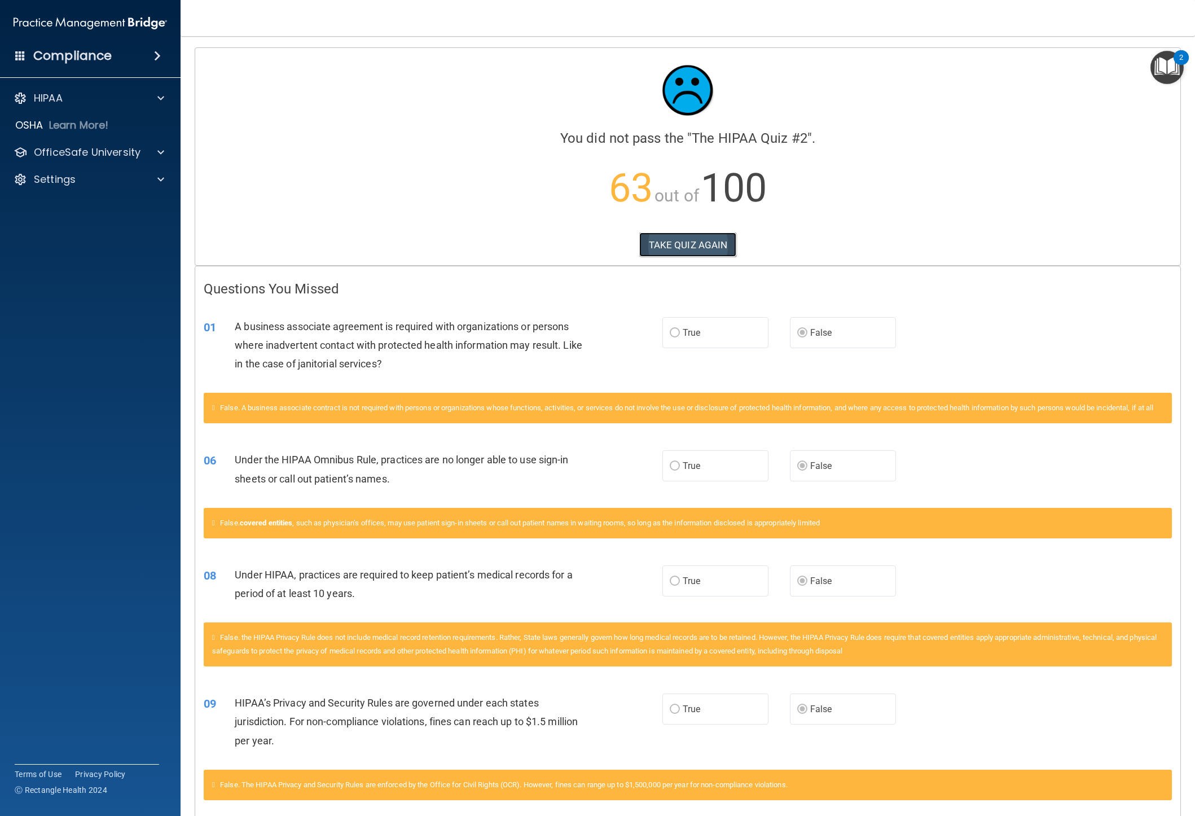
click at [543, 240] on button "TAKE QUIZ AGAIN" at bounding box center [688, 245] width 98 height 25
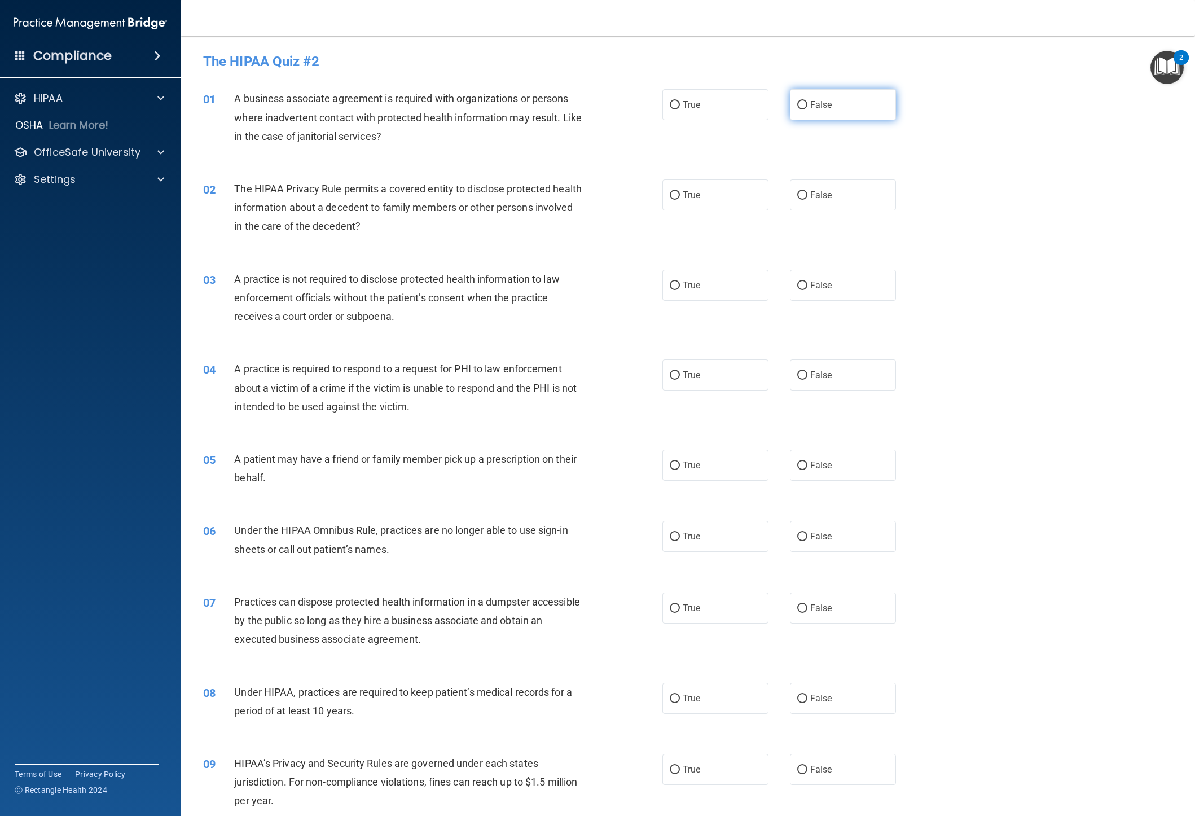
click at [543, 113] on label "False" at bounding box center [843, 104] width 106 height 31
click at [543, 109] on input "False" at bounding box center [802, 105] width 10 height 8
radio input "true"
click at [543, 453] on label "False" at bounding box center [843, 536] width 106 height 31
click at [543, 453] on input "False" at bounding box center [802, 537] width 10 height 8
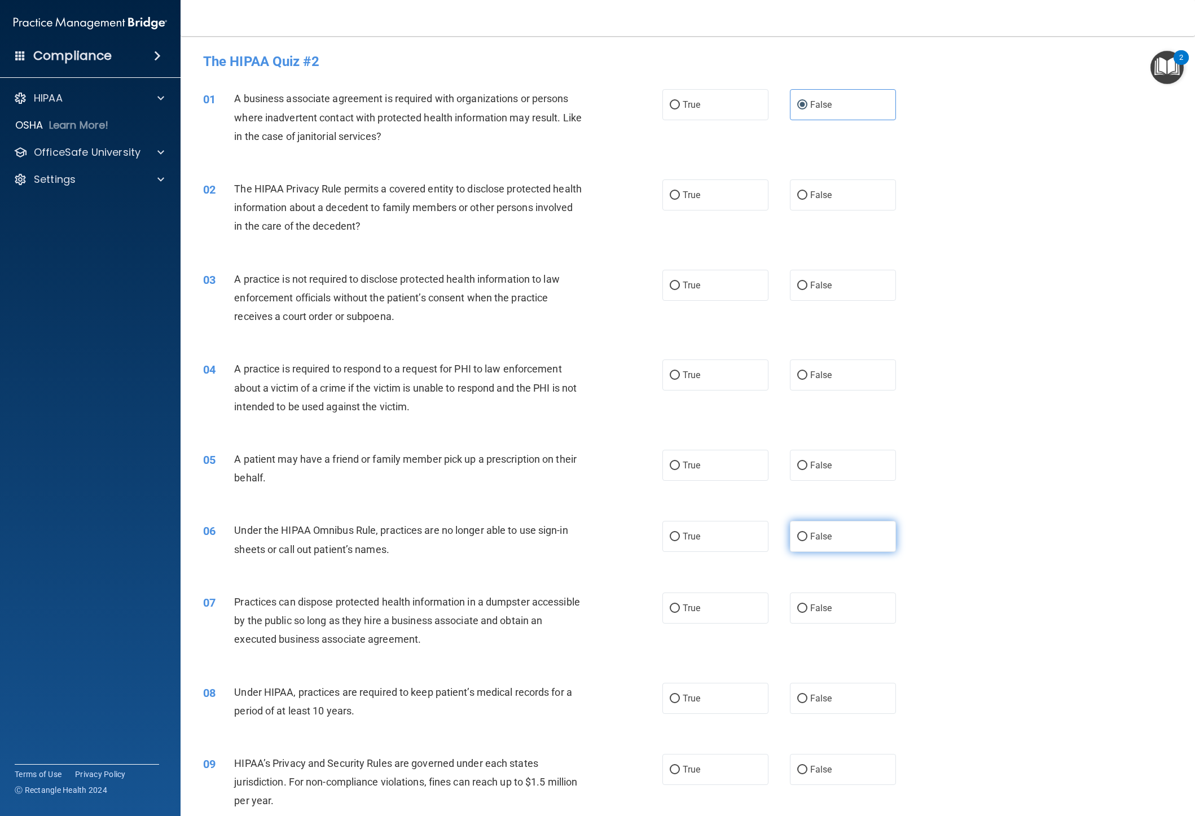
radio input "true"
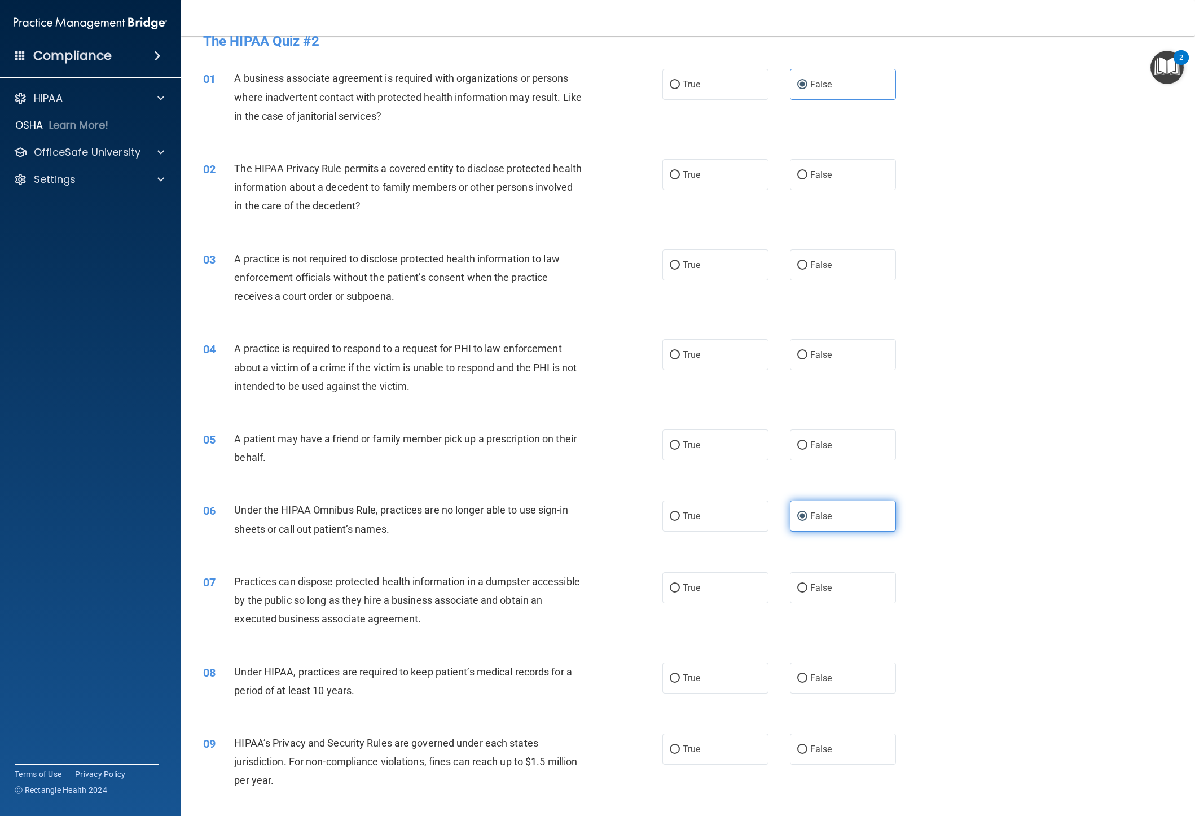
scroll to position [23, 0]
click at [543, 453] on label "False" at bounding box center [843, 675] width 106 height 31
click at [543, 453] on input "False" at bounding box center [802, 676] width 10 height 8
radio input "true"
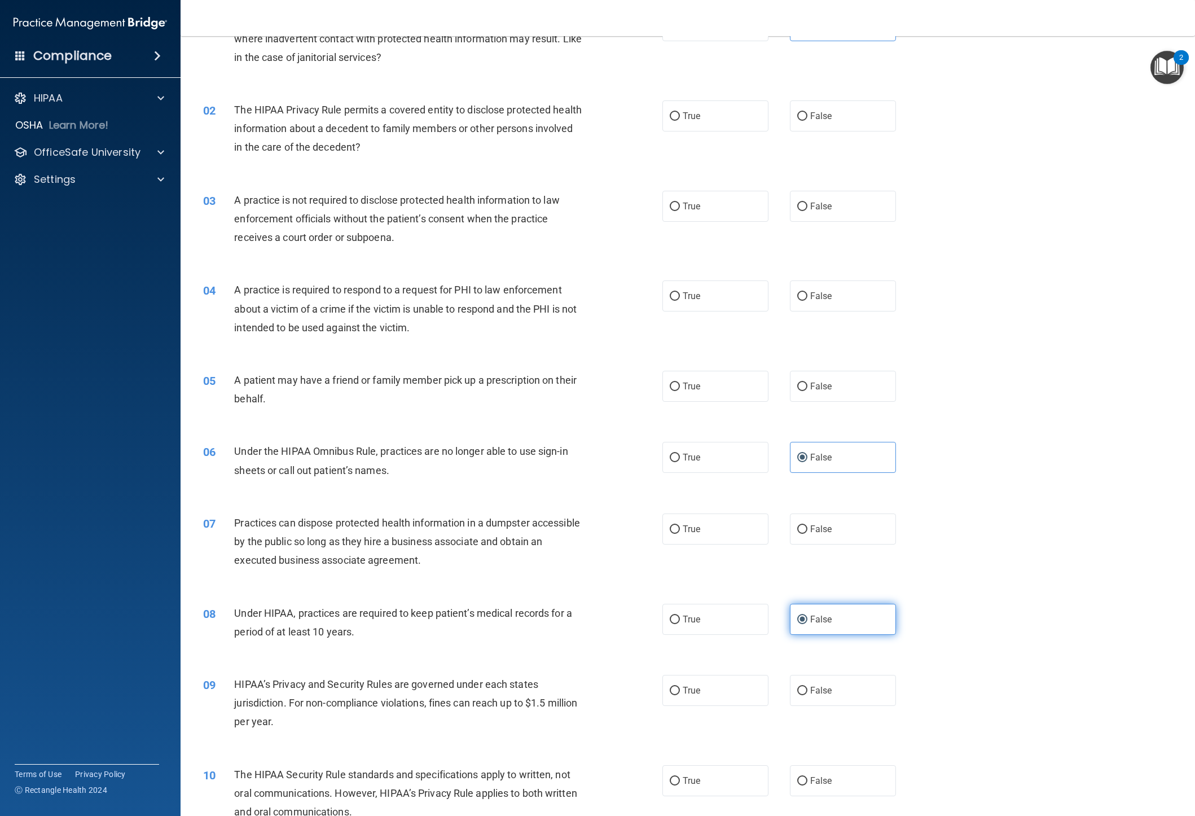
scroll to position [99, 0]
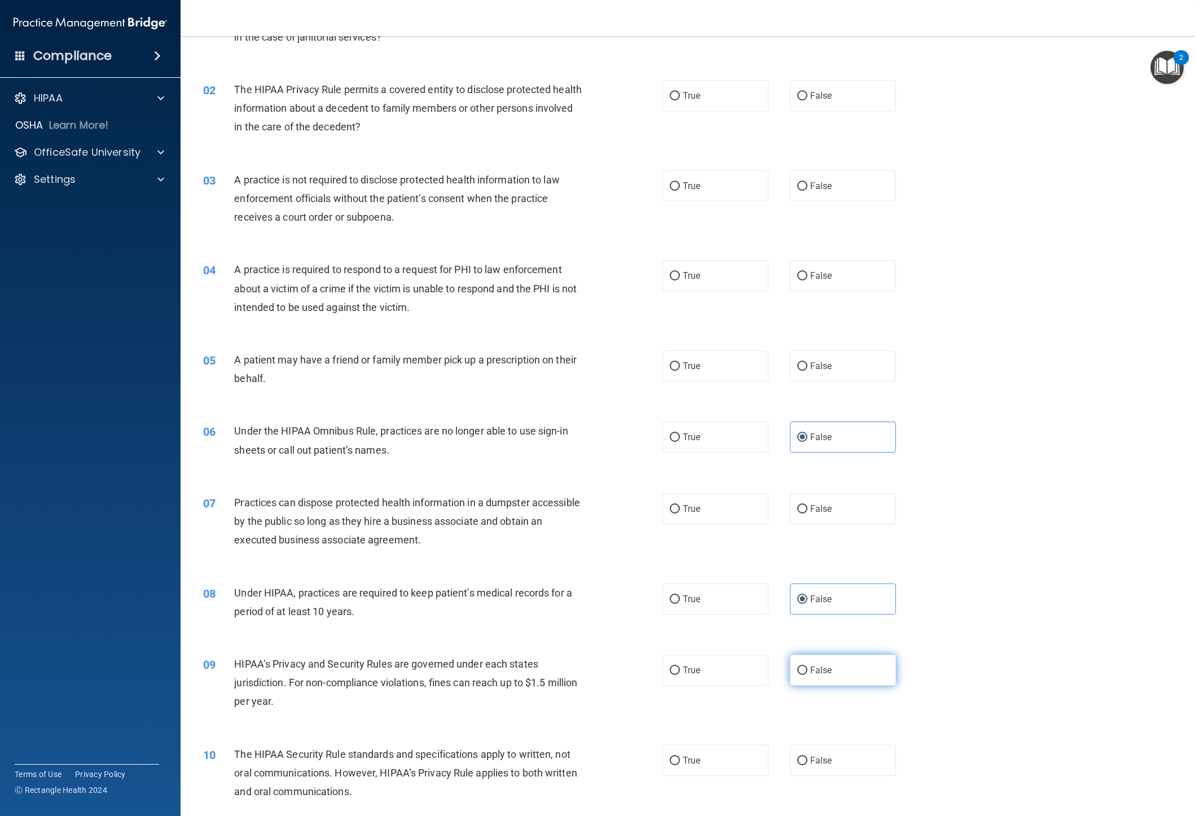
click at [543, 453] on span "False" at bounding box center [821, 670] width 22 height 11
click at [543, 453] on input "False" at bounding box center [802, 670] width 10 height 8
radio input "true"
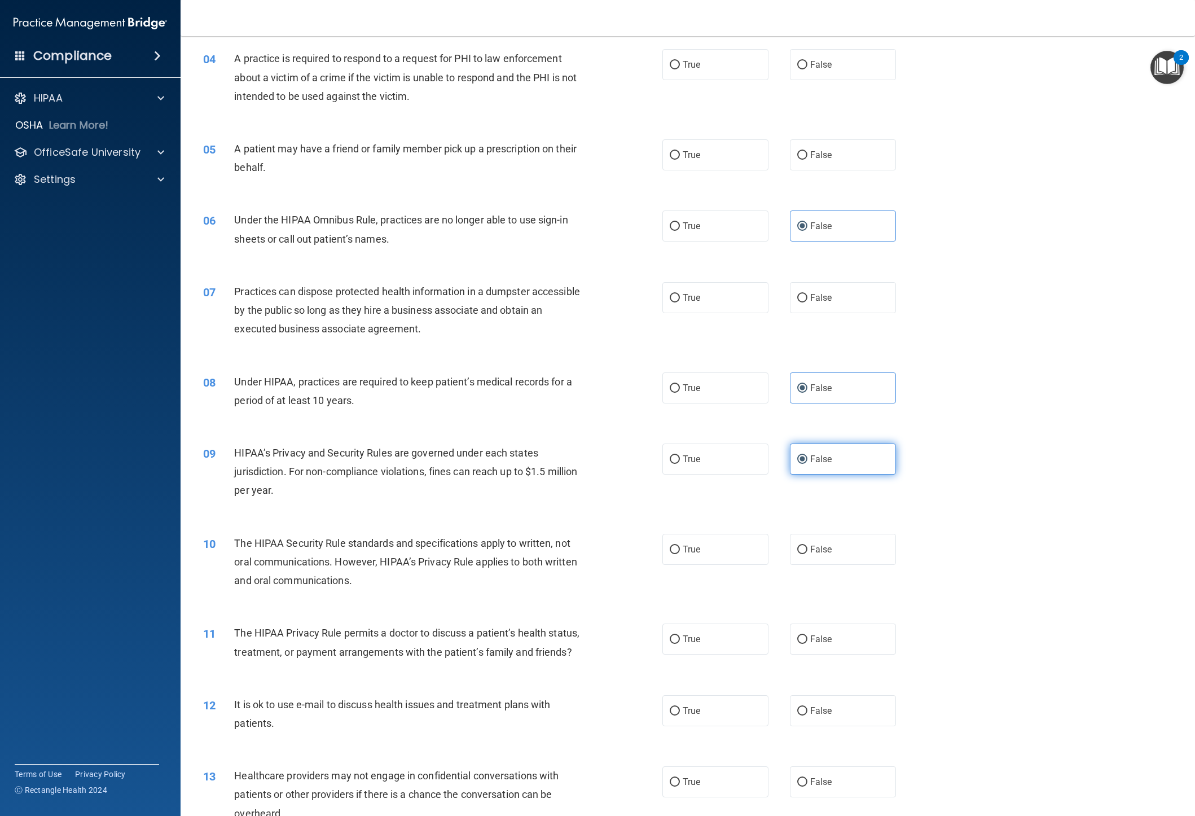
scroll to position [367, 0]
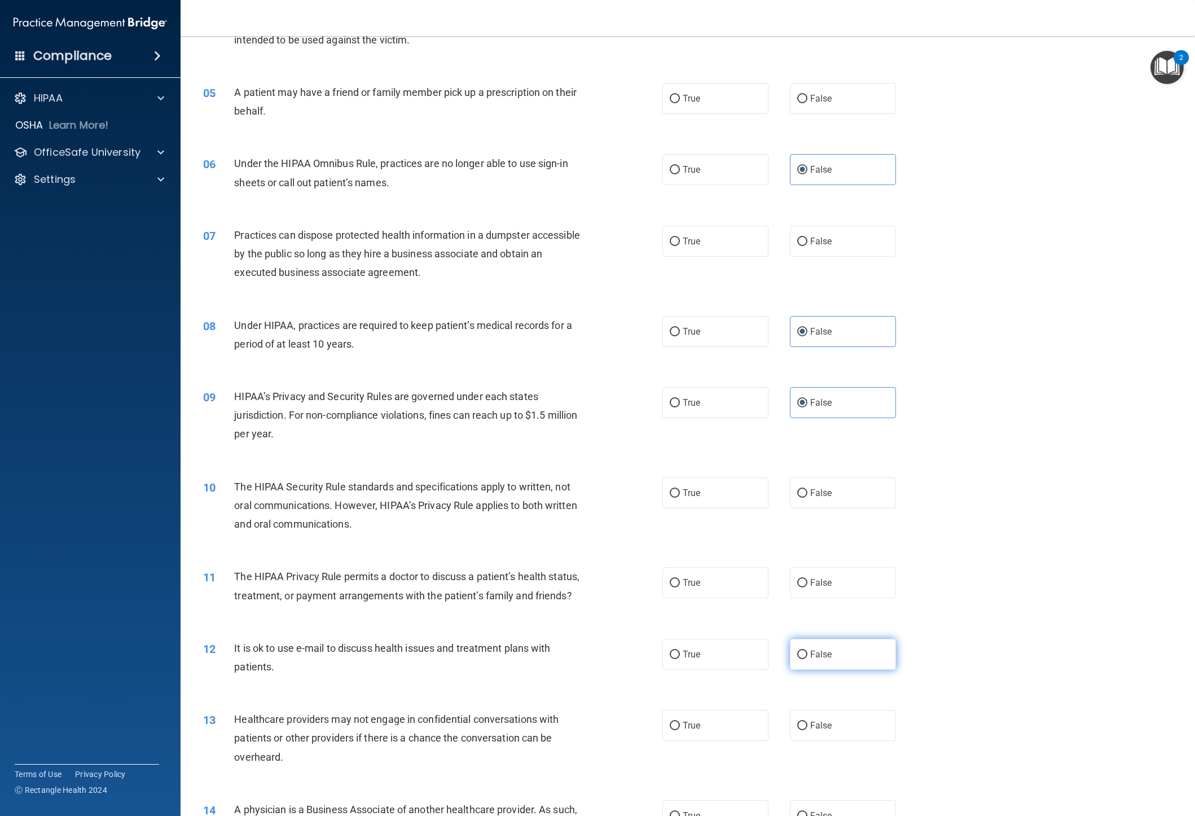
click at [543, 453] on label "False" at bounding box center [843, 654] width 106 height 31
click at [543, 453] on input "False" at bounding box center [802, 655] width 10 height 8
radio input "true"
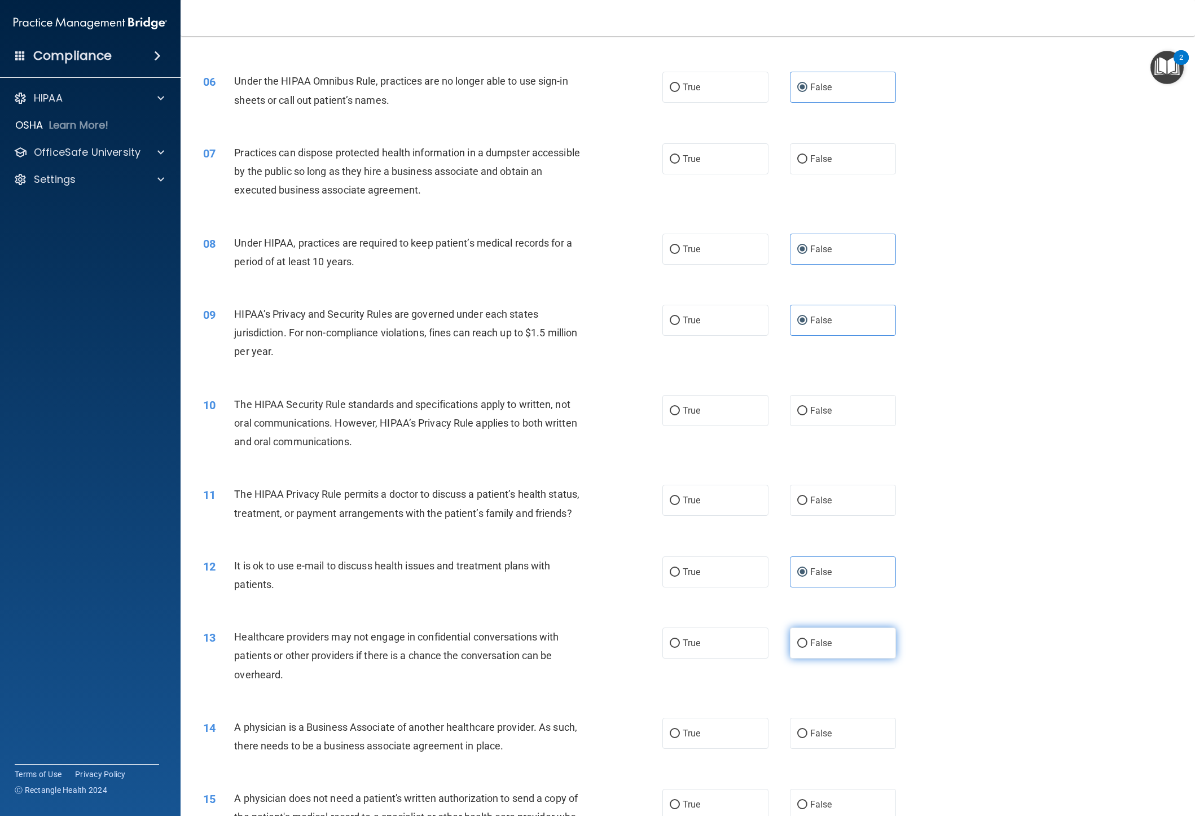
click at [543, 453] on label "False" at bounding box center [843, 643] width 106 height 31
click at [543, 453] on input "False" at bounding box center [802, 643] width 10 height 8
radio input "true"
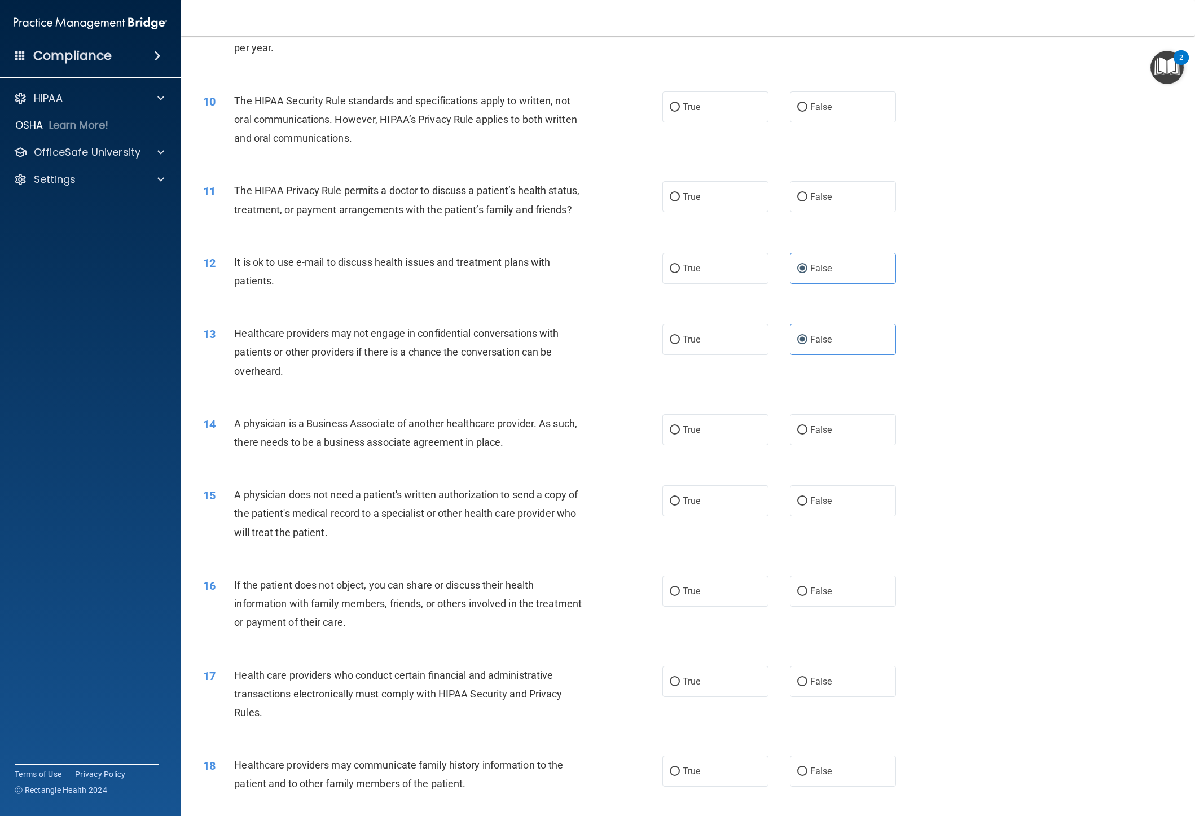
scroll to position [755, 0]
click at [543, 436] on label "False" at bounding box center [843, 427] width 106 height 31
click at [543, 432] on input "False" at bounding box center [802, 428] width 10 height 8
radio input "true"
click at [543, 453] on span "True" at bounding box center [691, 498] width 17 height 11
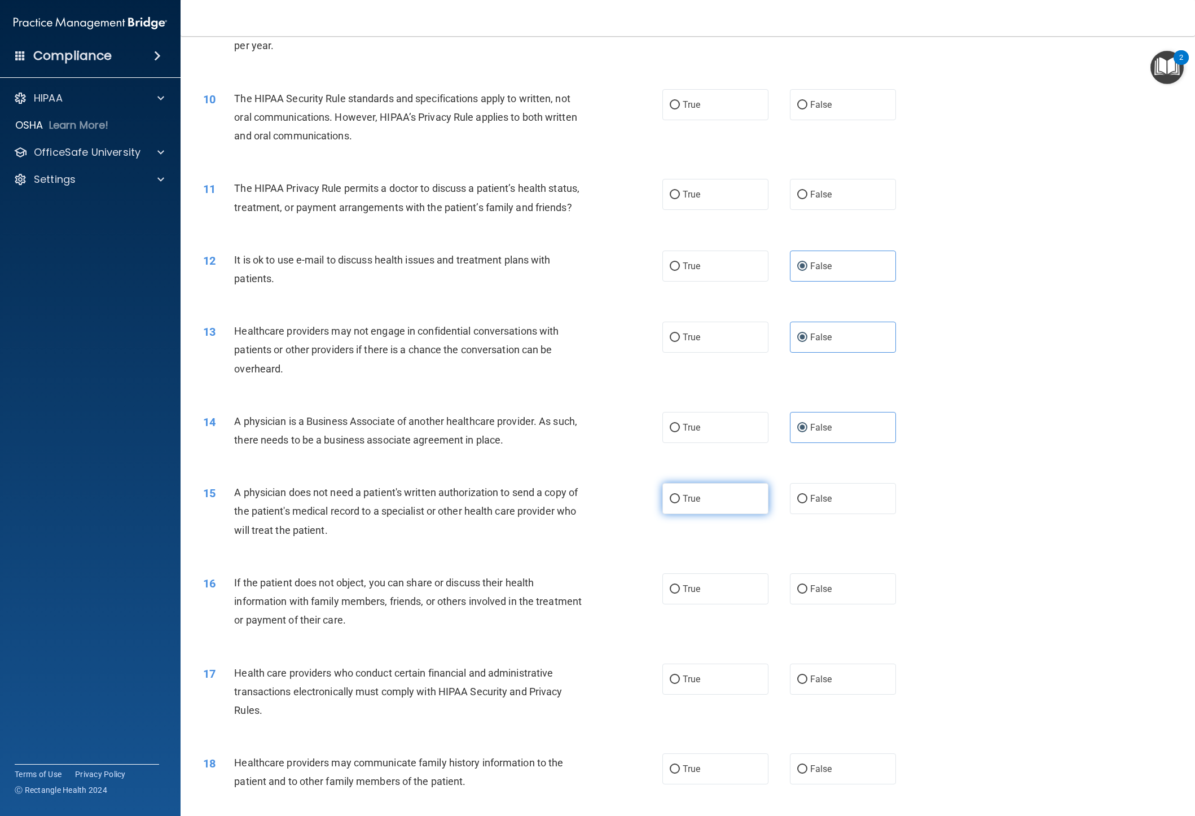
click at [543, 453] on input "True" at bounding box center [675, 499] width 10 height 8
radio input "true"
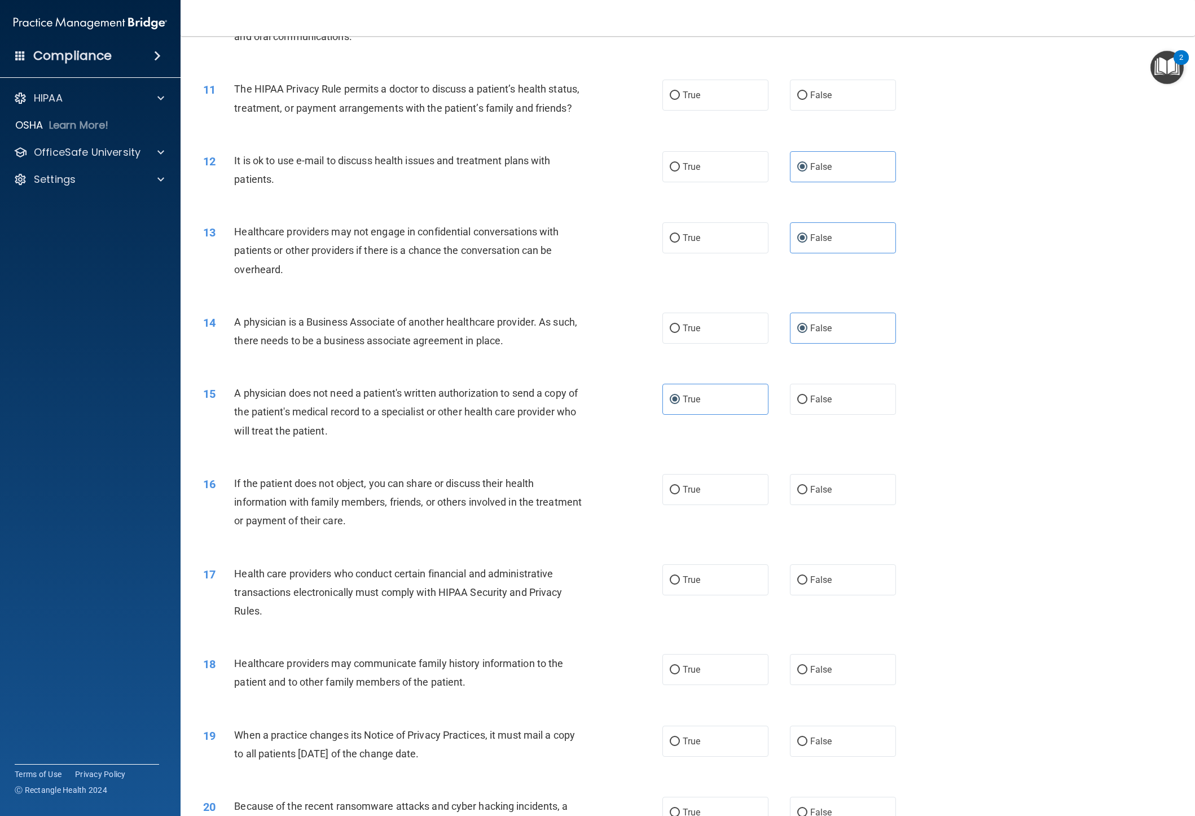
scroll to position [856, 0]
click at [543, 453] on span "False" at bounding box center [821, 668] width 22 height 11
click at [543, 453] on input "False" at bounding box center [802, 669] width 10 height 8
radio input "true"
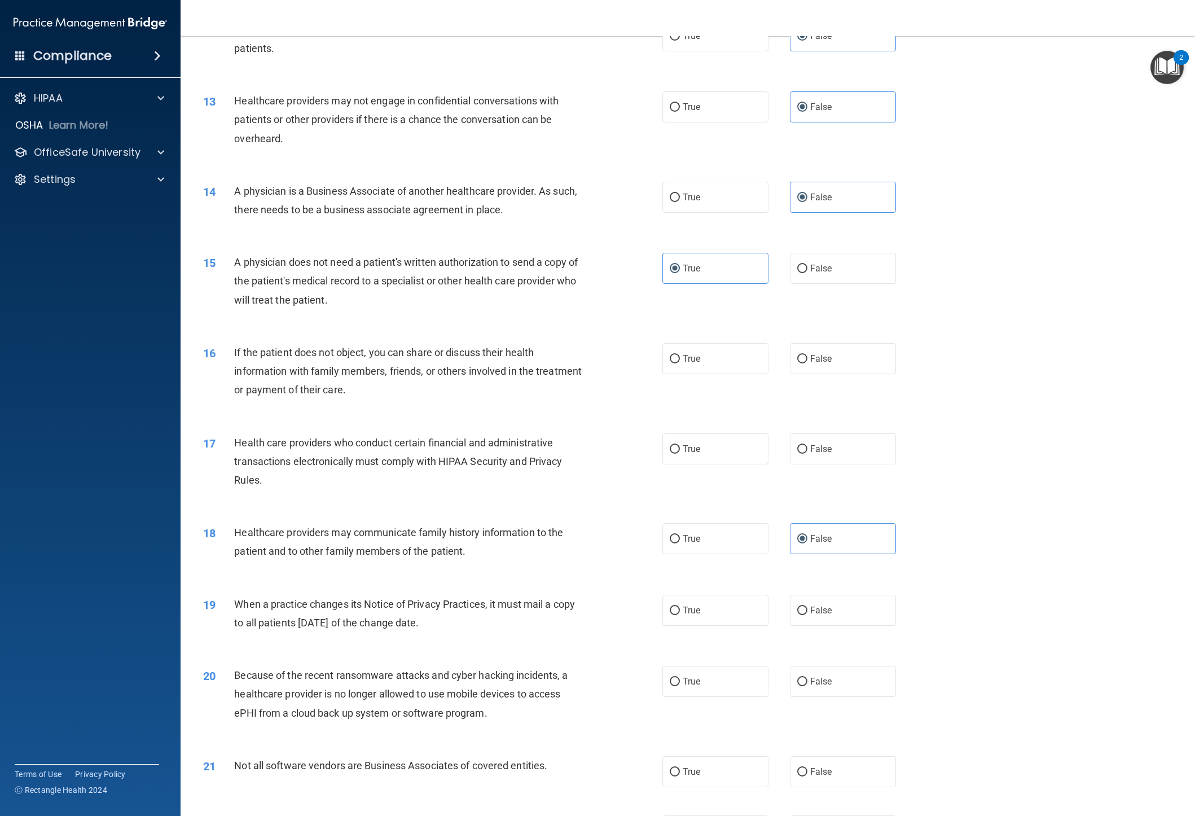
scroll to position [992, 0]
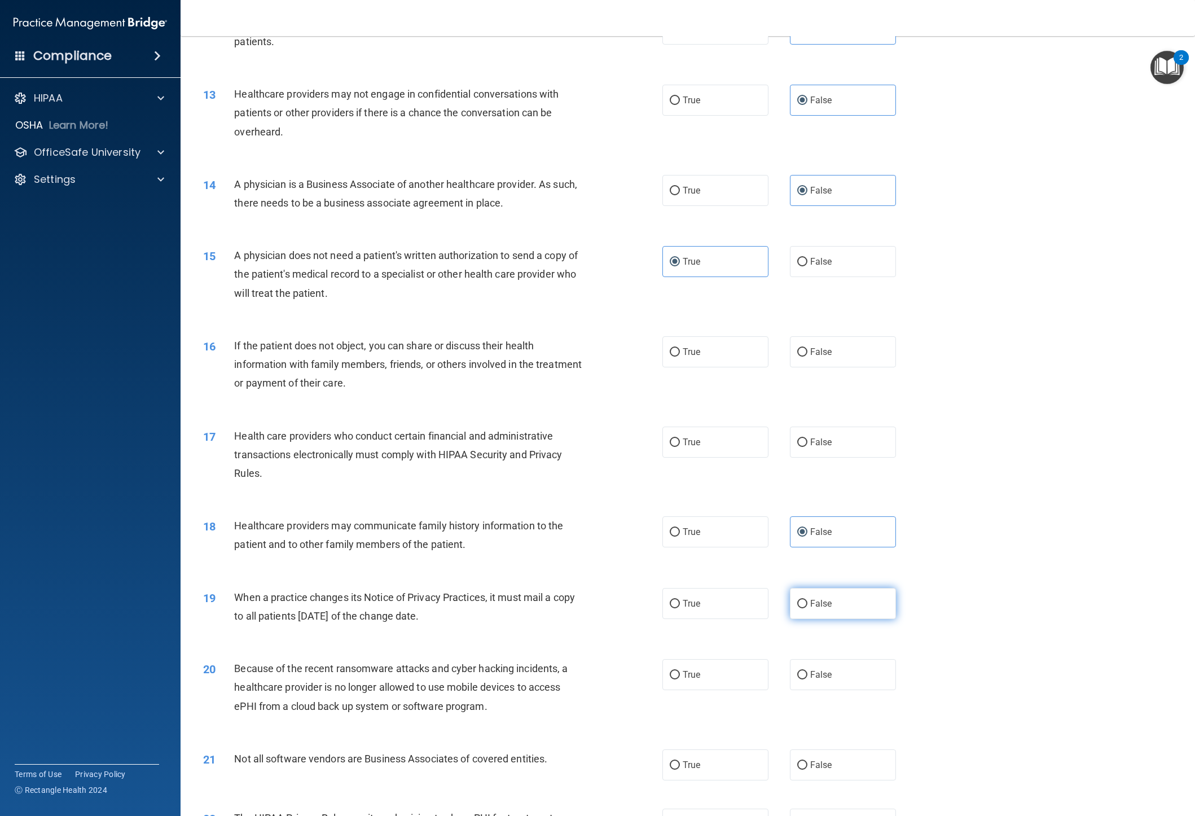
click at [543, 453] on label "False" at bounding box center [843, 603] width 106 height 31
click at [543, 453] on input "False" at bounding box center [802, 604] width 10 height 8
radio input "true"
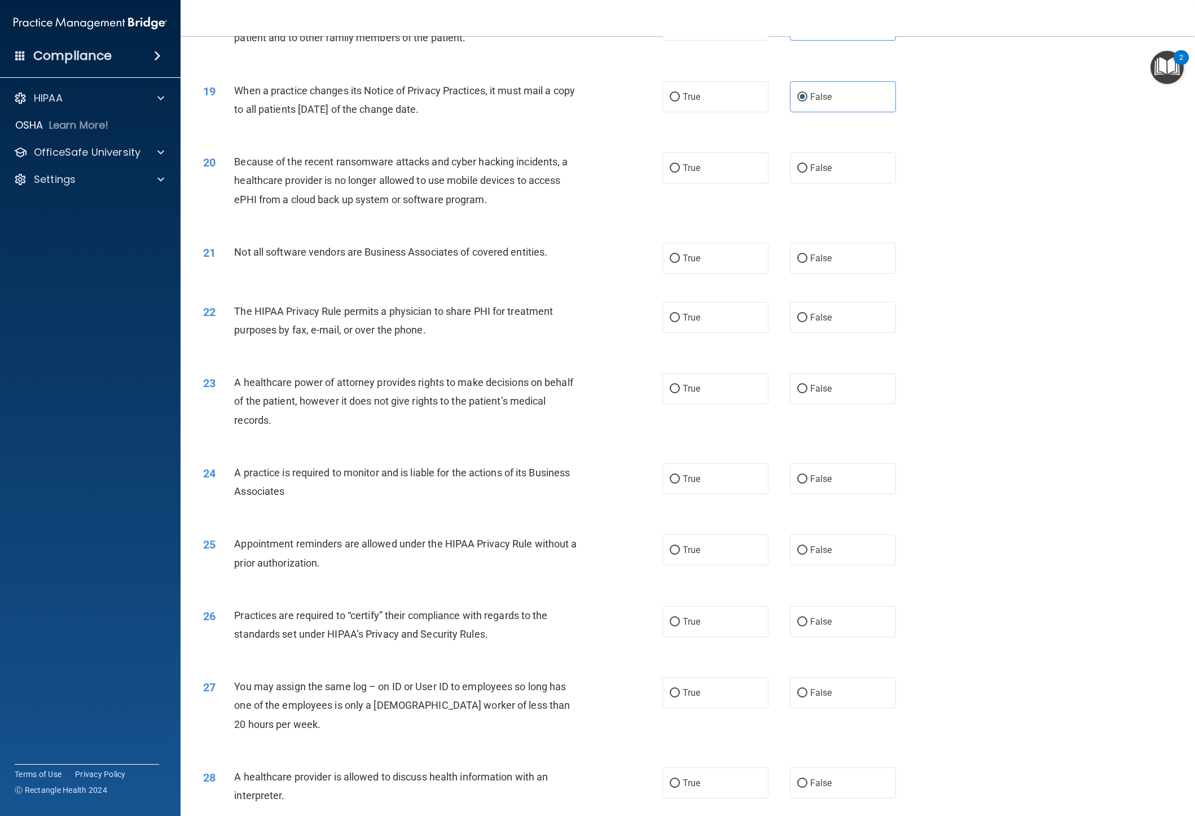
scroll to position [1558, 0]
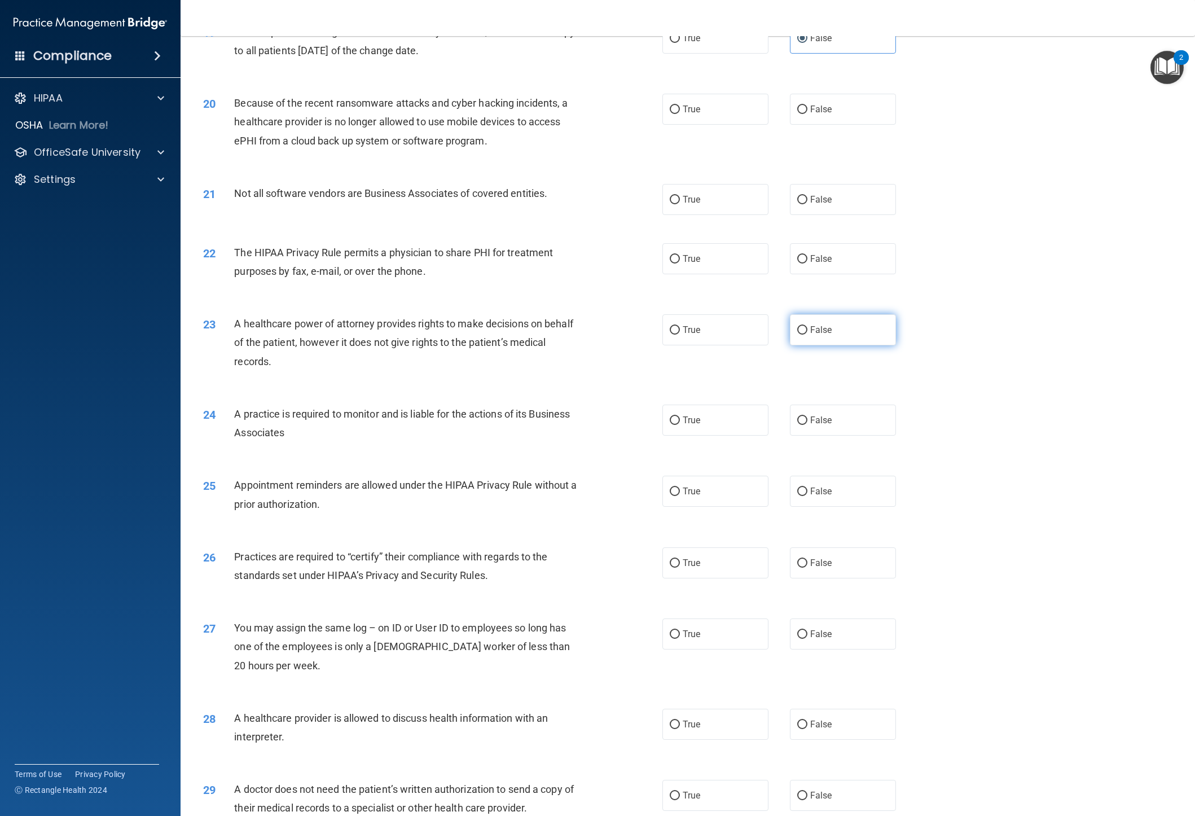
click at [543, 326] on label "False" at bounding box center [843, 329] width 106 height 31
click at [543, 326] on input "False" at bounding box center [802, 330] width 10 height 8
radio input "true"
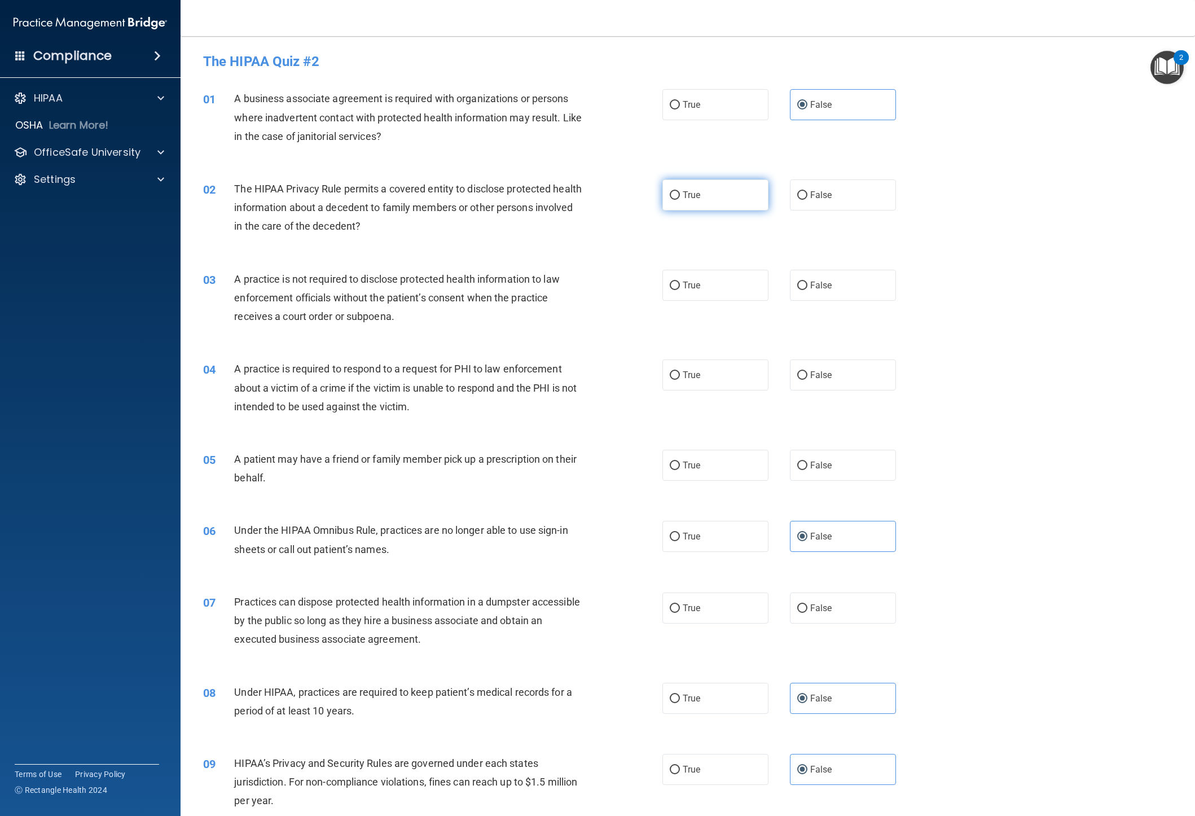
click at [543, 196] on label "True" at bounding box center [716, 194] width 106 height 31
click at [543, 196] on input "True" at bounding box center [675, 195] width 10 height 8
radio input "true"
click at [543, 290] on span "False" at bounding box center [821, 285] width 22 height 11
click at [543, 290] on input "False" at bounding box center [802, 286] width 10 height 8
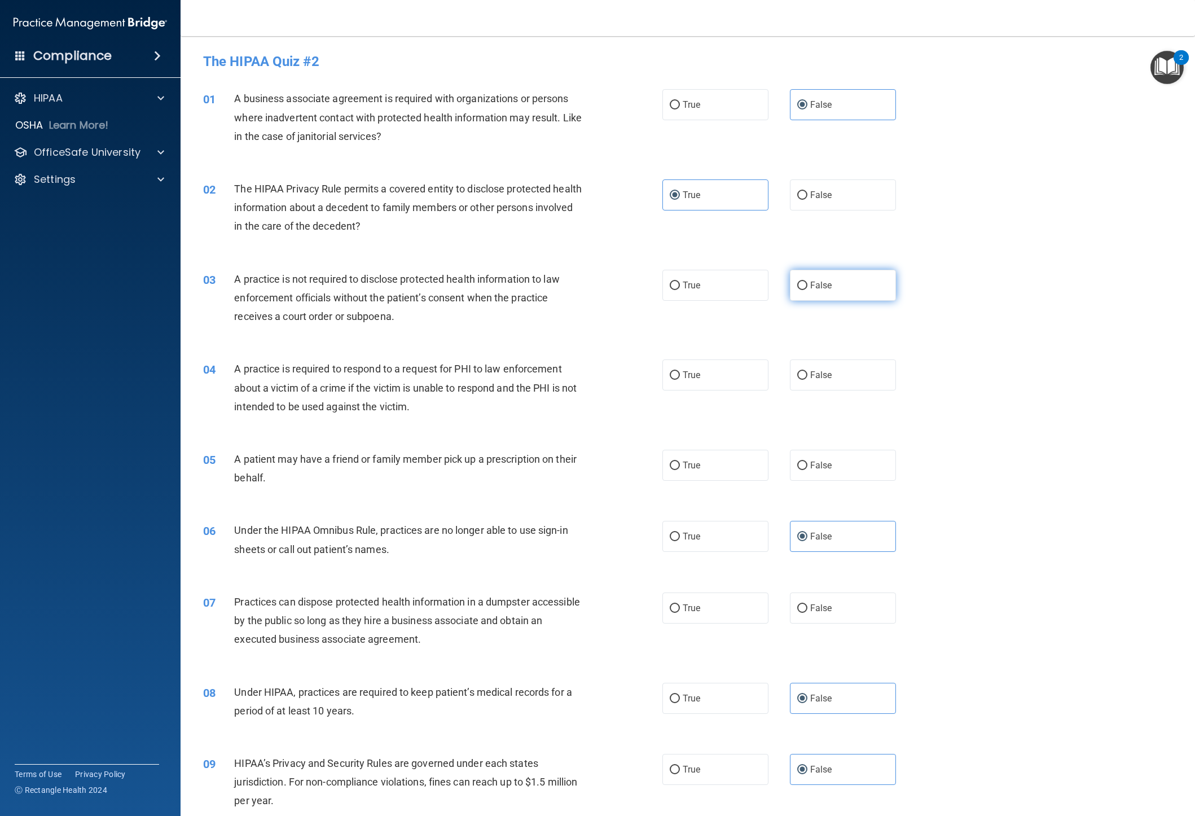
radio input "true"
click at [543, 376] on span "True" at bounding box center [691, 375] width 17 height 11
click at [543, 376] on input "True" at bounding box center [675, 375] width 10 height 8
radio input "true"
click at [543, 453] on span "True" at bounding box center [691, 465] width 17 height 11
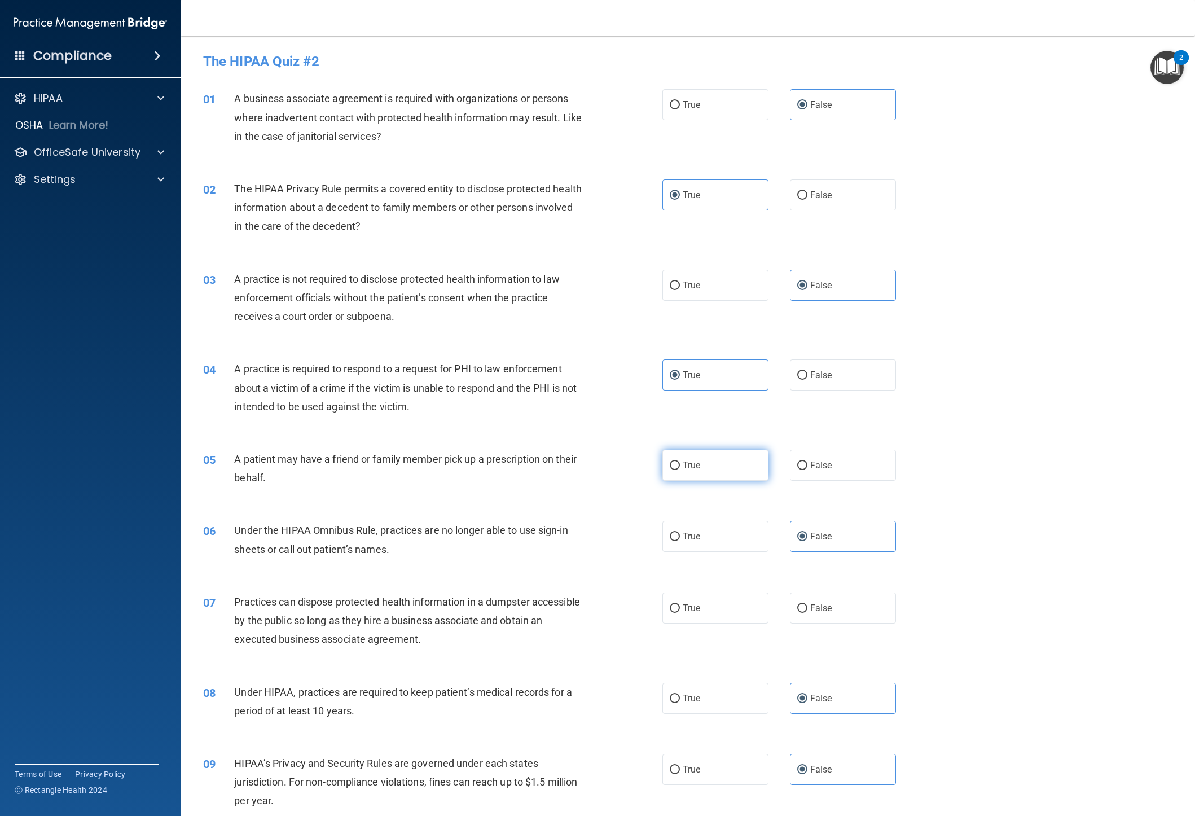
click at [543, 453] on input "True" at bounding box center [675, 466] width 10 height 8
radio input "true"
click at [543, 453] on span "True" at bounding box center [691, 608] width 17 height 11
click at [543, 453] on input "True" at bounding box center [675, 608] width 10 height 8
radio input "true"
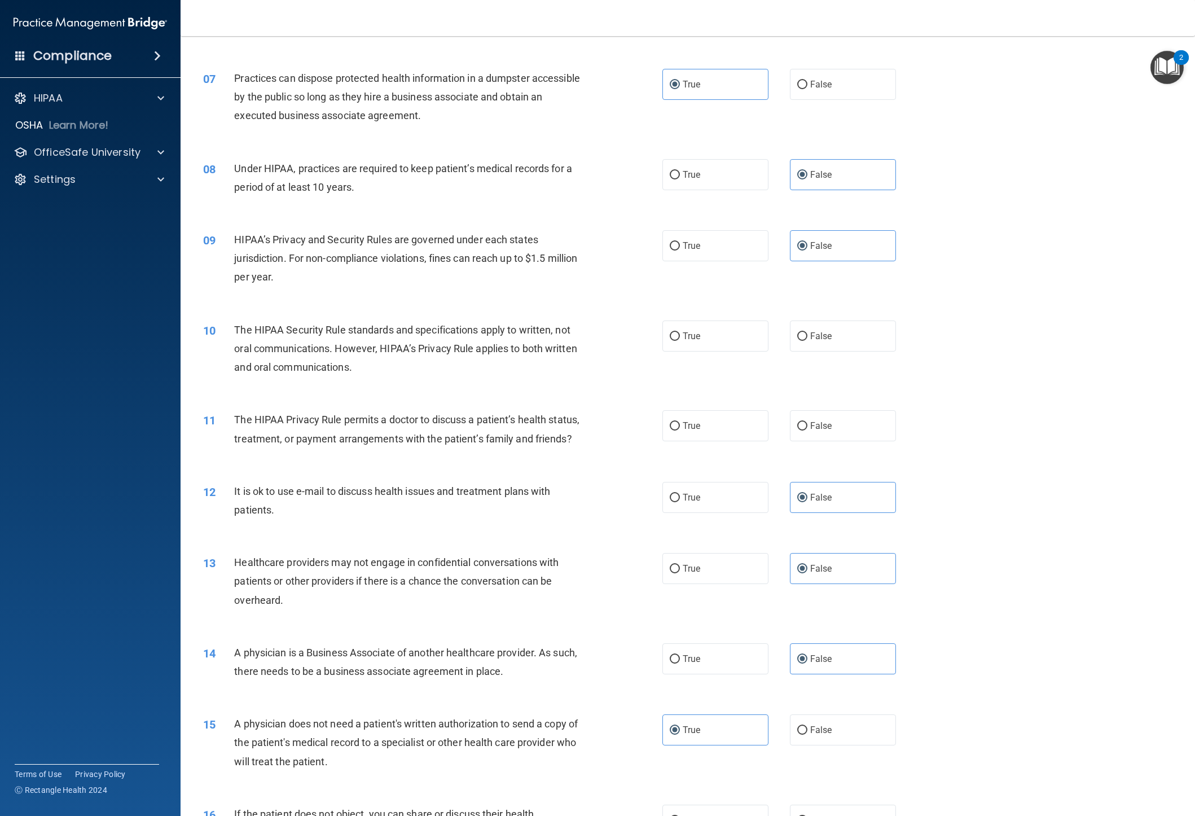
scroll to position [547, 0]
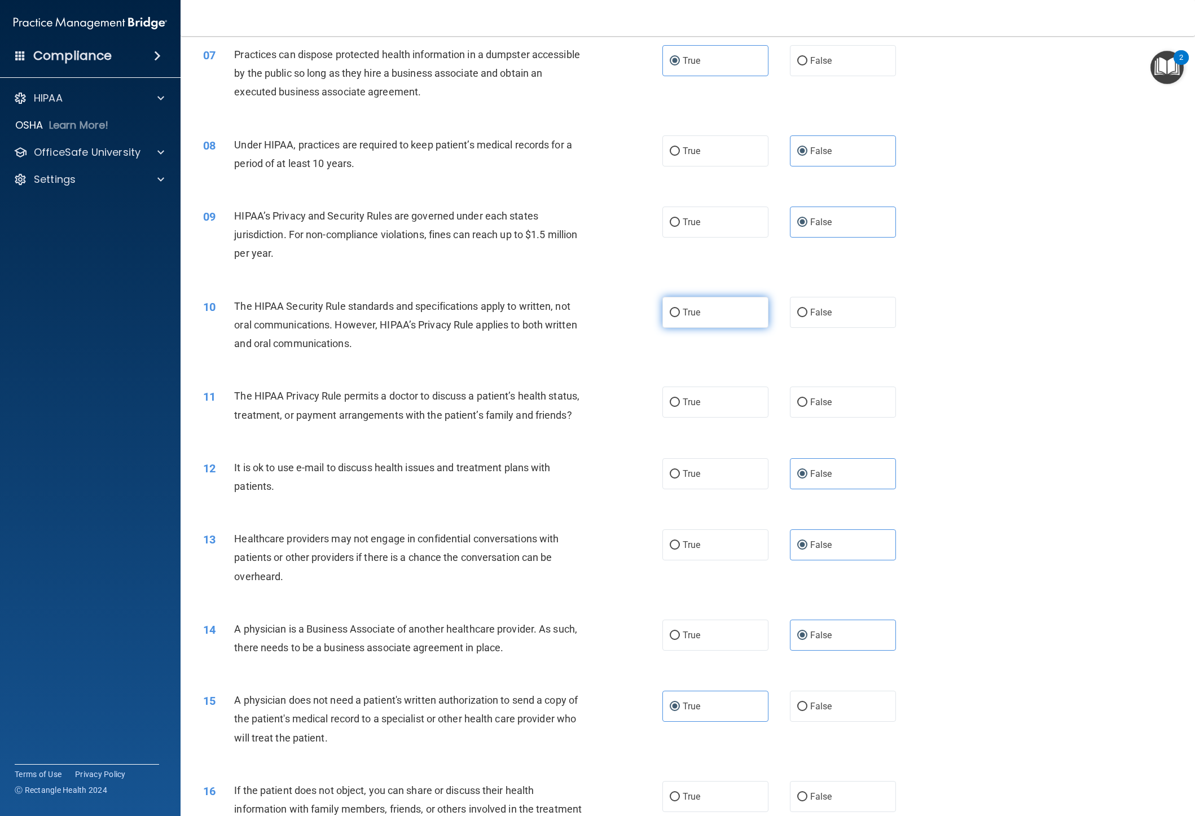
click at [543, 309] on label "True" at bounding box center [716, 312] width 106 height 31
click at [543, 309] on input "True" at bounding box center [675, 313] width 10 height 8
radio input "true"
click at [543, 397] on span "True" at bounding box center [691, 402] width 17 height 11
click at [543, 398] on input "True" at bounding box center [675, 402] width 10 height 8
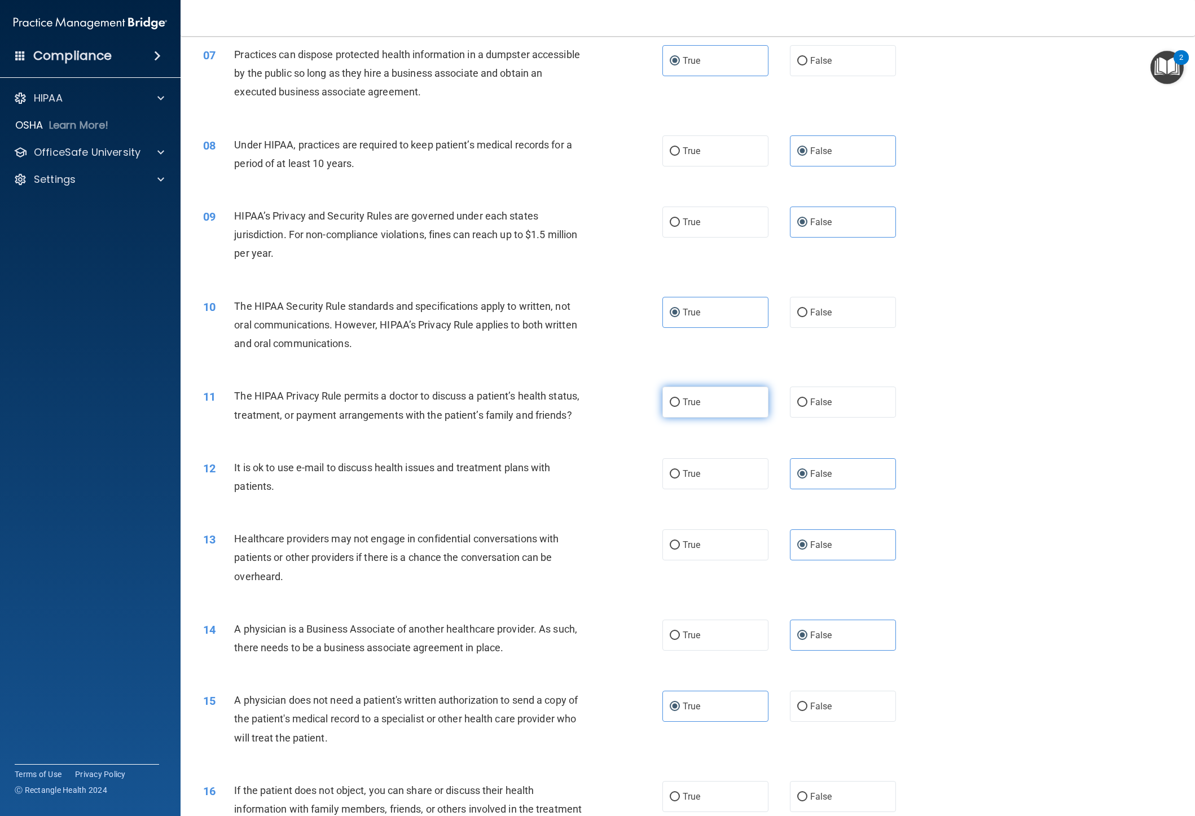
radio input "true"
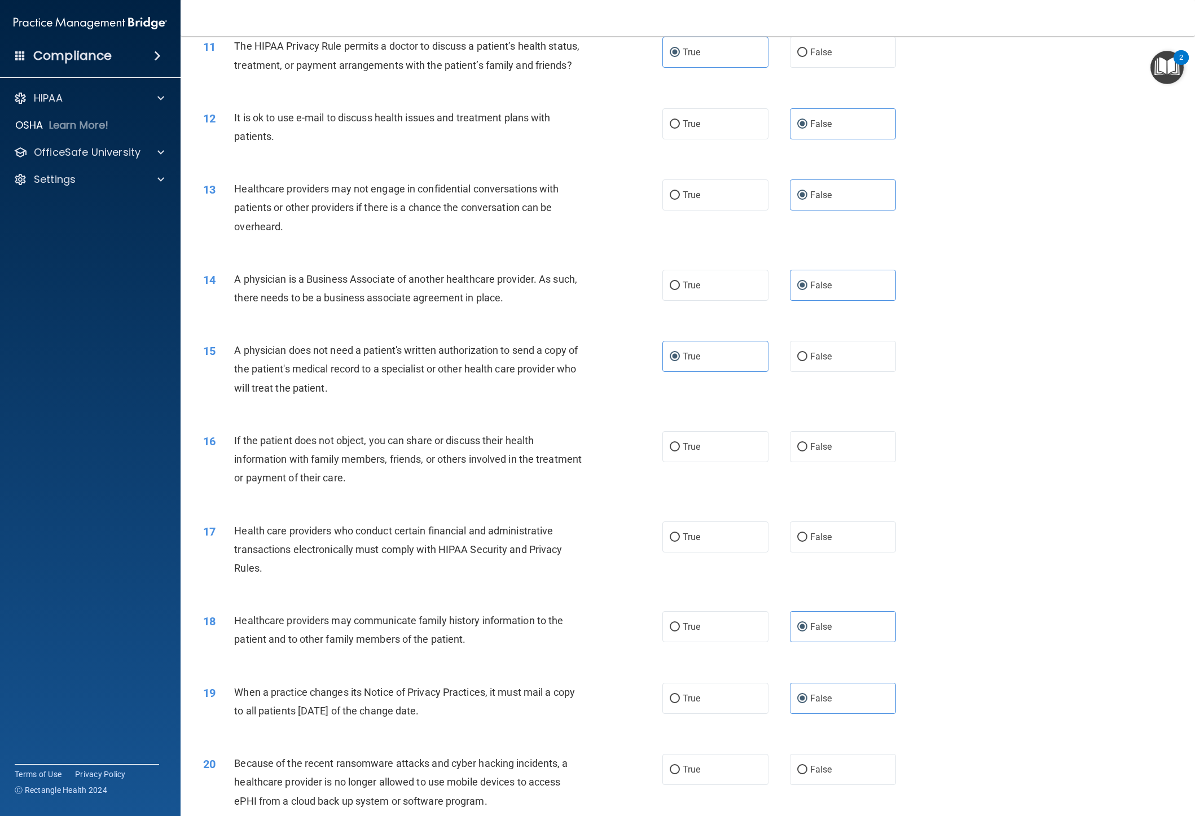
scroll to position [904, 0]
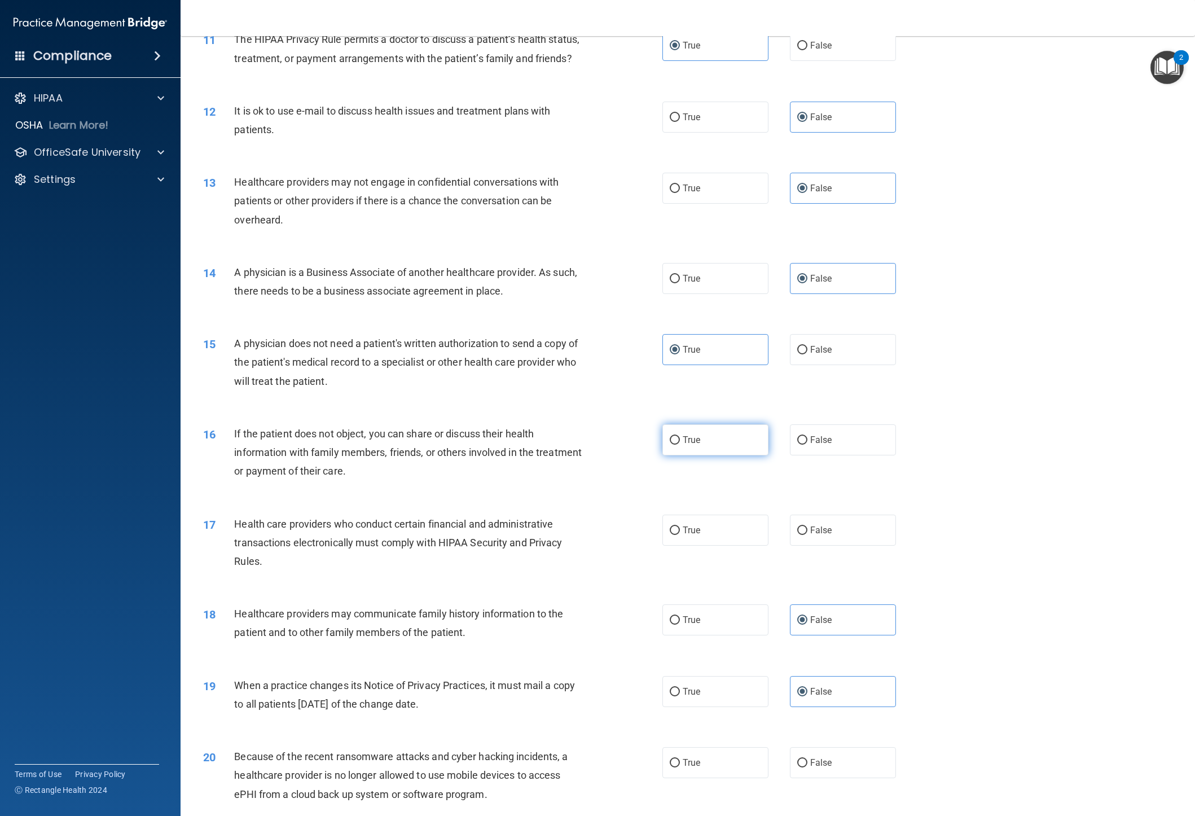
click at [543, 445] on label "True" at bounding box center [716, 439] width 106 height 31
click at [543, 445] on input "True" at bounding box center [675, 440] width 10 height 8
radio input "true"
click at [543, 453] on label "True" at bounding box center [716, 530] width 106 height 31
click at [543, 453] on input "True" at bounding box center [675, 531] width 10 height 8
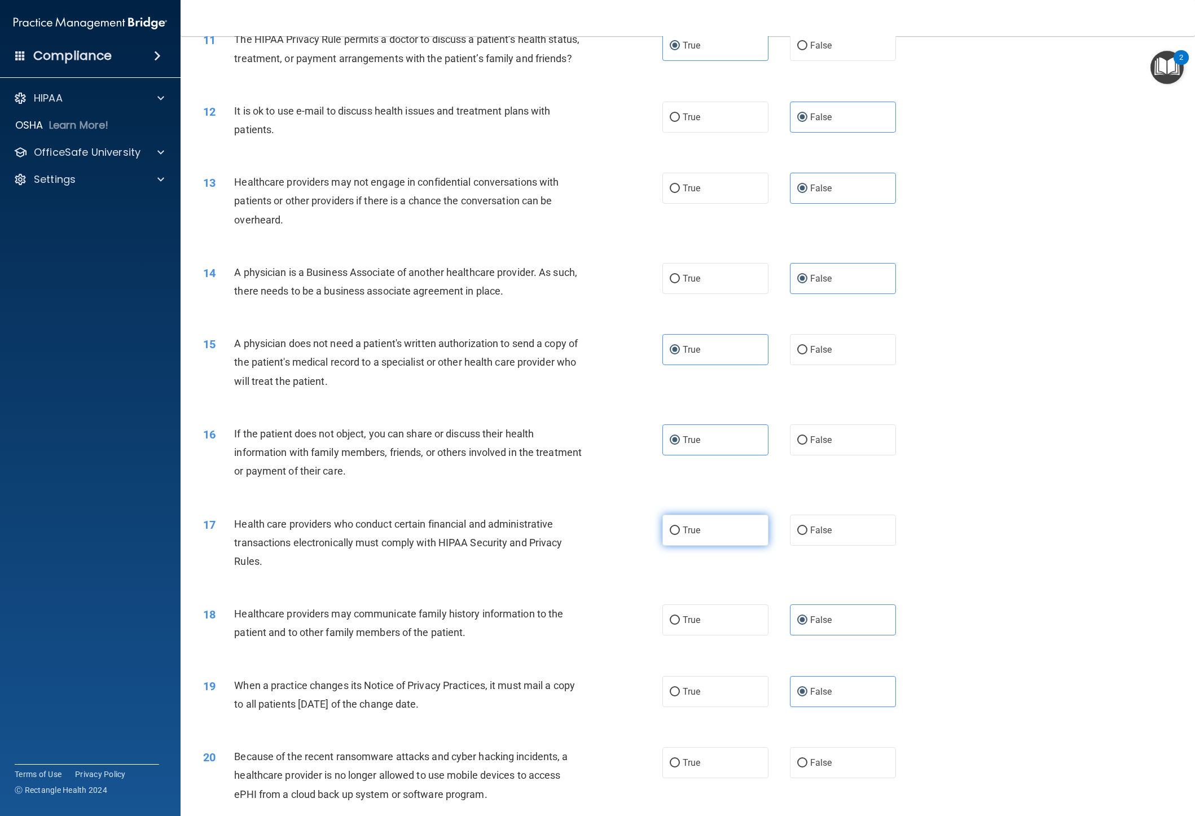
radio input "true"
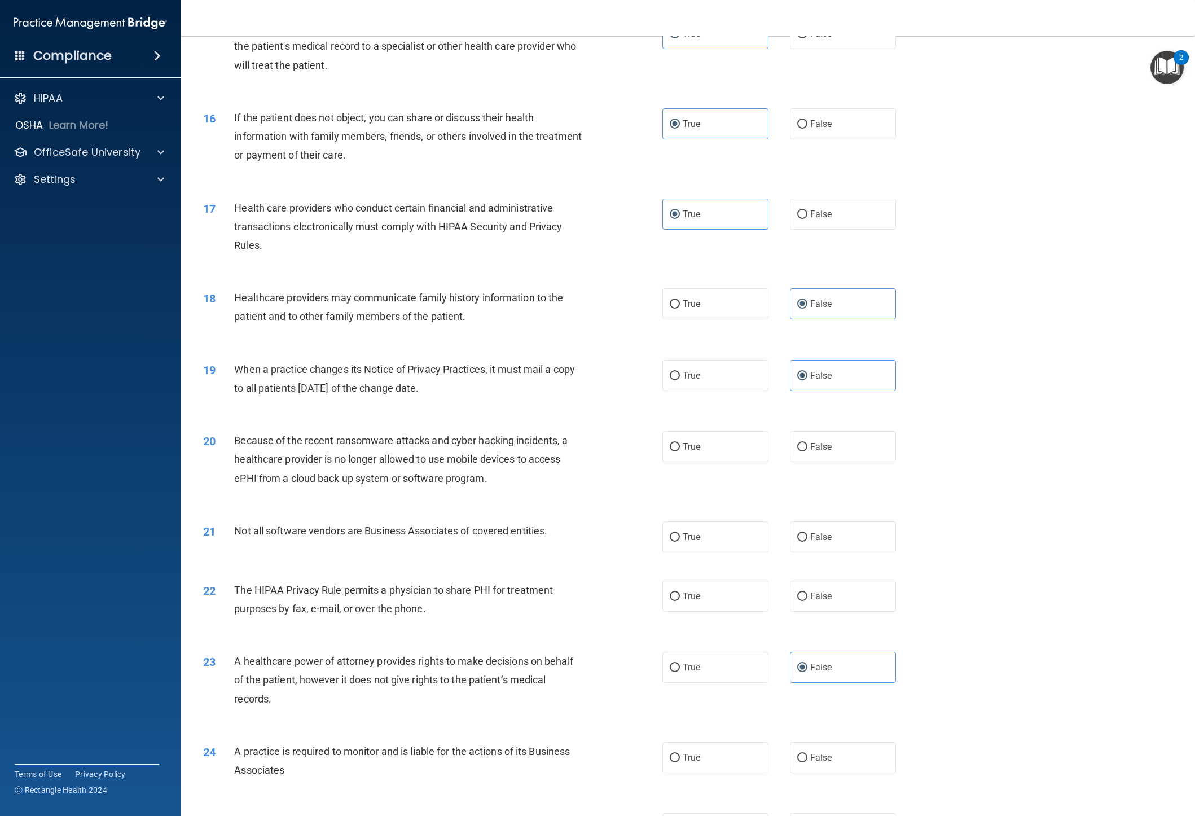
scroll to position [1237, 0]
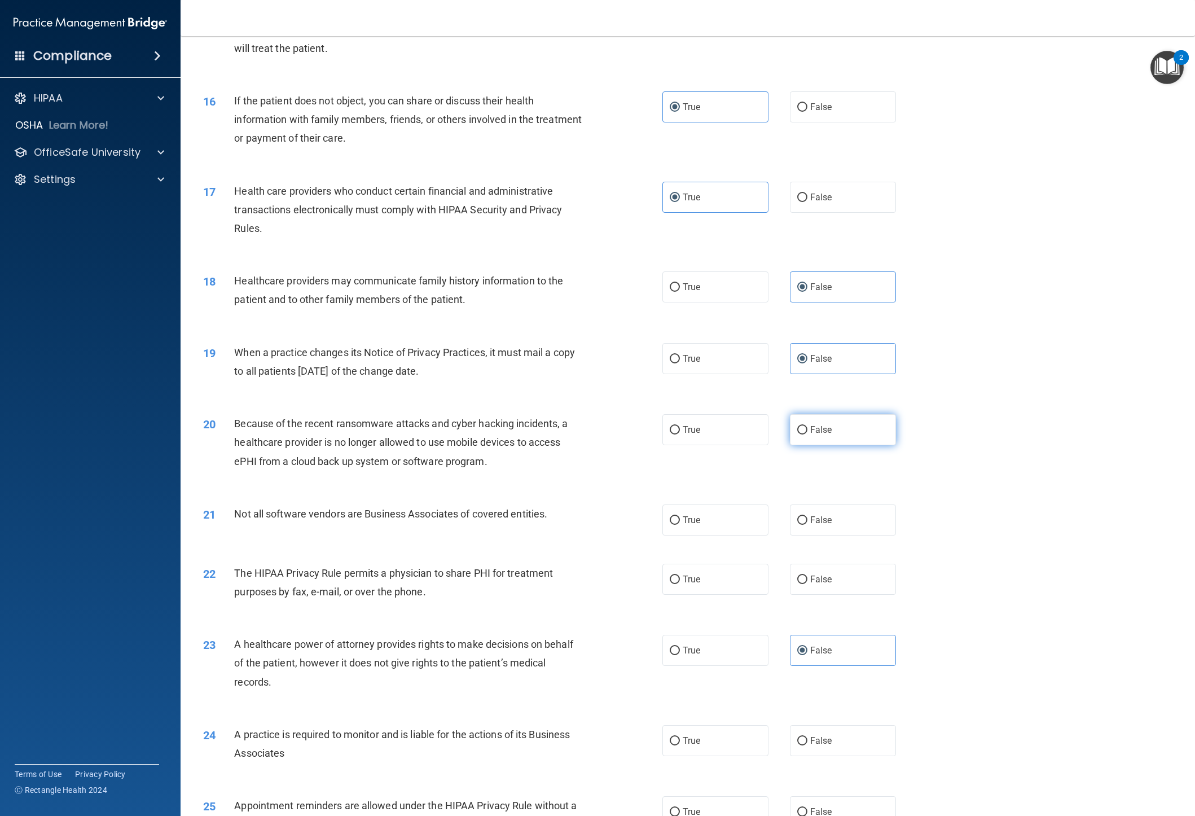
click at [543, 423] on label "False" at bounding box center [843, 429] width 106 height 31
click at [543, 426] on input "False" at bounding box center [802, 430] width 10 height 8
radio input "true"
click at [543, 453] on label "True" at bounding box center [716, 520] width 106 height 31
click at [543, 453] on input "True" at bounding box center [675, 520] width 10 height 8
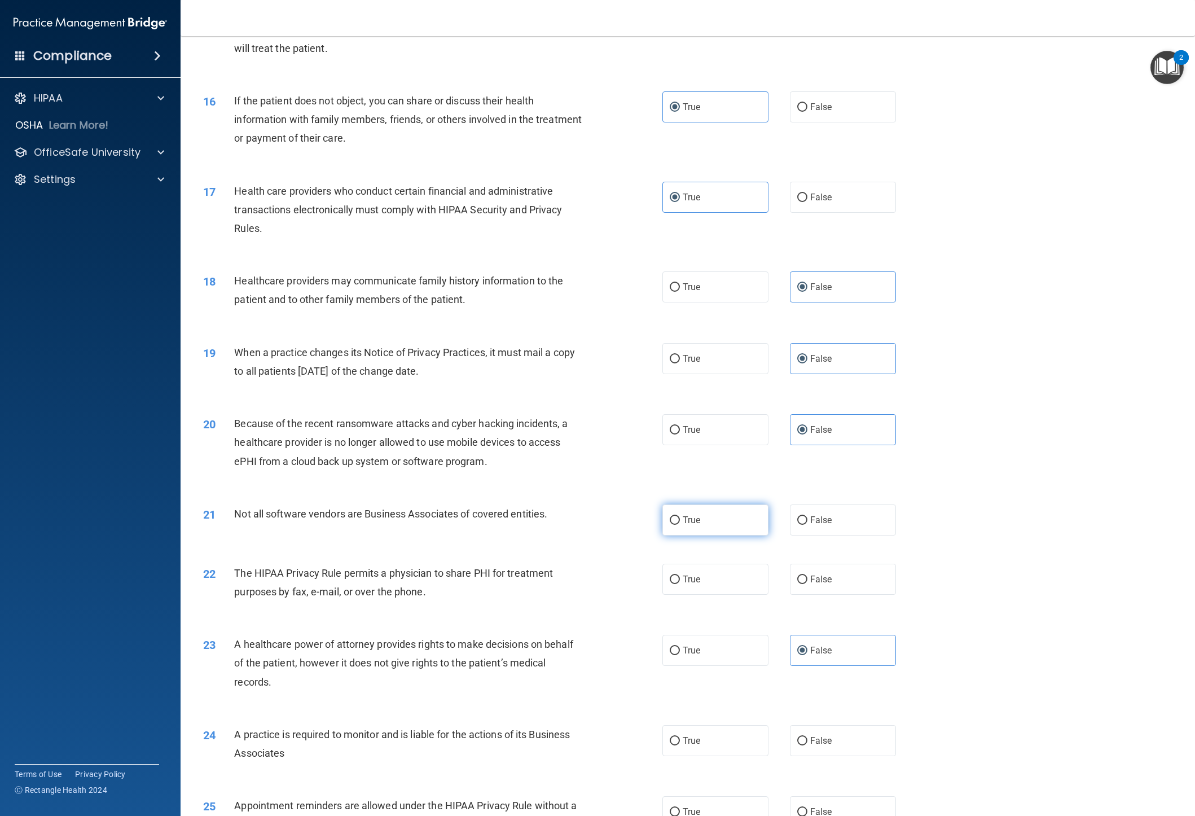
radio input "true"
click at [543, 453] on label "True" at bounding box center [716, 579] width 106 height 31
click at [543, 453] on input "True" at bounding box center [675, 580] width 10 height 8
radio input "true"
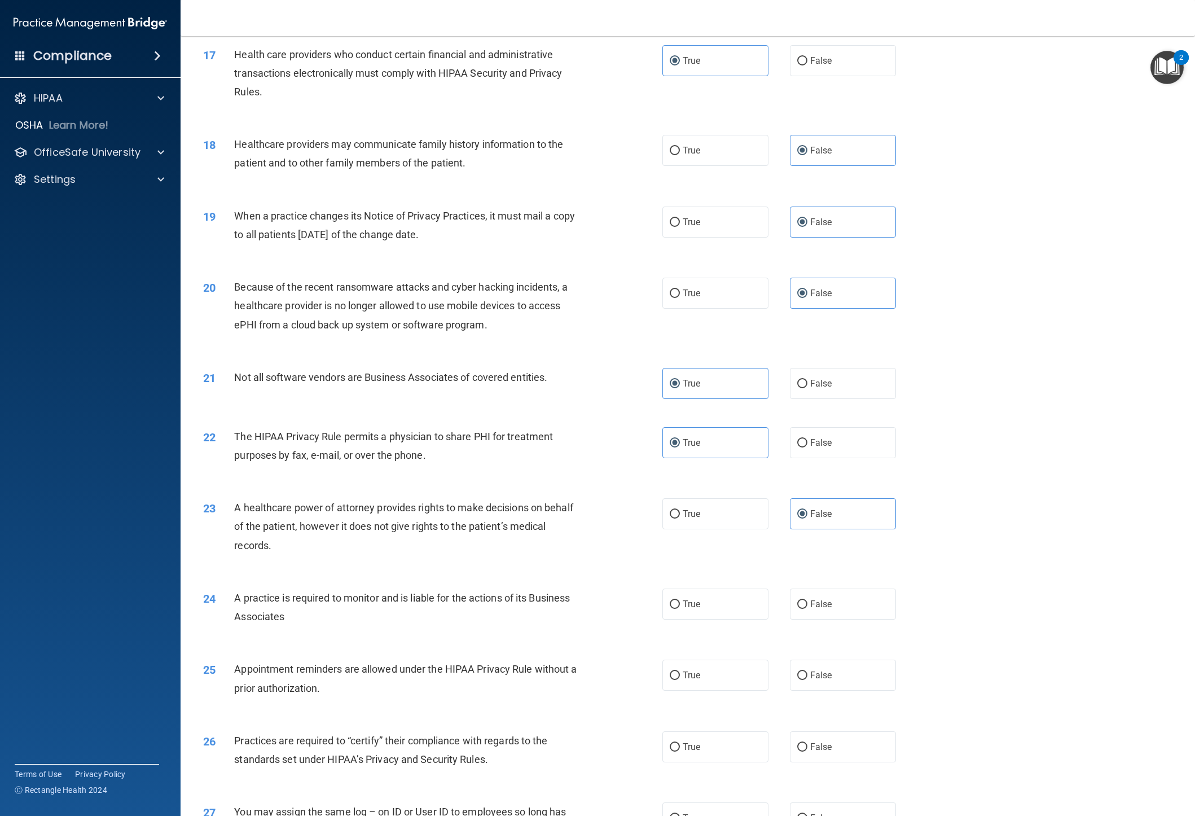
scroll to position [1416, 0]
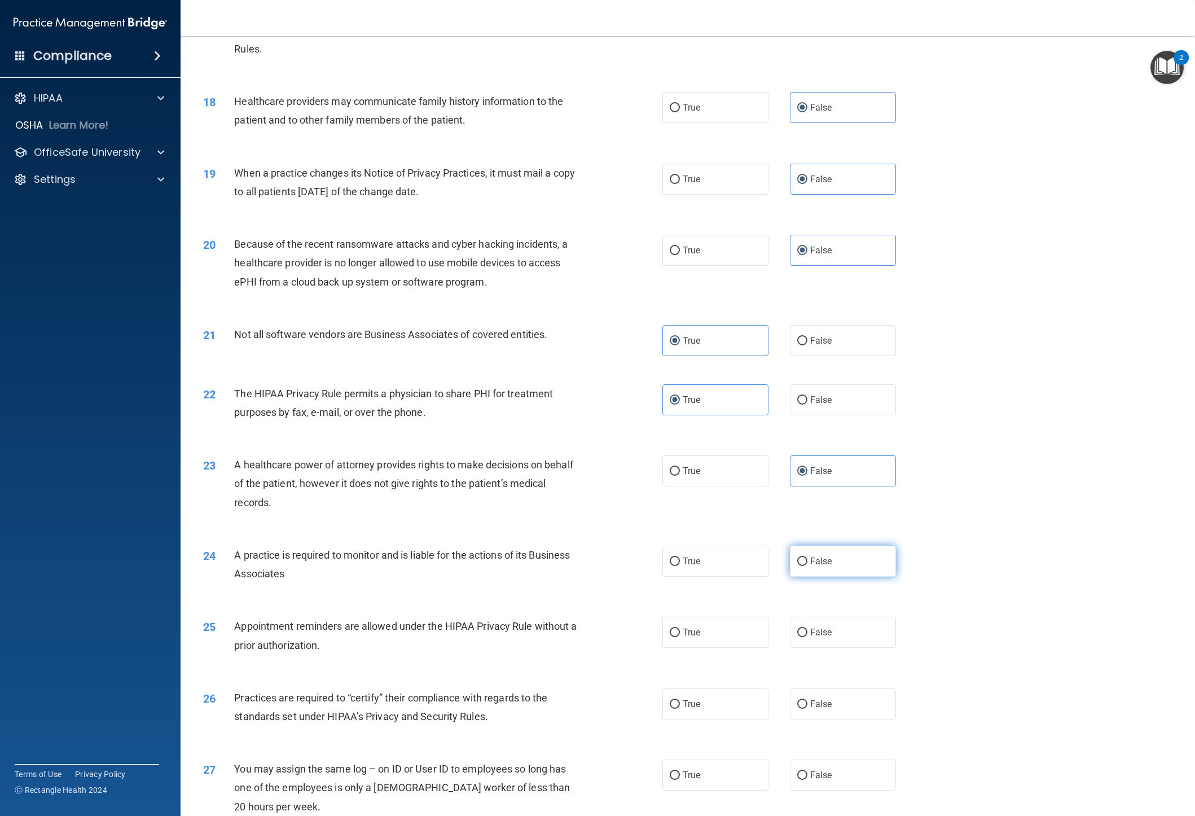
click at [543, 453] on label "False" at bounding box center [843, 561] width 106 height 31
click at [543, 453] on input "False" at bounding box center [802, 562] width 10 height 8
radio input "true"
click at [543, 453] on span "True" at bounding box center [691, 632] width 17 height 11
click at [543, 453] on input "True" at bounding box center [675, 633] width 10 height 8
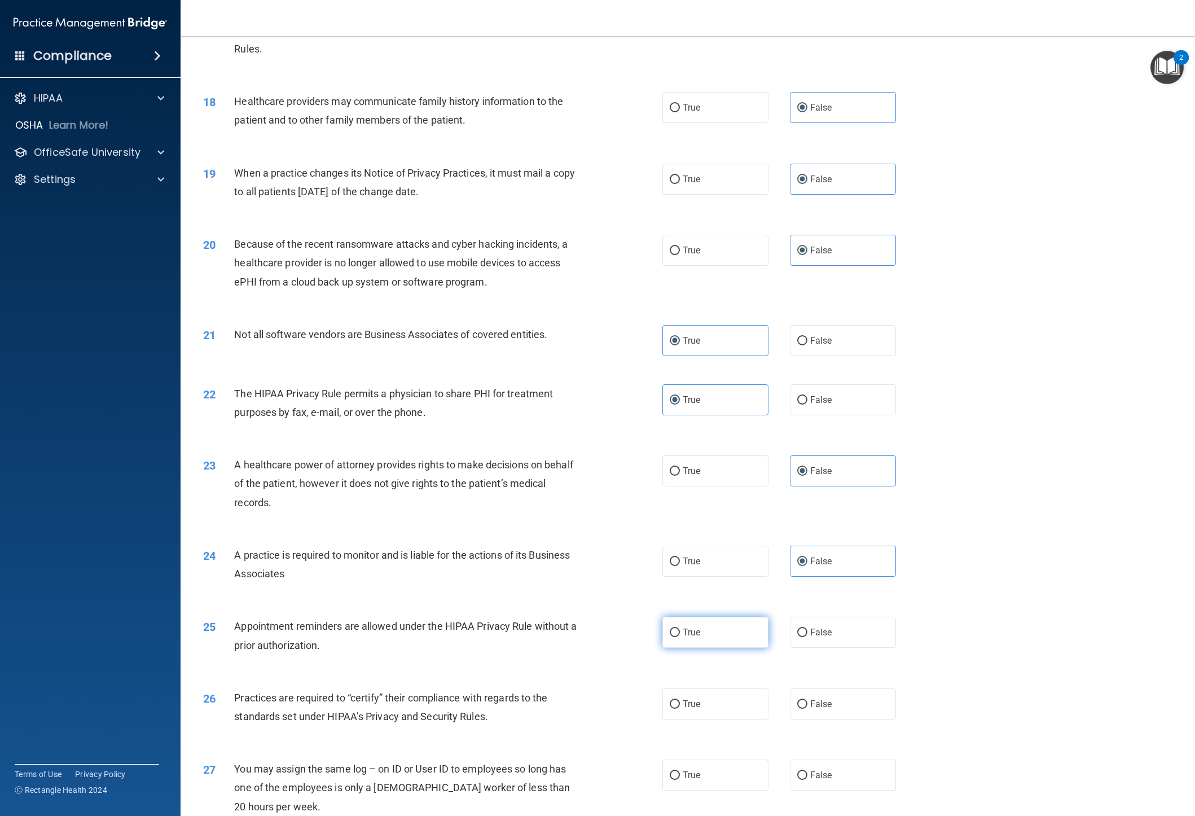
radio input "true"
click at [543, 453] on label "False" at bounding box center [843, 703] width 106 height 31
click at [543, 453] on input "False" at bounding box center [802, 704] width 10 height 8
radio input "true"
click at [543, 453] on label "False" at bounding box center [843, 775] width 106 height 31
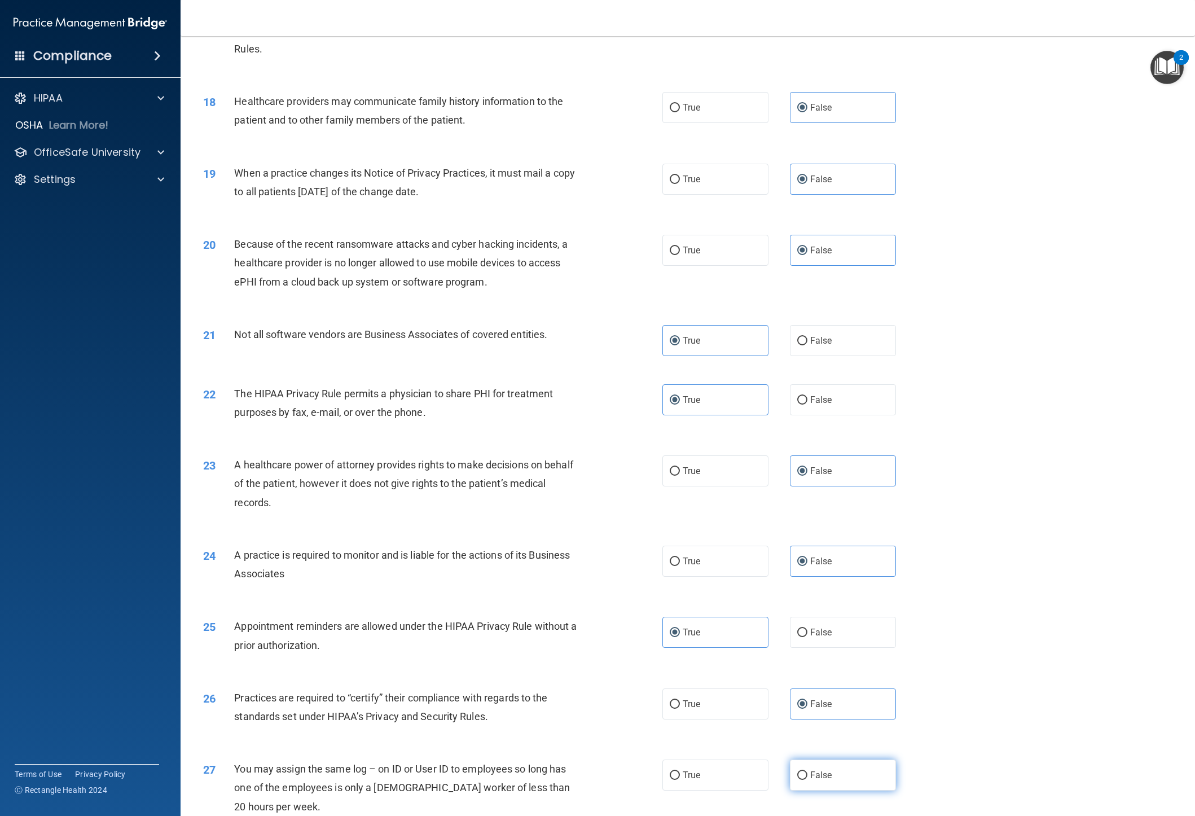
click at [543, 453] on input "False" at bounding box center [802, 775] width 10 height 8
radio input "true"
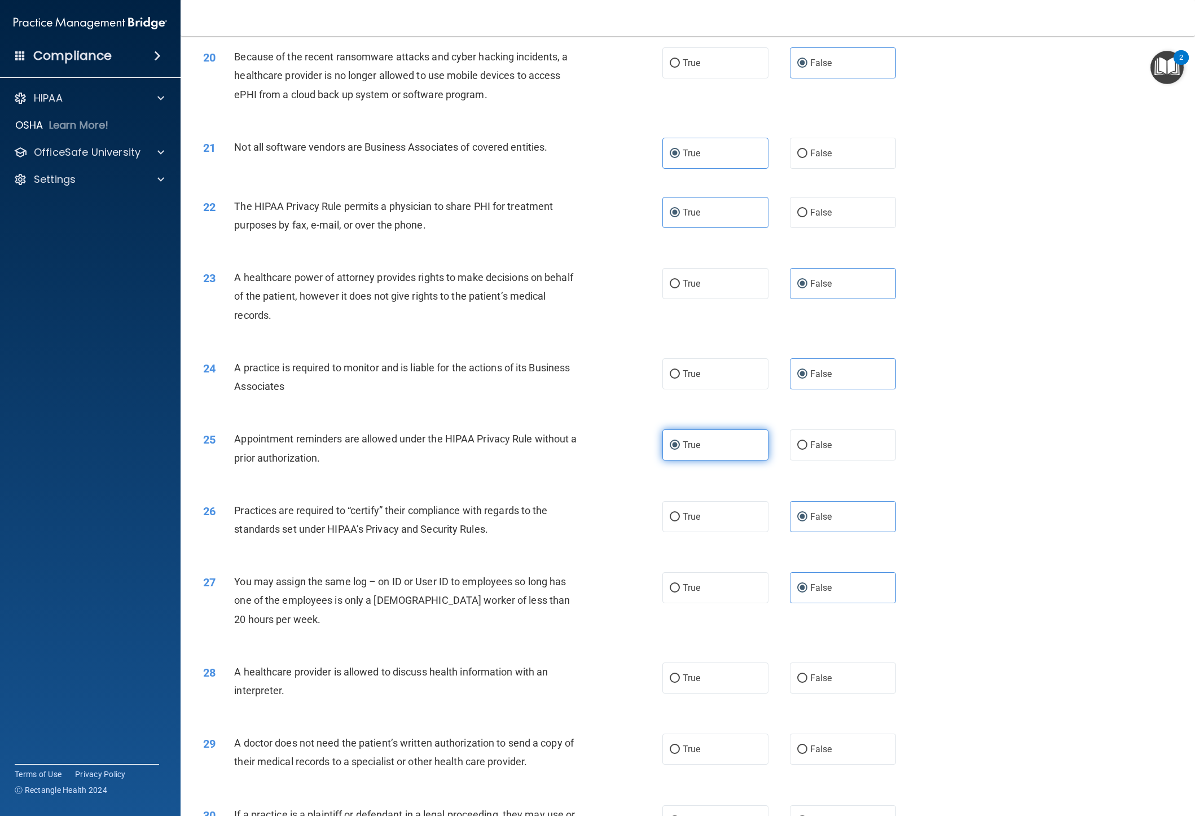
scroll to position [1724, 0]
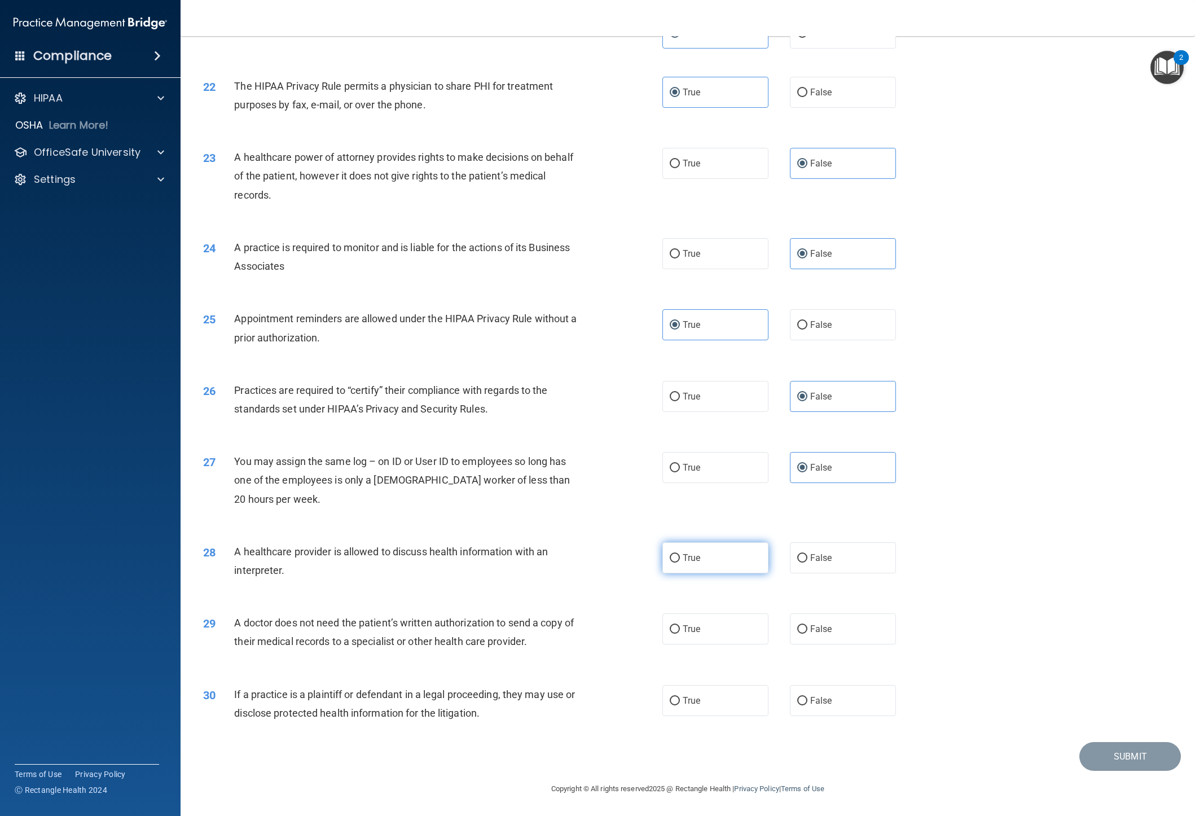
click at [543, 453] on label "True" at bounding box center [716, 557] width 106 height 31
click at [543, 453] on input "True" at bounding box center [675, 558] width 10 height 8
radio input "true"
click at [543, 453] on span "True" at bounding box center [691, 629] width 17 height 11
click at [543, 453] on input "True" at bounding box center [675, 629] width 10 height 8
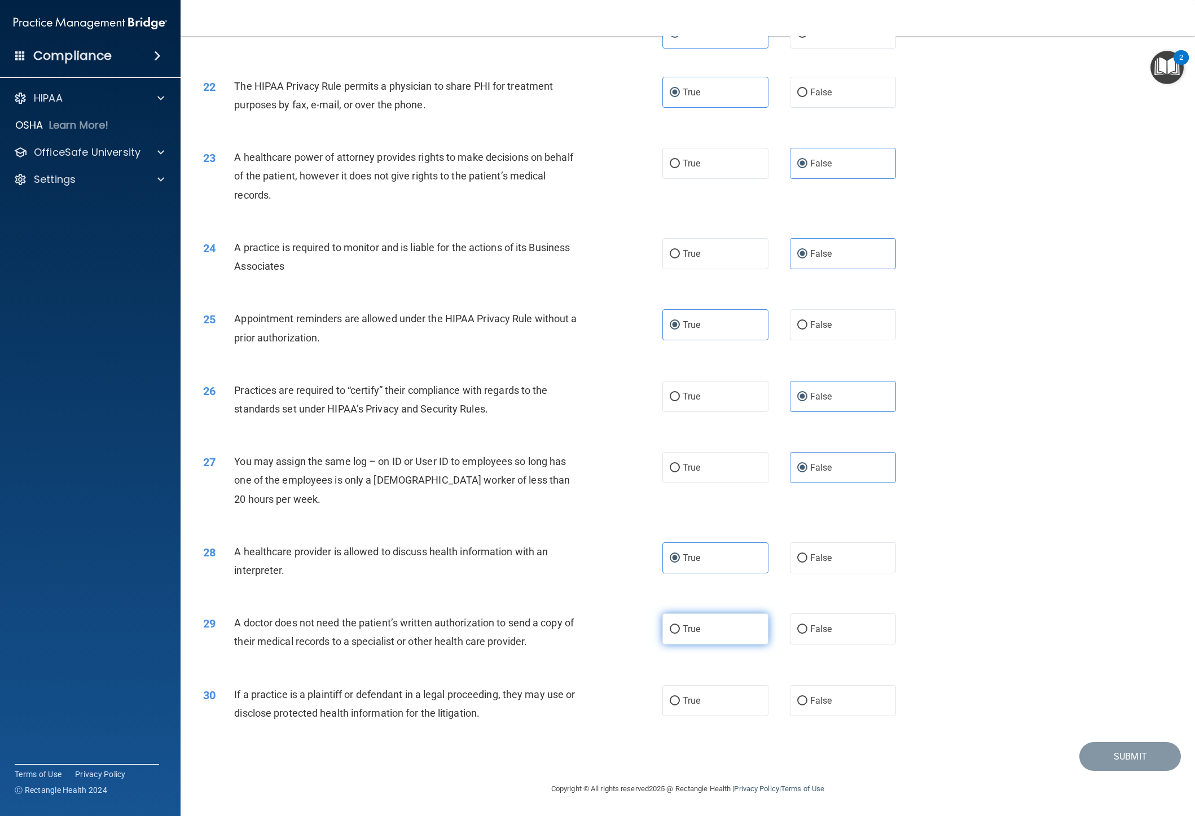
radio input "true"
click at [543, 453] on label "True" at bounding box center [716, 700] width 106 height 31
click at [543, 453] on input "True" at bounding box center [675, 701] width 10 height 8
radio input "true"
click at [543, 453] on button "Submit" at bounding box center [1131, 756] width 102 height 29
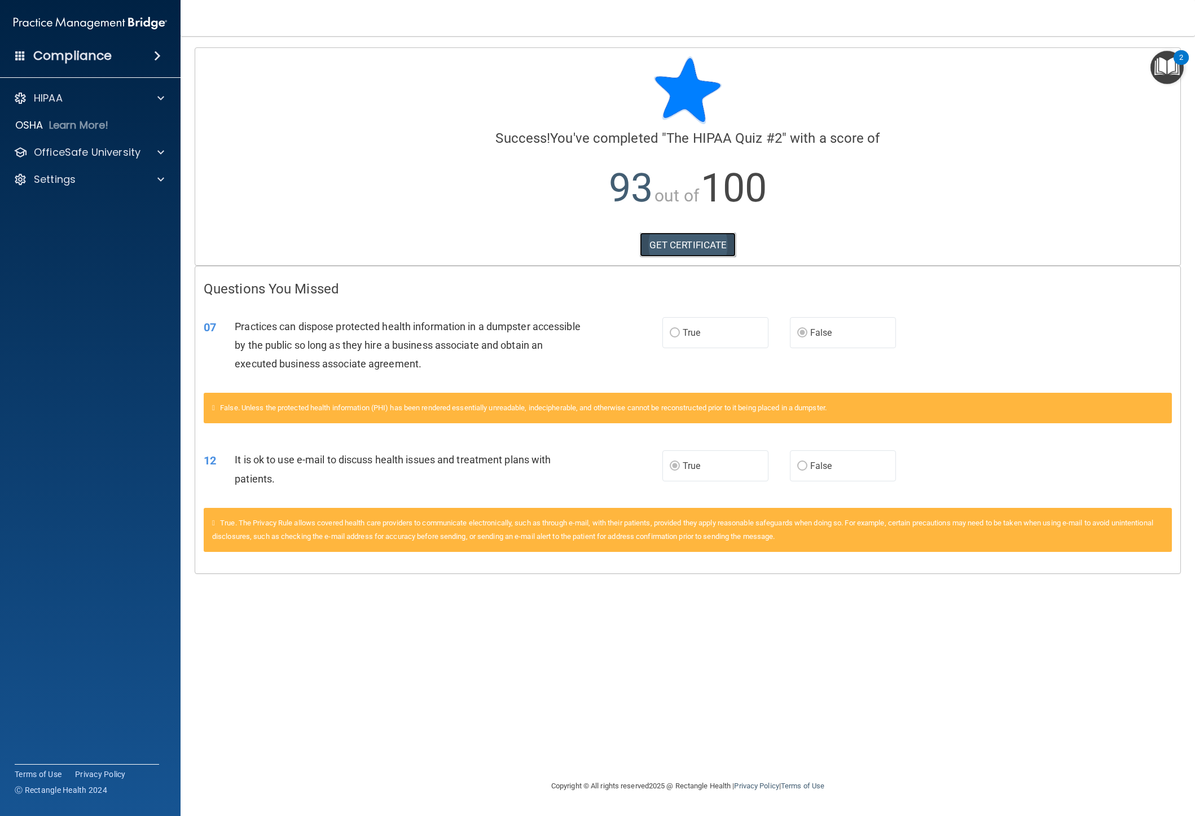
click at [543, 250] on link "GET CERTIFICATE" at bounding box center [688, 245] width 96 height 25
click at [57, 155] on p "OfficeSafe University" at bounding box center [87, 153] width 107 height 14
click at [74, 185] on p "HIPAA Training" at bounding box center [53, 179] width 93 height 11
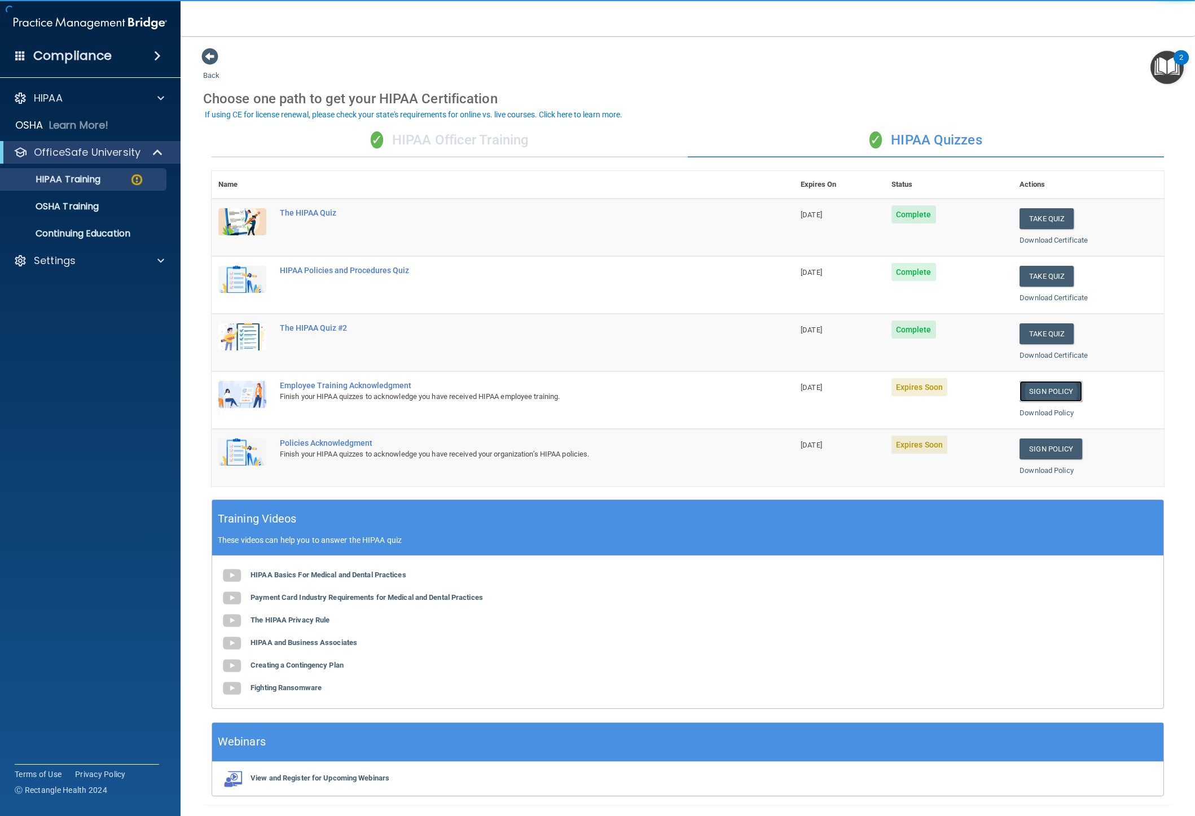
click at [543, 390] on link "Sign Policy" at bounding box center [1051, 391] width 63 height 21
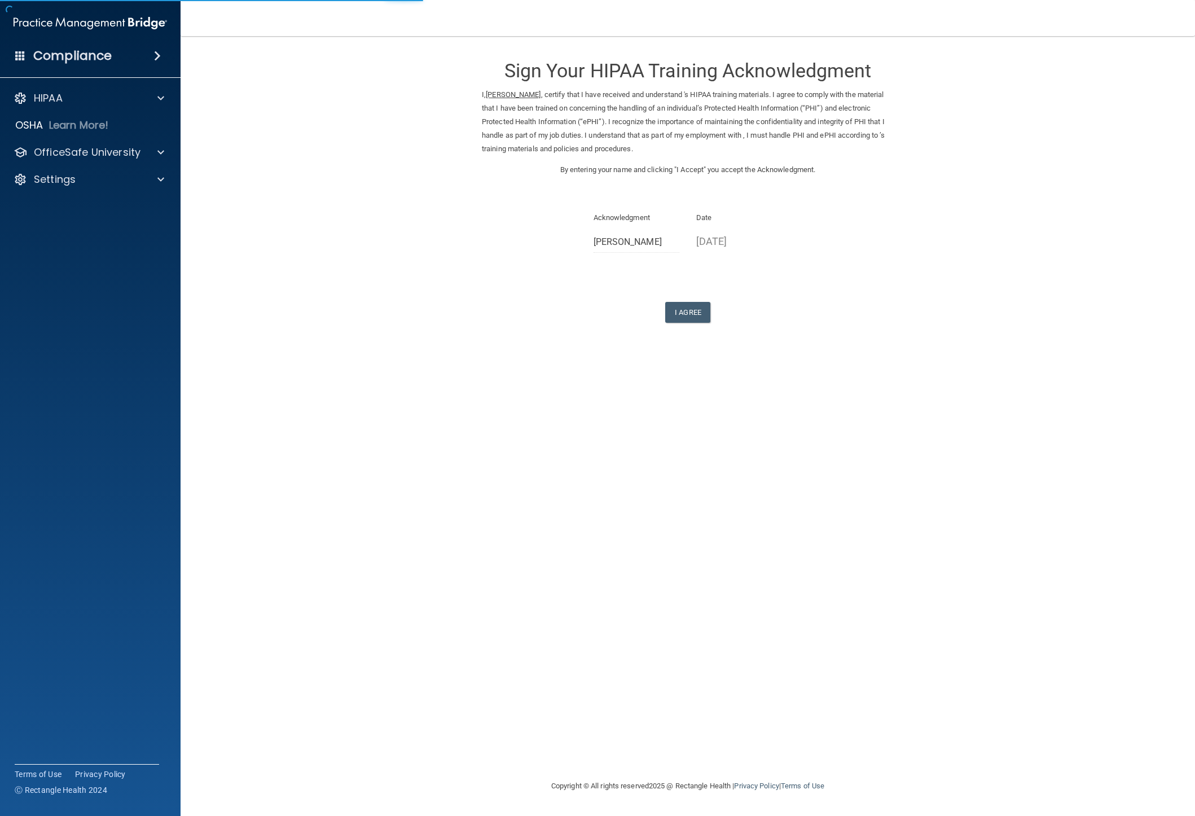
click at [679, 324] on form "Sign Your HIPAA Training Acknowledgment I, Philip Chang , certify that I have r…" at bounding box center [688, 198] width 970 height 302
click at [698, 322] on button "I Agree" at bounding box center [687, 312] width 45 height 21
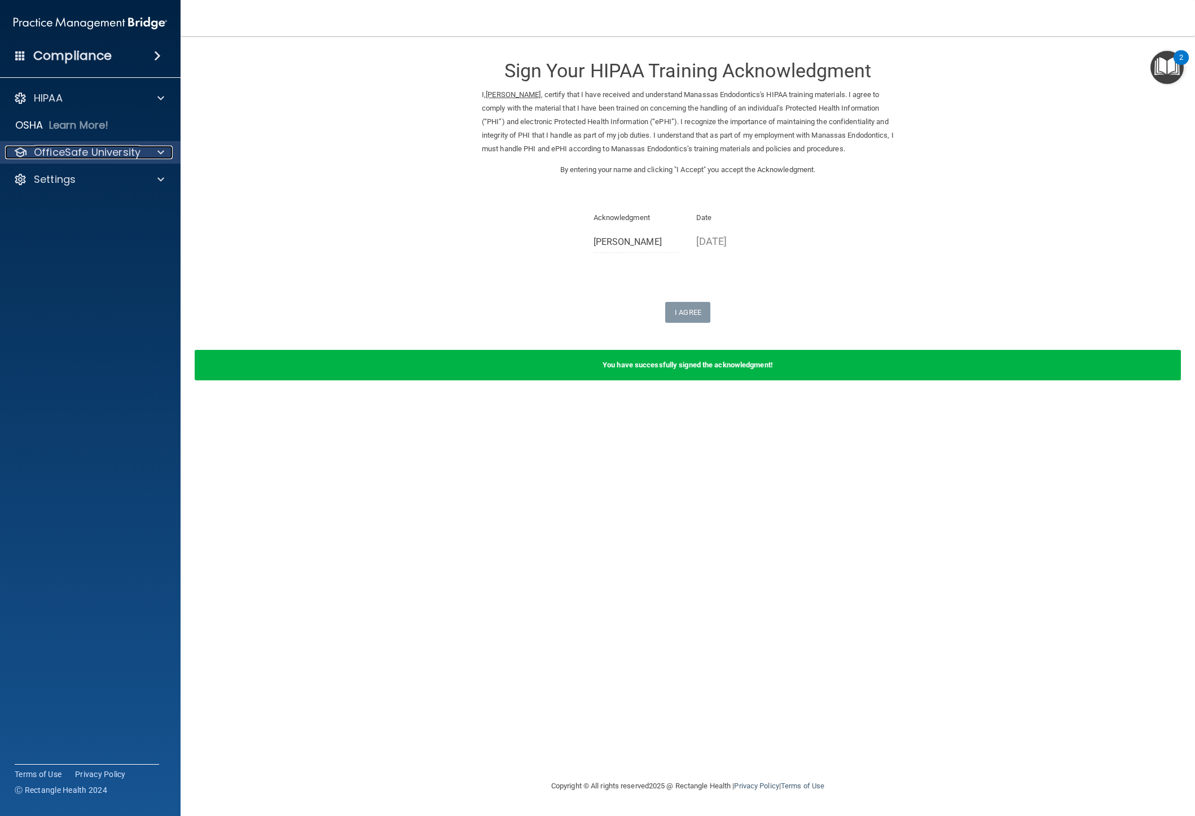
click at [56, 148] on p "OfficeSafe University" at bounding box center [87, 153] width 107 height 14
click at [59, 171] on link "HIPAA Training" at bounding box center [78, 179] width 178 height 23
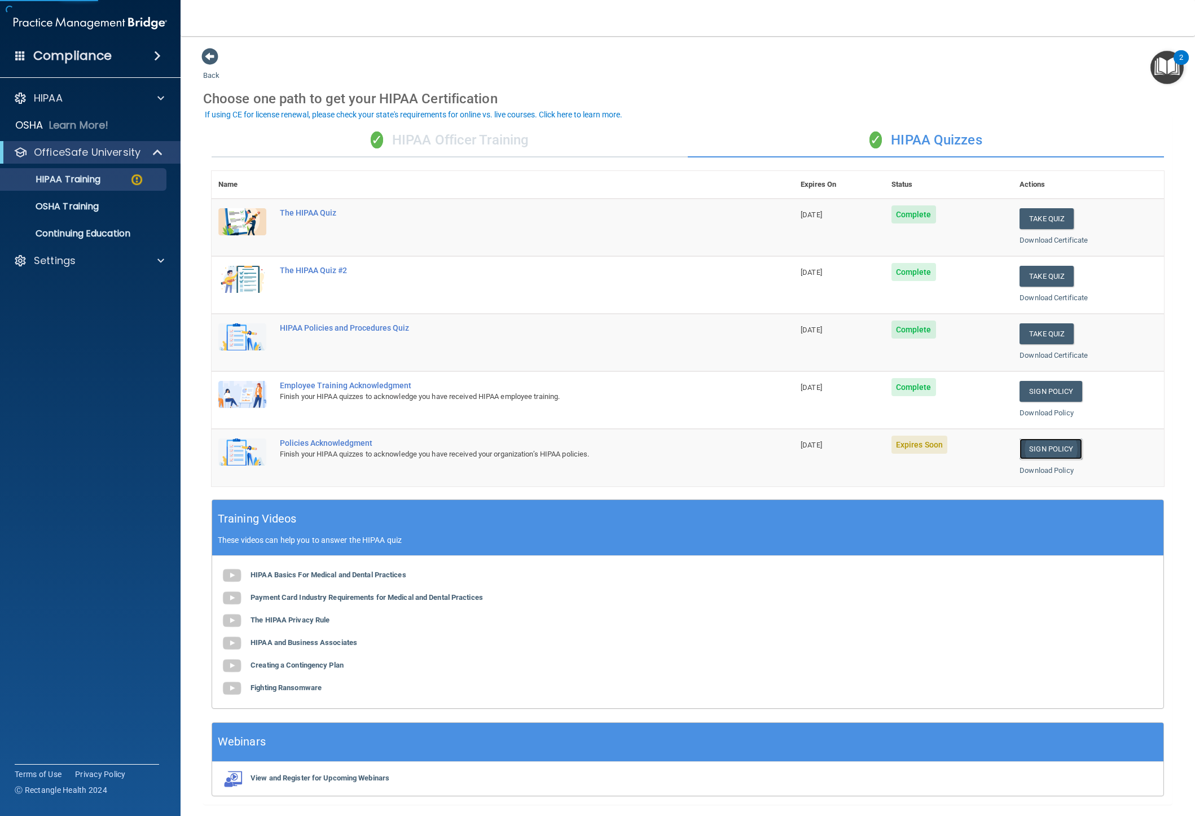
click at [1061, 448] on link "Sign Policy" at bounding box center [1051, 448] width 63 height 21
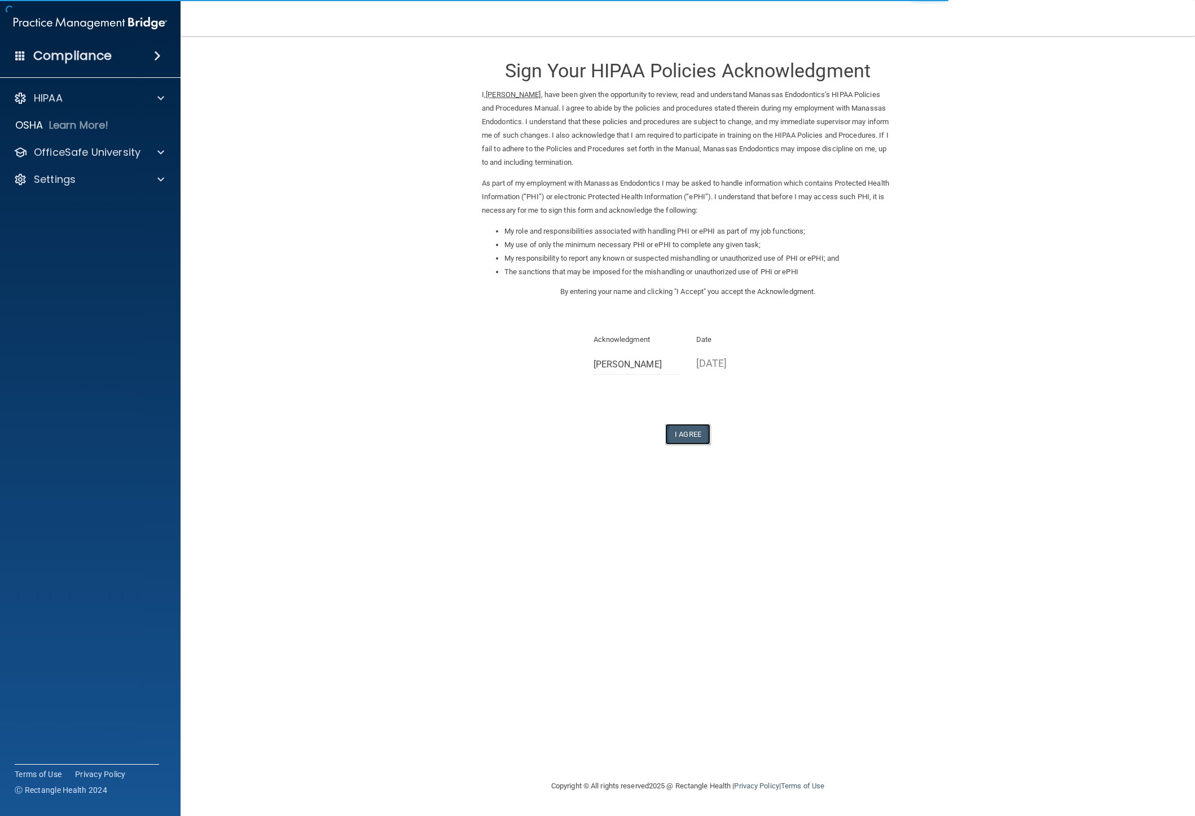
click at [682, 436] on button "I Agree" at bounding box center [687, 434] width 45 height 21
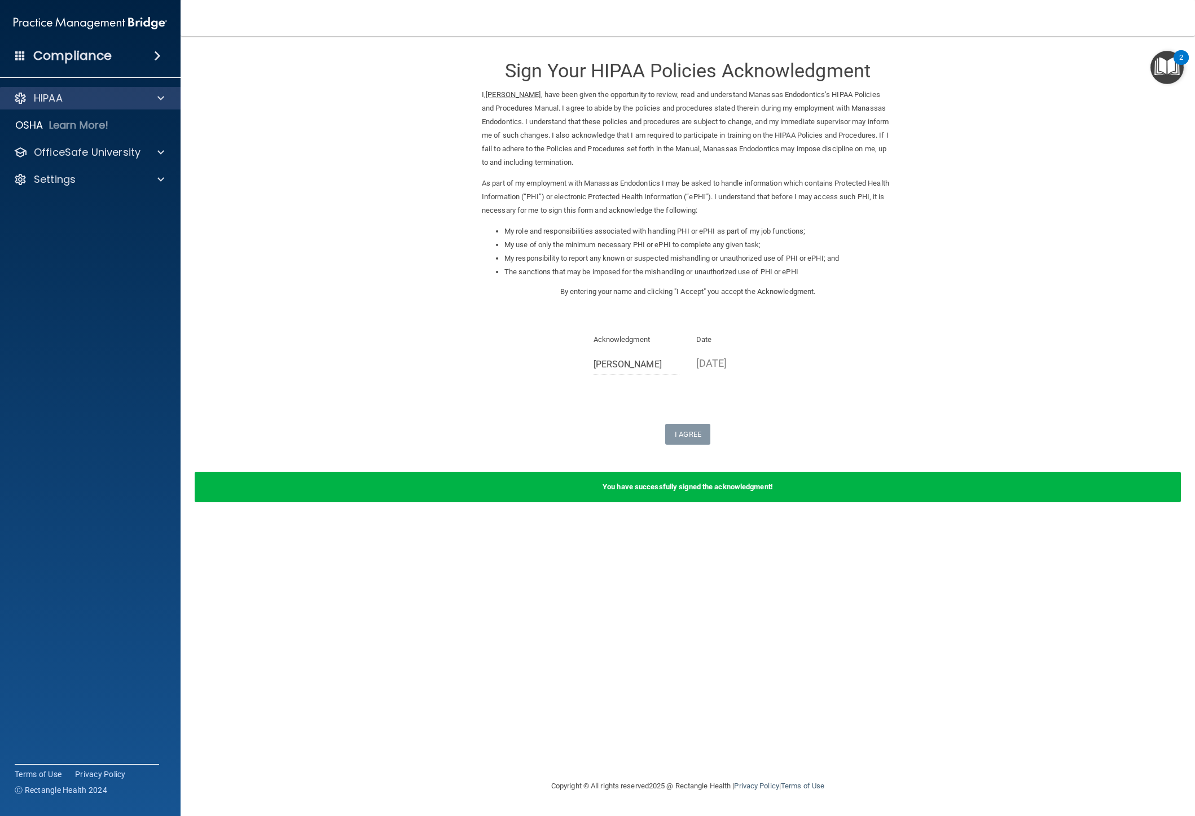
click at [103, 90] on div "HIPAA" at bounding box center [90, 98] width 181 height 23
click at [160, 90] on div "HIPAA" at bounding box center [90, 98] width 181 height 23
click at [152, 156] on div at bounding box center [159, 153] width 28 height 14
click at [106, 168] on link "HIPAA Training" at bounding box center [78, 179] width 178 height 23
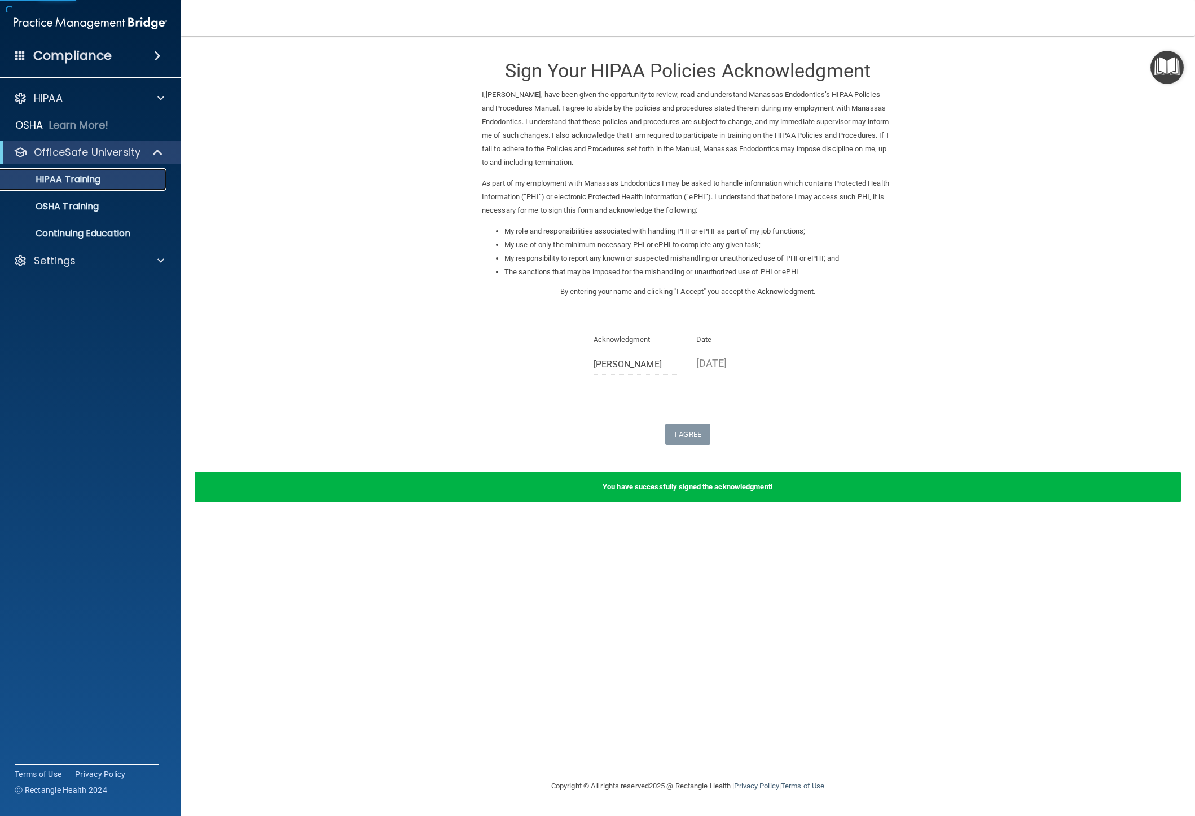
click at [100, 176] on p "HIPAA Training" at bounding box center [53, 179] width 93 height 11
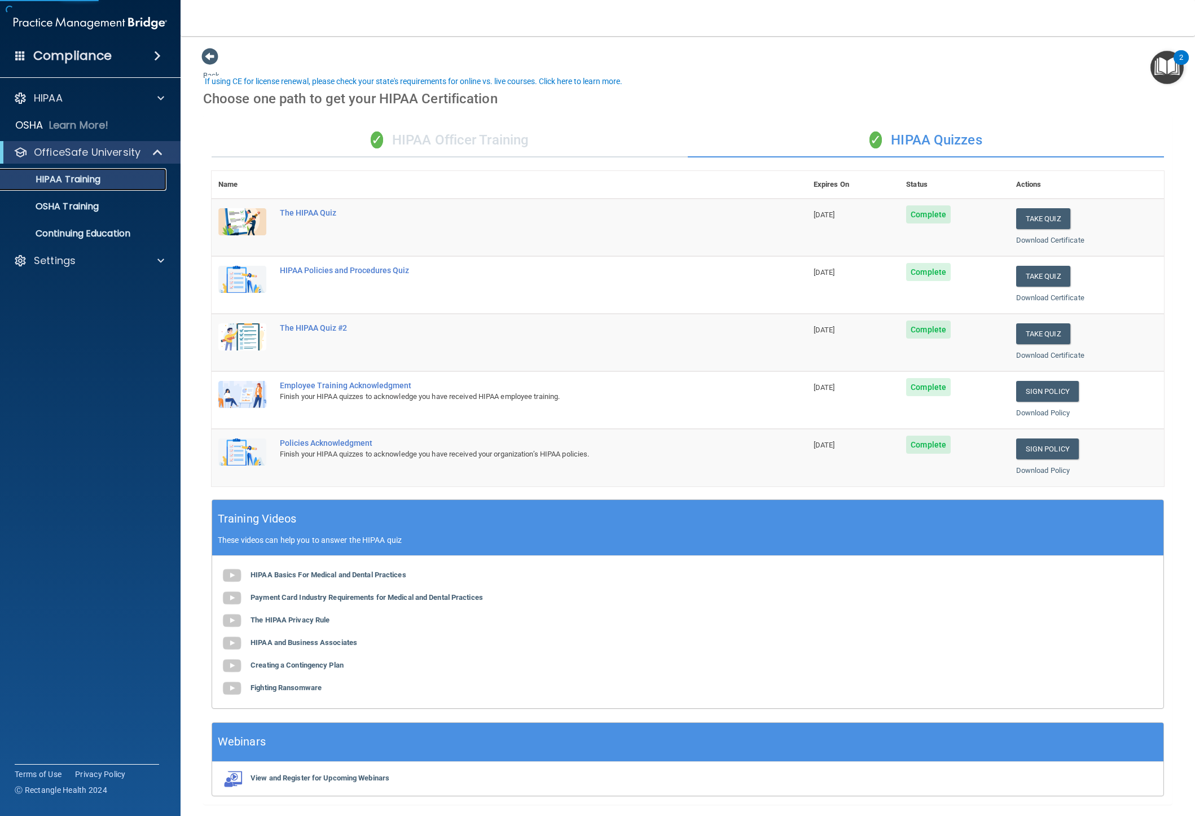
scroll to position [33, 0]
